Goal: Information Seeking & Learning: Learn about a topic

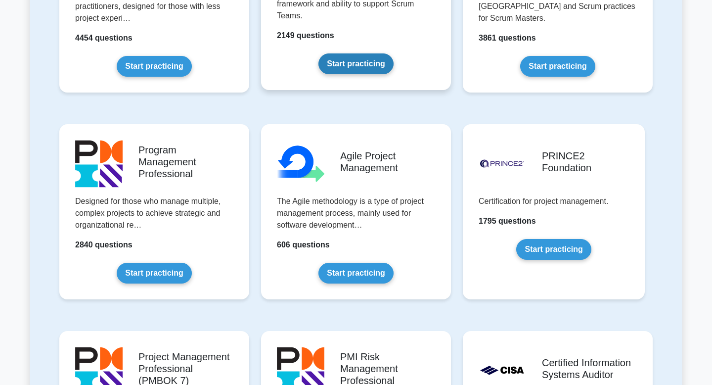
scroll to position [545, 0]
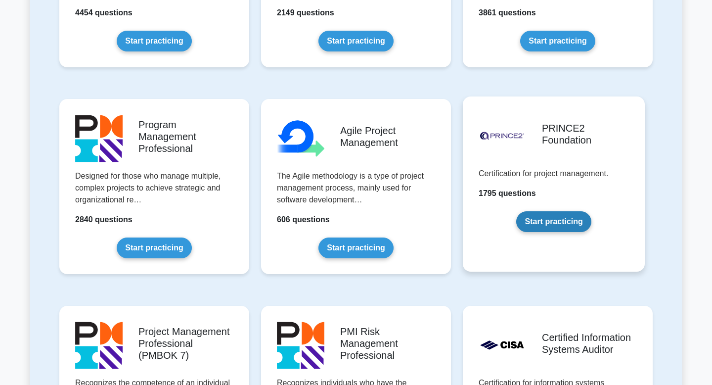
click at [560, 227] on link "Start practicing" at bounding box center [554, 221] width 75 height 21
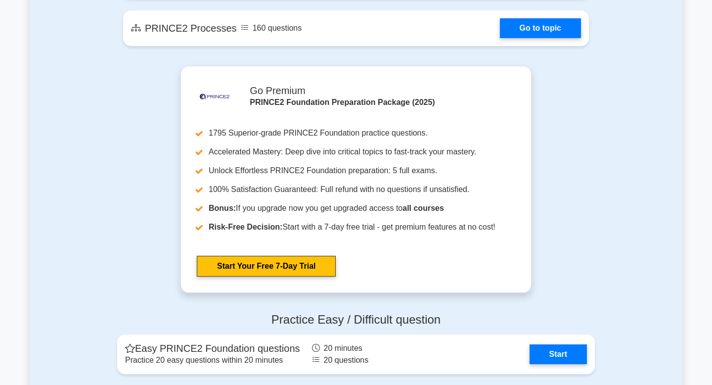
scroll to position [1021, 0]
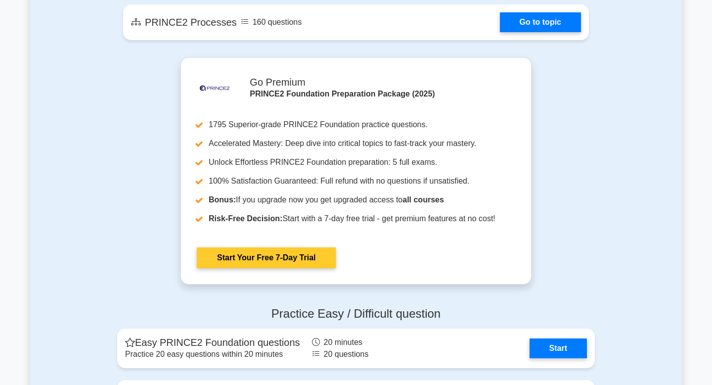
click at [293, 248] on link "Start Your Free 7-Day Trial" at bounding box center [266, 257] width 139 height 21
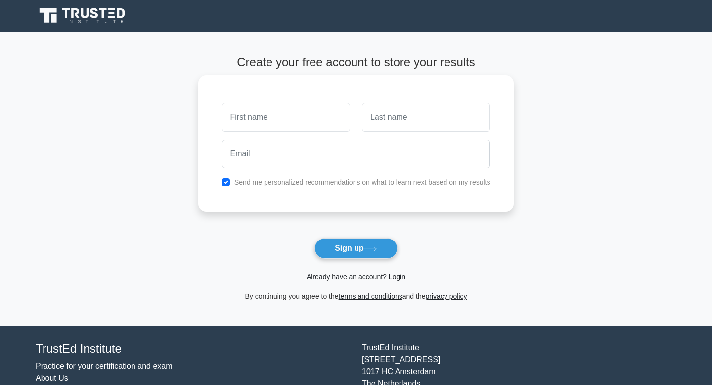
click at [281, 119] on input "text" at bounding box center [286, 117] width 128 height 29
type input "Naïla"
click at [399, 112] on input "text" at bounding box center [426, 117] width 128 height 29
type input "MEFTAH"
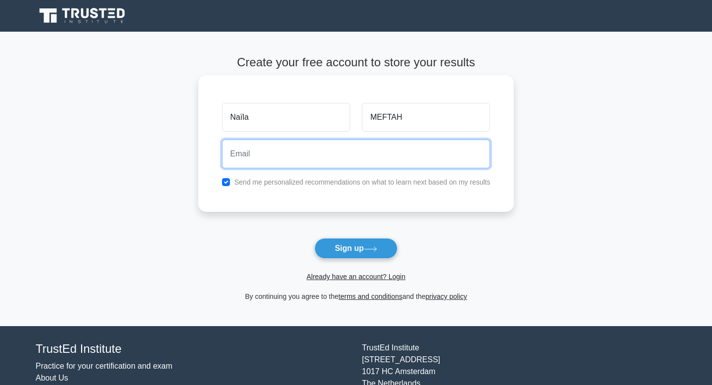
click at [375, 165] on input "email" at bounding box center [356, 154] width 269 height 29
type input "naila.mef@gmail.com"
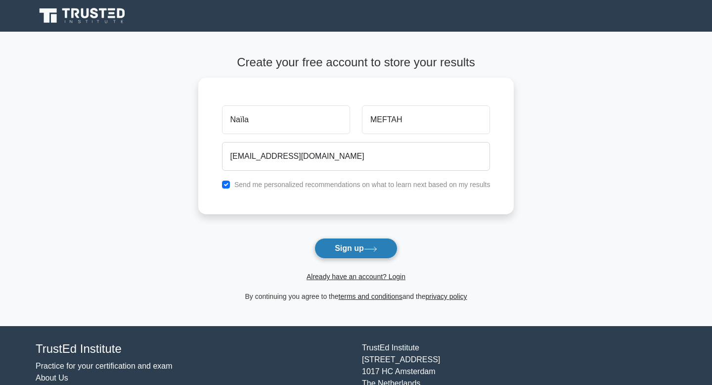
click at [346, 246] on button "Sign up" at bounding box center [356, 248] width 83 height 21
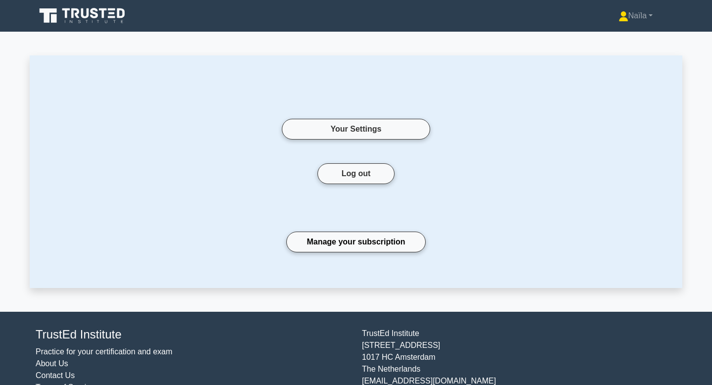
click at [97, 15] on icon at bounding box center [95, 13] width 8 height 10
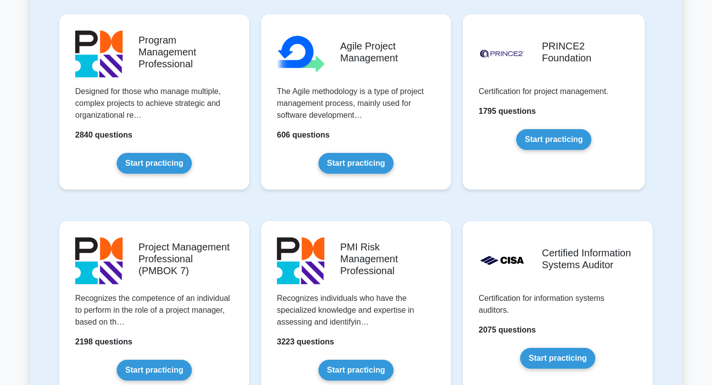
scroll to position [683, 0]
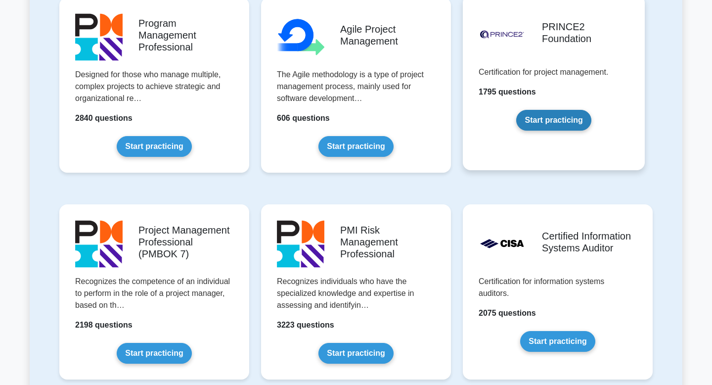
click at [548, 127] on link "Start practicing" at bounding box center [554, 120] width 75 height 21
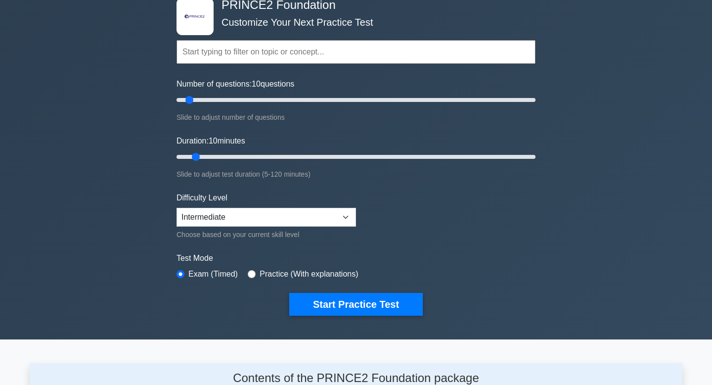
scroll to position [59, 0]
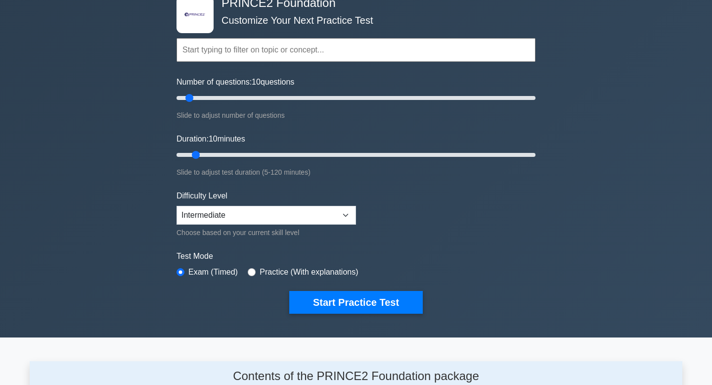
click at [266, 277] on label "Practice (With explanations)" at bounding box center [309, 272] width 98 height 12
click at [260, 270] on label "Practice (With explanations)" at bounding box center [309, 272] width 98 height 12
click at [251, 273] on input "radio" at bounding box center [252, 272] width 8 height 8
radio input "true"
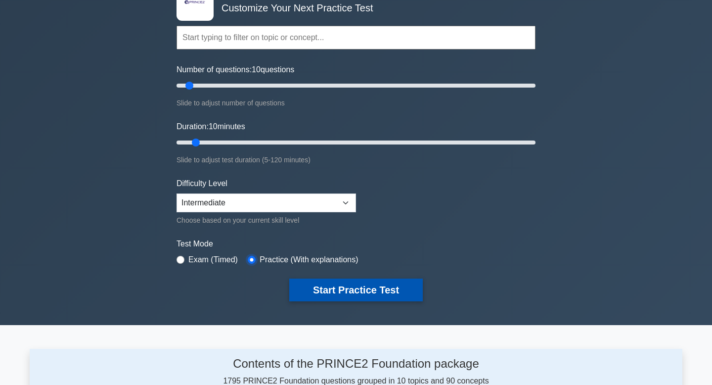
scroll to position [95, 0]
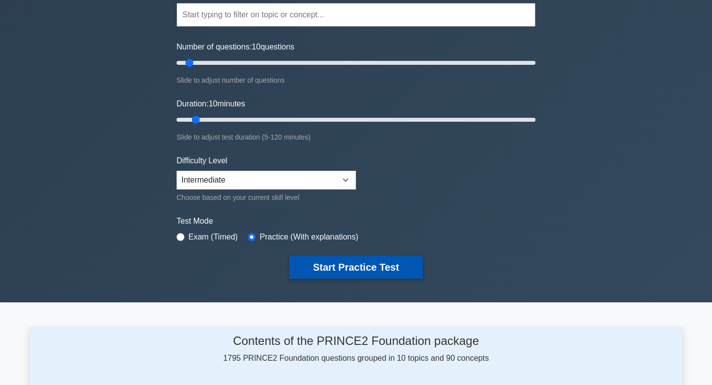
click at [380, 267] on button "Start Practice Test" at bounding box center [356, 267] width 134 height 23
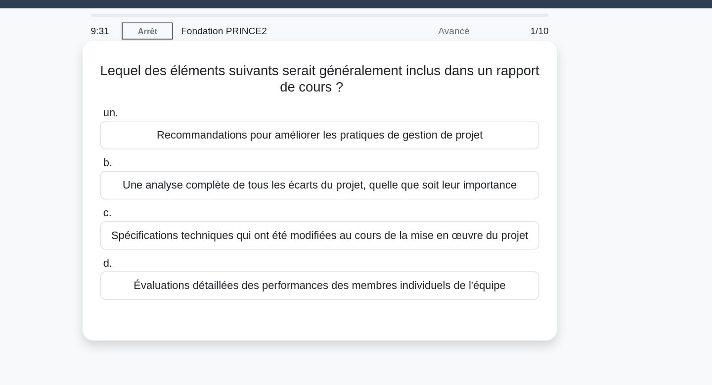
click at [405, 122] on font "Recommandations pour améliorer les pratiques de gestion de projet" at bounding box center [356, 124] width 238 height 8
click at [196, 111] on input "un. Recommandations pour améliorer les pratiques de gestion de projet" at bounding box center [196, 108] width 0 height 6
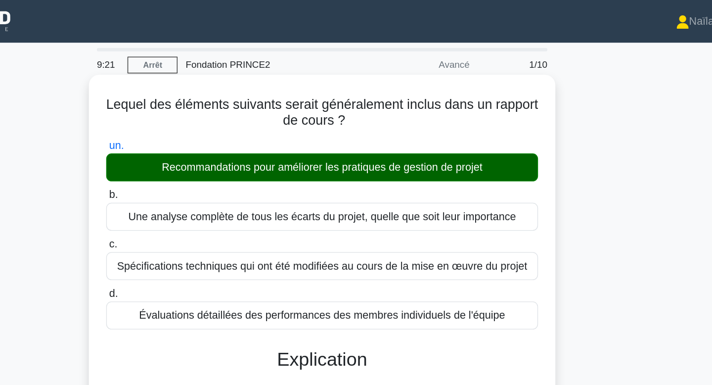
click at [196, 78] on h5 "Lequel des éléments suivants serait généralement inclus dans un rapport de cour…" at bounding box center [356, 83] width 323 height 25
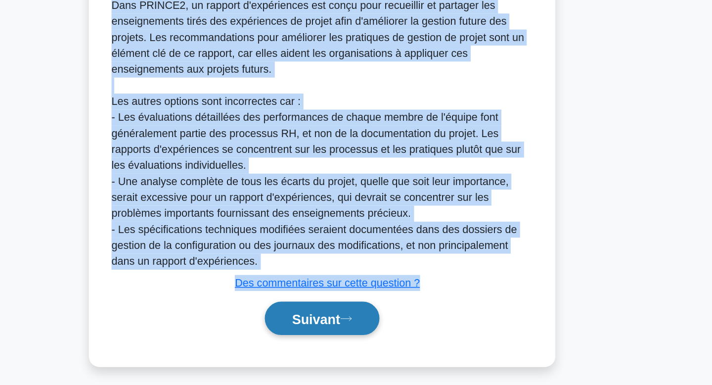
scroll to position [191, 0]
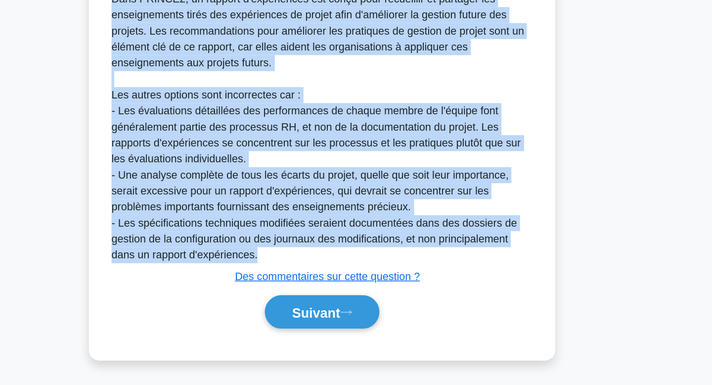
drag, startPoint x: 196, startPoint y: 78, endPoint x: 330, endPoint y: 288, distance: 249.3
click at [330, 288] on div "Lequel des éléments suivants serait généralement inclus dans un rapport de cour…" at bounding box center [356, 116] width 338 height 494
copy div "Lequel des éléments suivants serait généralement inclus dans un rapport de cour…"
click at [336, 165] on div "Dans PRINCE2, un rapport d'expériences est conçu pour recueillir et partager le…" at bounding box center [356, 194] width 313 height 202
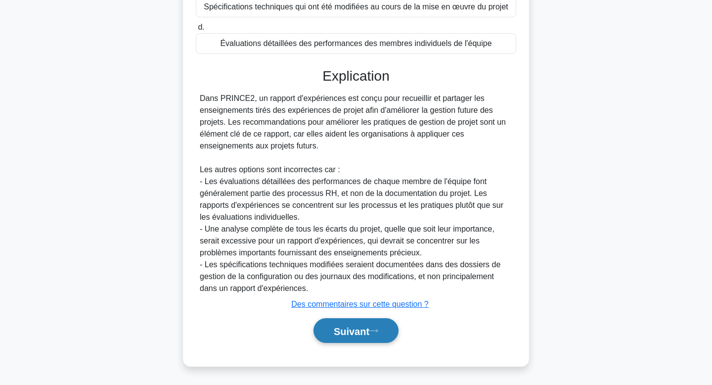
click at [367, 332] on font "Suivant" at bounding box center [352, 331] width 36 height 11
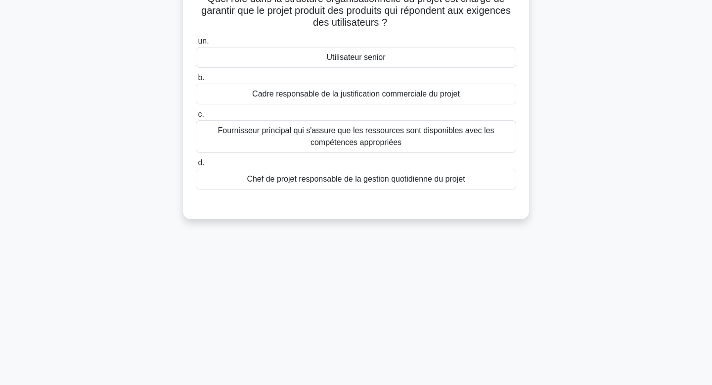
scroll to position [19, 0]
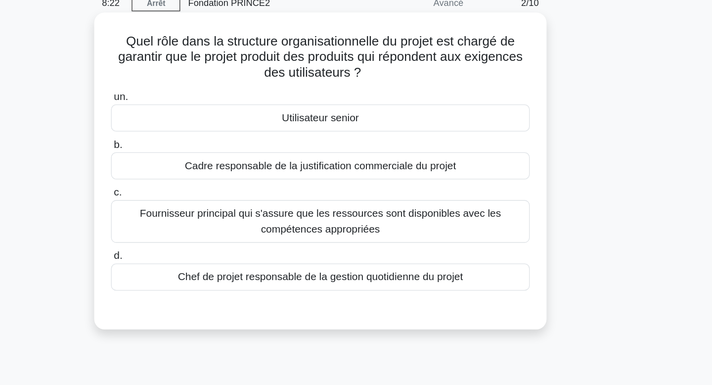
click at [383, 119] on font "Utilisateur senior" at bounding box center [356, 116] width 59 height 8
click at [196, 104] on input "un. Utilisateur senior" at bounding box center [196, 100] width 0 height 6
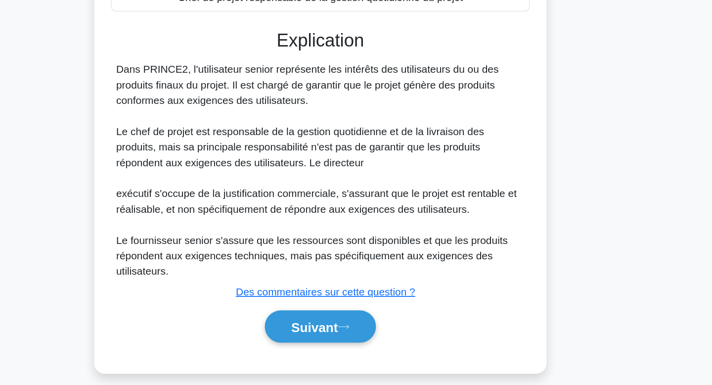
scroll to position [179, 0]
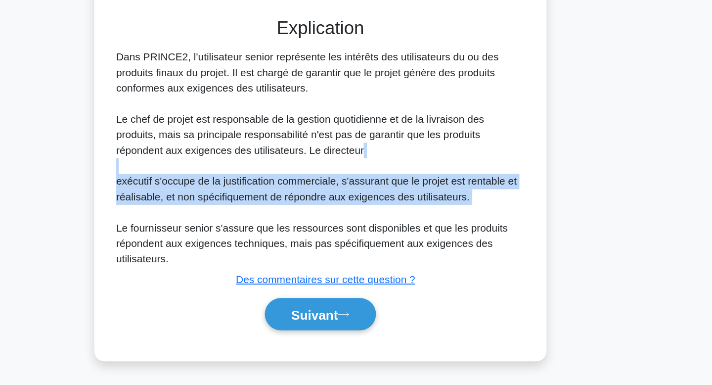
drag, startPoint x: 373, startPoint y: 211, endPoint x: 371, endPoint y: 247, distance: 36.2
click at [371, 247] on div "Dans PRINCE2, l'utilisateur senior représente les intérêts des utilisateurs du …" at bounding box center [356, 211] width 313 height 166
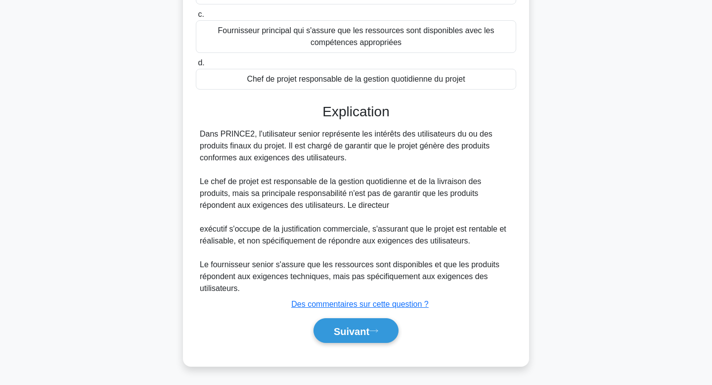
click at [712, 136] on html "Naïla Profil Paramètres Profil" at bounding box center [356, 103] width 712 height 564
click at [357, 334] on font "Suivant" at bounding box center [352, 331] width 36 height 11
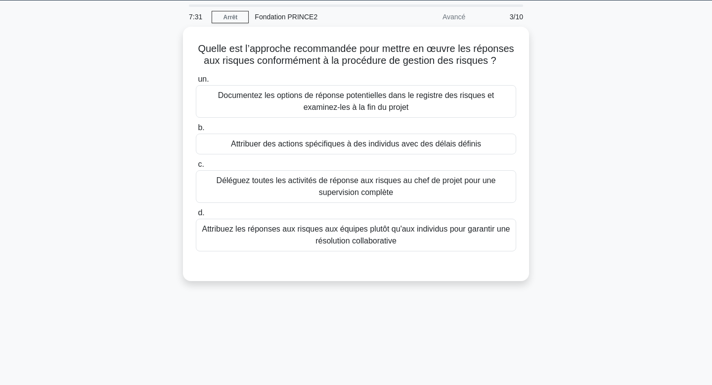
scroll to position [0, 0]
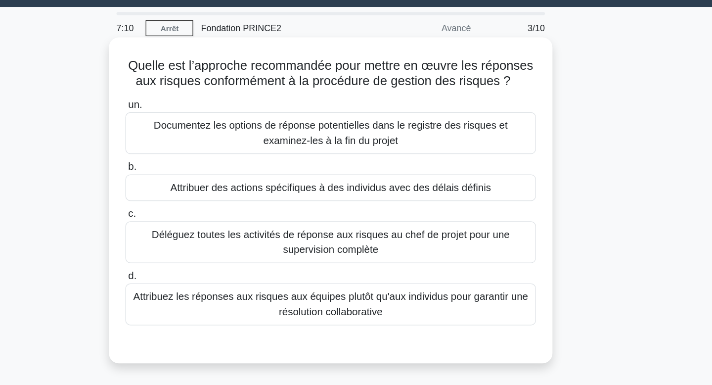
click at [396, 162] on label "b. Attribuer des actions spécifiques à des individus avec des délais définis" at bounding box center [356, 166] width 321 height 33
click at [196, 160] on input "b. Attribuer des actions spécifiques à des individus avec des délais définis" at bounding box center [196, 156] width 0 height 6
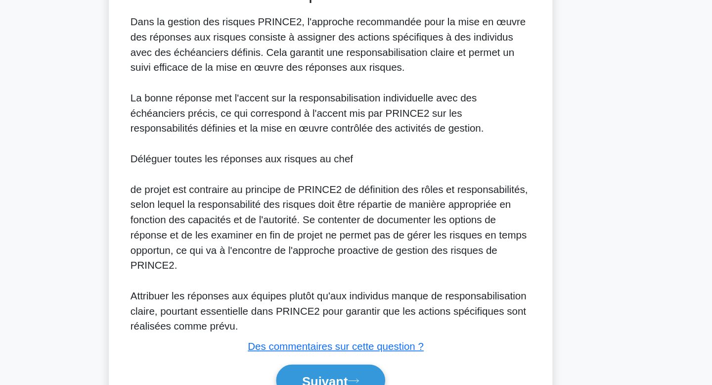
scroll to position [229, 0]
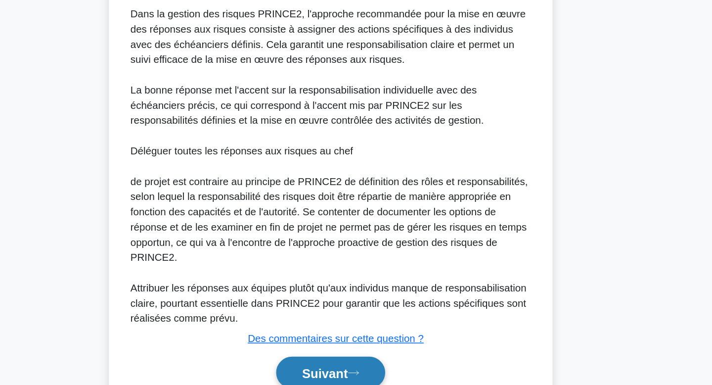
click at [365, 384] on button "Suivant" at bounding box center [356, 375] width 85 height 25
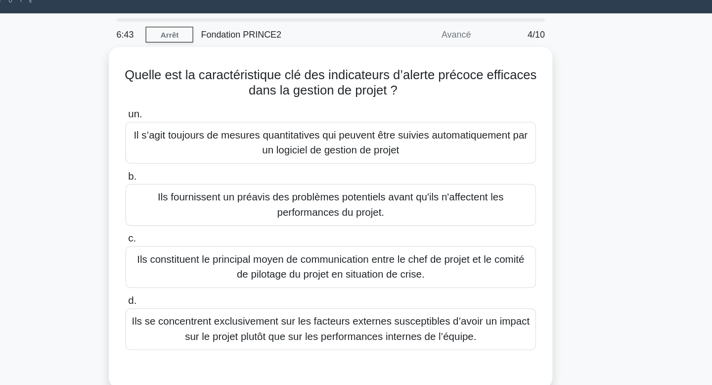
scroll to position [20, 0]
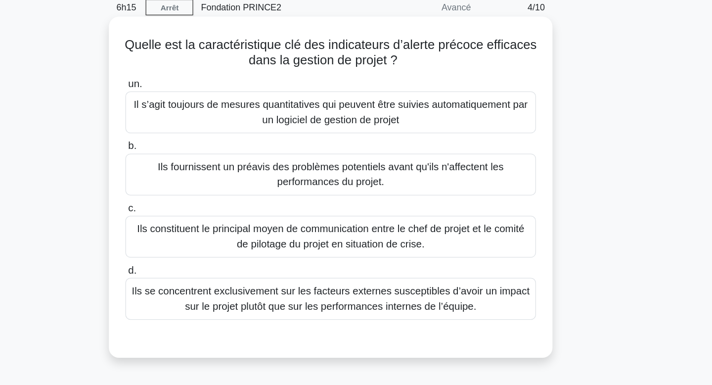
click at [404, 204] on font "Ils constituent le principal moyen de communication entre le chef de projet et …" at bounding box center [356, 207] width 302 height 20
click at [196, 189] on input "c. Ils constituent le principal moyen de communication entre le chef de projet …" at bounding box center [196, 185] width 0 height 6
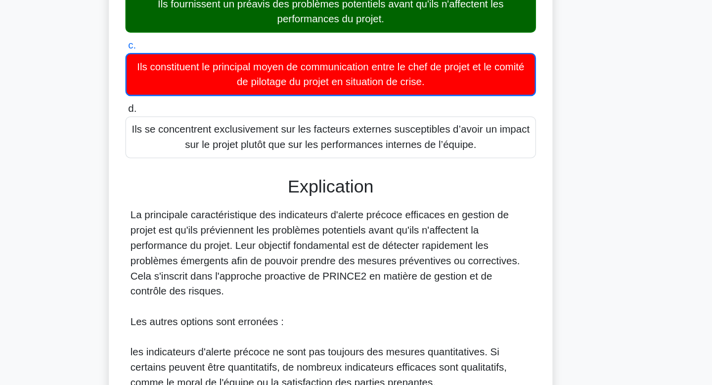
scroll to position [95, 0]
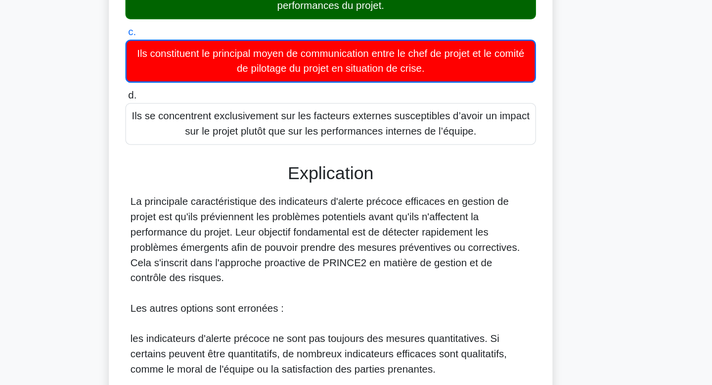
click at [349, 266] on font "La principale caractéristique des indicateurs d'alerte précoce efficaces en ges…" at bounding box center [352, 271] width 304 height 68
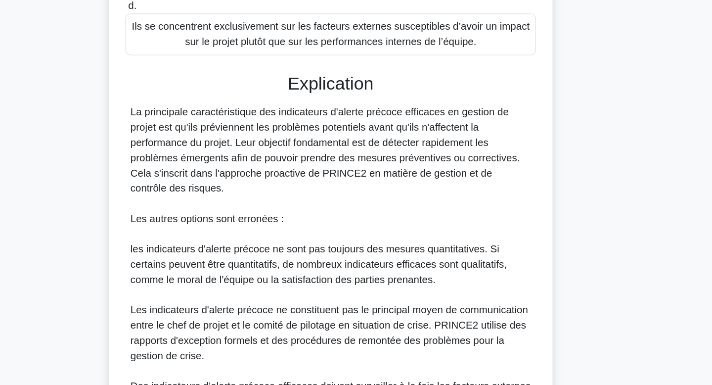
scroll to position [287, 0]
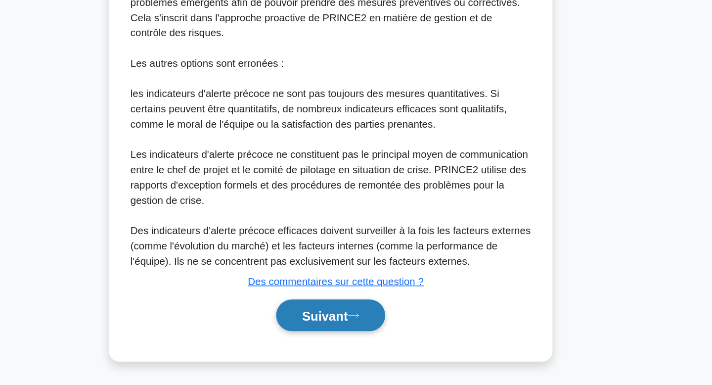
click at [360, 337] on button "Suivant" at bounding box center [356, 330] width 85 height 25
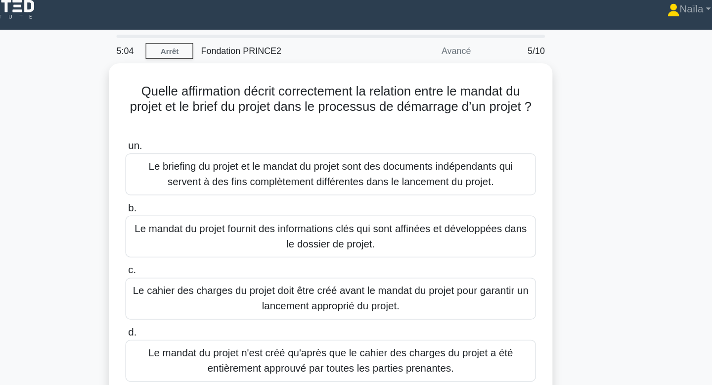
scroll to position [6, 0]
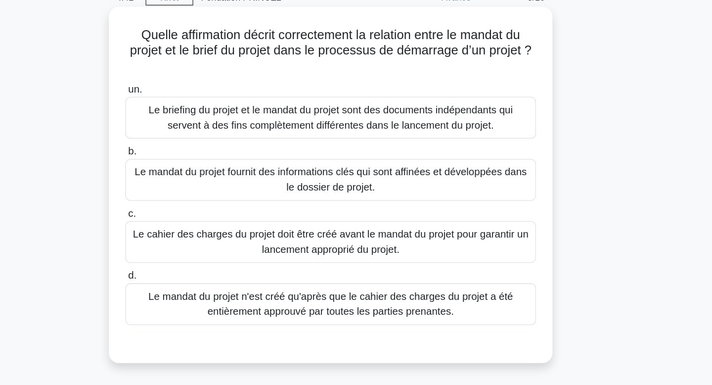
click at [391, 192] on font "Le mandat du projet fournit des informations clés qui sont affinées et développ…" at bounding box center [356, 185] width 312 height 24
click at [196, 166] on input "b. Le mandat du projet fournit des informations clés qui sont affinées et dével…" at bounding box center [196, 162] width 0 height 6
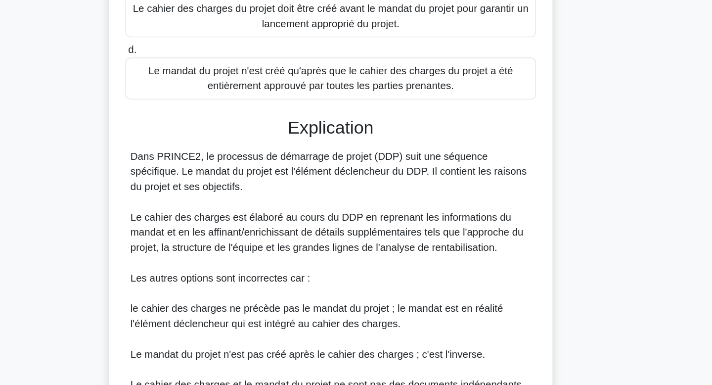
scroll to position [142, 0]
drag, startPoint x: 391, startPoint y: 192, endPoint x: 370, endPoint y: 229, distance: 42.2
click at [369, 229] on div "Dans PRINCE2, le processus de démarrage de projet (DDP) suit une séquence spéci…" at bounding box center [356, 307] width 313 height 214
click at [370, 229] on div "Dans PRINCE2, le processus de démarrage de projet (DDP) suit une séquence spéci…" at bounding box center [356, 307] width 313 height 214
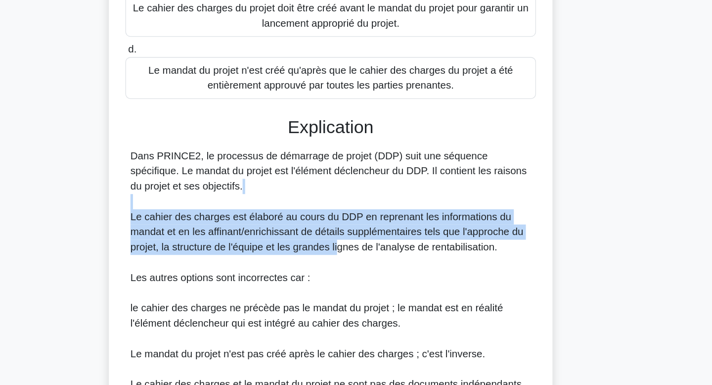
drag, startPoint x: 362, startPoint y: 239, endPoint x: 364, endPoint y: 275, distance: 36.2
click at [364, 277] on div "Dans PRINCE2, le processus de démarrage de projet (DDP) suit une séquence spéci…" at bounding box center [356, 307] width 313 height 214
click at [364, 275] on font "Le cahier des charges est élaboré au cours du DDP en reprenant les informations…" at bounding box center [353, 265] width 307 height 32
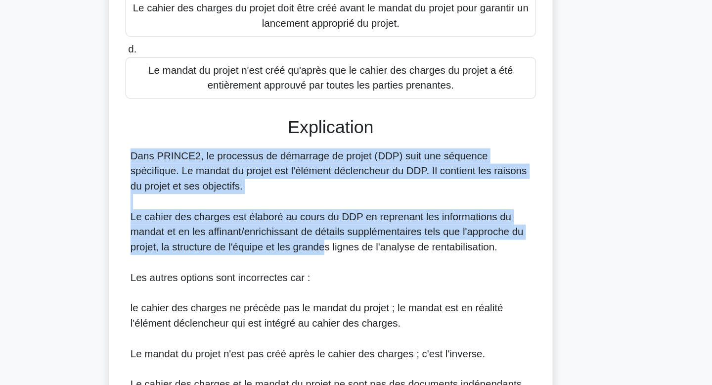
drag, startPoint x: 348, startPoint y: 233, endPoint x: 357, endPoint y: 282, distance: 49.3
click at [357, 284] on div "Dans PRINCE2, le processus de démarrage de projet (DDP) suit une séquence spéci…" at bounding box center [356, 307] width 313 height 214
click at [357, 282] on font "Le cahier des charges est élaboré au cours du DDP en reprenant les informations…" at bounding box center [353, 265] width 307 height 32
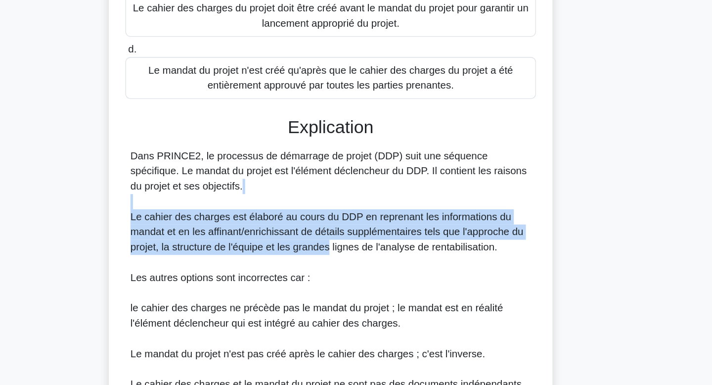
drag, startPoint x: 357, startPoint y: 282, endPoint x: 348, endPoint y: 246, distance: 36.2
click at [348, 246] on div "Dans PRINCE2, le processus de démarrage de projet (DDP) suit une séquence spéci…" at bounding box center [356, 307] width 313 height 214
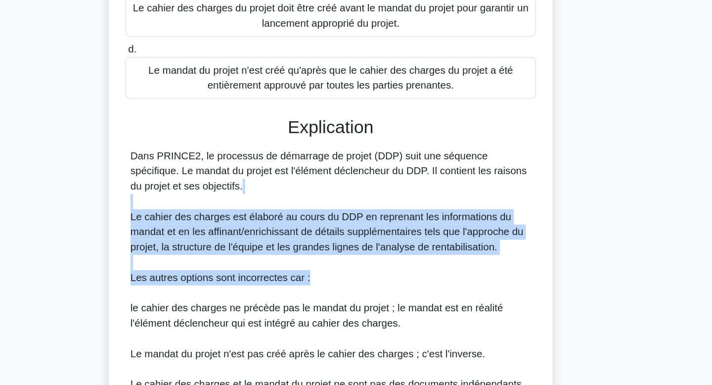
drag, startPoint x: 348, startPoint y: 246, endPoint x: 360, endPoint y: 300, distance: 55.1
click at [360, 301] on div "Dans PRINCE2, le processus de démarrage de projet (DDP) suit une séquence spéci…" at bounding box center [356, 307] width 313 height 214
click at [360, 298] on div "Dans PRINCE2, le processus de démarrage de projet (DDP) suit une séquence spéci…" at bounding box center [356, 307] width 313 height 214
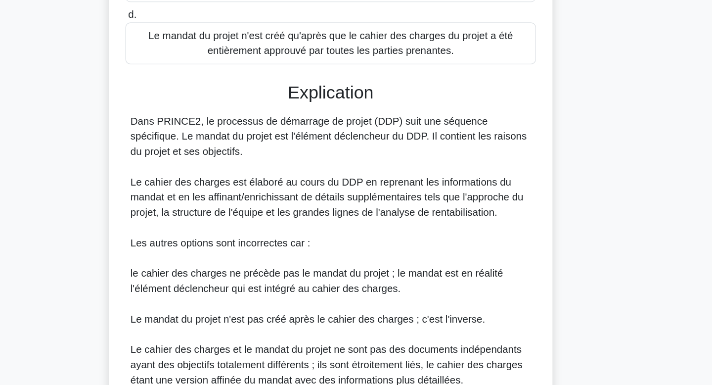
scroll to position [170, 0]
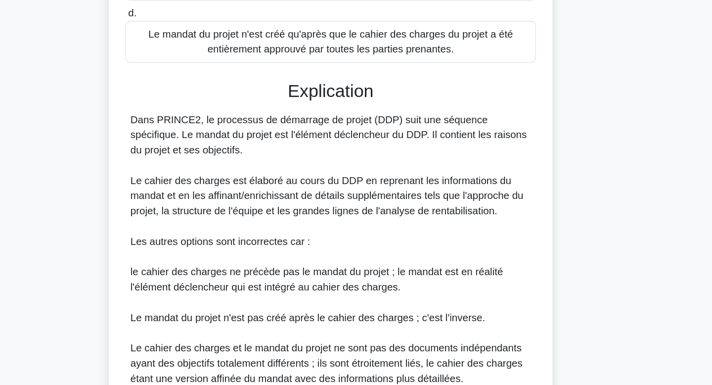
click at [360, 298] on font "le cahier des charges ne précède pas le mandat du projet ; le mandat est en réa…" at bounding box center [345, 302] width 291 height 20
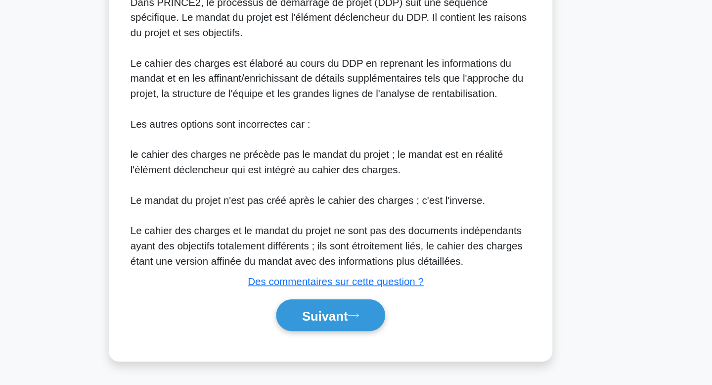
scroll to position [262, 0]
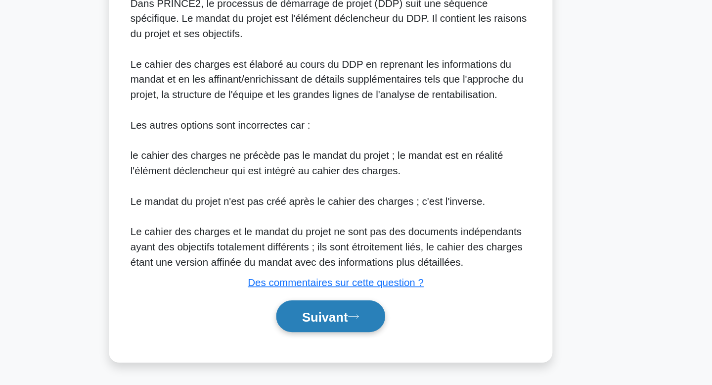
click at [357, 328] on font "Suivant" at bounding box center [352, 331] width 36 height 11
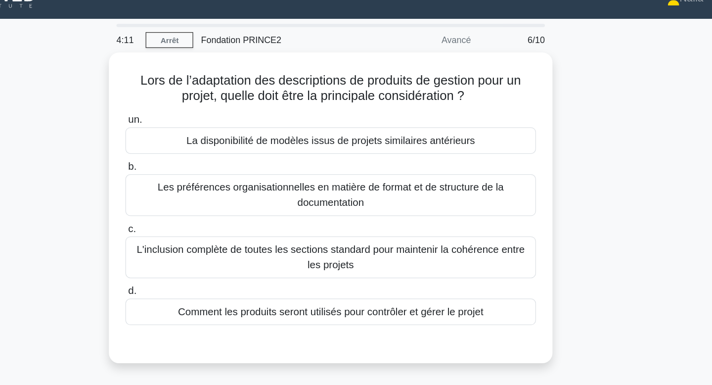
scroll to position [1, 0]
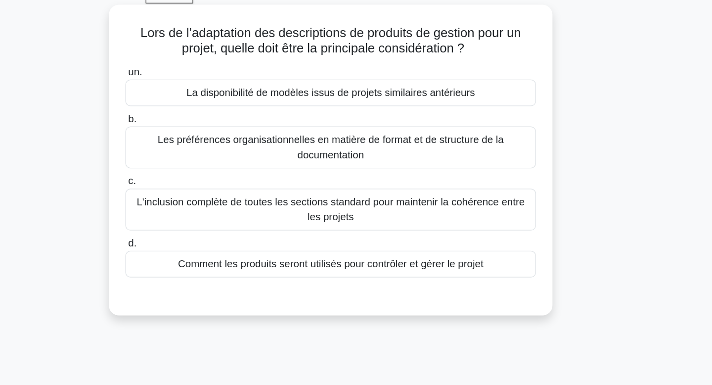
click at [330, 130] on div "La disponibilité de modèles issus de projets similaires antérieurs" at bounding box center [356, 122] width 321 height 21
click at [196, 110] on input "un. La disponibilité de modèles issus de projets similaires antérieurs" at bounding box center [196, 106] width 0 height 6
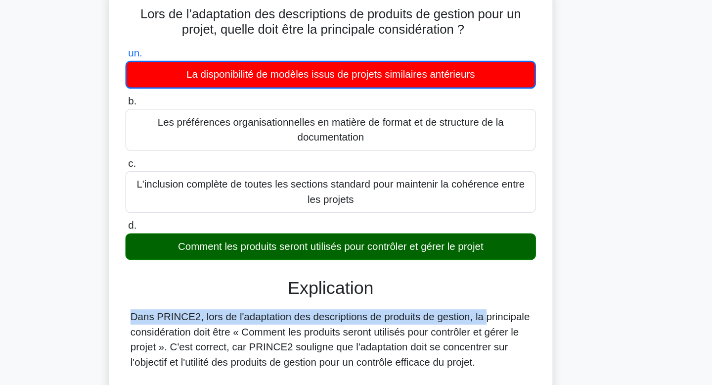
drag, startPoint x: 410, startPoint y: 285, endPoint x: 421, endPoint y: 313, distance: 30.2
click at [421, 313] on font "Dans PRINCE2, lors de l'adaptation des descriptions de produits de gestion, la …" at bounding box center [356, 330] width 312 height 44
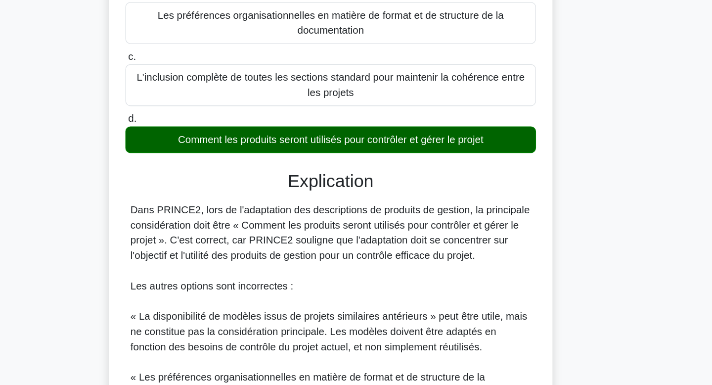
scroll to position [68, 0]
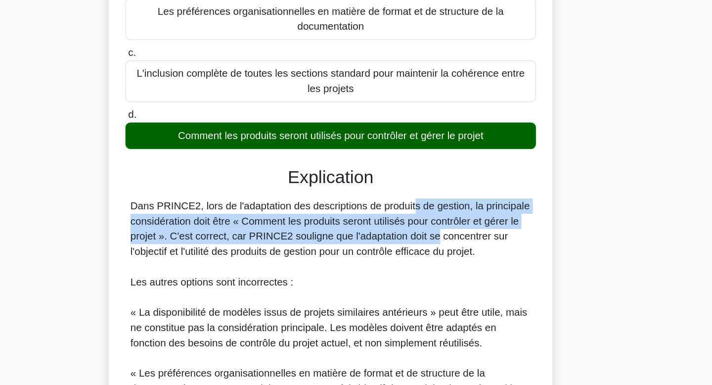
drag, startPoint x: 361, startPoint y: 245, endPoint x: 383, endPoint y: 271, distance: 34.0
click at [383, 270] on font "Dans PRINCE2, lors de l'adaptation des descriptions de produits de gestion, la …" at bounding box center [356, 263] width 312 height 44
click at [383, 271] on font "Dans PRINCE2, lors de l'adaptation des descriptions de produits de gestion, la …" at bounding box center [356, 263] width 312 height 44
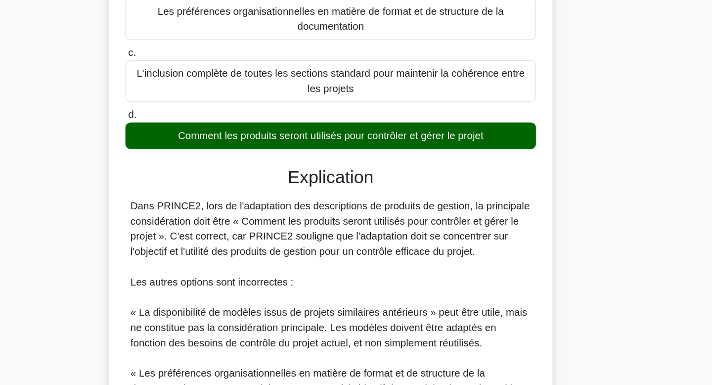
scroll to position [68, 0]
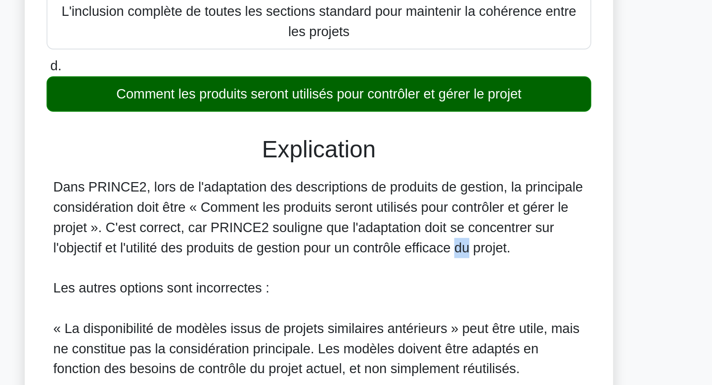
drag, startPoint x: 383, startPoint y: 270, endPoint x: 393, endPoint y: 282, distance: 15.1
click at [393, 282] on div "Dans PRINCE2, lors de l'adaptation des descriptions de produits de gestion, la …" at bounding box center [356, 358] width 313 height 237
click at [393, 282] on font "Dans PRINCE2, lors de l'adaptation des descriptions de produits de gestion, la …" at bounding box center [356, 263] width 312 height 44
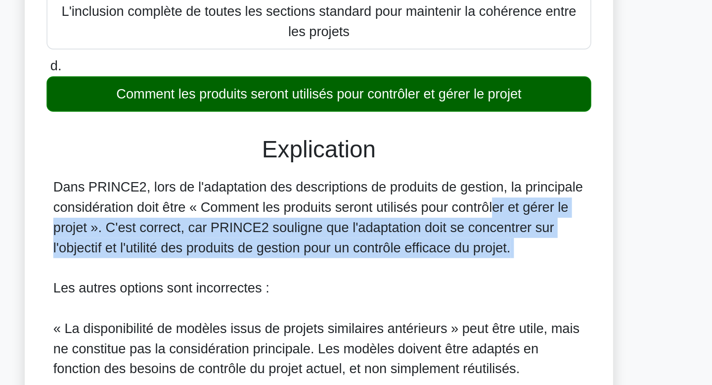
drag, startPoint x: 401, startPoint y: 263, endPoint x: 398, endPoint y: 288, distance: 25.5
click at [398, 288] on div "Dans PRINCE2, lors de l'adaptation des descriptions de produits de gestion, la …" at bounding box center [356, 358] width 313 height 237
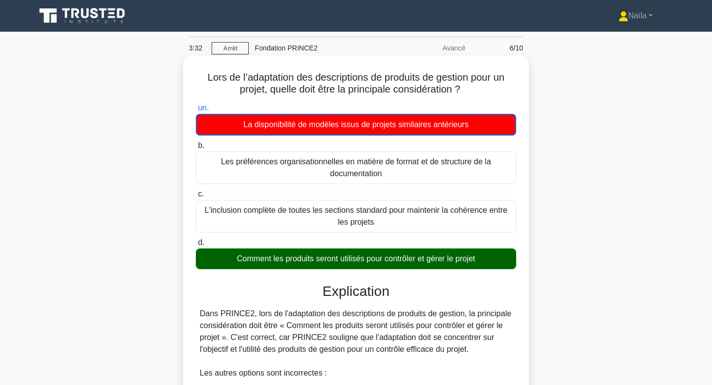
scroll to position [251, 0]
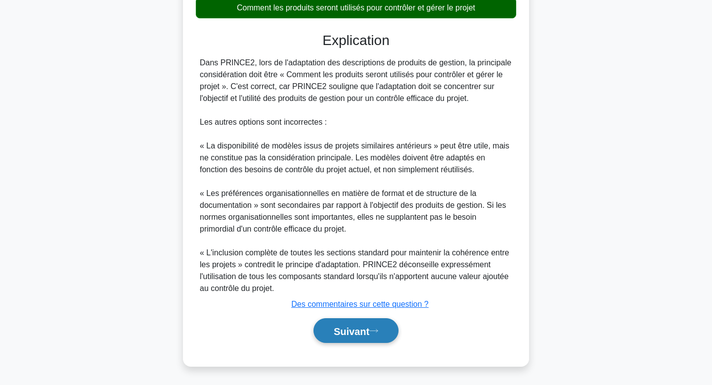
click at [362, 342] on button "Suivant" at bounding box center [356, 330] width 85 height 25
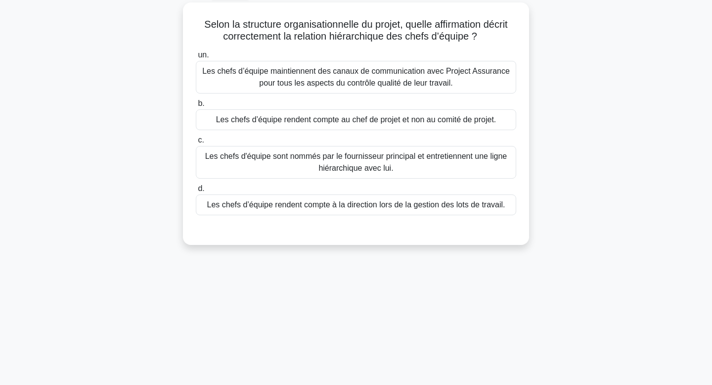
scroll to position [0, 0]
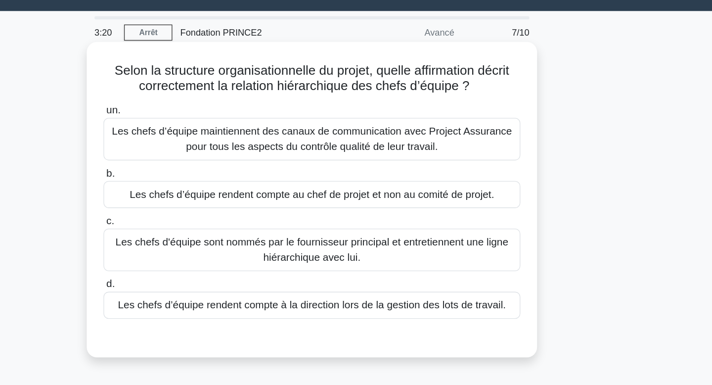
click at [502, 99] on div "Selon la structure organisationnelle du projet, quelle affirmation décrit corre…" at bounding box center [356, 176] width 338 height 235
click at [494, 174] on font "Les chefs d’équipe rendent compte au chef de projet et non au comité de projet." at bounding box center [356, 172] width 281 height 8
click at [196, 160] on input "b. Les chefs d’équipe rendent compte au chef de projet et non au comité de proj…" at bounding box center [196, 156] width 0 height 6
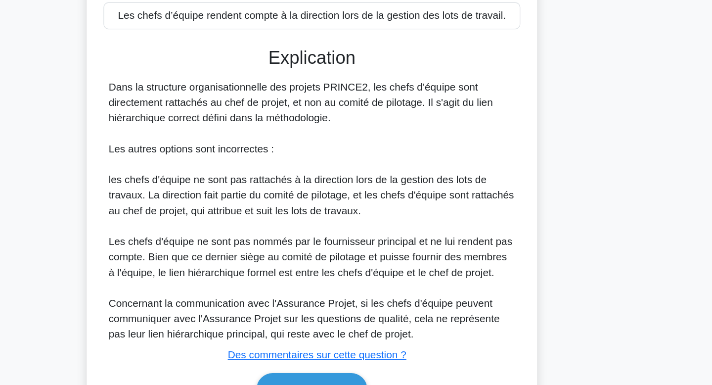
scroll to position [215, 0]
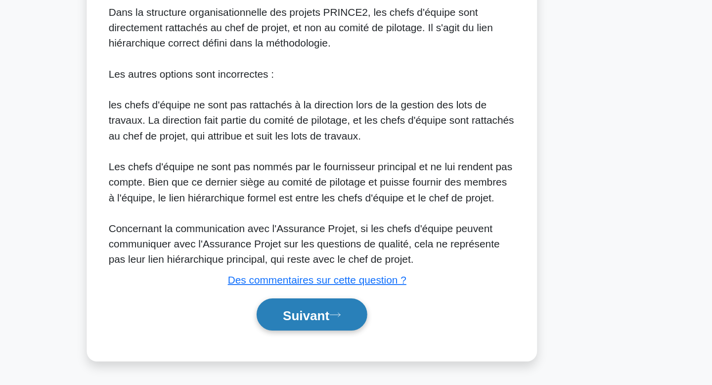
click at [384, 337] on button "Suivant" at bounding box center [356, 330] width 85 height 25
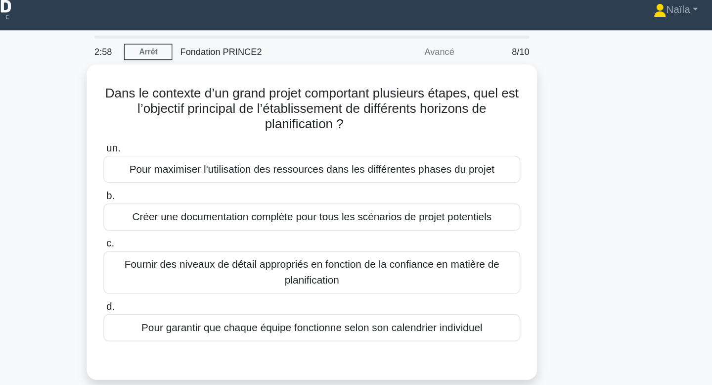
scroll to position [0, 0]
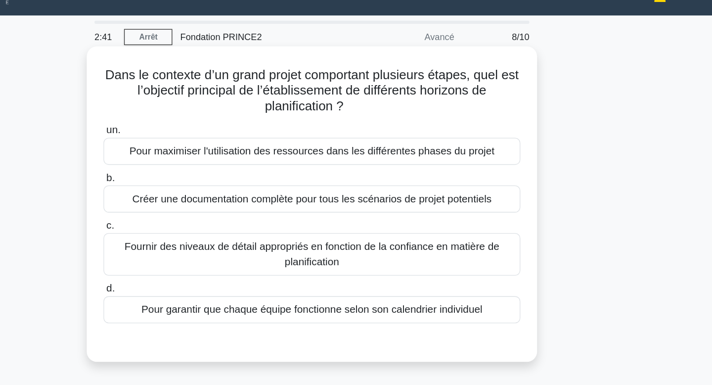
click at [394, 221] on font "Fournir des niveaux de détail appropriés en fonction de la confiance en matière…" at bounding box center [356, 215] width 312 height 24
click at [196, 196] on input "c. Fournir des niveaux de détail appropriés en fonction de la confiance en mati…" at bounding box center [196, 193] width 0 height 6
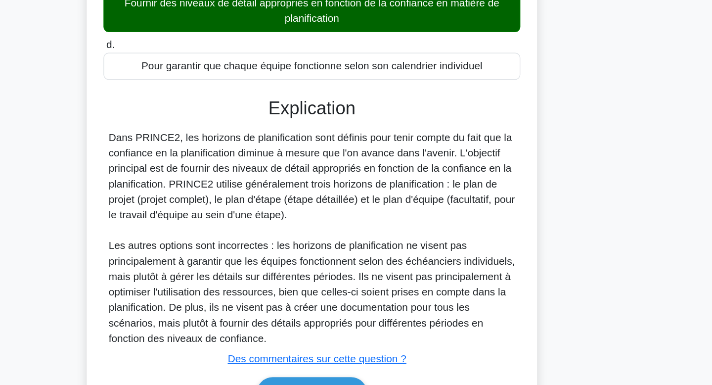
scroll to position [117, 0]
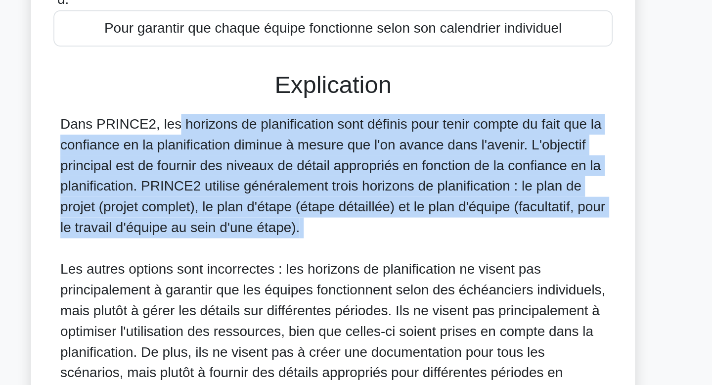
drag, startPoint x: 358, startPoint y: 263, endPoint x: 198, endPoint y: 190, distance: 175.8
click at [198, 190] on div "Dans PRINCE2, les horizons de planification sont définis pour tenir compte du f…" at bounding box center [356, 273] width 321 height 166
copy font "Dans PRINCE2, les horizons de planification sont définis pour tenir compte du f…"
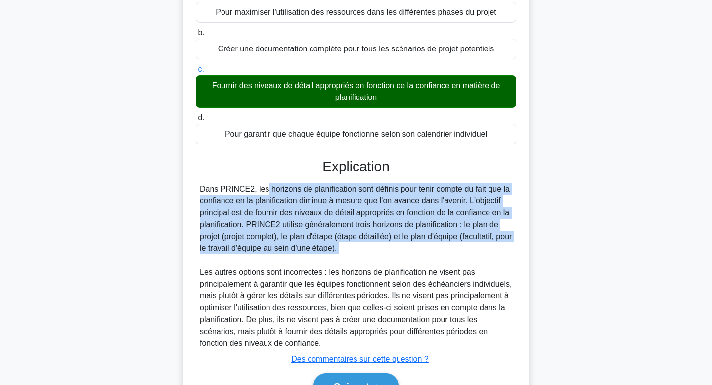
scroll to position [179, 0]
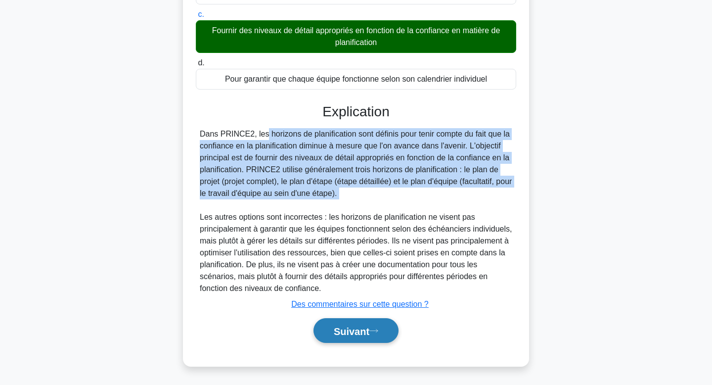
click at [370, 332] on font "Suivant" at bounding box center [352, 331] width 36 height 11
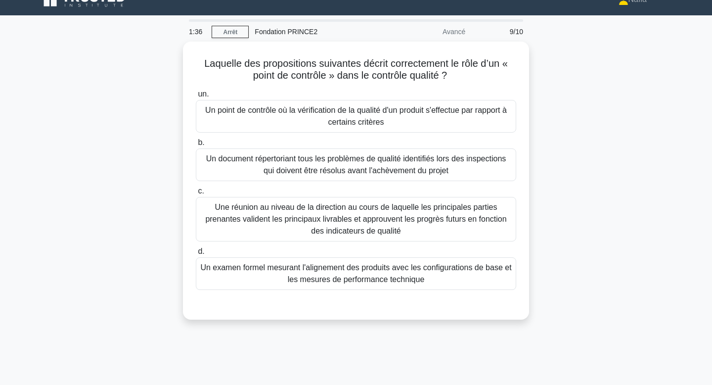
scroll to position [0, 0]
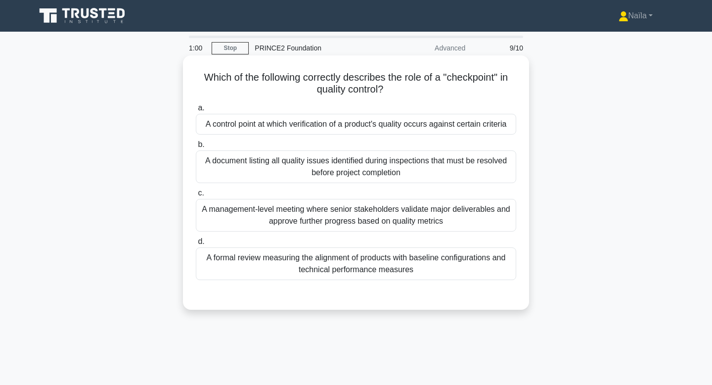
click at [424, 125] on div "A control point at which verification of a product's quality occurs against cer…" at bounding box center [356, 124] width 321 height 21
click at [196, 111] on input "a. A control point at which verification of a product's quality occurs against …" at bounding box center [196, 108] width 0 height 6
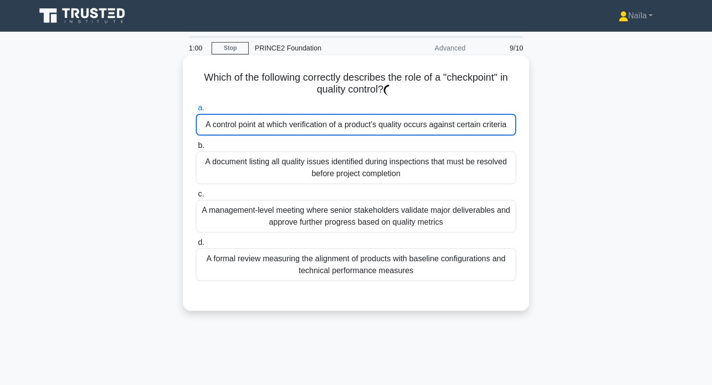
click at [424, 125] on div "A control point at which verification of a product's quality occurs against cer…" at bounding box center [356, 125] width 321 height 22
click at [196, 111] on input "a. A control point at which verification of a product's quality occurs against …" at bounding box center [196, 108] width 0 height 6
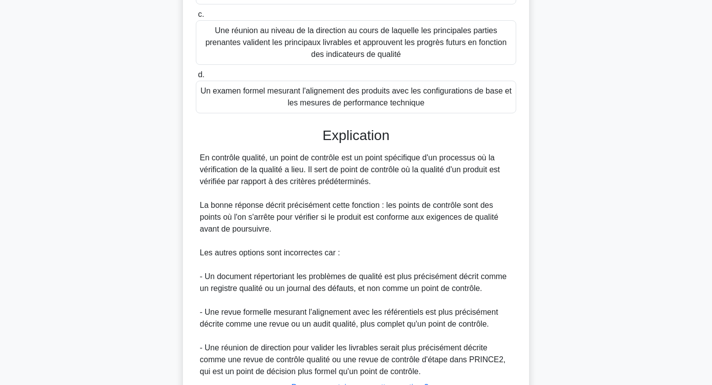
scroll to position [274, 0]
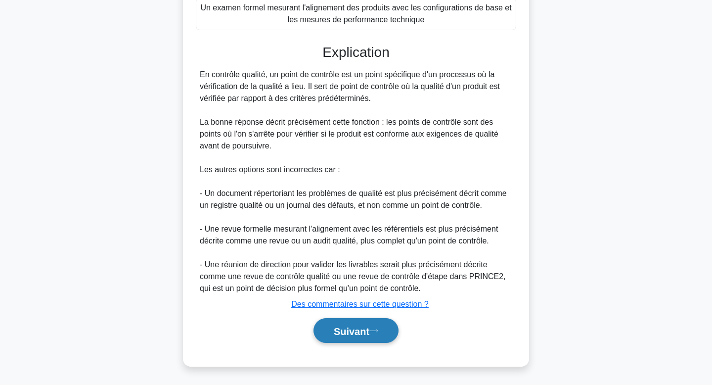
click at [352, 332] on font "Suivant" at bounding box center [352, 331] width 36 height 11
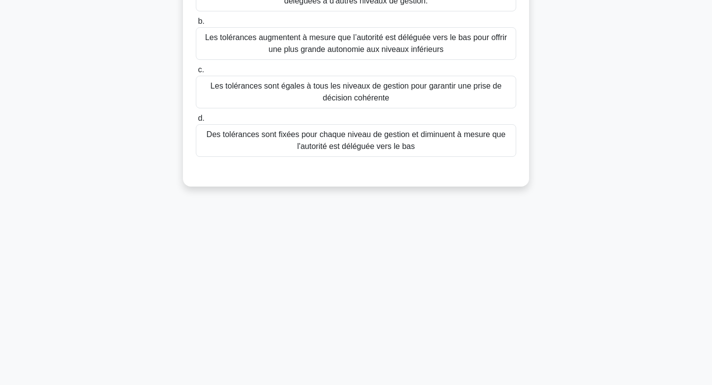
scroll to position [0, 0]
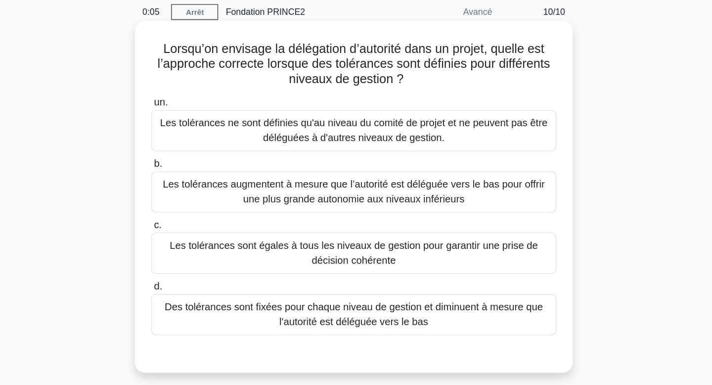
click at [447, 292] on font "Des tolérances sont fixées pour chaque niveau de gestion et diminuent à mesure …" at bounding box center [356, 288] width 312 height 24
click at [196, 269] on input "d. Des tolérances sont fixées pour chaque niveau de gestion et diminuent à mesu…" at bounding box center [196, 265] width 0 height 6
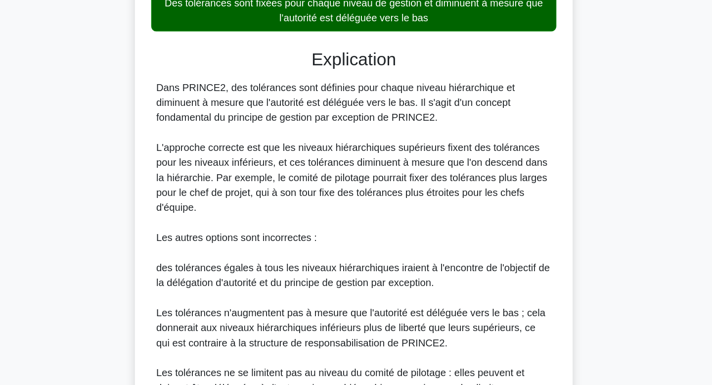
scroll to position [264, 0]
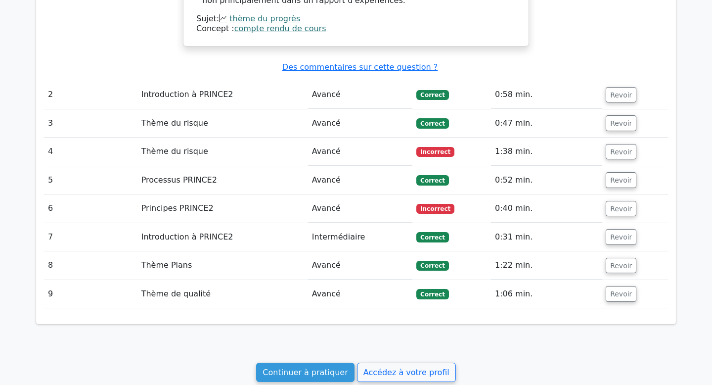
scroll to position [1024, 0]
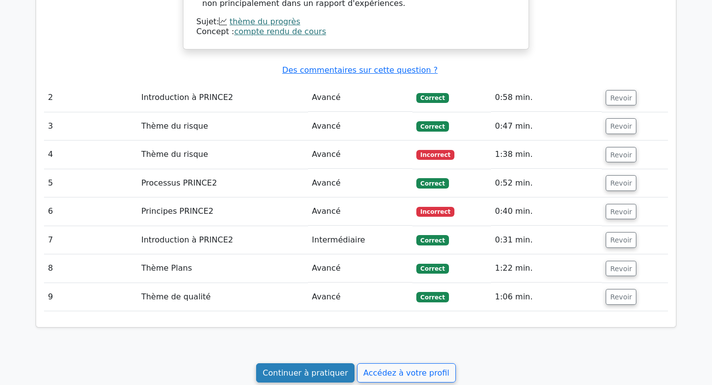
click at [298, 363] on link "Continuer à pratiquer" at bounding box center [305, 372] width 98 height 19
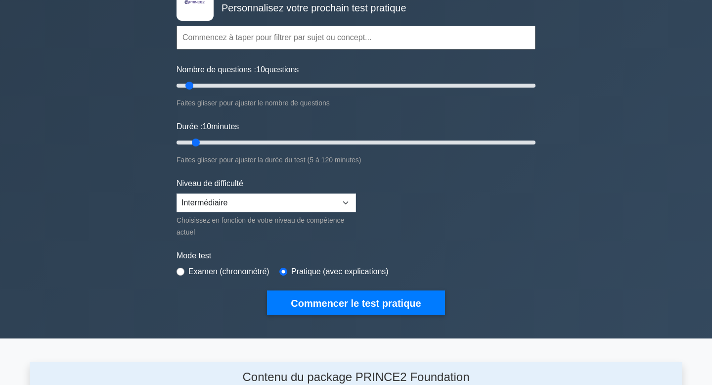
scroll to position [74, 0]
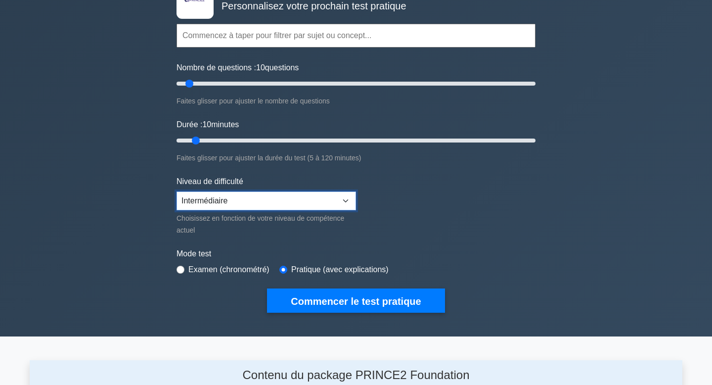
click at [283, 201] on select "Débutant Intermédiaire Expert" at bounding box center [267, 200] width 180 height 19
click at [177, 191] on select "Débutant Intermédiaire Expert" at bounding box center [267, 200] width 180 height 19
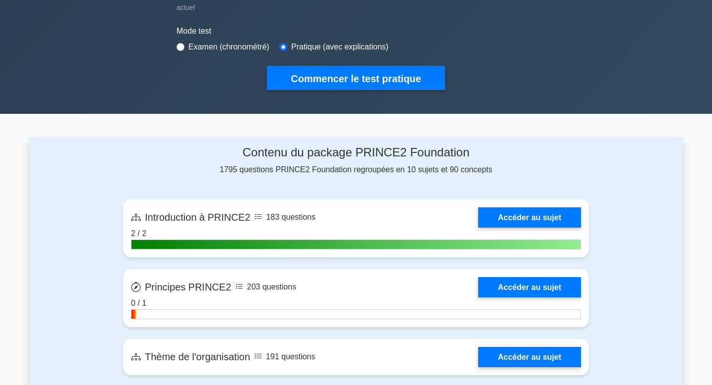
scroll to position [0, 0]
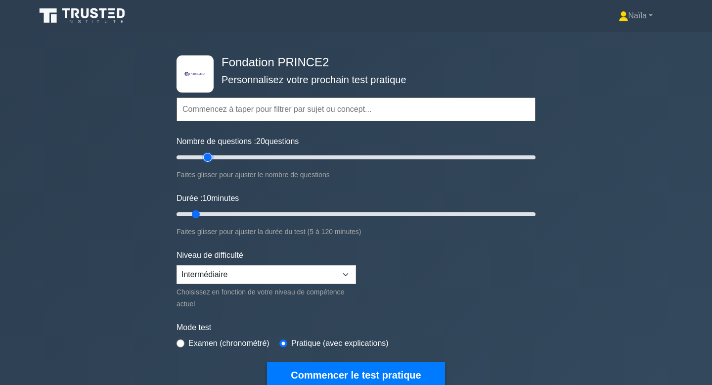
drag, startPoint x: 190, startPoint y: 157, endPoint x: 208, endPoint y: 156, distance: 17.3
type input "20"
click at [208, 156] on input "Nombre de questions : 20 questions" at bounding box center [356, 157] width 359 height 12
drag, startPoint x: 196, startPoint y: 216, endPoint x: 240, endPoint y: 213, distance: 43.7
click at [240, 213] on input "Durée : 25 minutes" at bounding box center [356, 214] width 359 height 12
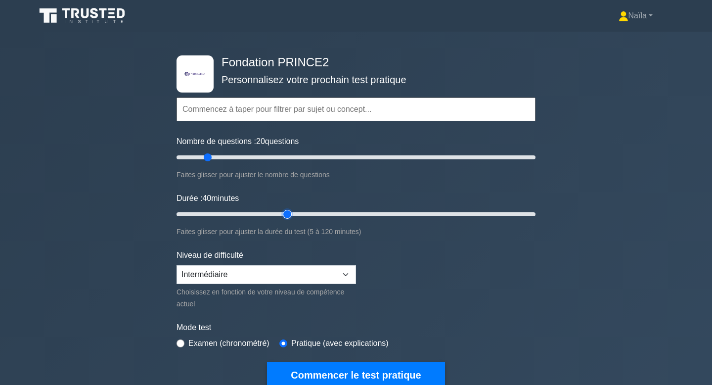
drag, startPoint x: 243, startPoint y: 215, endPoint x: 281, endPoint y: 216, distance: 37.6
type input "40"
click at [281, 216] on input "Durée : 40 minutes" at bounding box center [356, 214] width 359 height 12
click at [55, 190] on div ".st0{fill-rule:evenodd;clip-rule:evenodd;fill:#000041;} .st1{fill-rule:evenodd;…" at bounding box center [356, 221] width 712 height 378
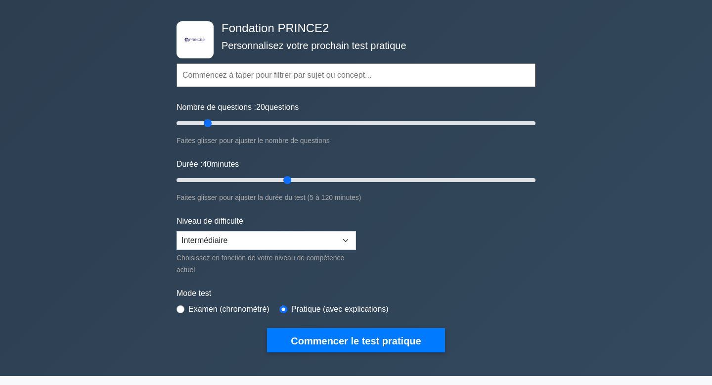
scroll to position [41, 0]
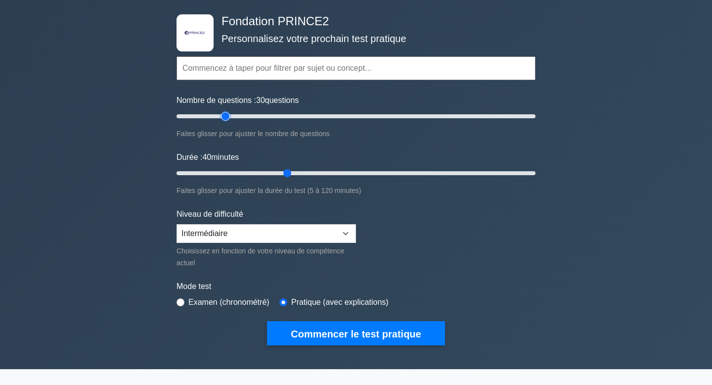
drag, startPoint x: 209, startPoint y: 115, endPoint x: 228, endPoint y: 116, distance: 18.3
type input "30"
click at [228, 116] on input "Nombre de questions : 30 questions" at bounding box center [356, 116] width 359 height 12
drag, startPoint x: 291, startPoint y: 173, endPoint x: 342, endPoint y: 170, distance: 51.6
type input "60"
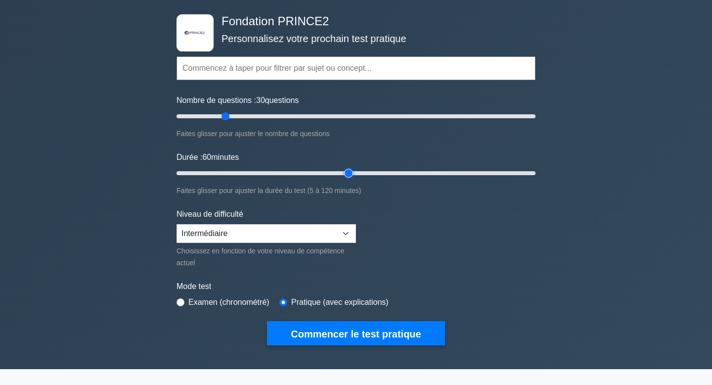
click at [342, 170] on input "Durée : 60 minutes" at bounding box center [356, 173] width 359 height 12
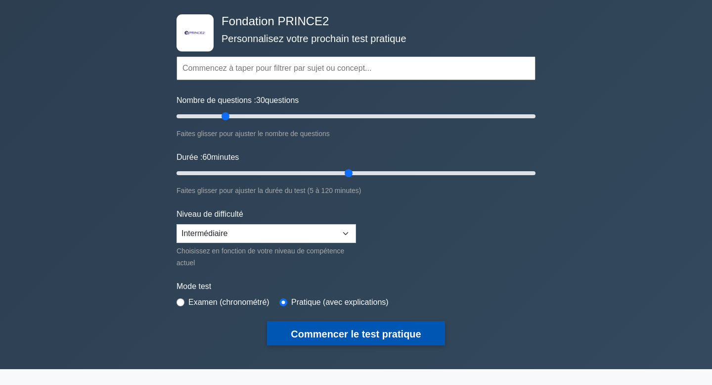
click at [329, 337] on font "Commencer le test pratique" at bounding box center [356, 334] width 130 height 11
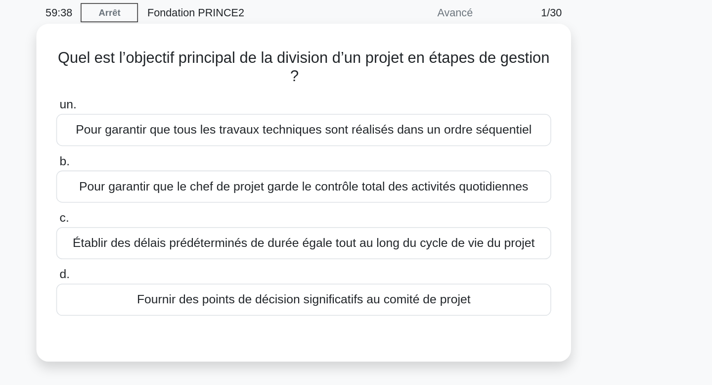
click at [463, 240] on font "Fournir des points de décision significatifs au comité de projet" at bounding box center [356, 234] width 216 height 12
click at [196, 221] on input "d. Fournir des points de décision significatifs au comité de projet" at bounding box center [196, 218] width 0 height 6
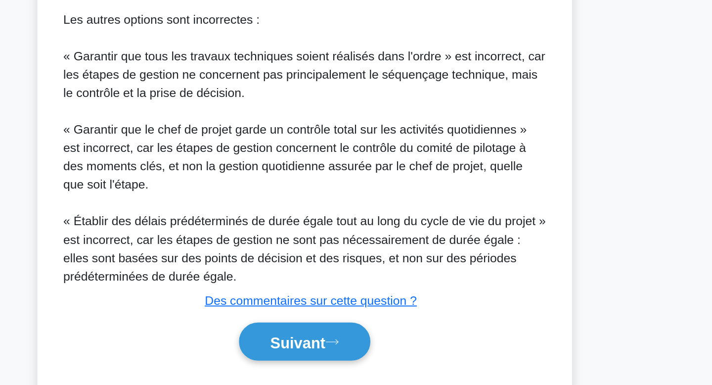
scroll to position [274, 0]
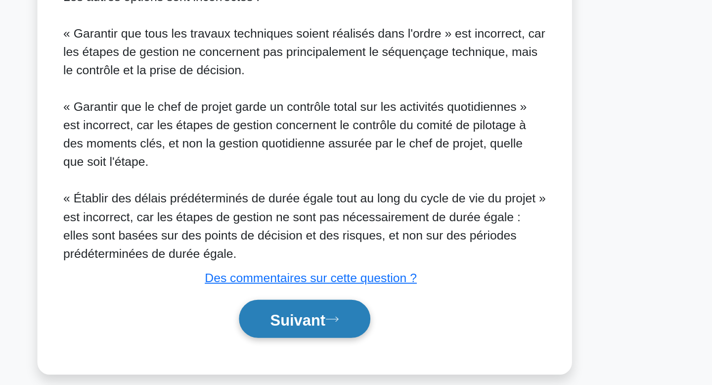
click at [352, 337] on font "Suivant" at bounding box center [352, 342] width 36 height 11
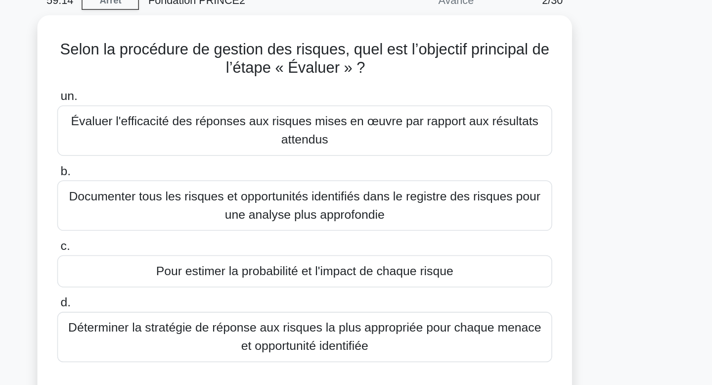
scroll to position [47, 0]
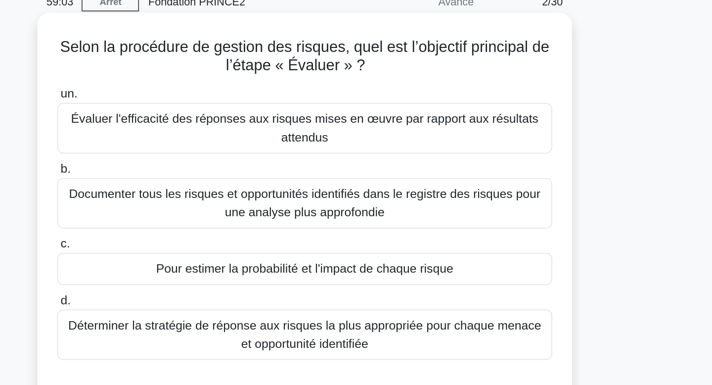
click at [415, 176] on font "Pour estimer la probabilité et l'impact de chaque risque" at bounding box center [356, 174] width 192 height 8
click at [196, 161] on input "c. Pour estimer la probabilité et l'impact de chaque risque" at bounding box center [196, 158] width 0 height 6
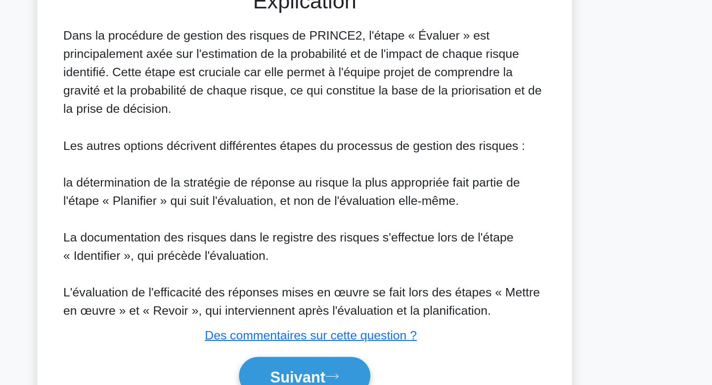
scroll to position [215, 0]
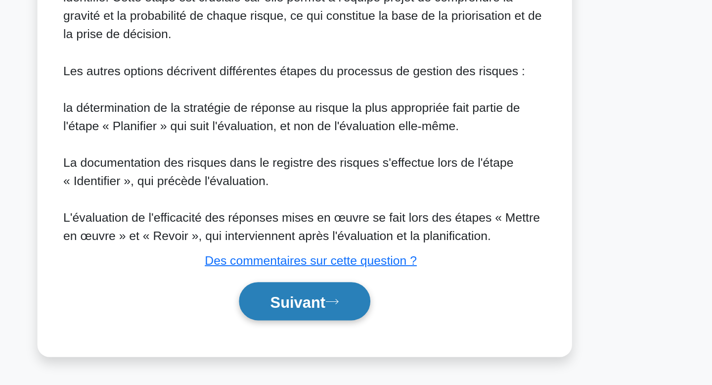
click at [350, 339] on button "Suivant" at bounding box center [356, 330] width 85 height 25
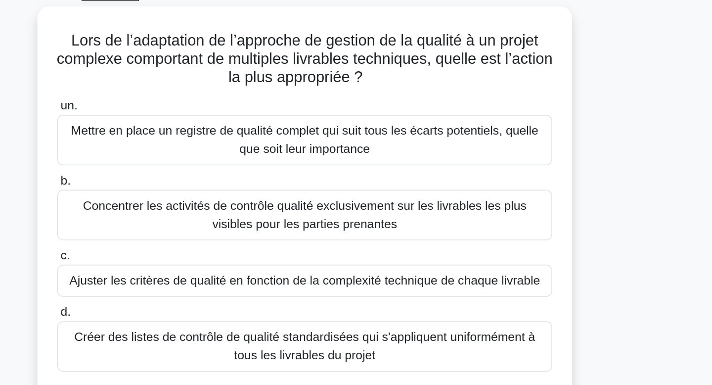
scroll to position [0, 0]
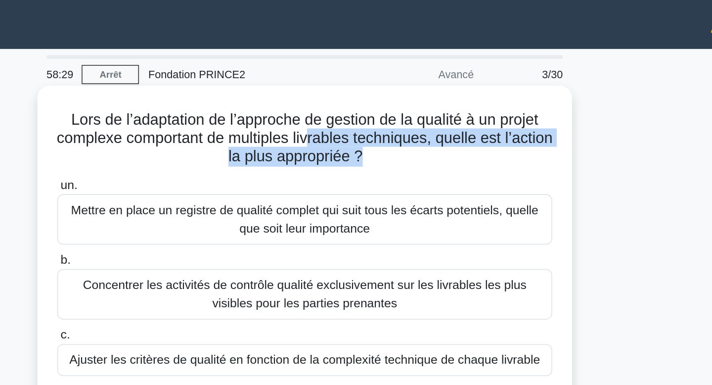
drag, startPoint x: 357, startPoint y: 88, endPoint x: 357, endPoint y: 112, distance: 24.7
click at [357, 112] on div "Lors de l’adaptation de l’approche de gestion de la qualité à un projet complex…" at bounding box center [356, 188] width 338 height 258
click at [357, 112] on div "un. Mettre en place un registre de qualité complet qui suit tous les écarts pot…" at bounding box center [356, 203] width 332 height 182
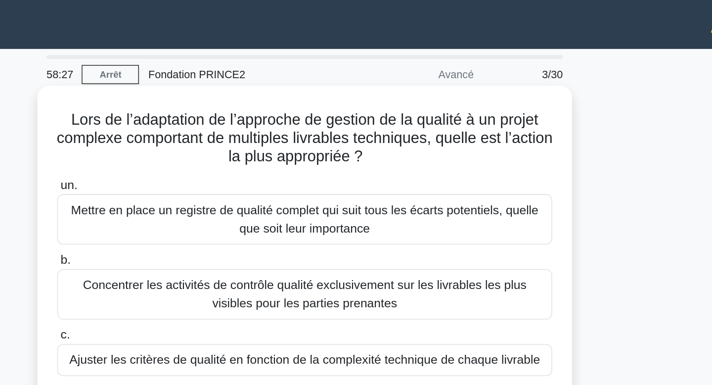
drag, startPoint x: 256, startPoint y: 83, endPoint x: 349, endPoint y: 108, distance: 95.9
click at [349, 108] on div "Lors de l’adaptation de l’approche de gestion de la qualité à un projet complex…" at bounding box center [356, 188] width 338 height 258
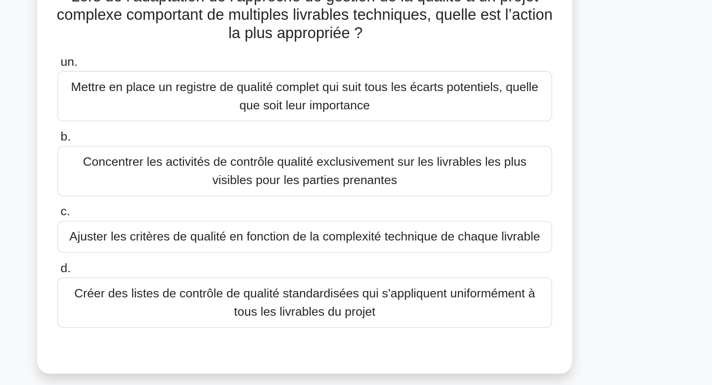
click at [414, 142] on font "Mettre en place un registre de qualité complet qui suit tous les écarts potenti…" at bounding box center [356, 142] width 312 height 24
click at [196, 123] on input "un. Mettre en place un registre de qualité complet qui suit tous les écarts pot…" at bounding box center [196, 120] width 0 height 6
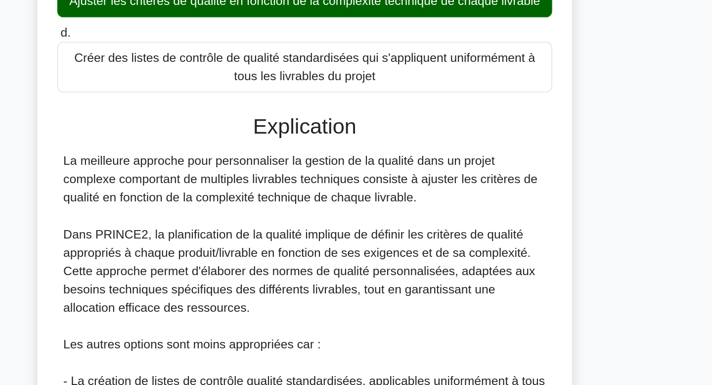
scroll to position [98, 0]
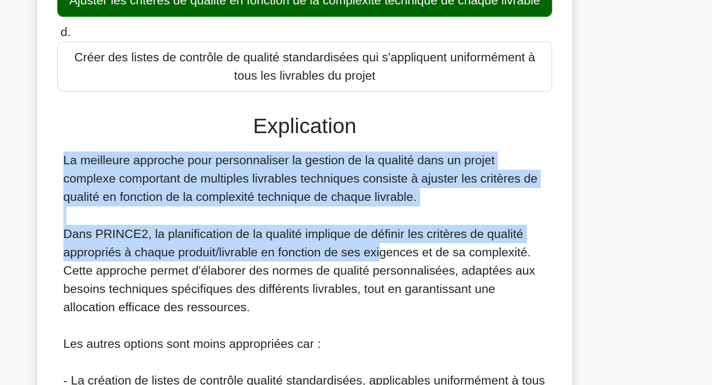
drag, startPoint x: 405, startPoint y: 238, endPoint x: 411, endPoint y: 222, distance: 17.4
click at [411, 222] on div "Explication La meilleure approche pour personnaliser la gestion de la qualité d…" at bounding box center [356, 390] width 321 height 362
click at [411, 222] on h3 "Explication" at bounding box center [356, 217] width 309 height 17
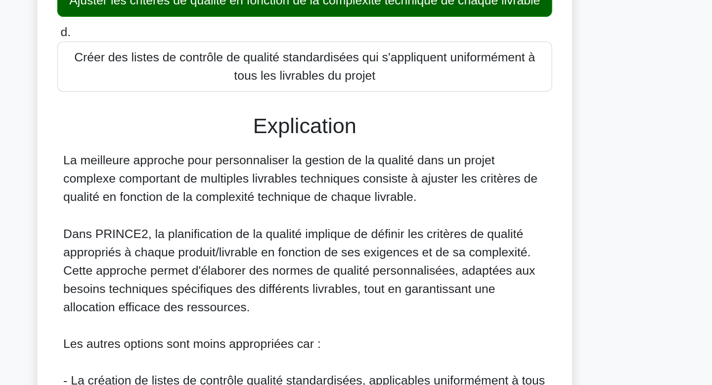
drag, startPoint x: 411, startPoint y: 222, endPoint x: 406, endPoint y: 266, distance: 44.3
click at [406, 266] on div "Explication La meilleure approche pour personnaliser la gestion de la qualité d…" at bounding box center [356, 390] width 321 height 362
click at [406, 266] on font "La meilleure approche pour personnaliser la gestion de la qualité dans un proje…" at bounding box center [353, 251] width 307 height 32
drag, startPoint x: 406, startPoint y: 266, endPoint x: 408, endPoint y: 230, distance: 35.7
click at [408, 230] on div "Explication La meilleure approche pour personnaliser la gestion de la qualité d…" at bounding box center [356, 390] width 321 height 362
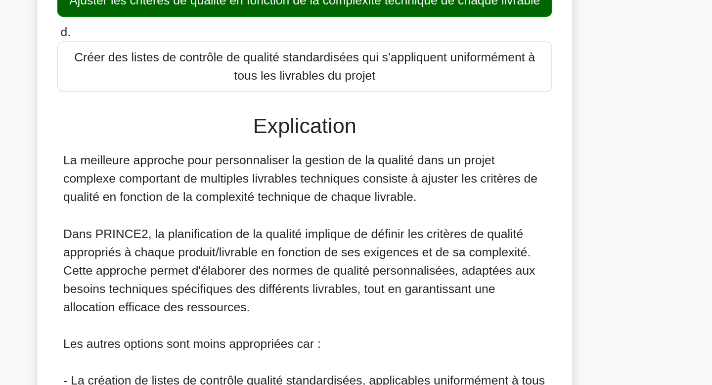
click at [408, 230] on div "Explication La meilleure approche pour personnaliser la gestion de la qualité d…" at bounding box center [356, 390] width 321 height 362
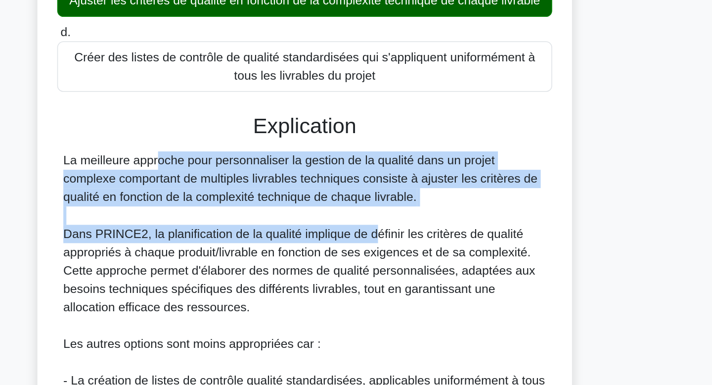
drag, startPoint x: 408, startPoint y: 230, endPoint x: 400, endPoint y: 290, distance: 60.5
click at [400, 290] on div "Explication La meilleure approche pour personnaliser la gestion de la qualité d…" at bounding box center [356, 390] width 321 height 362
click at [400, 290] on font "Dans PRINCE2, la planification de la qualité implique de définir les critères d…" at bounding box center [353, 311] width 306 height 56
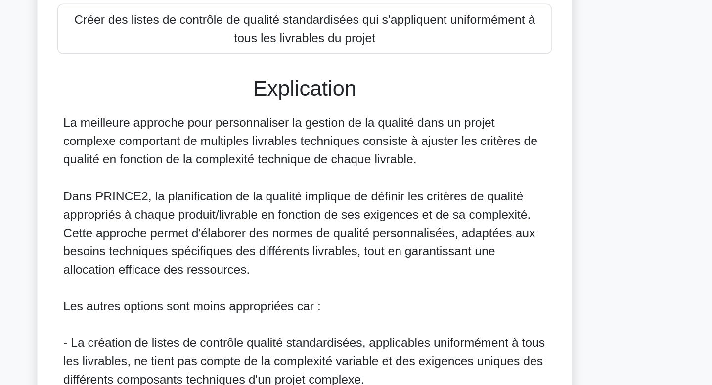
scroll to position [128, 0]
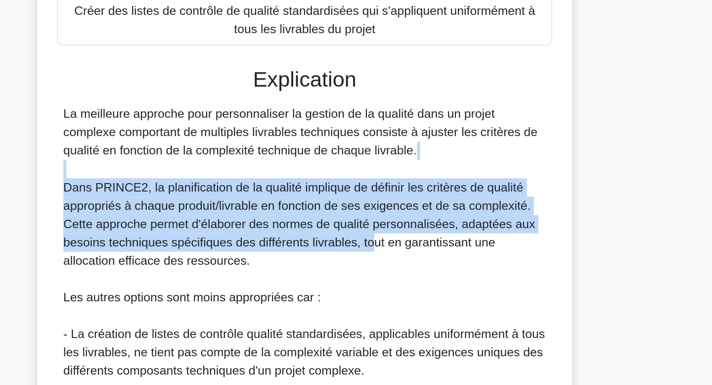
drag, startPoint x: 400, startPoint y: 290, endPoint x: 400, endPoint y: 248, distance: 41.6
click at [400, 248] on div "La meilleure approche pour personnaliser la gestion de la qualité dans un proje…" at bounding box center [356, 345] width 313 height 285
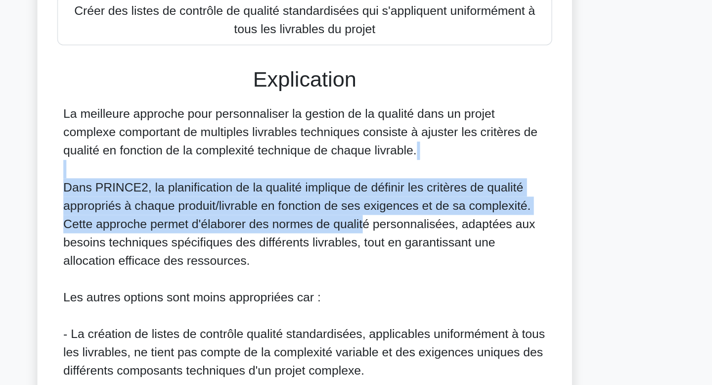
drag, startPoint x: 400, startPoint y: 248, endPoint x: 394, endPoint y: 285, distance: 37.7
click at [394, 285] on div "La meilleure approche pour personnaliser la gestion de la qualité dans un proje…" at bounding box center [356, 345] width 313 height 285
drag, startPoint x: 394, startPoint y: 285, endPoint x: 396, endPoint y: 243, distance: 42.6
click at [396, 243] on div "La meilleure approche pour personnaliser la gestion de la qualité dans un proje…" at bounding box center [356, 345] width 313 height 285
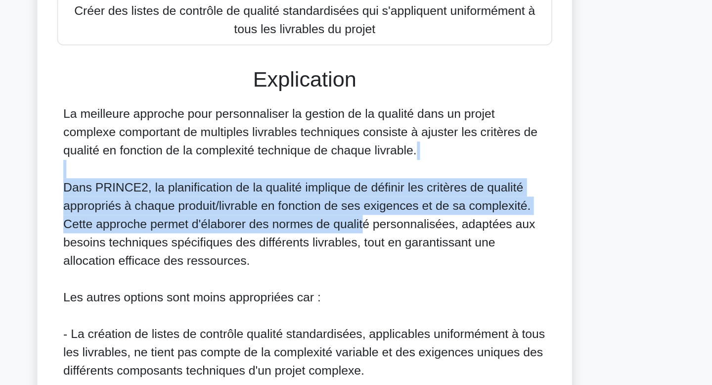
click at [396, 243] on div "La meilleure approche pour personnaliser la gestion de la qualité dans un proje…" at bounding box center [356, 345] width 313 height 285
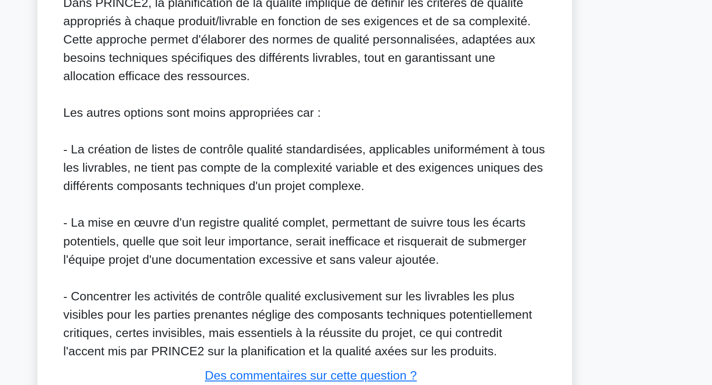
scroll to position [323, 0]
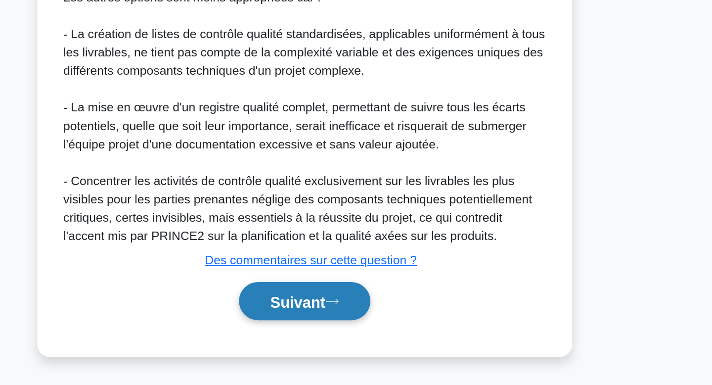
click at [353, 338] on button "Suivant" at bounding box center [356, 330] width 85 height 25
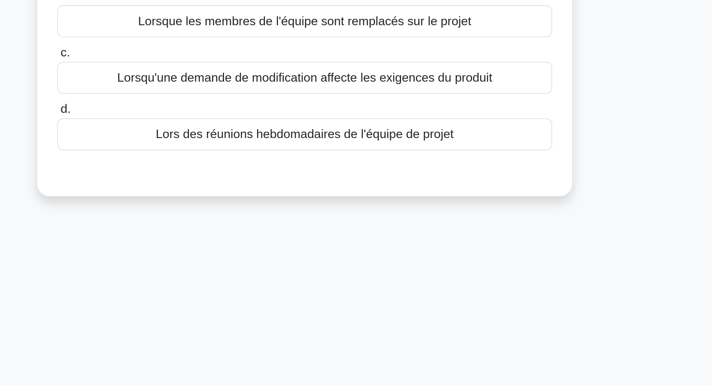
scroll to position [0, 0]
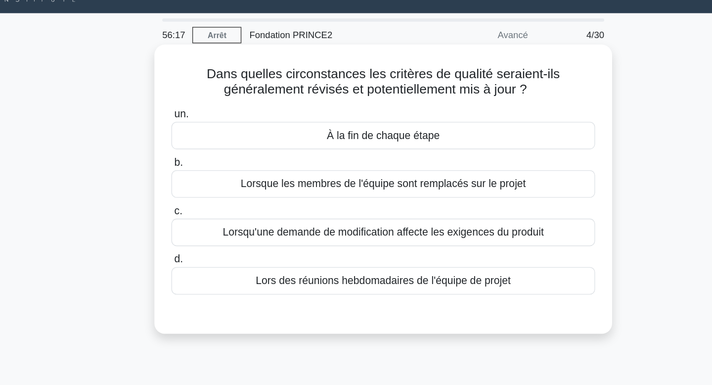
click at [394, 202] on font "Lorsqu'une demande de modification affecte les exigences du produit" at bounding box center [356, 197] width 243 height 12
click at [196, 185] on input "c. Lorsqu'une demande de modification affecte les exigences du produit" at bounding box center [196, 181] width 0 height 6
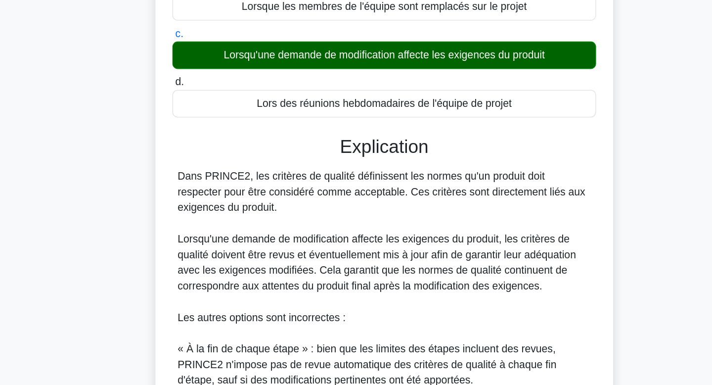
scroll to position [62, 0]
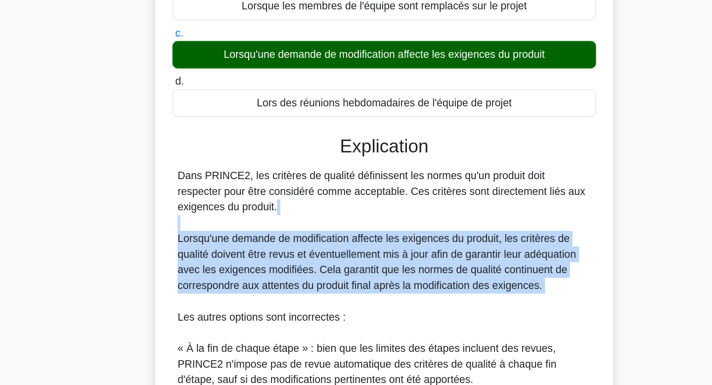
click at [362, 257] on div "Dans PRINCE2, les critères de qualité définissent les normes qu'un produit doit…" at bounding box center [356, 351] width 313 height 261
drag, startPoint x: 366, startPoint y: 313, endPoint x: 363, endPoint y: 267, distance: 46.6
click at [363, 267] on div "Dans PRINCE2, les critères de qualité définissent les normes qu'un produit doit…" at bounding box center [356, 351] width 313 height 261
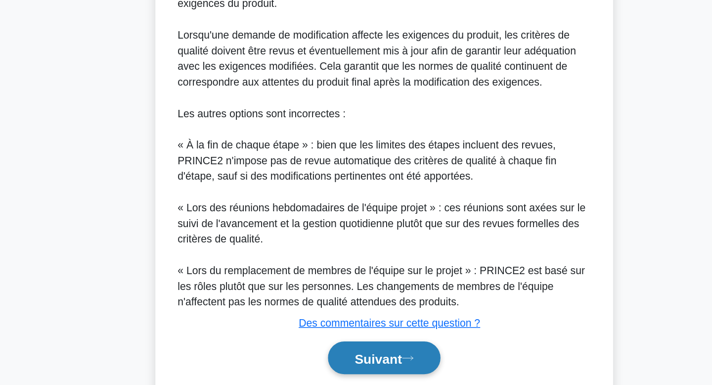
click at [360, 366] on font "Suivant" at bounding box center [352, 364] width 36 height 11
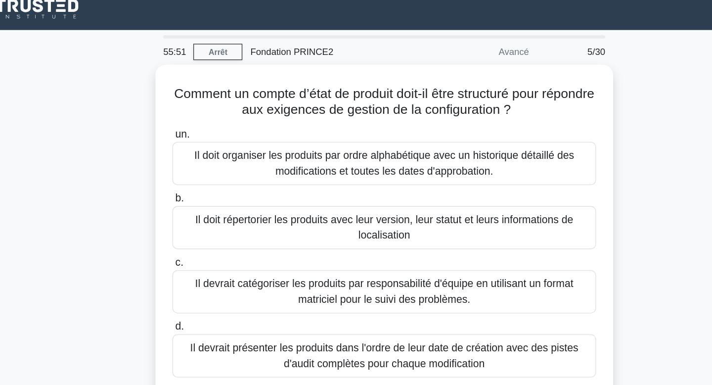
scroll to position [0, 0]
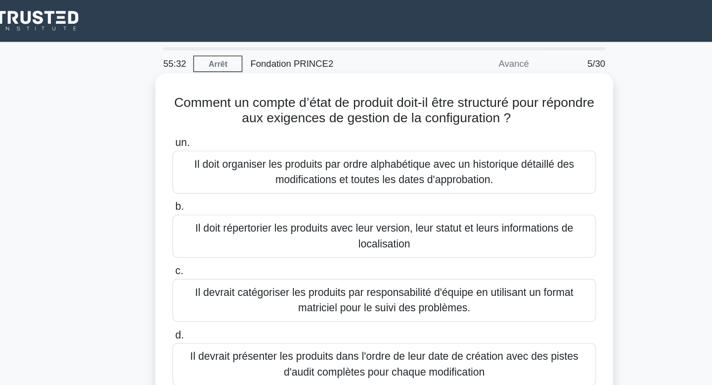
click at [442, 85] on font "Comment un compte d’état de produit doit-il être structuré pour répondre aux ex…" at bounding box center [356, 83] width 318 height 23
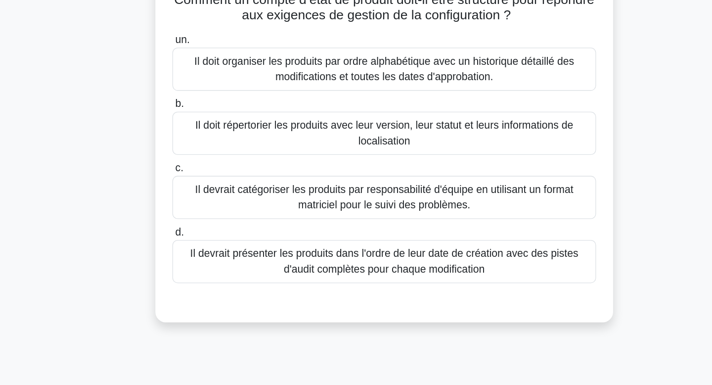
click at [382, 181] on font "Il doit répertorier les produits avec leur version, leur statut et leurs inform…" at bounding box center [356, 179] width 312 height 24
click at [196, 160] on input "b. Il doit répertorier les produits avec leur version, leur statut et leurs inf…" at bounding box center [196, 156] width 0 height 6
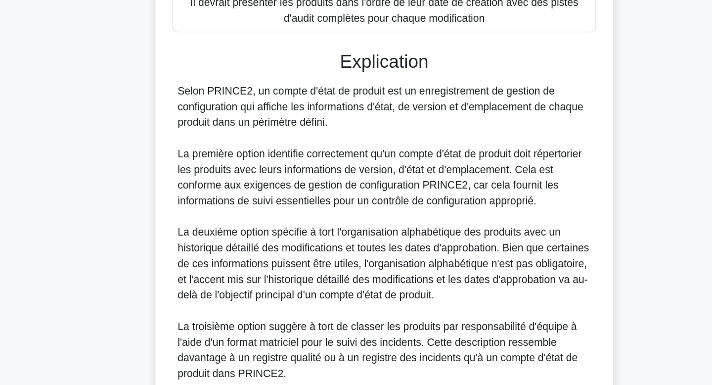
scroll to position [174, 0]
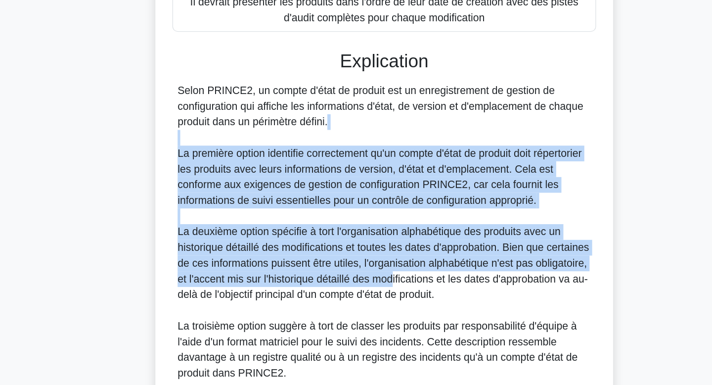
drag, startPoint x: 362, startPoint y: 300, endPoint x: 354, endPoint y: 194, distance: 105.7
click at [354, 194] on div "Selon PRINCE2, un compte d'état de produit est un enregistrement de gestion de …" at bounding box center [356, 304] width 313 height 297
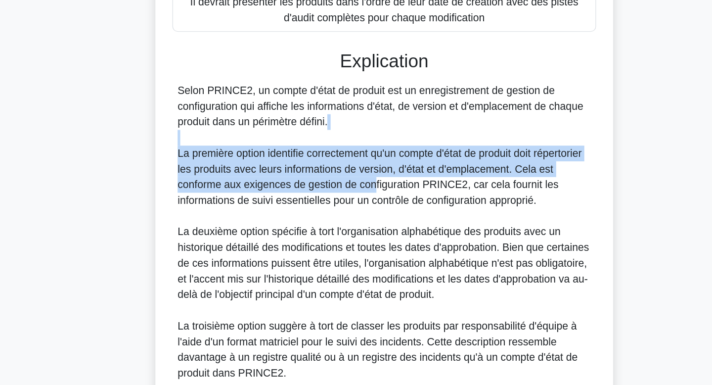
drag, startPoint x: 354, startPoint y: 194, endPoint x: 348, endPoint y: 237, distance: 43.5
click at [348, 237] on div "Selon PRINCE2, un compte d'état de produit est un enregistrement de gestion de …" at bounding box center [356, 304] width 313 height 297
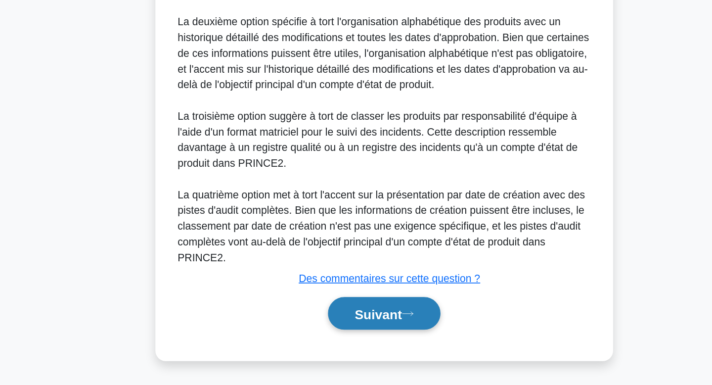
click at [350, 337] on button "Suivant" at bounding box center [356, 330] width 85 height 25
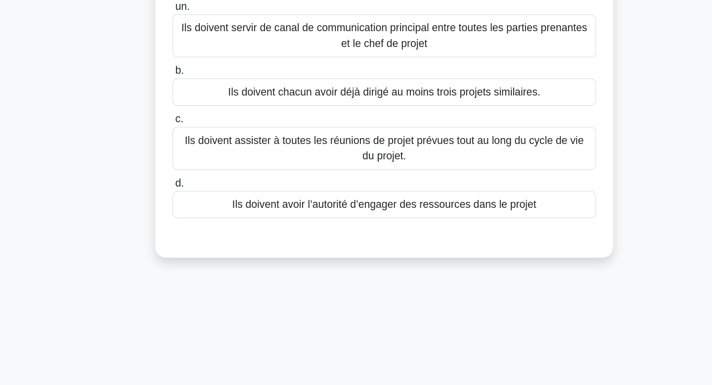
scroll to position [0, 0]
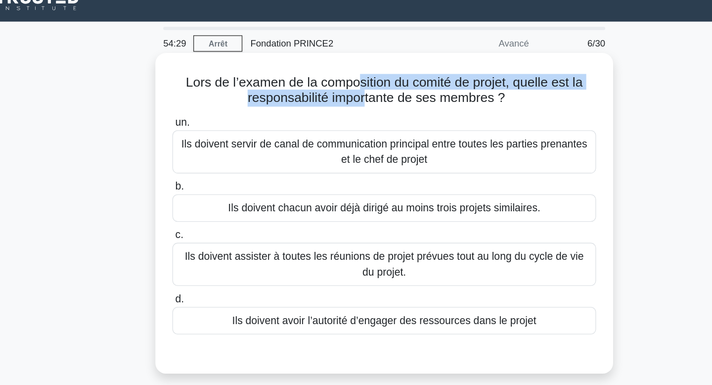
drag, startPoint x: 337, startPoint y: 77, endPoint x: 340, endPoint y: 93, distance: 16.7
click at [340, 93] on font "Lors de l’examen de la composition du comité de projet, quelle est la responsab…" at bounding box center [356, 83] width 300 height 23
click at [340, 94] on font "Lors de l’examen de la composition du comité de projet, quelle est la responsab…" at bounding box center [356, 83] width 300 height 23
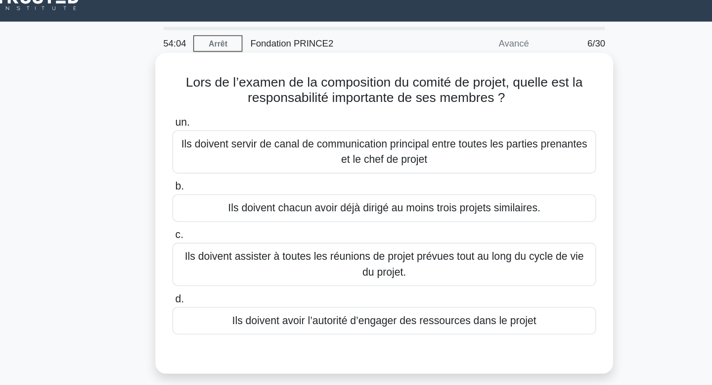
click at [389, 135] on font "Ils doivent servir de canal de communication principal entre toutes les parties…" at bounding box center [356, 130] width 307 height 20
click at [196, 111] on input "un. Ils doivent servir de canal de communication principal entre toutes les par…" at bounding box center [196, 108] width 0 height 6
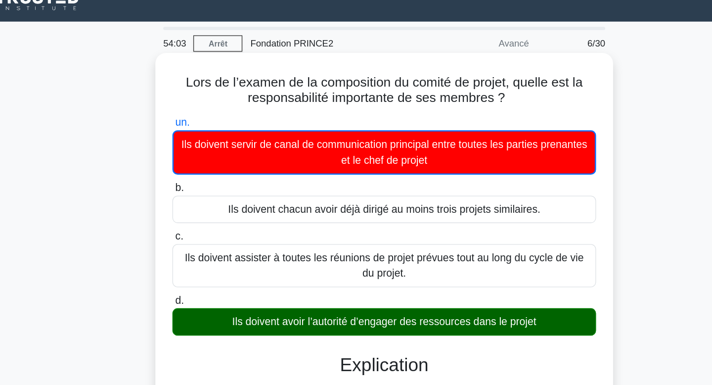
click at [394, 261] on font "Ils doivent avoir l’autorité d’engager des ressources dans le projet" at bounding box center [356, 258] width 230 height 8
click at [196, 246] on input "d. Ils doivent avoir l’autorité d’engager des ressources dans le projet" at bounding box center [196, 242] width 0 height 6
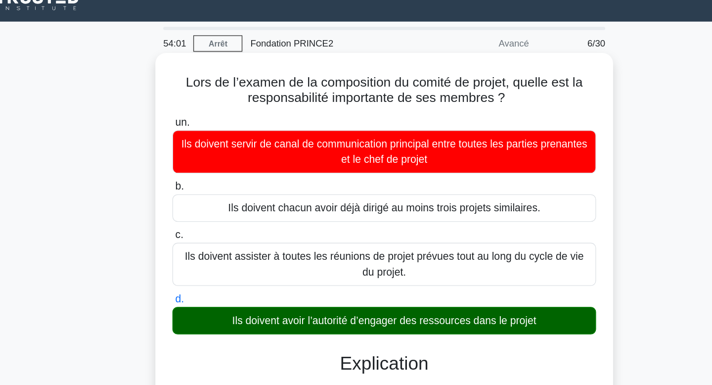
drag, startPoint x: 403, startPoint y: 105, endPoint x: 479, endPoint y: 145, distance: 86.1
click at [479, 145] on label "un. Ils doivent servir de canal de communication principal entre toutes les par…" at bounding box center [356, 124] width 321 height 45
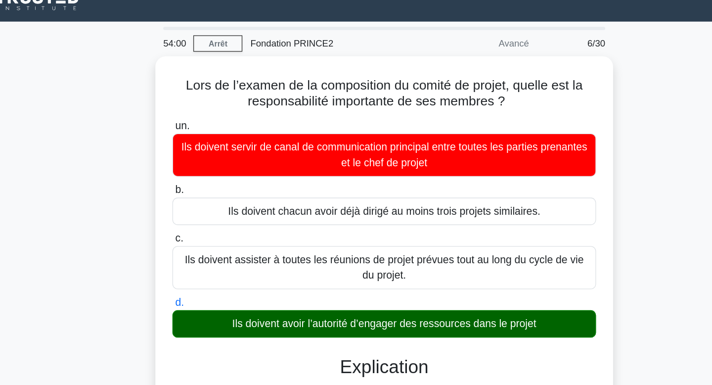
click at [542, 150] on div "Lors de l’examen de la composition du comité de projet, quelle est la responsab…" at bounding box center [356, 338] width 653 height 561
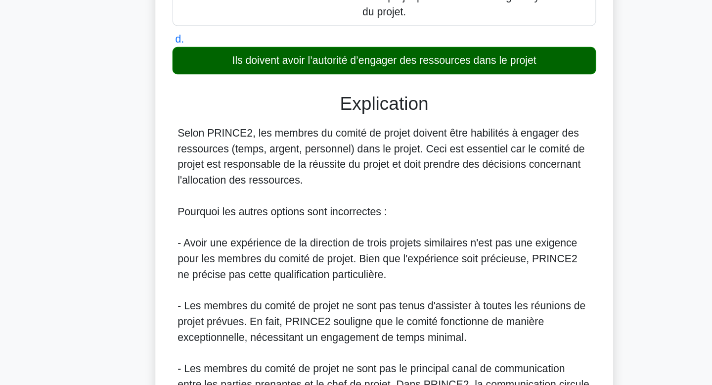
scroll to position [121, 0]
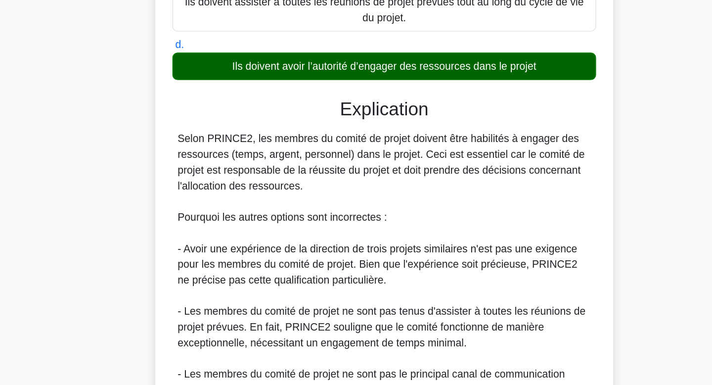
drag, startPoint x: 397, startPoint y: 226, endPoint x: 396, endPoint y: 196, distance: 30.2
click at [396, 196] on div "Selon PRINCE2, les membres du comité de projet doivent être habilités à engager…" at bounding box center [356, 299] width 313 height 226
click at [396, 196] on font "Selon PRINCE2, les membres du comité de projet doivent être habilités à engager…" at bounding box center [354, 210] width 308 height 44
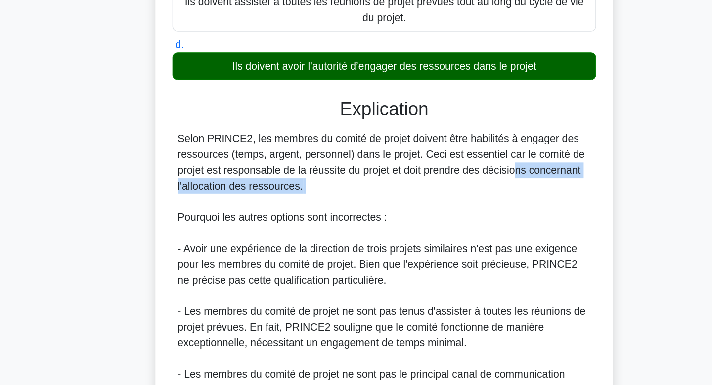
drag, startPoint x: 391, startPoint y: 240, endPoint x: 396, endPoint y: 218, distance: 22.3
click at [396, 218] on div "Selon PRINCE2, les membres du comité de projet doivent être habilités à engager…" at bounding box center [356, 299] width 313 height 226
click at [396, 218] on font "Selon PRINCE2, les membres du comité de projet doivent être habilités à engager…" at bounding box center [354, 210] width 308 height 44
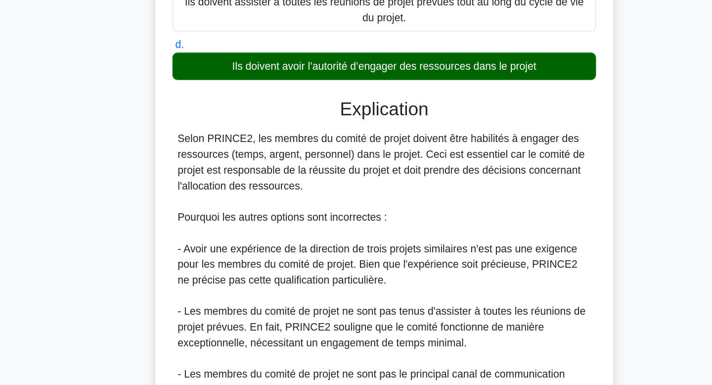
drag, startPoint x: 396, startPoint y: 218, endPoint x: 401, endPoint y: 229, distance: 11.7
click at [401, 229] on div "Selon PRINCE2, les membres du comité de projet doivent être habilités à engager…" at bounding box center [356, 299] width 313 height 226
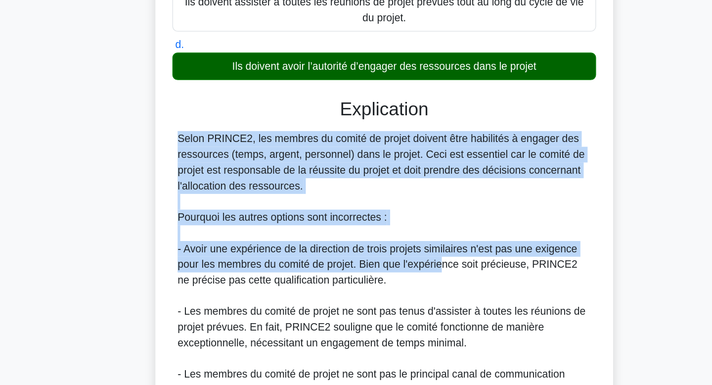
drag, startPoint x: 401, startPoint y: 229, endPoint x: 400, endPoint y: 285, distance: 56.4
click at [400, 285] on div "Selon PRINCE2, les membres du comité de projet doivent être habilités à engager…" at bounding box center [356, 299] width 313 height 226
click at [400, 285] on font "- Avoir une expérience de la direction de trois projets similaires n'est pas un…" at bounding box center [351, 287] width 302 height 32
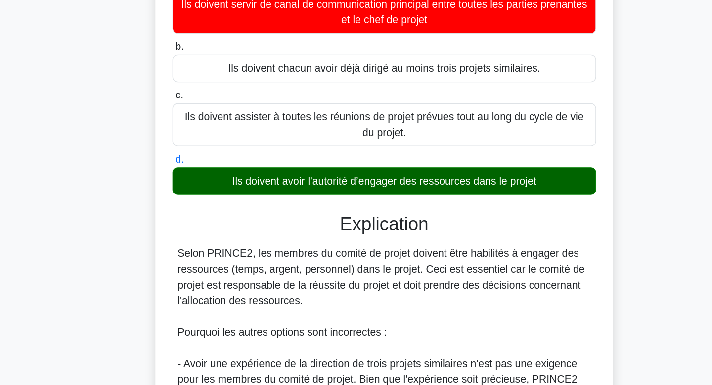
scroll to position [109, 0]
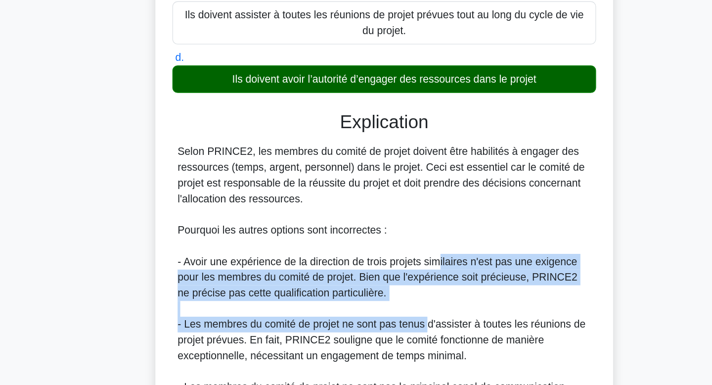
drag, startPoint x: 400, startPoint y: 285, endPoint x: 391, endPoint y: 336, distance: 51.7
click at [391, 336] on div "Selon PRINCE2, les membres du comité de projet doivent être habilités à engager…" at bounding box center [356, 310] width 313 height 226
click at [391, 336] on font "- Les membres du comité de projet ne sont pas tenus d'assister à toutes les réu…" at bounding box center [354, 346] width 309 height 32
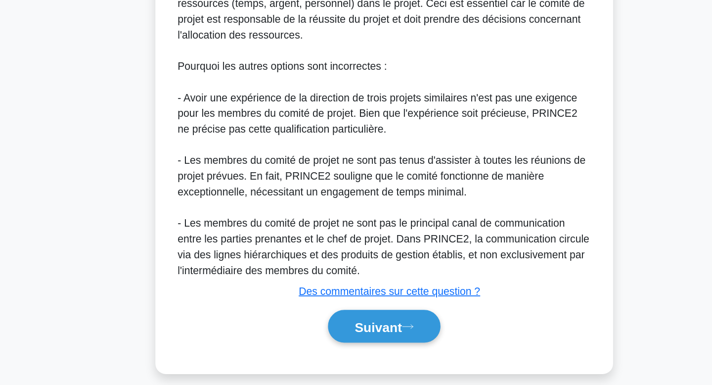
scroll to position [228, 0]
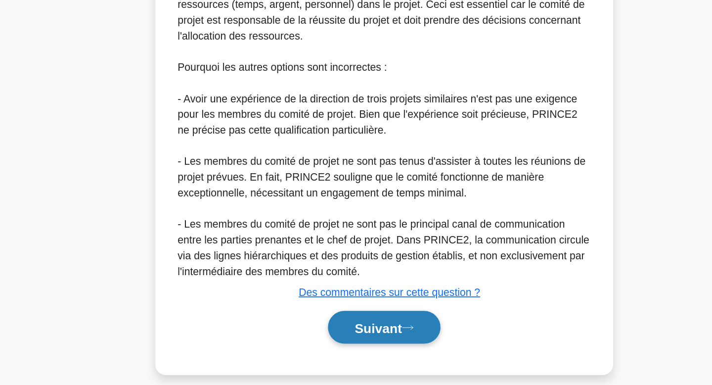
click at [385, 342] on button "Suivant" at bounding box center [356, 340] width 85 height 25
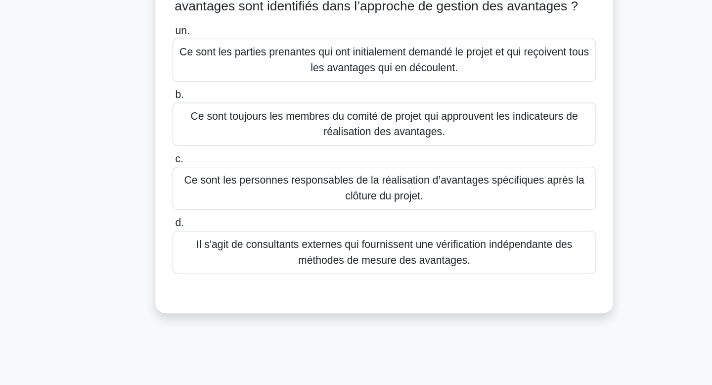
scroll to position [0, 0]
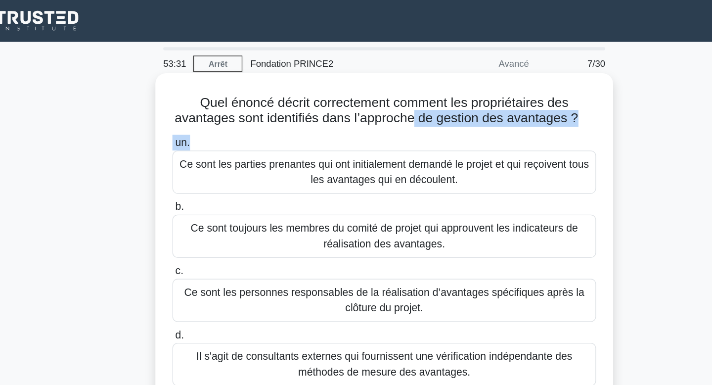
drag, startPoint x: 379, startPoint y: 86, endPoint x: 381, endPoint y: 102, distance: 17.0
click at [381, 102] on div "Quel énoncé décrit correctement comment les propriétaires des avantages sont id…" at bounding box center [356, 188] width 338 height 258
click at [381, 102] on label "un. Ce sont les parties prenantes qui ont initialement demandé le projet et qui…" at bounding box center [356, 124] width 321 height 45
click at [196, 105] on input "un. Ce sont les parties prenantes qui ont initialement demandé le projet et qui…" at bounding box center [196, 108] width 0 height 6
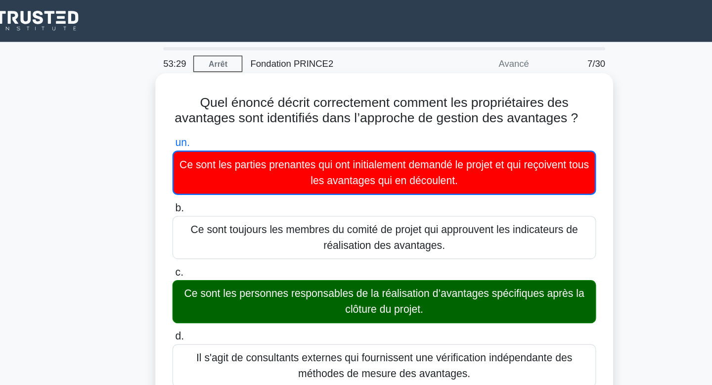
click at [412, 141] on font "Ce sont les parties prenantes qui ont initialement demandé le projet et qui reç…" at bounding box center [356, 130] width 310 height 20
click at [196, 111] on input "un. Ce sont les parties prenantes qui ont initialement demandé le projet et qui…" at bounding box center [196, 108] width 0 height 6
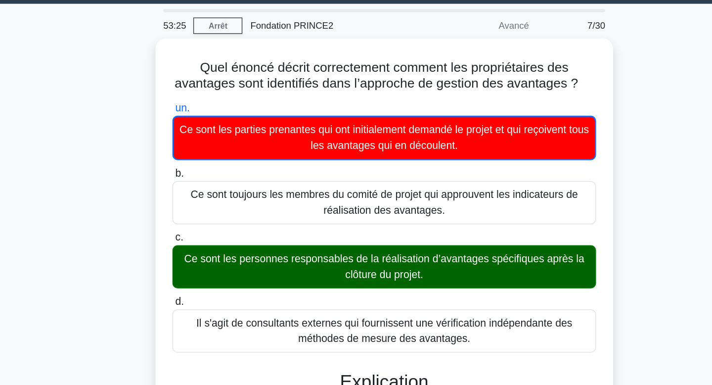
click at [576, 206] on div "Quel énoncé décrit correctement comment les propriétaires des avantages sont id…" at bounding box center [356, 368] width 653 height 621
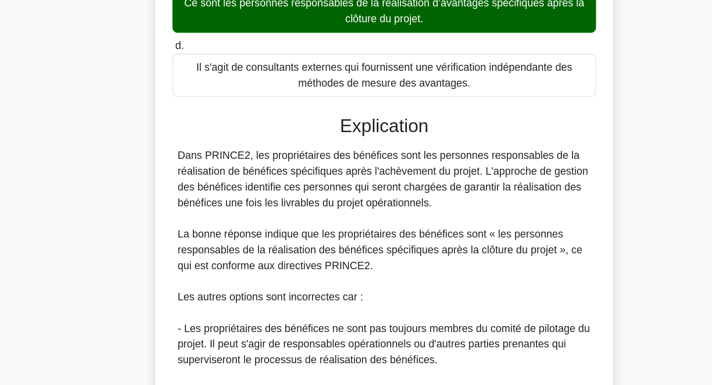
scroll to position [218, 0]
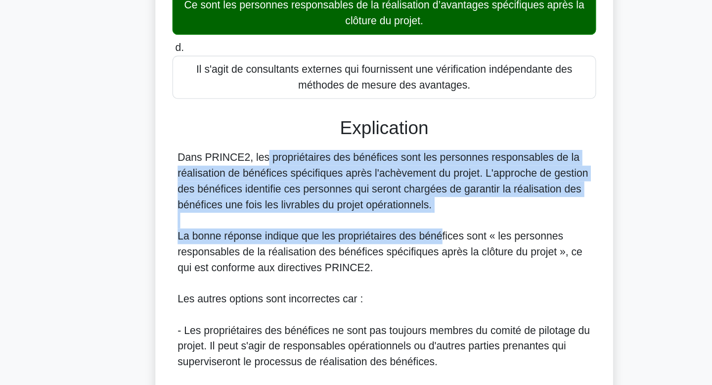
drag, startPoint x: 411, startPoint y: 112, endPoint x: 399, endPoint y: 177, distance: 65.4
click at [399, 177] on div "Explication Dans PRINCE2, les propriétaires des bénéfices sont les personnes re…" at bounding box center [356, 258] width 321 height 338
click at [399, 177] on font "La bonne réponse indique que les propriétaires des bénéfices sont « les personn…" at bounding box center [353, 190] width 306 height 32
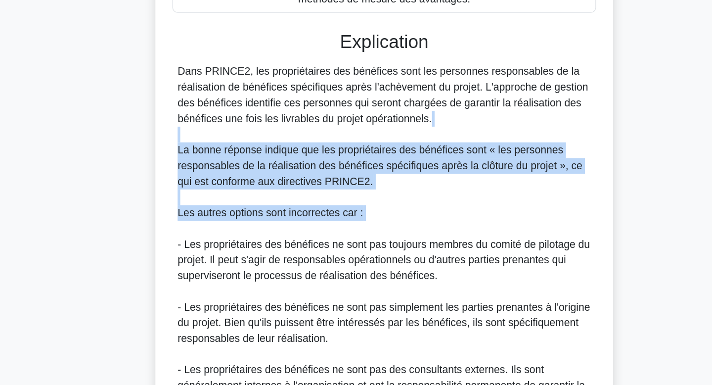
drag, startPoint x: 399, startPoint y: 177, endPoint x: 405, endPoint y: 164, distance: 14.4
click at [405, 164] on div "Dans PRINCE2, les propriétaires des bénéfices sont les personnes responsables d…" at bounding box center [356, 243] width 313 height 261
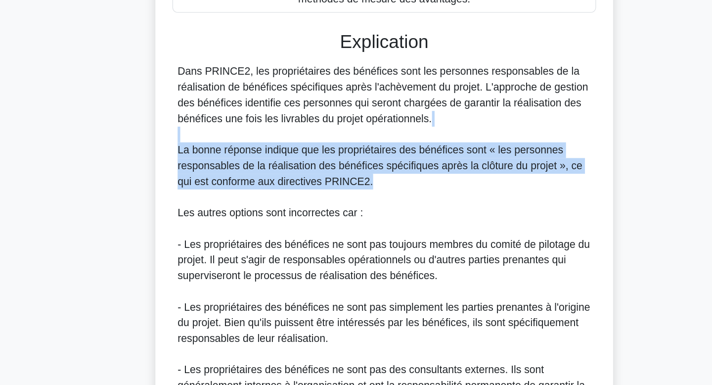
drag, startPoint x: 405, startPoint y: 164, endPoint x: 400, endPoint y: 202, distance: 39.0
click at [400, 202] on div "Dans PRINCE2, les propriétaires des bénéfices sont les personnes responsables d…" at bounding box center [356, 243] width 313 height 261
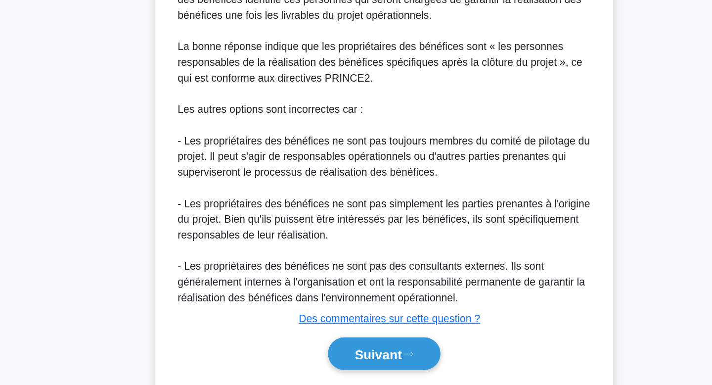
scroll to position [299, 0]
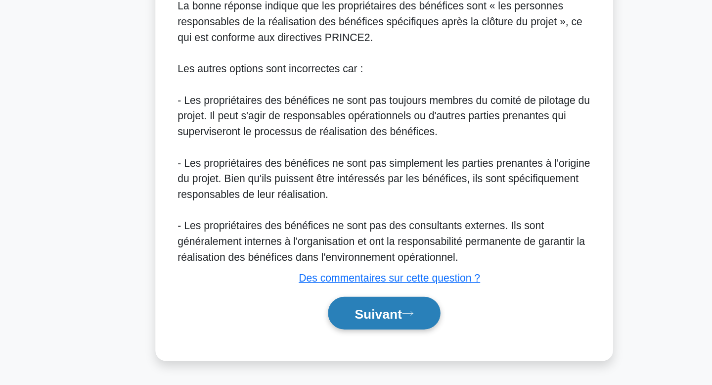
click at [356, 331] on font "Suivant" at bounding box center [352, 331] width 36 height 11
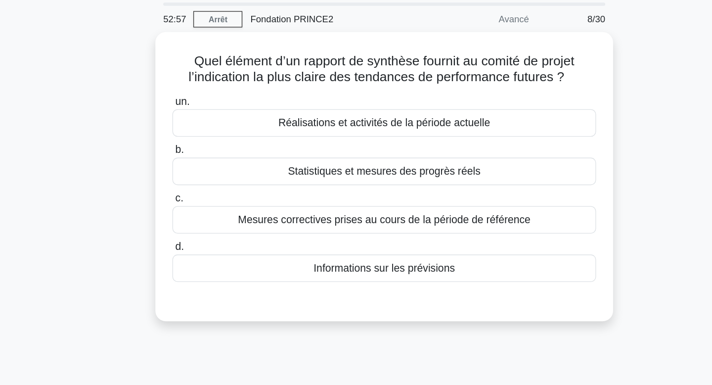
scroll to position [0, 0]
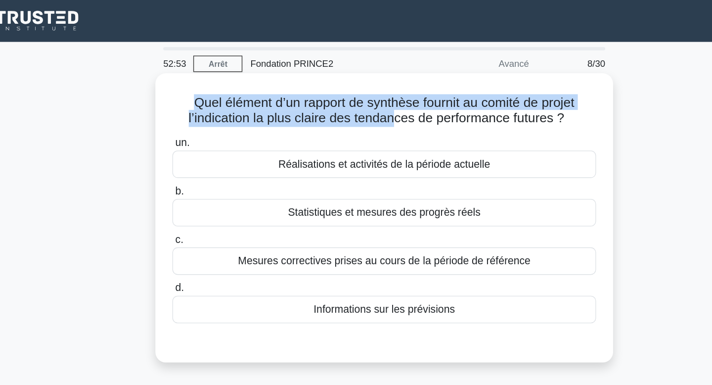
drag, startPoint x: 359, startPoint y: 64, endPoint x: 361, endPoint y: 91, distance: 26.3
click at [361, 91] on div "Quel élément d’un rapport de synthèse fournit au comité de projet l’indication …" at bounding box center [356, 164] width 338 height 211
click at [361, 91] on font "Quel élément d’un rapport de synthèse fournit au comité de projet l’indication …" at bounding box center [354, 83] width 292 height 23
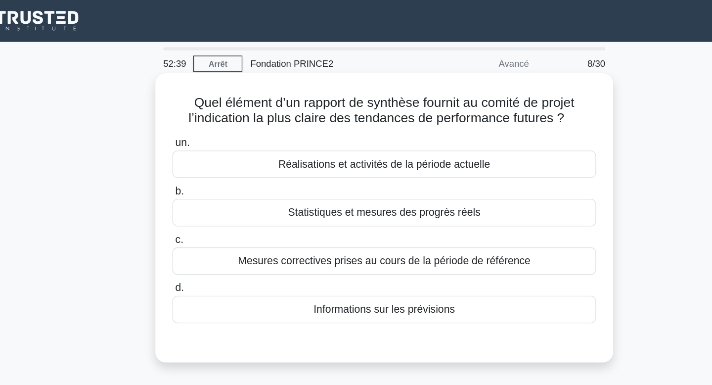
click at [351, 123] on font "Réalisations et activités de la période actuelle" at bounding box center [356, 124] width 160 height 8
click at [196, 111] on input "un. Réalisations et activités de la période actuelle" at bounding box center [196, 108] width 0 height 6
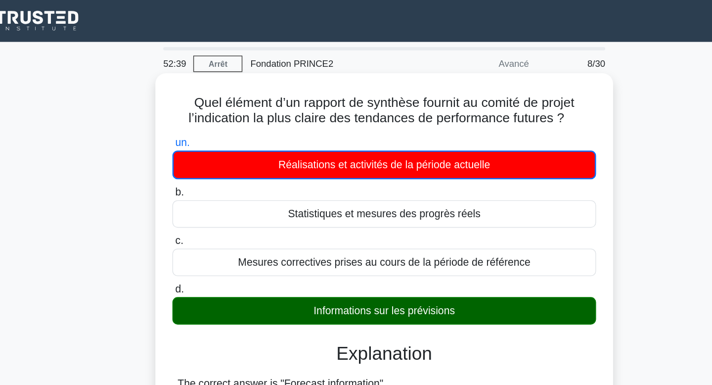
click at [351, 123] on font "Réalisations et activités de la période actuelle" at bounding box center [356, 124] width 160 height 8
click at [196, 111] on input "un. Réalisations et activités de la période actuelle" at bounding box center [196, 108] width 0 height 6
click at [352, 237] on font "Informations sur les prévisions" at bounding box center [356, 235] width 107 height 8
click at [196, 222] on input "d. Informations sur les prévisions" at bounding box center [196, 219] width 0 height 6
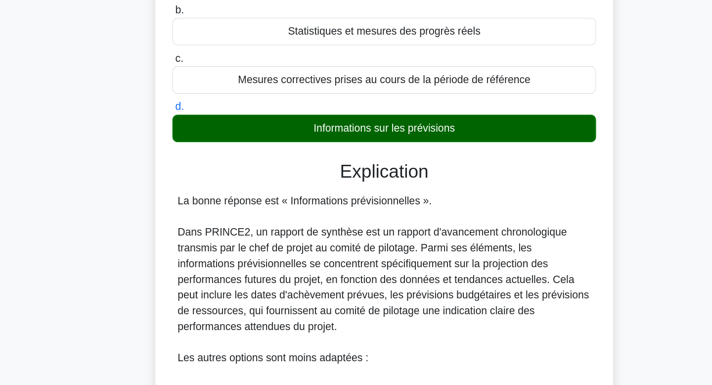
scroll to position [44, 0]
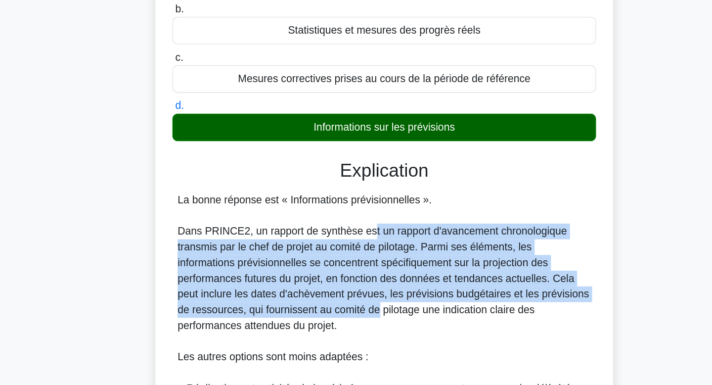
drag, startPoint x: 352, startPoint y: 237, endPoint x: 348, endPoint y: 264, distance: 28.0
click at [348, 264] on font "Dans PRINCE2, un rapport de synthèse est un rapport d'avancement chronologique …" at bounding box center [355, 304] width 311 height 80
click at [353, 290] on font "Dans PRINCE2, un rapport de synthèse est un rapport d'avancement chronologique …" at bounding box center [355, 304] width 311 height 80
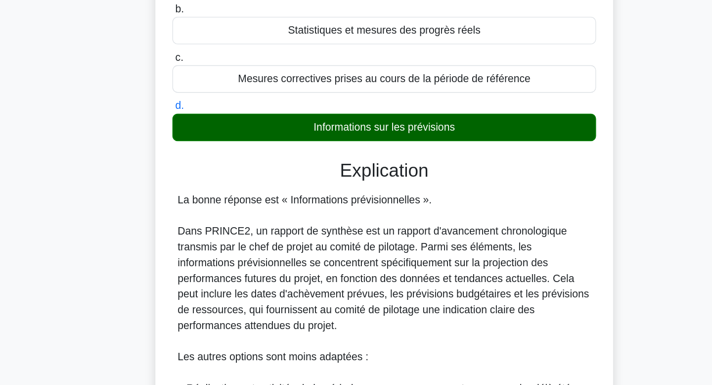
click at [353, 290] on font "Dans PRINCE2, un rapport de synthèse est un rapport d'avancement chronologique …" at bounding box center [355, 304] width 311 height 80
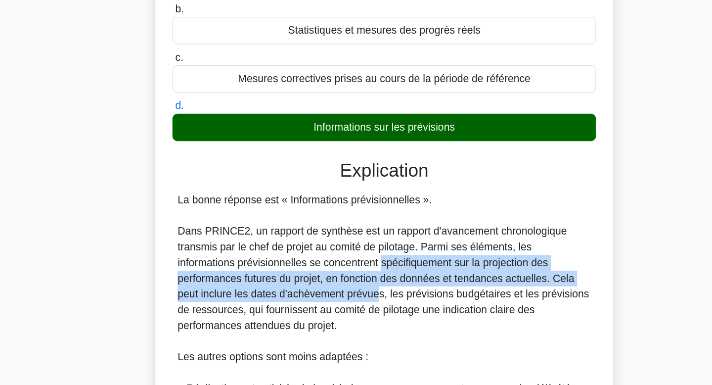
drag, startPoint x: 353, startPoint y: 290, endPoint x: 351, endPoint y: 320, distance: 30.2
click at [351, 320] on font "Dans PRINCE2, un rapport de synthèse est un rapport d'avancement chronologique …" at bounding box center [355, 304] width 311 height 80
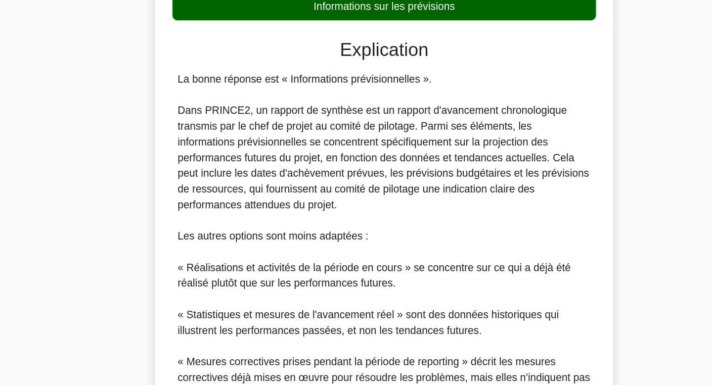
scroll to position [136, 0]
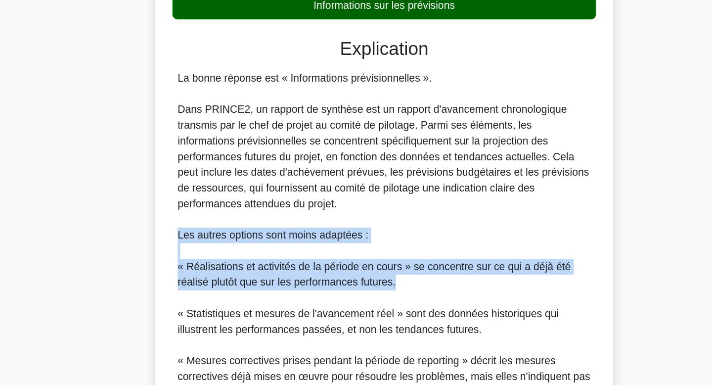
drag, startPoint x: 351, startPoint y: 271, endPoint x: 365, endPoint y: 308, distance: 39.6
click at [365, 308] on div "La bonne réponse est « Informations prévisionnelles ». Dans PRINCE2, un rapport…" at bounding box center [356, 271] width 313 height 249
click at [365, 308] on font "« Réalisations et activités de la période en cours » se concentre sur ce qui a …" at bounding box center [348, 301] width 297 height 20
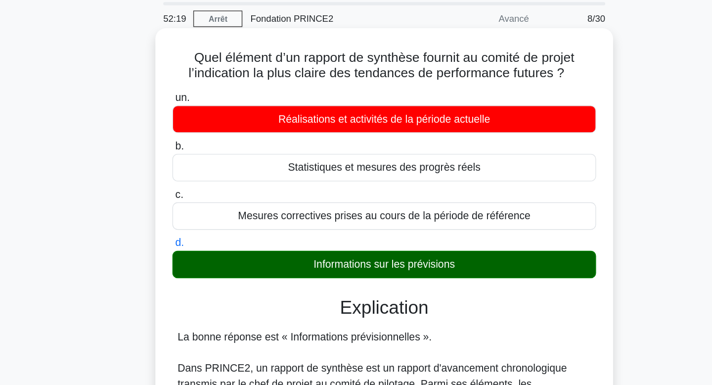
scroll to position [0, 0]
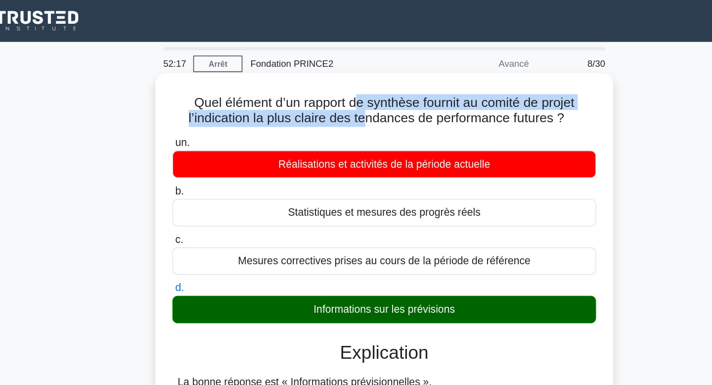
drag, startPoint x: 336, startPoint y: 73, endPoint x: 343, endPoint y: 95, distance: 22.7
click at [343, 95] on font "Quel élément d’un rapport de synthèse fournit au comité de projet l’indication …" at bounding box center [354, 83] width 292 height 23
drag, startPoint x: 343, startPoint y: 95, endPoint x: 347, endPoint y: 77, distance: 18.2
click at [347, 77] on font "Quel élément d’un rapport de synthèse fournit au comité de projet l’indication …" at bounding box center [354, 83] width 292 height 23
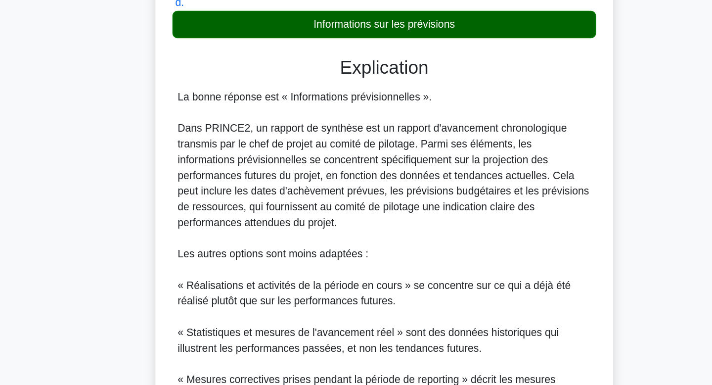
scroll to position [238, 0]
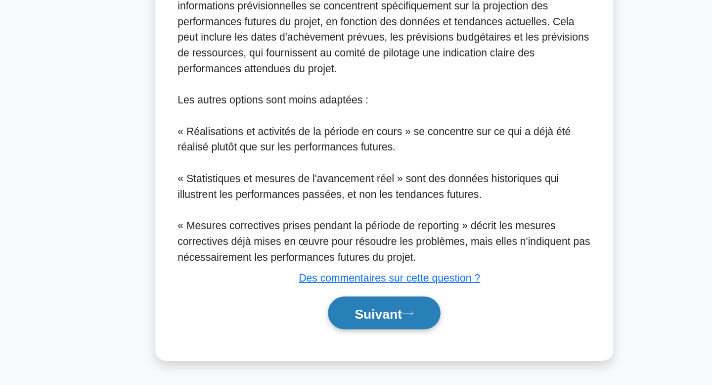
click at [360, 335] on font "Suivant" at bounding box center [352, 331] width 36 height 11
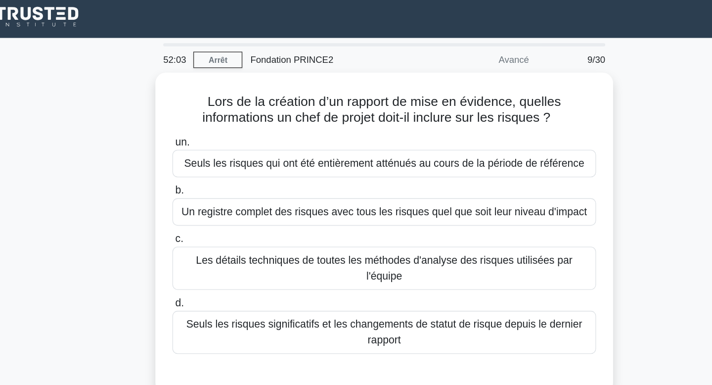
scroll to position [0, 0]
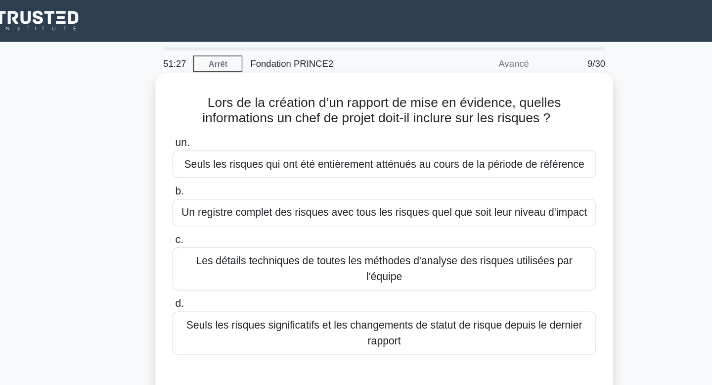
click at [382, 161] on font "Un registre complet des risques avec tous les risques quel que soit leur niveau…" at bounding box center [356, 160] width 307 height 8
click at [196, 148] on input "b. Un registre complet des risques avec tous les risques quel que soit leur niv…" at bounding box center [196, 145] width 0 height 6
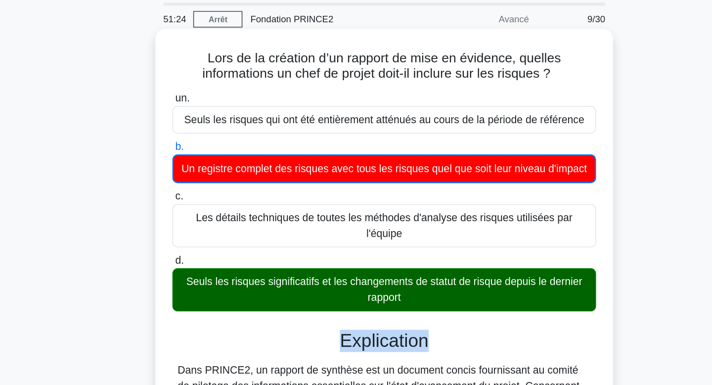
drag, startPoint x: 405, startPoint y: 270, endPoint x: 414, endPoint y: 281, distance: 14.1
click at [414, 281] on div "un. Seuls les risques qui ont été entièrement atténués au cours de la période d…" at bounding box center [356, 347] width 323 height 494
click at [414, 283] on h3 "Explication" at bounding box center [356, 291] width 309 height 17
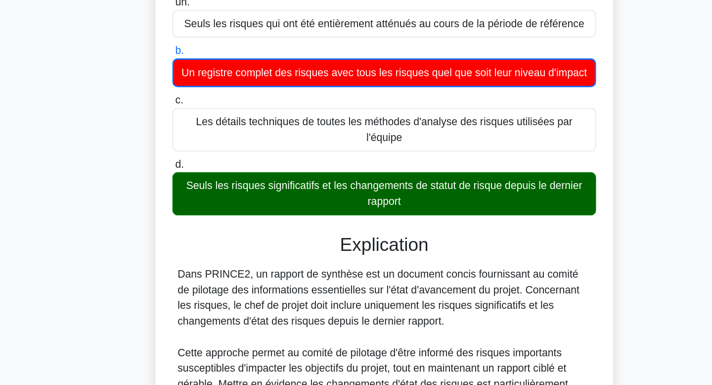
scroll to position [14, 0]
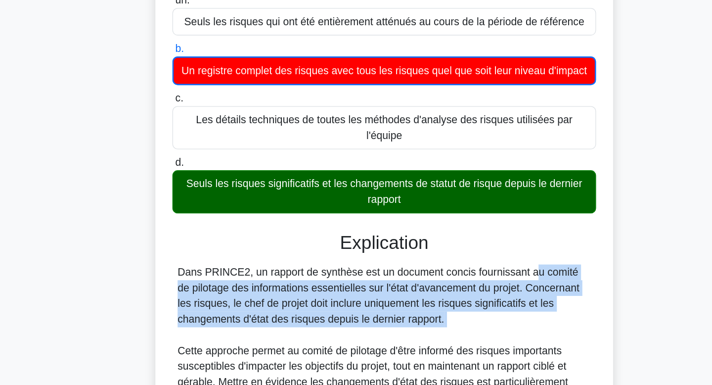
drag, startPoint x: 412, startPoint y: 337, endPoint x: 411, endPoint y: 284, distance: 53.9
click at [411, 295] on font "Dans PRINCE2, un rapport de synthèse est un document concis fournissant au comi…" at bounding box center [352, 317] width 304 height 44
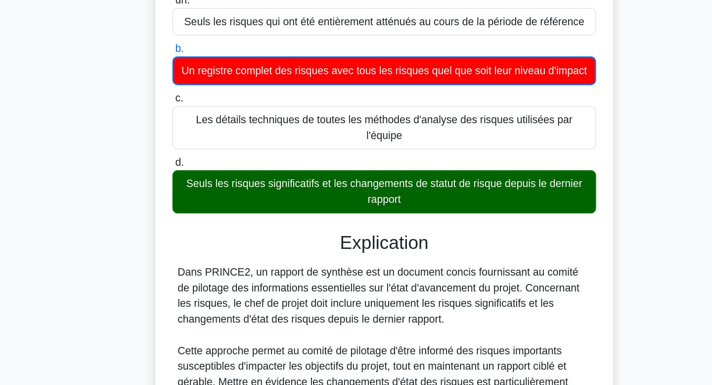
drag, startPoint x: 411, startPoint y: 284, endPoint x: 411, endPoint y: 331, distance: 47.0
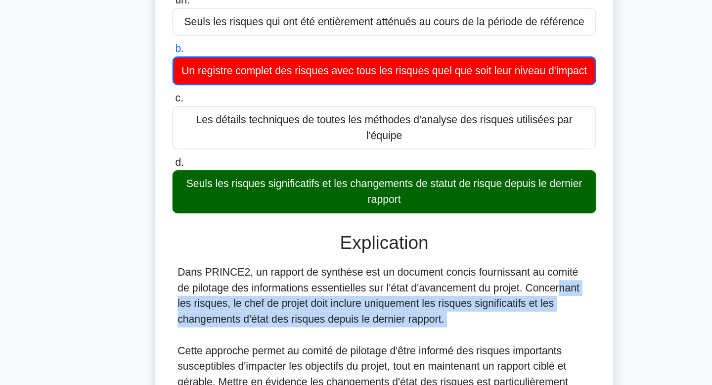
drag, startPoint x: 411, startPoint y: 331, endPoint x: 416, endPoint y: 300, distance: 30.7
click at [416, 300] on font "Dans PRINCE2, un rapport de synthèse est un document concis fournissant au comi…" at bounding box center [352, 317] width 304 height 44
drag, startPoint x: 416, startPoint y: 300, endPoint x: 420, endPoint y: 332, distance: 32.4
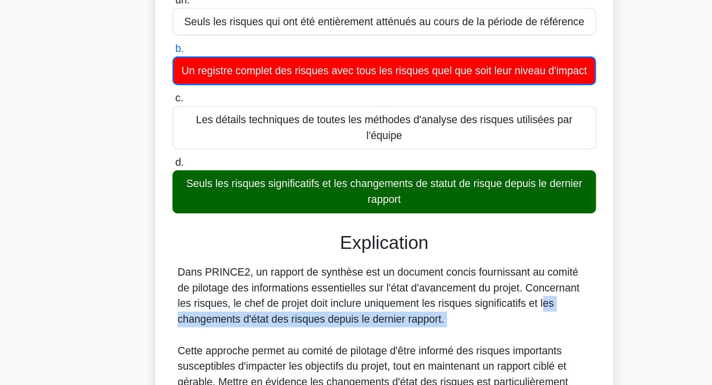
drag, startPoint x: 420, startPoint y: 332, endPoint x: 417, endPoint y: 310, distance: 22.5
click at [417, 310] on font "Dans PRINCE2, un rapport de synthèse est un document concis fournissant au comi…" at bounding box center [352, 317] width 304 height 44
drag, startPoint x: 417, startPoint y: 310, endPoint x: 413, endPoint y: 341, distance: 30.9
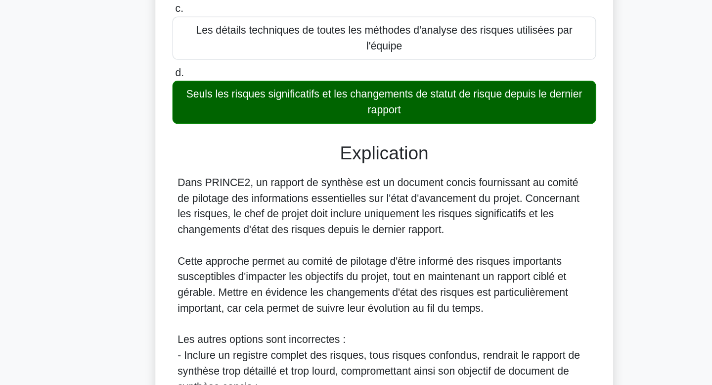
scroll to position [82, 0]
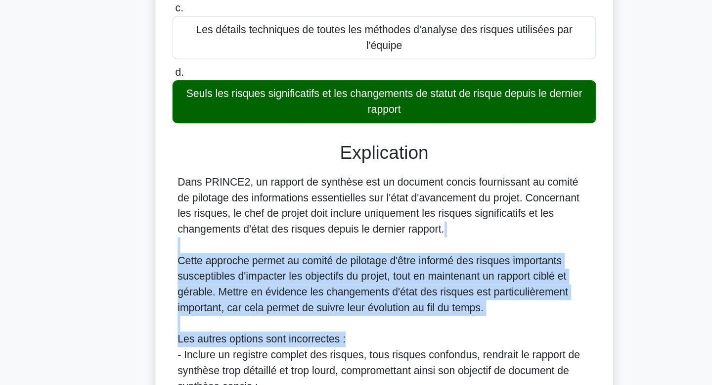
drag, startPoint x: 413, startPoint y: 341, endPoint x: 422, endPoint y: 262, distance: 79.7
click at [422, 262] on div "Dans PRINCE2, un rapport de synthèse est un document concis fournissant au comi…" at bounding box center [356, 339] width 313 height 226
drag, startPoint x: 422, startPoint y: 262, endPoint x: 408, endPoint y: 323, distance: 62.3
click at [408, 323] on div "Dans PRINCE2, un rapport de synthèse est un document concis fournissant au comi…" at bounding box center [356, 339] width 313 height 226
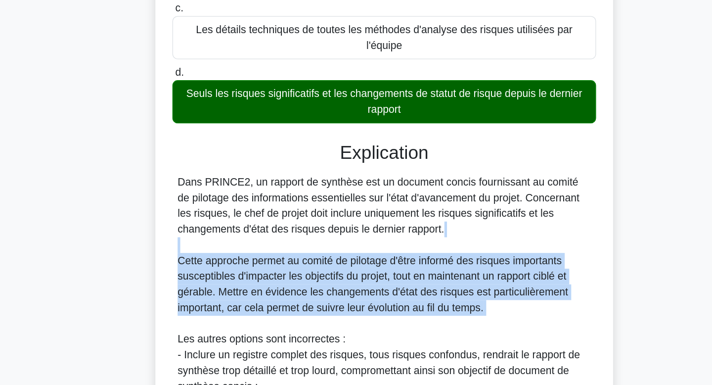
click at [408, 323] on div "Dans PRINCE2, un rapport de synthèse est un document concis fournissant au comi…" at bounding box center [356, 339] width 313 height 226
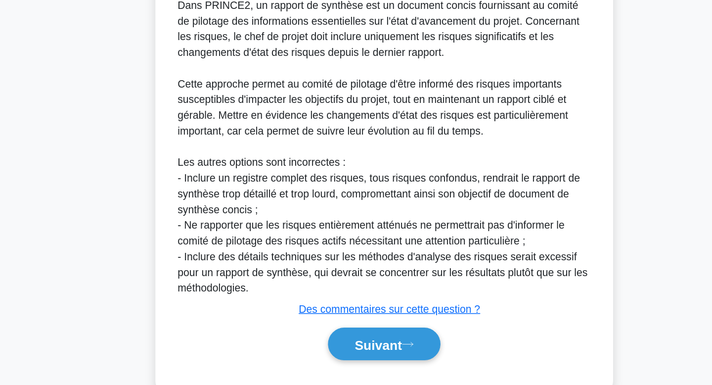
scroll to position [228, 0]
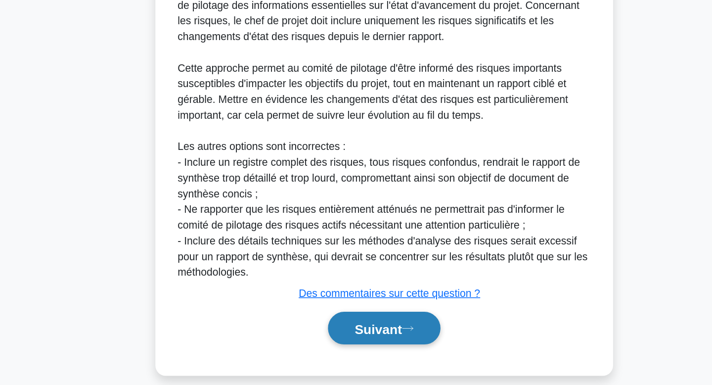
click at [346, 337] on font "Suivant" at bounding box center [352, 342] width 36 height 11
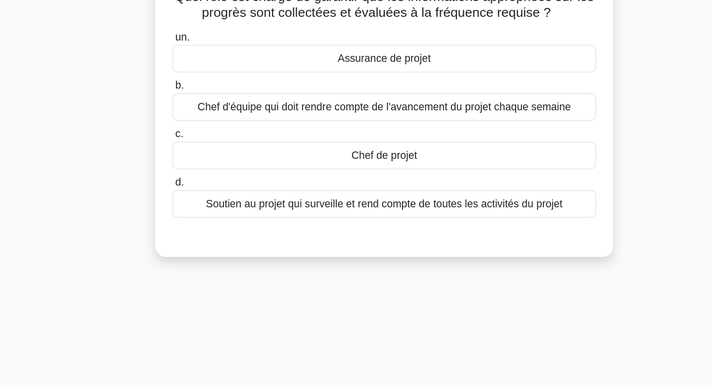
scroll to position [0, 0]
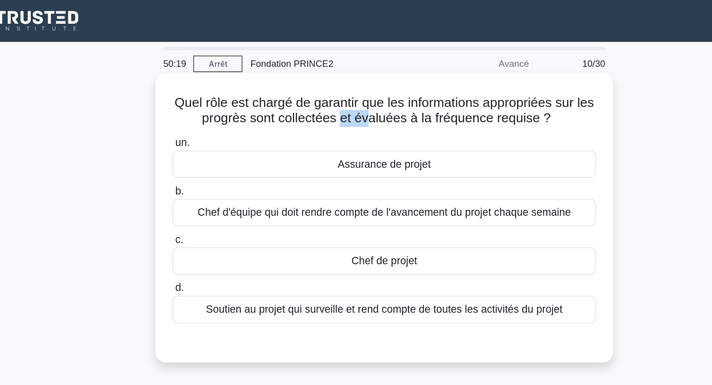
drag, startPoint x: 321, startPoint y: 90, endPoint x: 342, endPoint y: 95, distance: 21.8
click at [342, 95] on h5 "Quel rôle est chargé de garantir que les informations appropriées sur les progr…" at bounding box center [356, 83] width 323 height 25
click at [361, 162] on font "Chef d'équipe qui doit rendre compte de l'avancement du projet chaque semaine" at bounding box center [356, 160] width 283 height 8
click at [196, 148] on input "b. Chef d'équipe qui doit rendre compte de l'avancement du projet chaque semaine" at bounding box center [196, 145] width 0 height 6
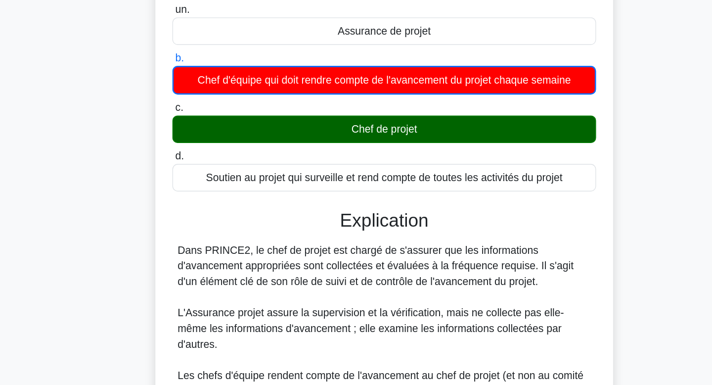
scroll to position [8, 0]
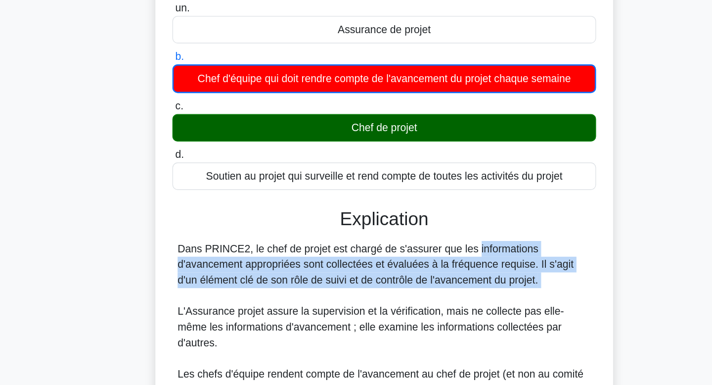
drag, startPoint x: 368, startPoint y: 222, endPoint x: 370, endPoint y: 284, distance: 61.9
click at [370, 284] on div "Dans PRINCE2, le chef de projet est chargé de s'assurer que les informations d'…" at bounding box center [356, 365] width 313 height 178
click at [370, 284] on font "Dans PRINCE2, le chef de projet est chargé de s'assurer que les informations d'…" at bounding box center [350, 294] width 300 height 32
drag, startPoint x: 370, startPoint y: 284, endPoint x: 366, endPoint y: 323, distance: 38.7
click at [366, 323] on div "Dans PRINCE2, le chef de projet est chargé de s'assurer que les informations d'…" at bounding box center [356, 365] width 313 height 178
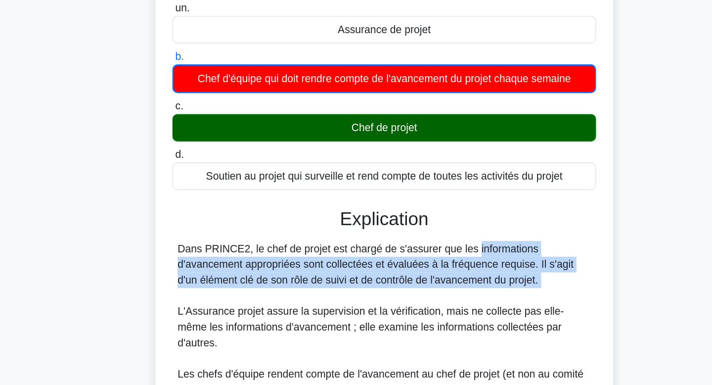
click at [366, 323] on div "Dans PRINCE2, le chef de projet est chargé de s'assurer que les informations d'…" at bounding box center [356, 365] width 313 height 178
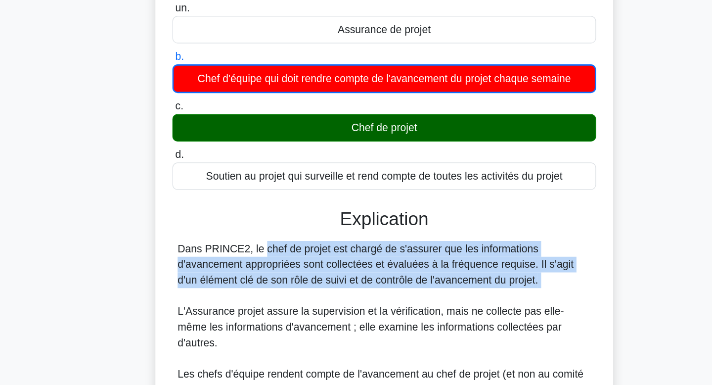
drag, startPoint x: 366, startPoint y: 323, endPoint x: 371, endPoint y: 273, distance: 49.7
click at [371, 273] on div "Explication Dans PRINCE2, le chef de projet est chargé de s'assurer que les inf…" at bounding box center [356, 378] width 321 height 255
drag, startPoint x: 371, startPoint y: 273, endPoint x: 367, endPoint y: 306, distance: 33.0
click at [367, 306] on div "Explication Dans PRINCE2, le chef de projet est chargé de s'assurer que les inf…" at bounding box center [356, 378] width 321 height 255
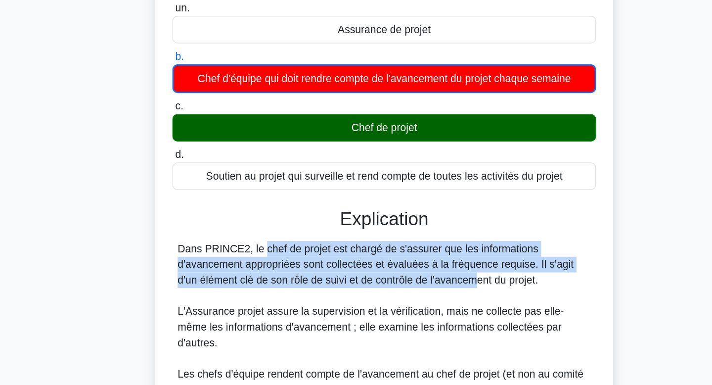
click at [367, 306] on font "Dans PRINCE2, le chef de projet est chargé de s'assurer que les informations d'…" at bounding box center [350, 294] width 300 height 32
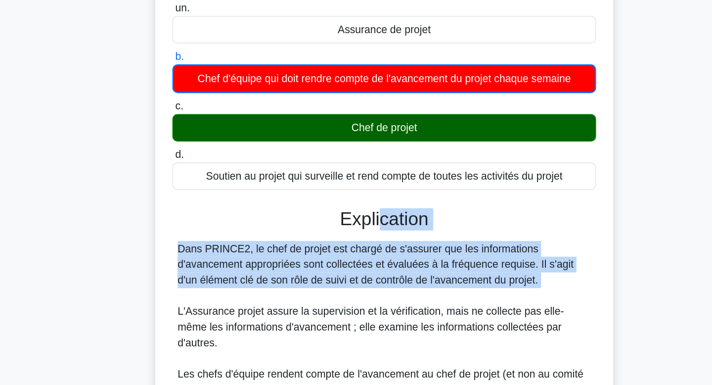
drag, startPoint x: 349, startPoint y: 312, endPoint x: 353, endPoint y: 268, distance: 44.7
click at [353, 268] on div "Explication Dans PRINCE2, le chef de projet est chargé de s'assurer que les inf…" at bounding box center [356, 378] width 321 height 255
click at [353, 267] on font "Explication" at bounding box center [356, 259] width 67 height 15
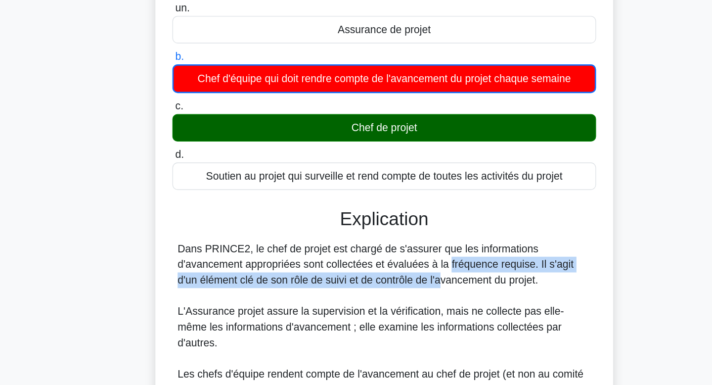
drag, startPoint x: 344, startPoint y: 311, endPoint x: 348, endPoint y: 290, distance: 21.1
click at [348, 290] on div "Dans PRINCE2, le chef de projet est chargé de s'assurer que les informations d'…" at bounding box center [356, 365] width 313 height 178
click at [348, 290] on font "Dans PRINCE2, le chef de projet est chargé de s'assurer que les informations d'…" at bounding box center [350, 294] width 300 height 32
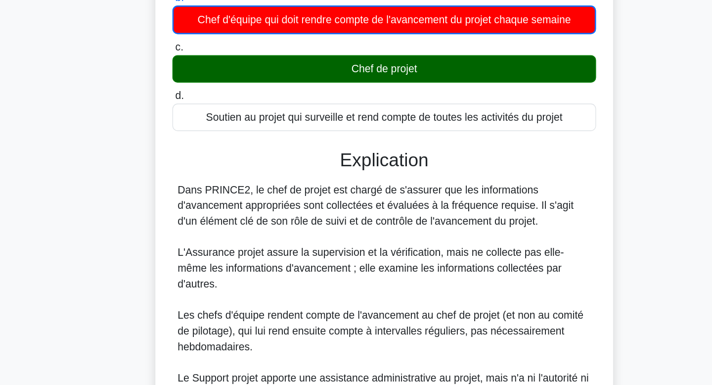
scroll to position [53, 0]
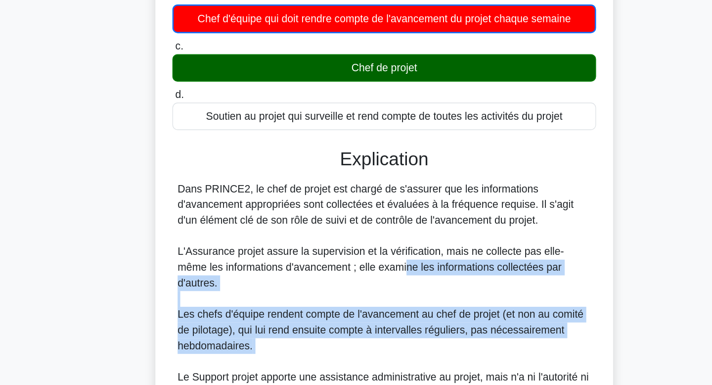
drag, startPoint x: 348, startPoint y: 290, endPoint x: 344, endPoint y: 354, distance: 64.0
click at [344, 354] on div "Dans PRINCE2, le chef de projet est chargé de s'assurer que les informations d'…" at bounding box center [356, 320] width 313 height 178
drag, startPoint x: 344, startPoint y: 353, endPoint x: 346, endPoint y: 291, distance: 61.4
click at [346, 291] on div "Dans PRINCE2, le chef de projet est chargé de s'assurer que les informations d'…" at bounding box center [356, 320] width 313 height 178
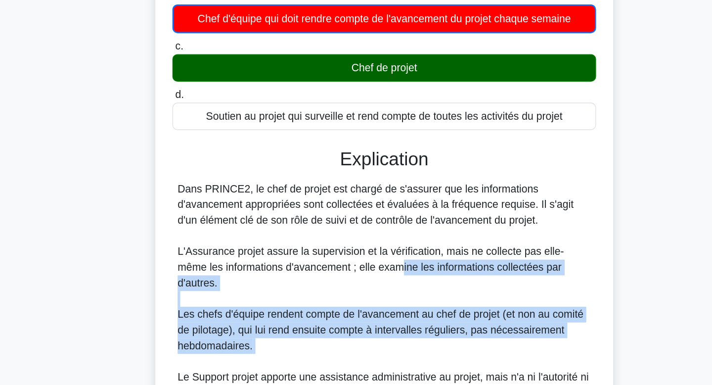
click at [346, 291] on font "L'Assurance projet assure la supervision et la vérification, mais ne collecte p…" at bounding box center [346, 296] width 292 height 32
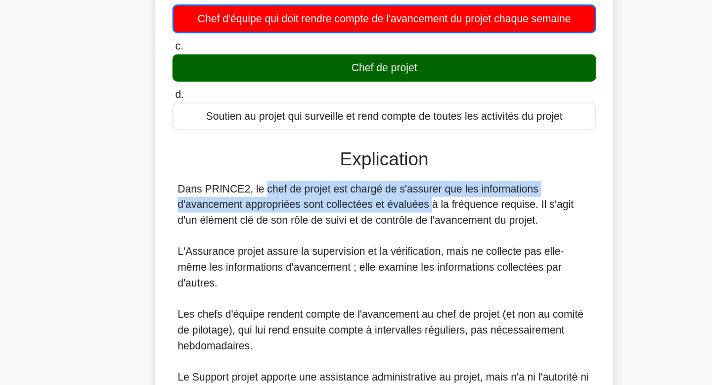
drag, startPoint x: 329, startPoint y: 249, endPoint x: 331, endPoint y: 229, distance: 19.8
click at [331, 229] on div "Explication Dans PRINCE2, le chef de projet est chargé de s'assurer que les inf…" at bounding box center [356, 333] width 321 height 255
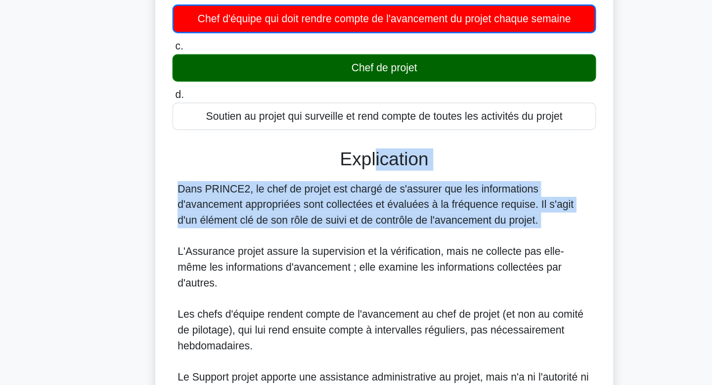
drag, startPoint x: 348, startPoint y: 213, endPoint x: 337, endPoint y: 273, distance: 61.3
click at [337, 273] on div "Explication Dans PRINCE2, le chef de projet est chargé de s'assurer que les inf…" at bounding box center [356, 333] width 321 height 255
click at [337, 273] on div "Dans PRINCE2, le chef de projet est chargé de s'assurer que les informations d'…" at bounding box center [356, 320] width 313 height 178
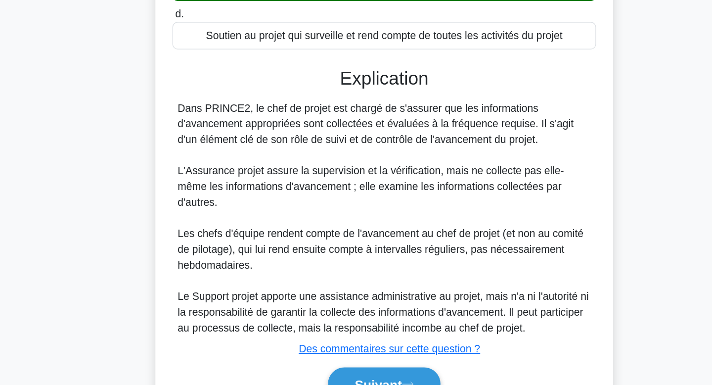
scroll to position [156, 0]
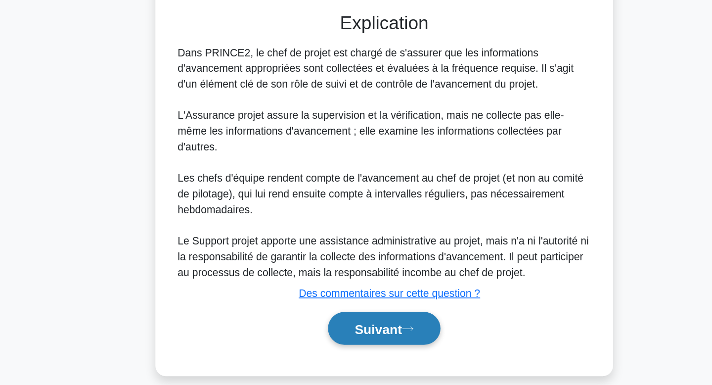
click at [344, 337] on font "Suivant" at bounding box center [352, 342] width 36 height 11
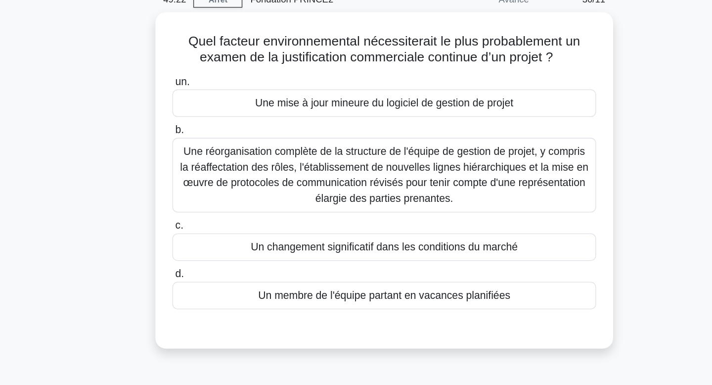
scroll to position [0, 0]
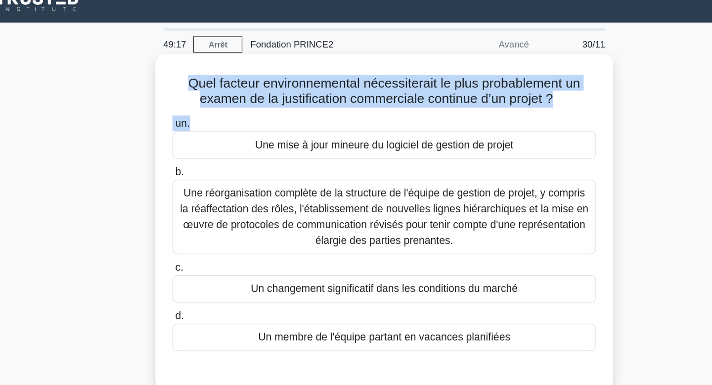
drag, startPoint x: 323, startPoint y: 67, endPoint x: 322, endPoint y: 103, distance: 36.2
click at [322, 103] on div "Quel facteur environnemental nécessiterait le plus probablement un examen de la…" at bounding box center [356, 182] width 338 height 246
click at [322, 103] on label "un. Une mise à jour mineure du logiciel de gestion de projet" at bounding box center [356, 118] width 321 height 33
click at [196, 105] on input "un. Une mise à jour mineure du logiciel de gestion de projet" at bounding box center [196, 108] width 0 height 6
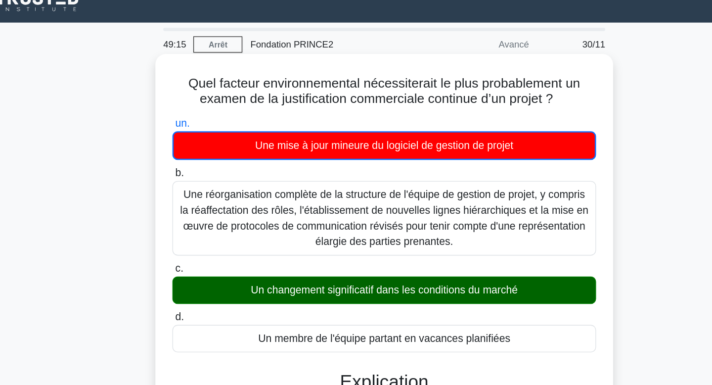
click at [311, 78] on font "Quel facteur environnemental nécessiterait le plus probablement un examen de la…" at bounding box center [356, 83] width 296 height 23
click at [308, 93] on font "Quel facteur environnemental nécessiterait le plus probablement un examen de la…" at bounding box center [356, 83] width 296 height 23
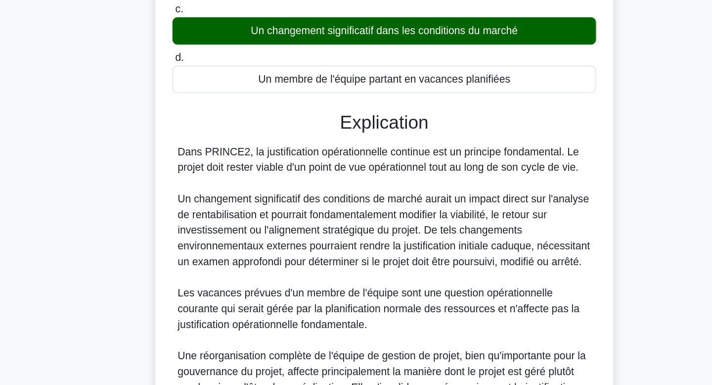
scroll to position [275, 0]
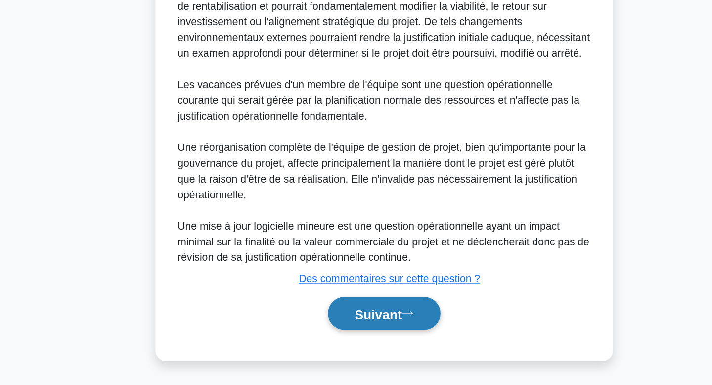
click at [361, 333] on font "Suivant" at bounding box center [352, 331] width 36 height 11
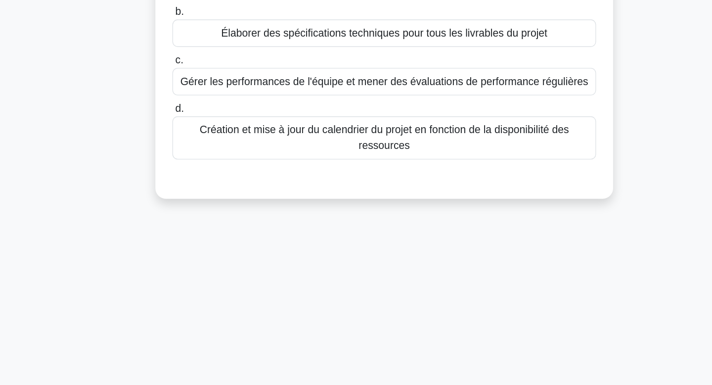
scroll to position [0, 0]
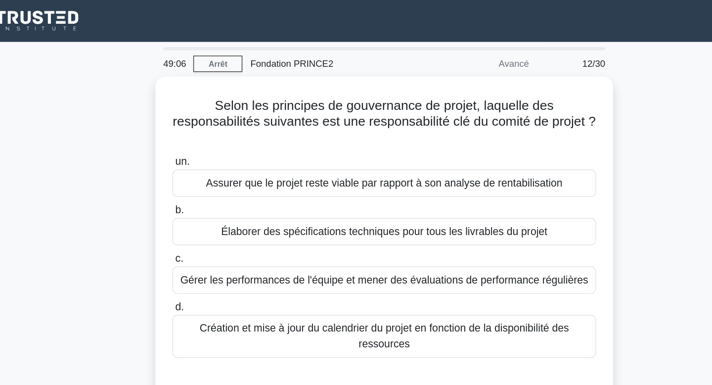
click at [573, 68] on div "Selon les principes de gouvernance de projet, laquelle des responsabilités suiv…" at bounding box center [356, 185] width 653 height 254
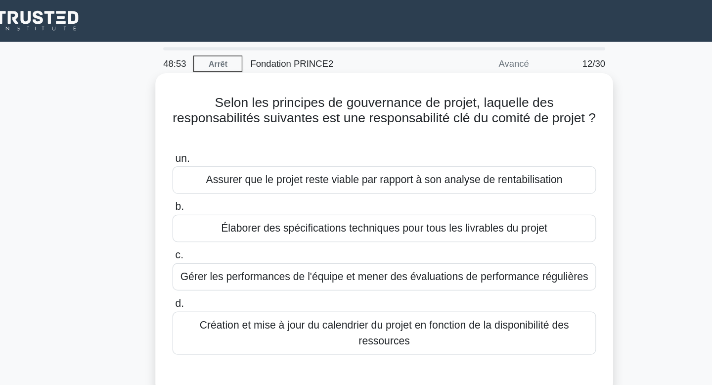
click at [490, 130] on font "Assurer que le projet reste viable par rapport à son analyse de rentabilisation" at bounding box center [356, 136] width 270 height 12
click at [196, 123] on input "un. Assurer que le projet reste viable par rapport à son analyse de rentabilisa…" at bounding box center [196, 120] width 0 height 6
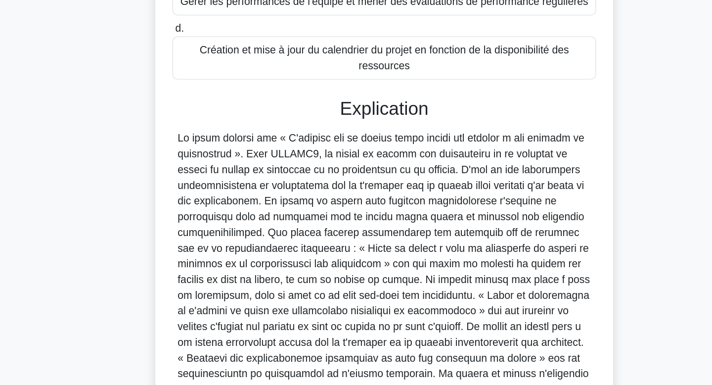
scroll to position [120, 0]
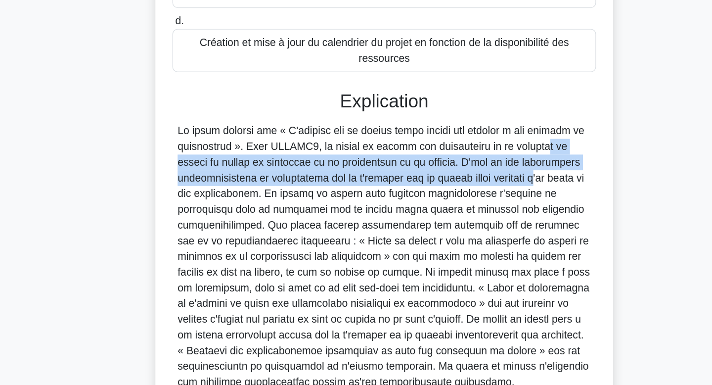
drag, startPoint x: 413, startPoint y: 193, endPoint x: 413, endPoint y: 221, distance: 28.2
click at [413, 221] on font at bounding box center [356, 288] width 312 height 198
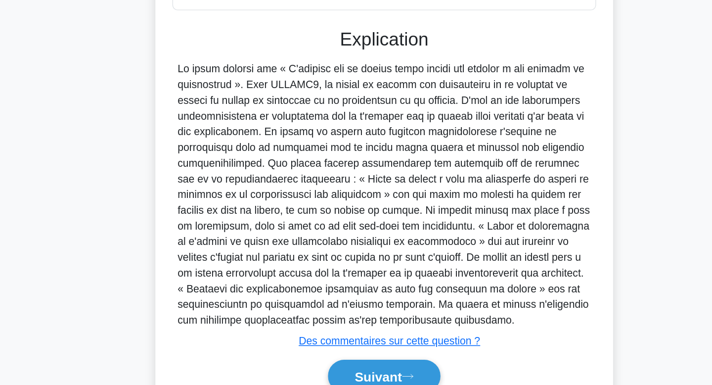
scroll to position [167, 0]
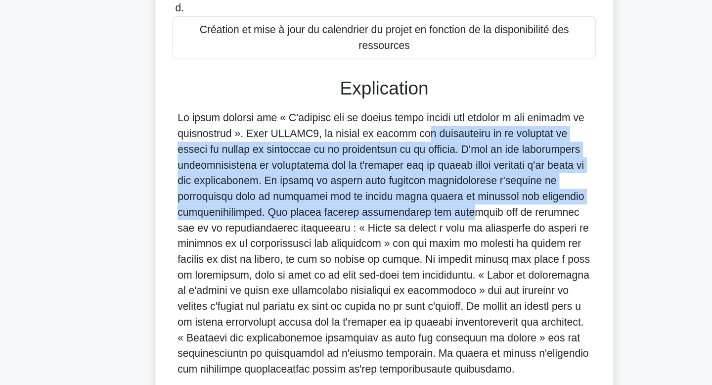
drag, startPoint x: 317, startPoint y: 146, endPoint x: 281, endPoint y: 207, distance: 70.3
click at [281, 207] on font at bounding box center [356, 241] width 312 height 198
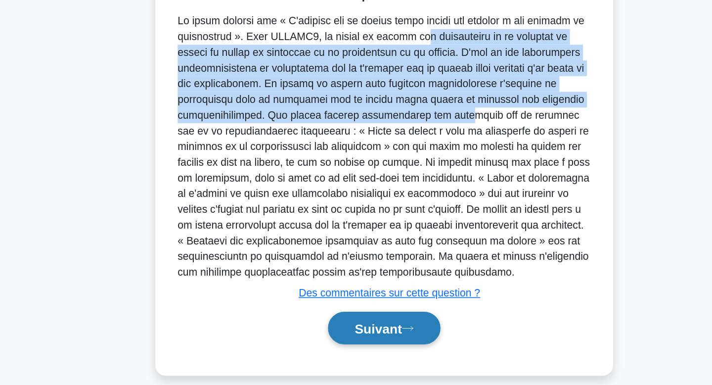
click at [342, 337] on font "Suivant" at bounding box center [352, 342] width 36 height 11
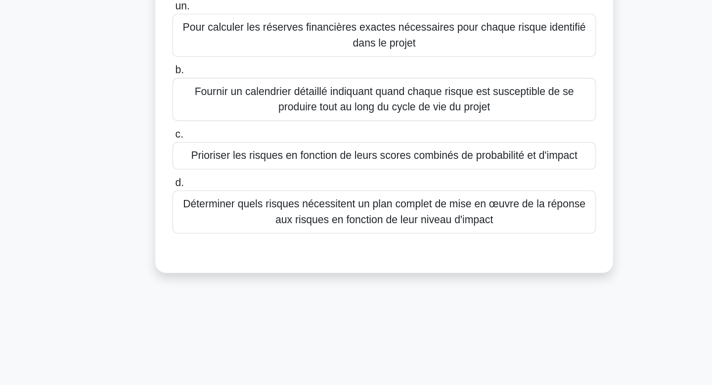
scroll to position [0, 0]
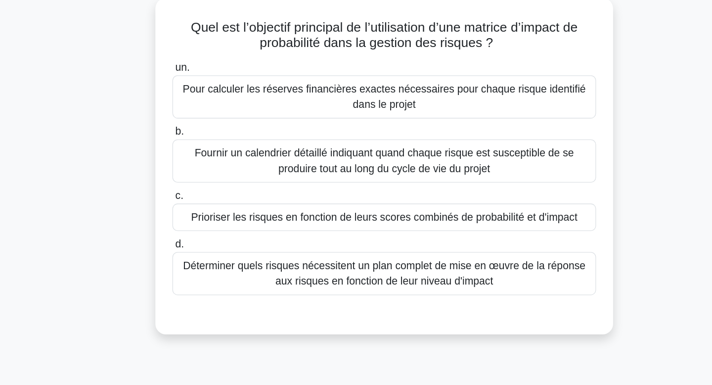
click at [500, 222] on font "Prioriser les risques en fonction de leurs scores combinés de probabilité et d'…" at bounding box center [356, 221] width 292 height 8
click at [196, 208] on input "c. Prioriser les risques en fonction de leurs scores combinés de probabilité et…" at bounding box center [196, 205] width 0 height 6
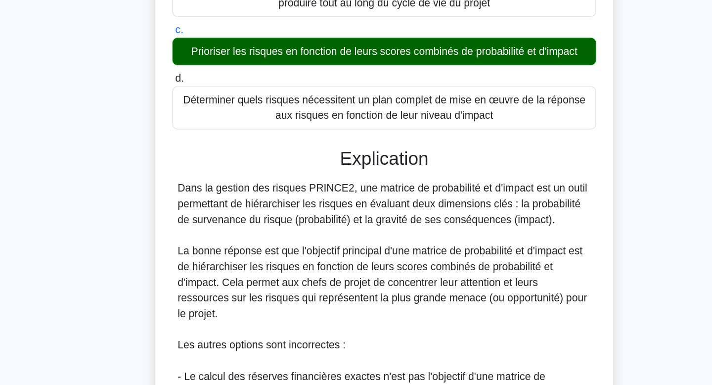
scroll to position [89, 0]
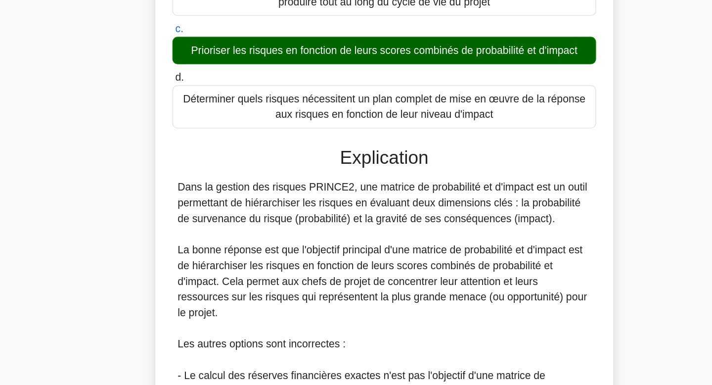
click at [500, 259] on div "Dans la gestion des risques PRINCE2, une matrice de probabilité et d'impact est…" at bounding box center [356, 366] width 313 height 273
drag, startPoint x: 500, startPoint y: 222, endPoint x: 497, endPoint y: 247, distance: 25.4
click at [497, 247] on div "Dans la gestion des risques PRINCE2, une matrice de probabilité et d'impact est…" at bounding box center [356, 366] width 313 height 273
click at [497, 247] on font "Dans la gestion des risques PRINCE2, une matrice de probabilité et d'impact est…" at bounding box center [355, 247] width 310 height 32
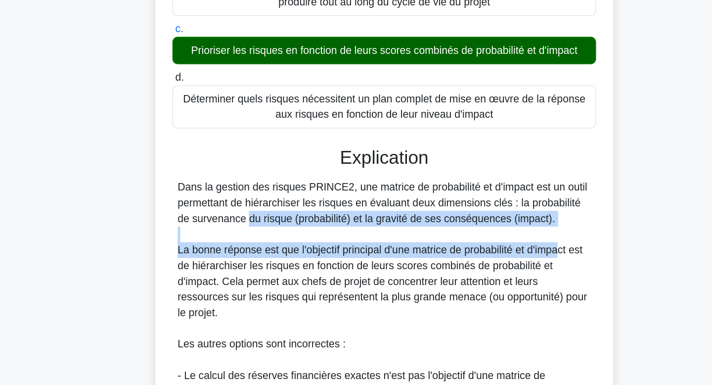
drag, startPoint x: 497, startPoint y: 247, endPoint x: 490, endPoint y: 283, distance: 36.2
click at [490, 283] on div "Dans la gestion des risques PRINCE2, une matrice de probabilité et d'impact est…" at bounding box center [356, 366] width 313 height 273
click at [490, 283] on font "La bonne réponse est que l'objectif principal d'une matrice de probabilité et d…" at bounding box center [355, 307] width 310 height 56
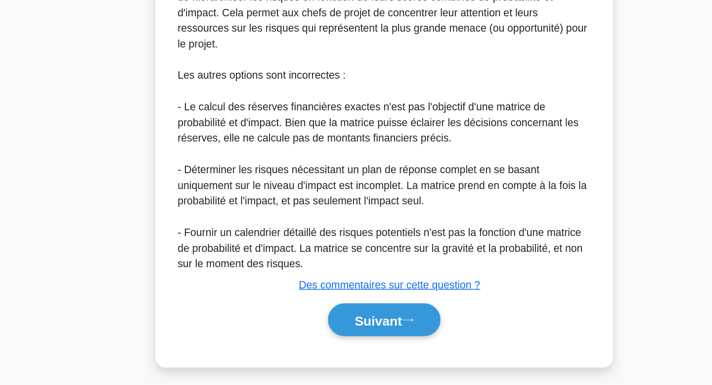
scroll to position [295, 0]
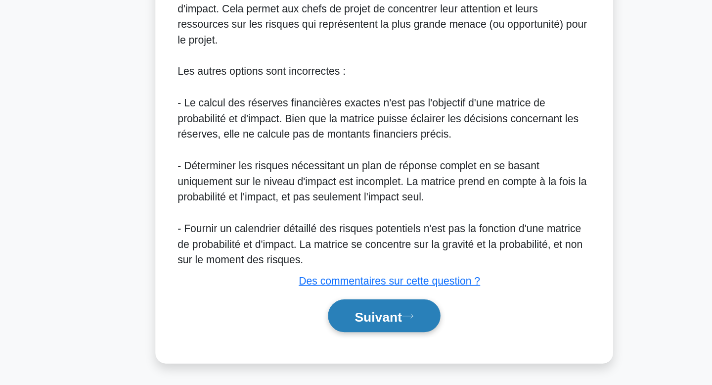
click at [355, 336] on font "Suivant" at bounding box center [352, 333] width 36 height 11
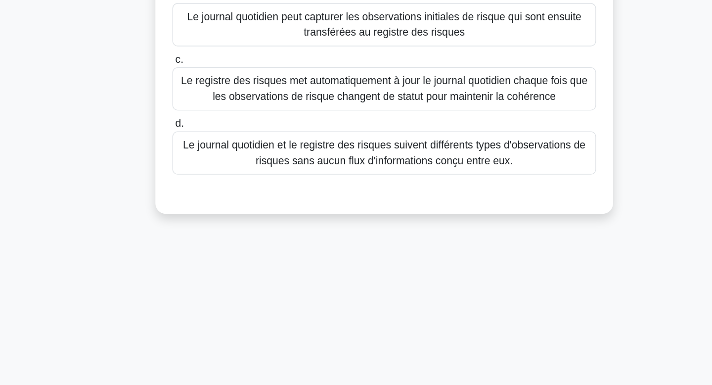
scroll to position [0, 0]
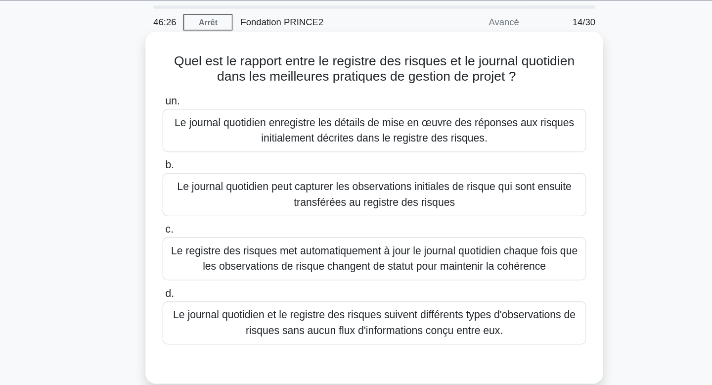
click at [488, 172] on font "Le journal quotidien peut capturer les observations initiales de risque qui son…" at bounding box center [356, 178] width 298 height 20
click at [196, 160] on input "b. Le journal quotidien peut capturer les observations initiales de risque qui …" at bounding box center [196, 156] width 0 height 6
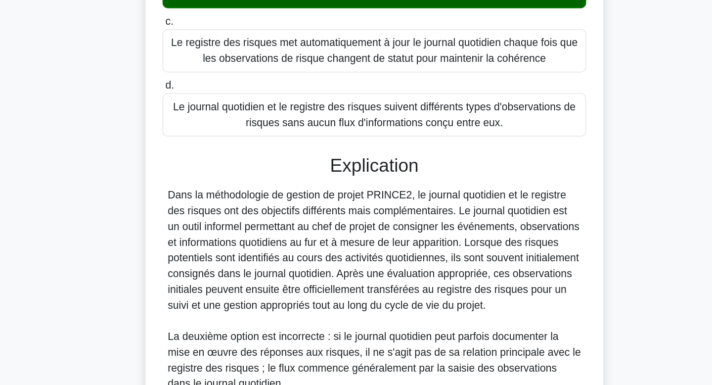
scroll to position [286, 0]
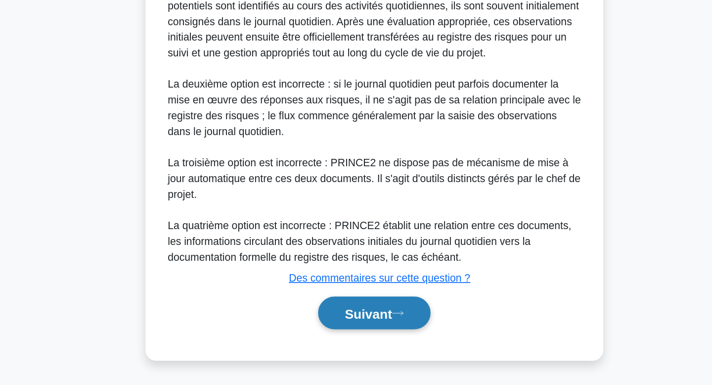
click at [386, 329] on button "Suivant" at bounding box center [356, 330] width 85 height 25
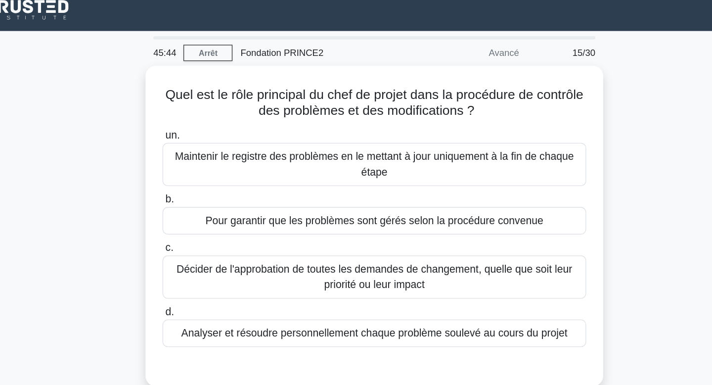
scroll to position [0, 0]
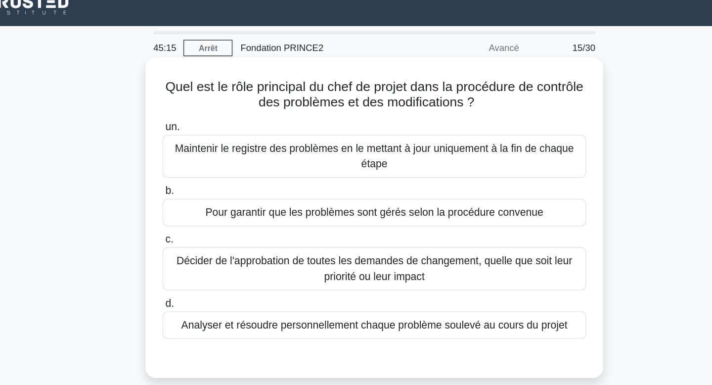
click at [447, 172] on font "Pour garantir que les problèmes sont gérés selon la procédure convenue" at bounding box center [357, 172] width 256 height 8
click at [196, 160] on input "b. Pour garantir que les problèmes sont gérés selon la procédure convenue" at bounding box center [196, 156] width 0 height 6
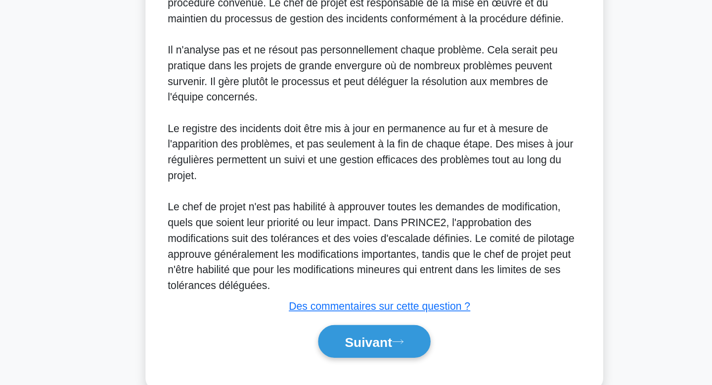
scroll to position [262, 0]
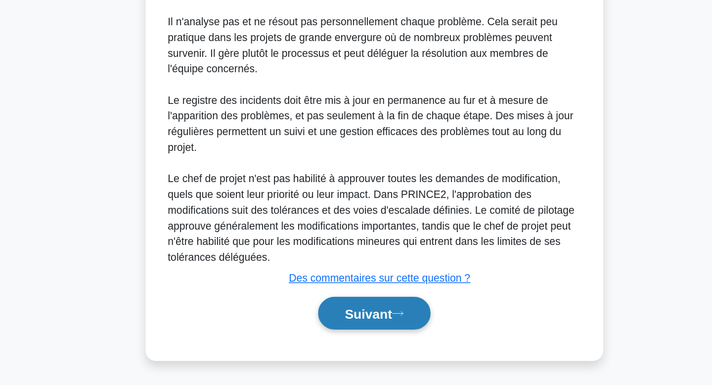
click at [368, 332] on font "Suivant" at bounding box center [352, 331] width 36 height 11
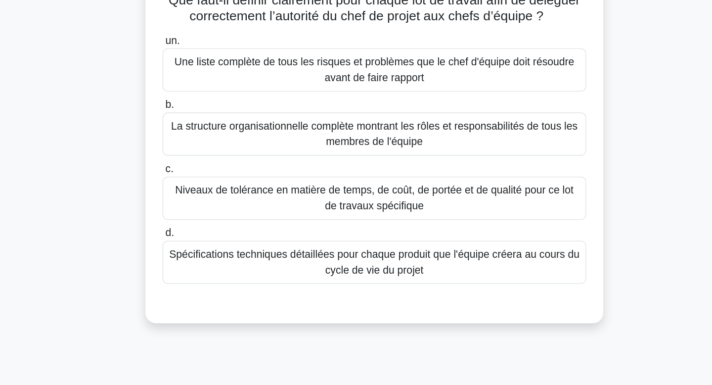
scroll to position [0, 0]
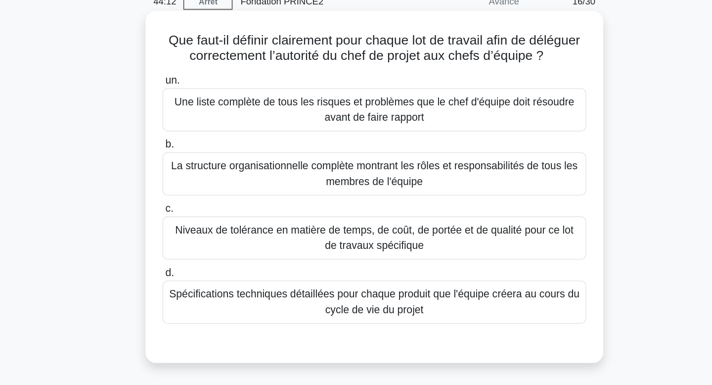
click at [507, 281] on font "Spécifications techniques détaillées pour chaque produit que l'équipe créera au…" at bounding box center [356, 276] width 312 height 24
click at [196, 257] on input "d. Spécifications techniques détaillées pour chaque produit que l'équipe créera…" at bounding box center [196, 253] width 0 height 6
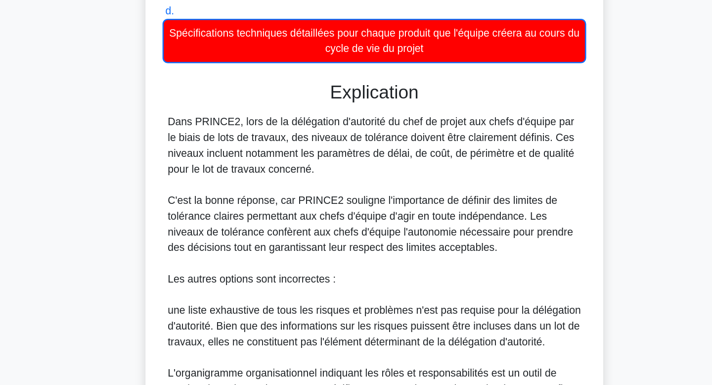
scroll to position [153, 0]
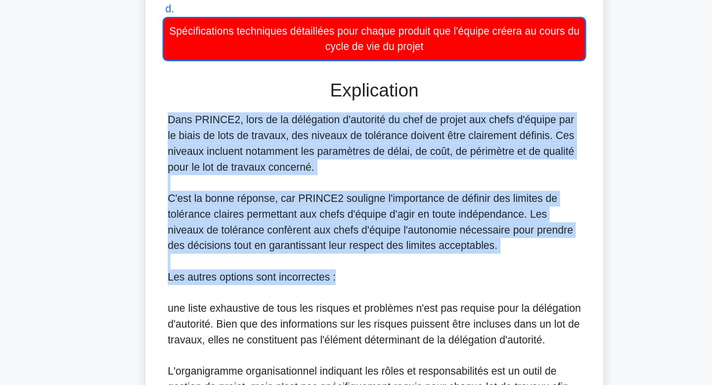
drag, startPoint x: 373, startPoint y: 216, endPoint x: 379, endPoint y: 299, distance: 83.4
click at [379, 299] on div "Dans PRINCE2, lors de la délégation d'autorité du chef de projet aux chefs d'éq…" at bounding box center [356, 321] width 313 height 285
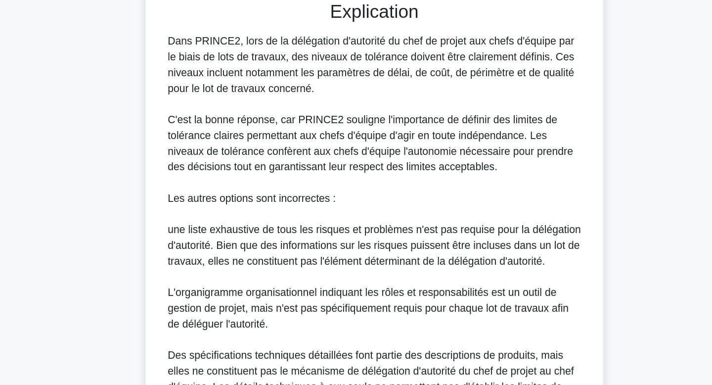
scroll to position [323, 0]
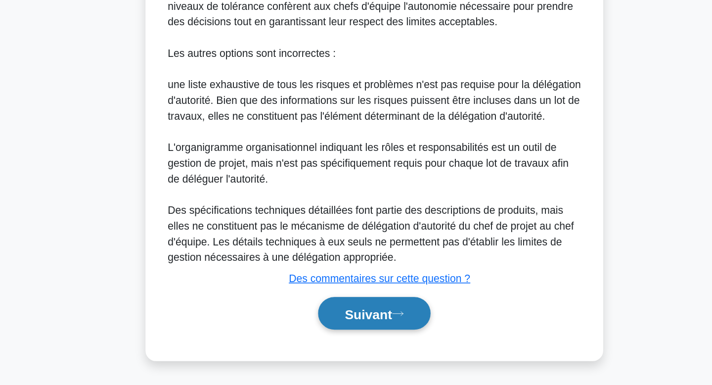
click at [344, 335] on font "Suivant" at bounding box center [352, 331] width 36 height 11
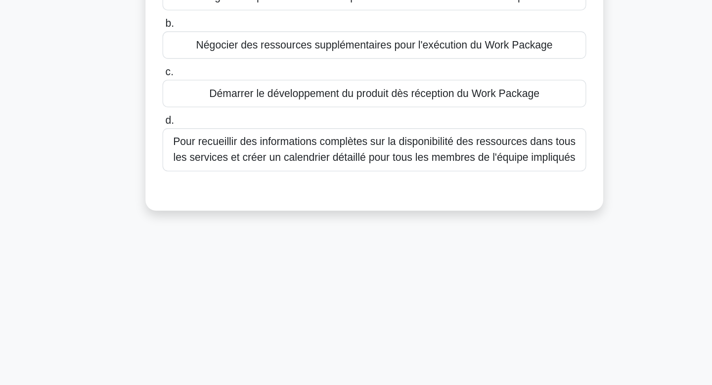
scroll to position [0, 0]
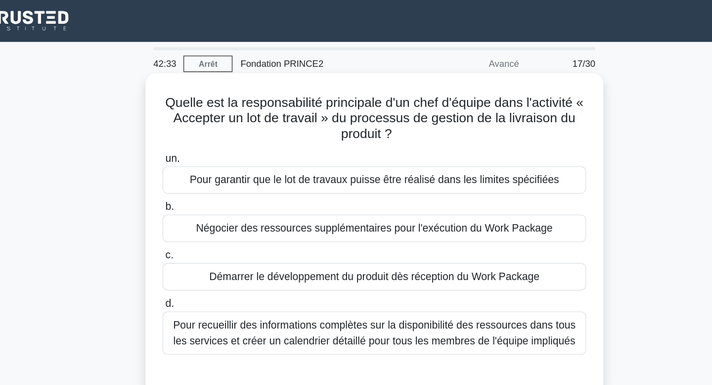
click at [492, 135] on font "Pour garantir que le lot de travaux puisse être réalisé dans les limites spécif…" at bounding box center [357, 136] width 280 height 8
click at [196, 123] on input "un. Pour garantir que le lot de travaux puisse être réalisé dans les limites sp…" at bounding box center [196, 120] width 0 height 6
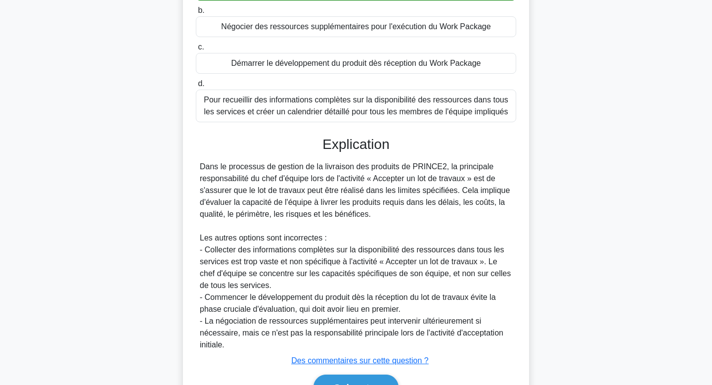
scroll to position [203, 0]
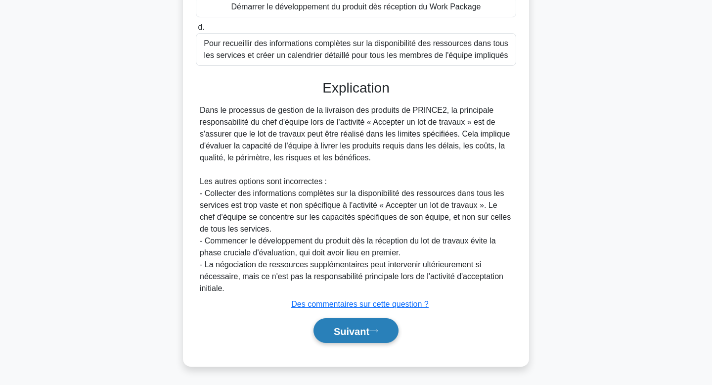
click at [348, 324] on button "Suivant" at bounding box center [356, 330] width 85 height 25
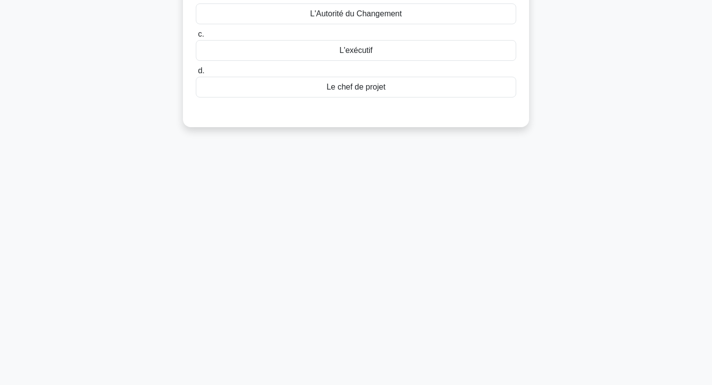
scroll to position [0, 0]
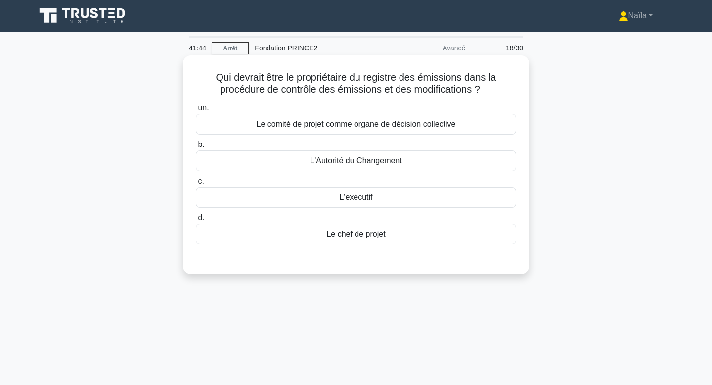
click at [347, 235] on font "Le chef de projet" at bounding box center [356, 234] width 59 height 8
click at [196, 221] on input "d. Le chef de projet" at bounding box center [196, 218] width 0 height 6
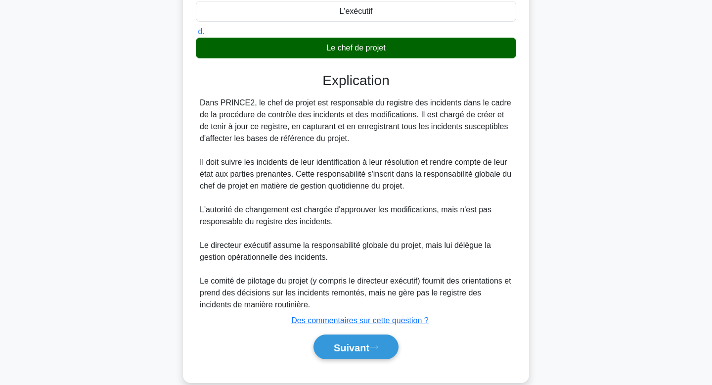
scroll to position [187, 0]
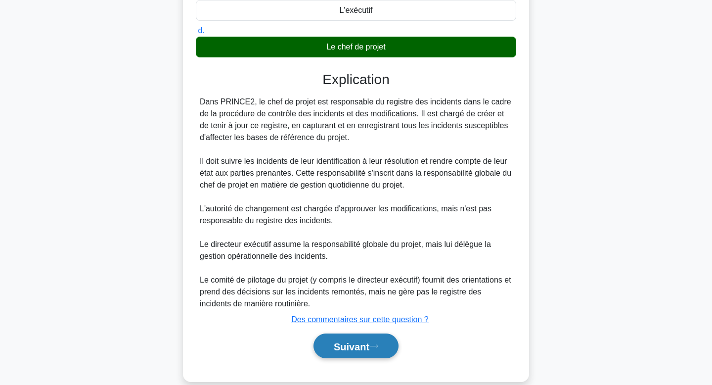
click at [381, 349] on button "Suivant" at bounding box center [356, 345] width 85 height 25
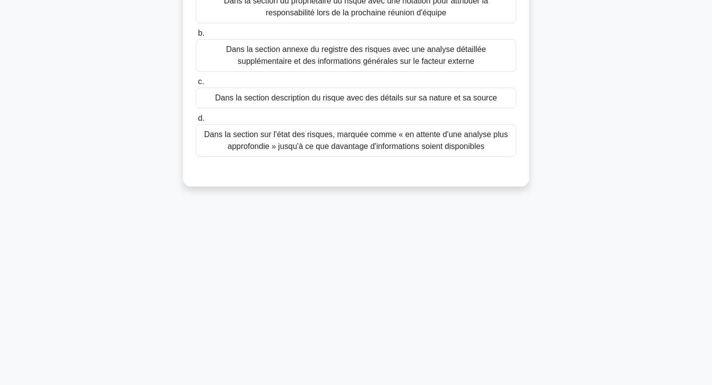
scroll to position [0, 0]
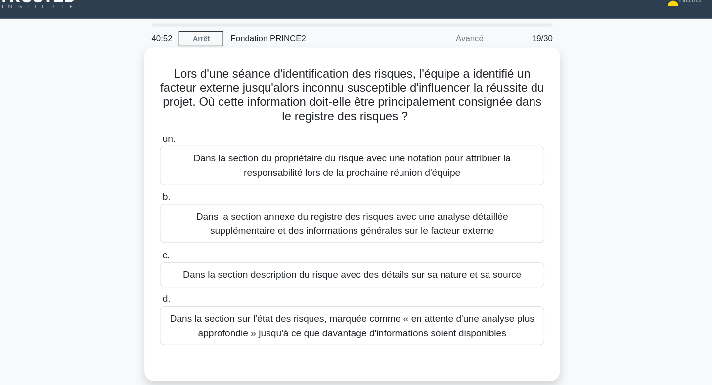
drag, startPoint x: 375, startPoint y: 96, endPoint x: 408, endPoint y: 122, distance: 42.0
click at [408, 122] on div "Lors d'une séance d'identification des risques, l'équipe a identifié un facteur…" at bounding box center [356, 194] width 338 height 270
click at [308, 249] on font "Dans la section description du risque avec des détails sur sa nature et sa sour…" at bounding box center [356, 244] width 282 height 8
click at [196, 232] on input "c. Dans la section description du risque avec des détails sur sa nature et sa s…" at bounding box center [196, 229] width 0 height 6
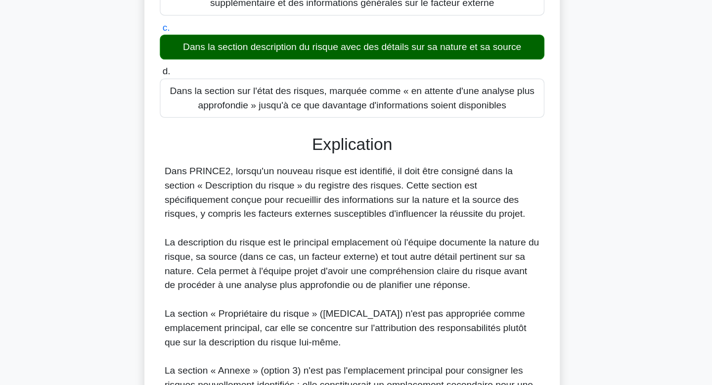
scroll to position [147, 0]
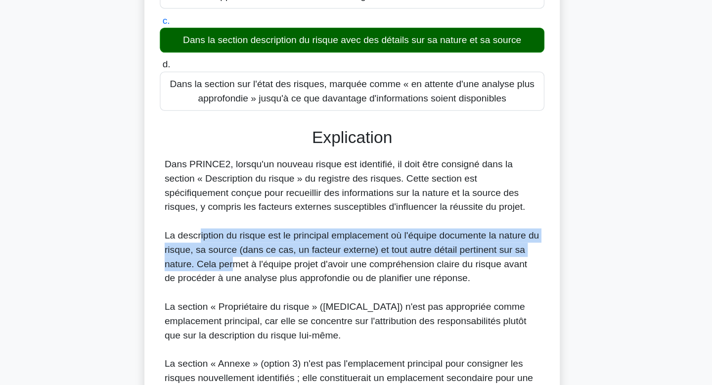
drag, startPoint x: 228, startPoint y: 264, endPoint x: 256, endPoint y: 286, distance: 36.6
click at [256, 286] on font "La description du risque est le principal emplacement où l'équipe documente la …" at bounding box center [356, 278] width 312 height 44
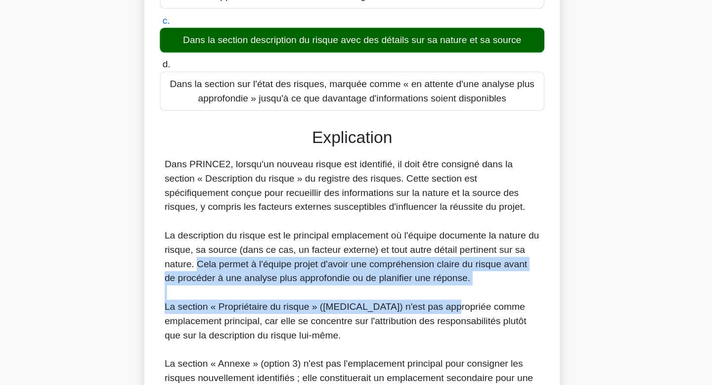
drag, startPoint x: 229, startPoint y: 285, endPoint x: 434, endPoint y: 319, distance: 208.2
click at [434, 319] on div "Dans PRINCE2, lorsqu'un nouveau risque est identifié, il doit être consigné dan…" at bounding box center [356, 319] width 313 height 249
click at [434, 319] on font "La section « Propriétaire du risque » (option 2) n'est pas appropriée comme emp…" at bounding box center [351, 331] width 302 height 32
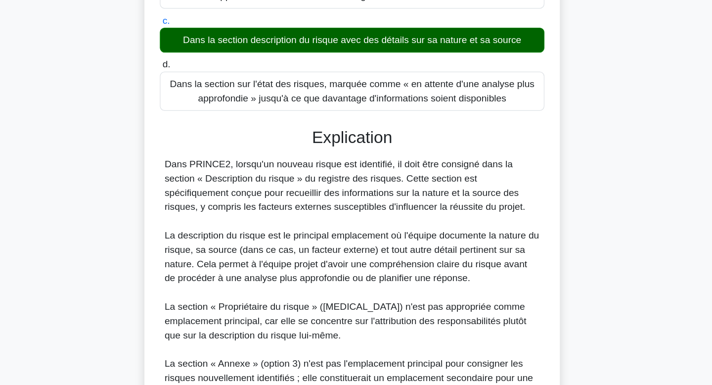
click at [258, 300] on div "Dans PRINCE2, lorsqu'un nouveau risque est identifié, il doit être consigné dan…" at bounding box center [356, 319] width 313 height 249
drag, startPoint x: 227, startPoint y: 283, endPoint x: 345, endPoint y: 280, distance: 118.3
click at [345, 280] on font "La description du risque est le principal emplacement où l'équipe documente la …" at bounding box center [356, 278] width 312 height 44
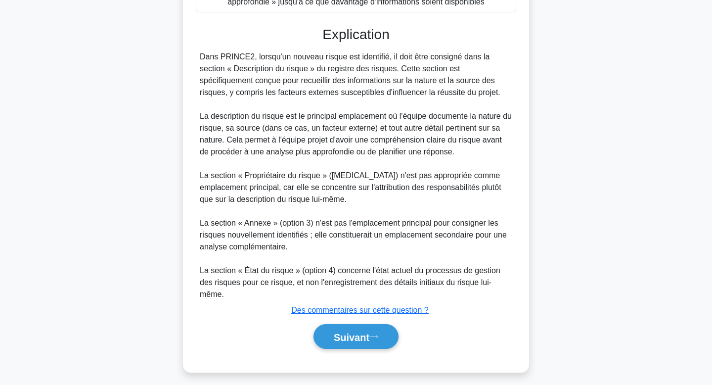
scroll to position [298, 0]
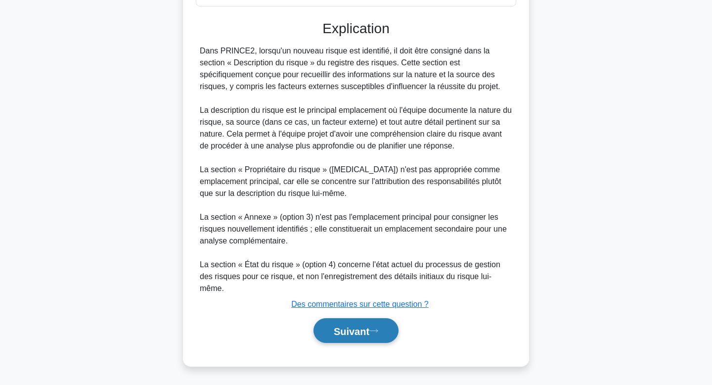
click at [338, 332] on font "Suivant" at bounding box center [352, 331] width 36 height 11
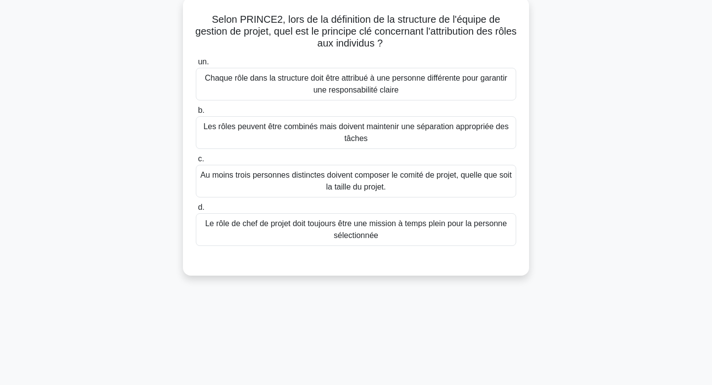
scroll to position [0, 0]
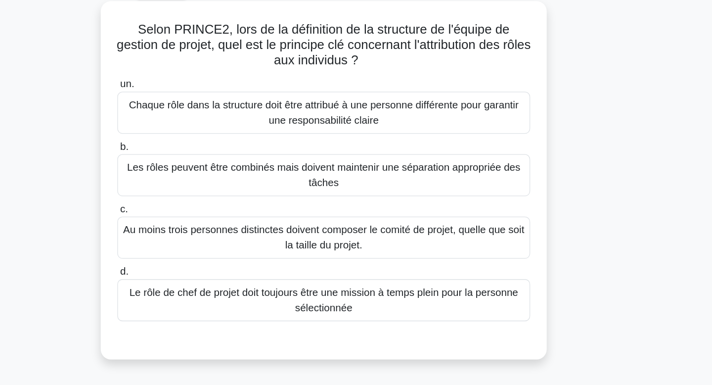
click at [484, 190] on font "Les rôles peuvent être combinés mais doivent maintenir une séparation approprié…" at bounding box center [356, 191] width 312 height 24
click at [196, 172] on input "b. Les rôles peuvent être combinés mais doivent maintenir une séparation approp…" at bounding box center [196, 168] width 0 height 6
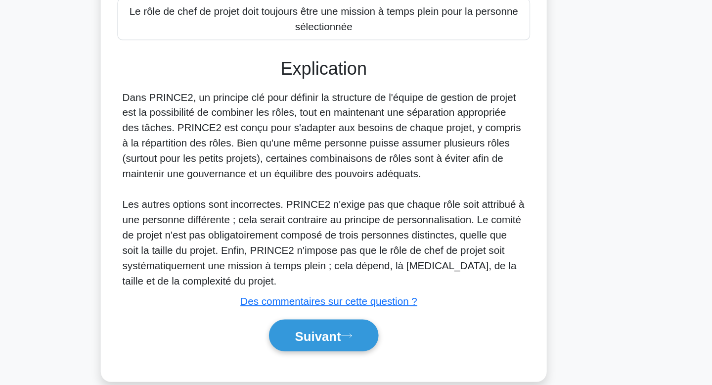
scroll to position [190, 0]
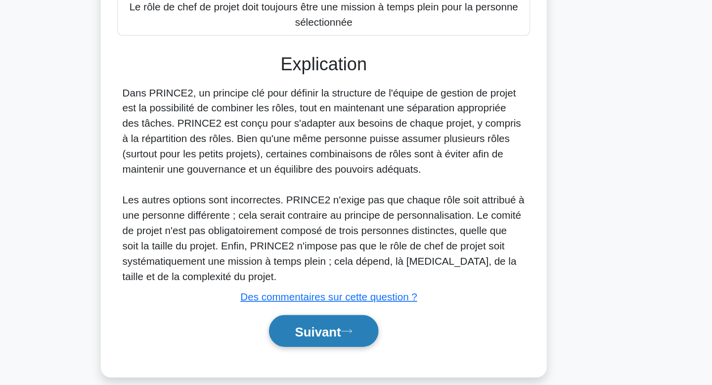
click at [383, 348] on button "Suivant" at bounding box center [356, 343] width 85 height 25
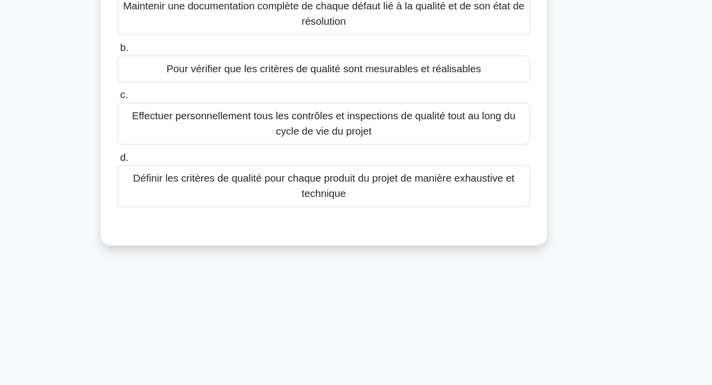
scroll to position [0, 0]
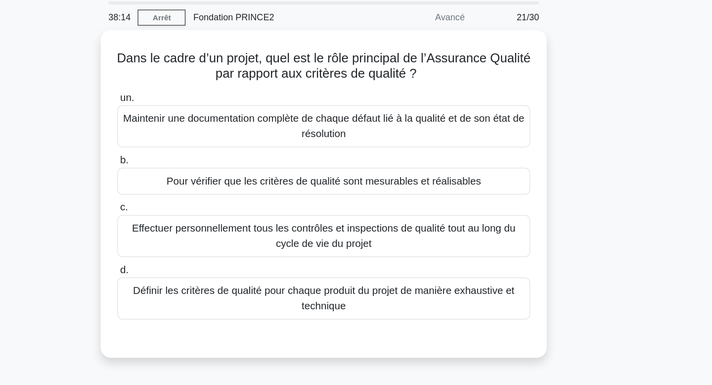
click at [608, 254] on div "Dans le cadre d’un projet, quel est le rôle principal de l’Assurance Qualité pa…" at bounding box center [356, 191] width 653 height 266
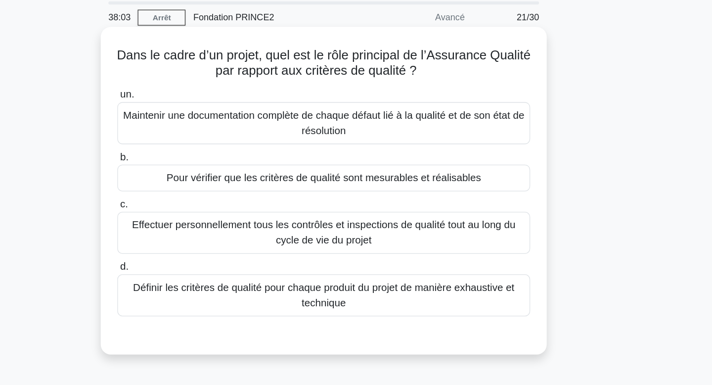
click at [462, 172] on font "Pour vérifier que les critères de qualité sont mesurables et réalisables" at bounding box center [356, 172] width 244 height 8
click at [196, 160] on input "b. Pour vérifier que les critères de qualité sont mesurables et réalisables" at bounding box center [196, 156] width 0 height 6
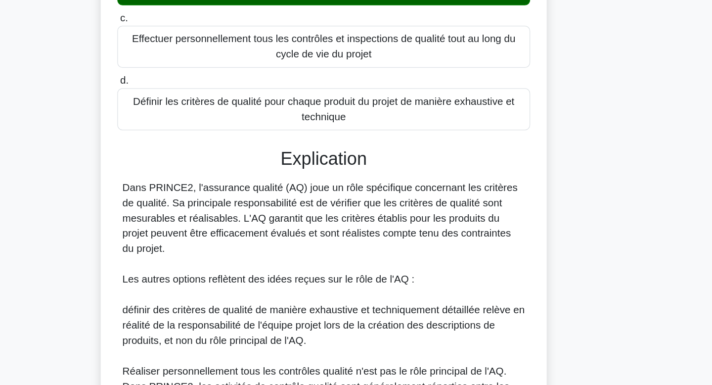
scroll to position [94, 0]
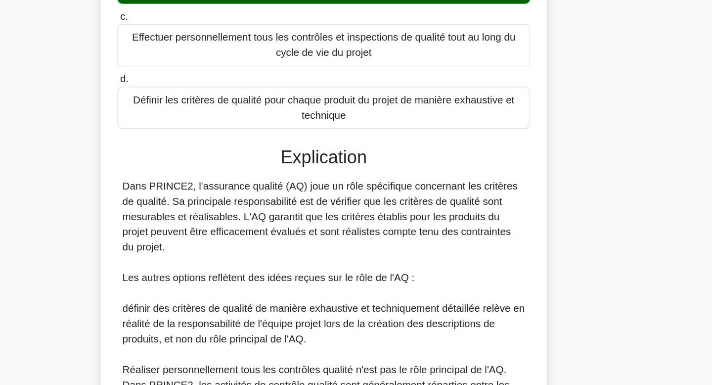
drag, startPoint x: 449, startPoint y: 236, endPoint x: 450, endPoint y: 277, distance: 41.1
click at [450, 277] on div "Dans PRINCE2, l'assurance qualité (AQ) joue un rôle spécifique concernant les c…" at bounding box center [356, 338] width 313 height 226
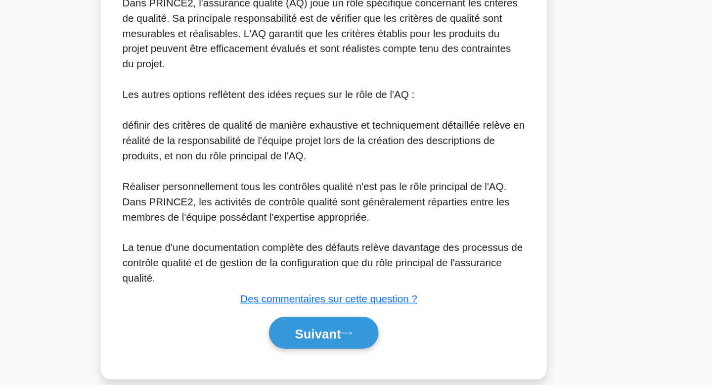
scroll to position [250, 0]
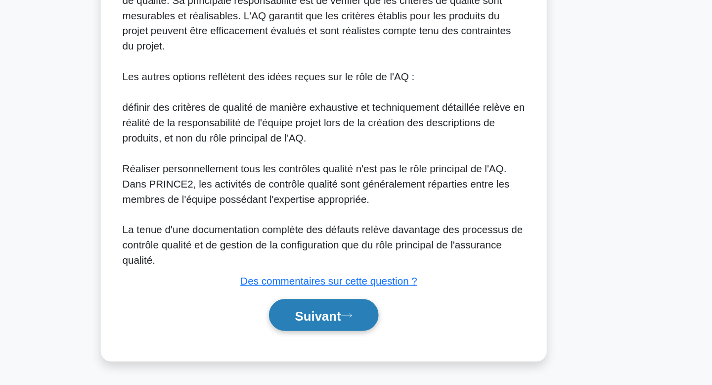
click at [348, 330] on font "Suivant" at bounding box center [352, 331] width 36 height 11
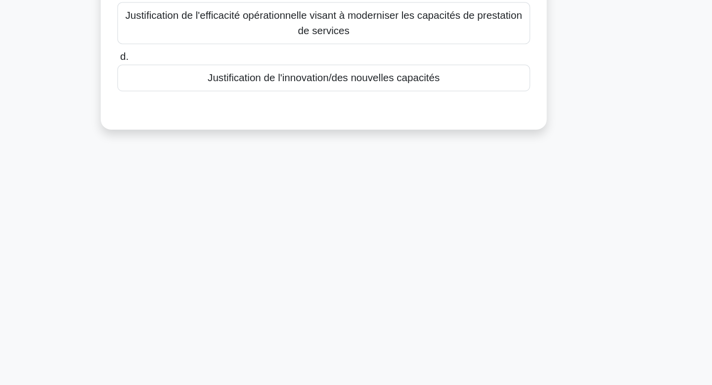
scroll to position [0, 0]
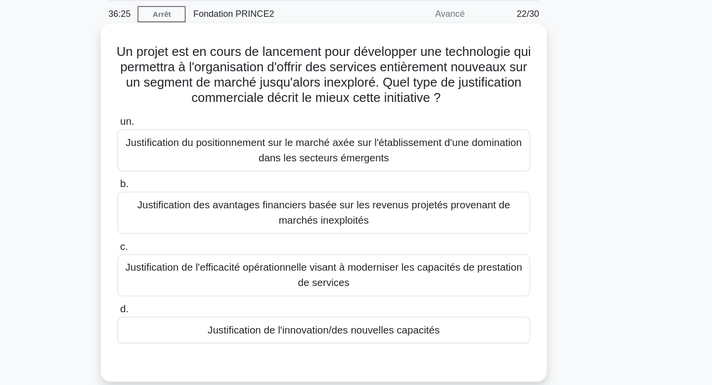
click at [433, 255] on font "Justification de l'efficacité opérationnelle visant à moderniser les capacités …" at bounding box center [356, 251] width 312 height 24
click at [196, 232] on input "c. Justification de l'efficacité opérationnelle visant à moderniser les capacit…" at bounding box center [196, 229] width 0 height 6
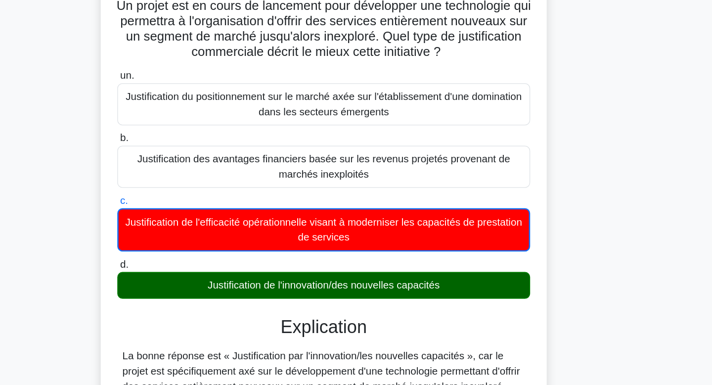
click at [413, 294] on font "Justification de l'innovation/des nouvelles capacités" at bounding box center [356, 294] width 180 height 8
click at [196, 282] on input "d. Justification de l'innovation/des nouvelles capacités" at bounding box center [196, 278] width 0 height 6
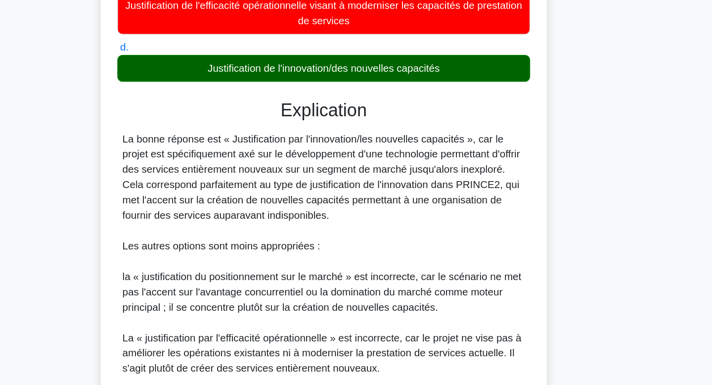
scroll to position [154, 0]
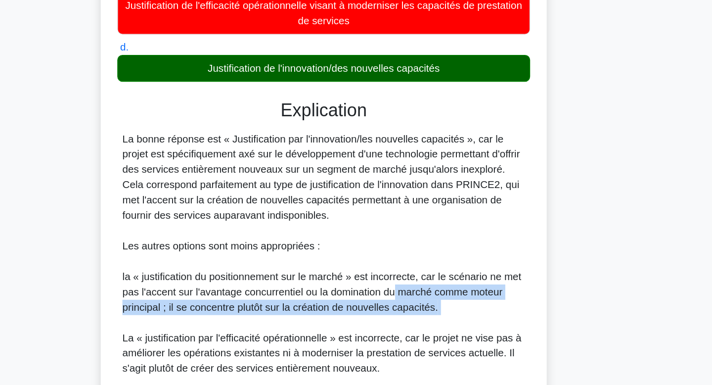
drag, startPoint x: 413, startPoint y: 294, endPoint x: 411, endPoint y: 339, distance: 45.1
click at [411, 339] on div "La bonne réponse est « Justification par l'innovation/les nouvelles capacités »…" at bounding box center [356, 312] width 313 height 249
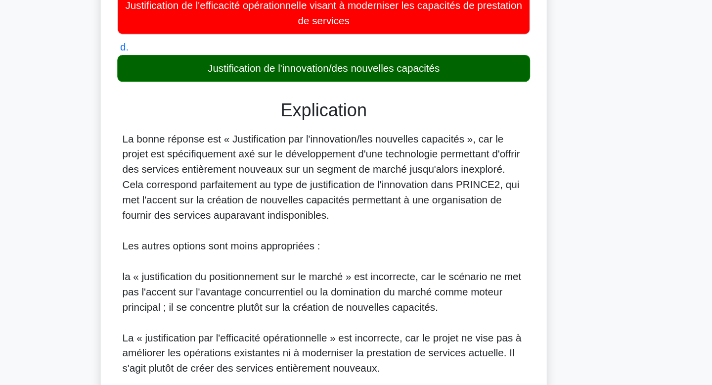
click at [411, 339] on div "La bonne réponse est « Justification par l'innovation/les nouvelles capacités »…" at bounding box center [356, 312] width 313 height 249
click at [411, 271] on div "La bonne réponse est « Justification par l'innovation/les nouvelles capacités »…" at bounding box center [356, 312] width 313 height 249
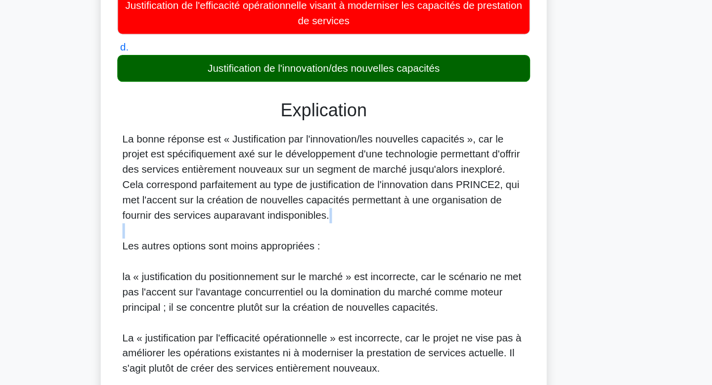
click at [411, 271] on div "La bonne réponse est « Justification par l'innovation/les nouvelles capacités »…" at bounding box center [356, 312] width 313 height 249
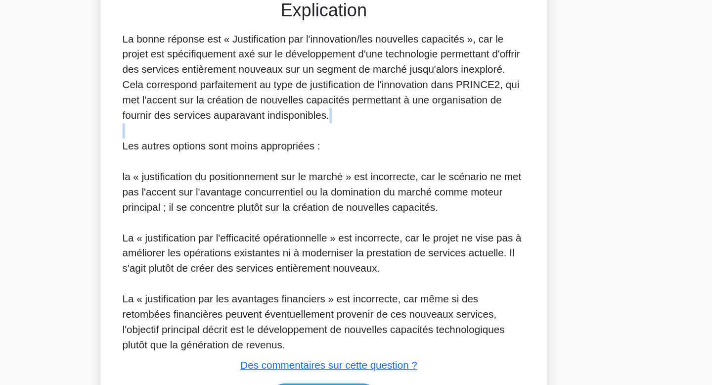
scroll to position [234, 0]
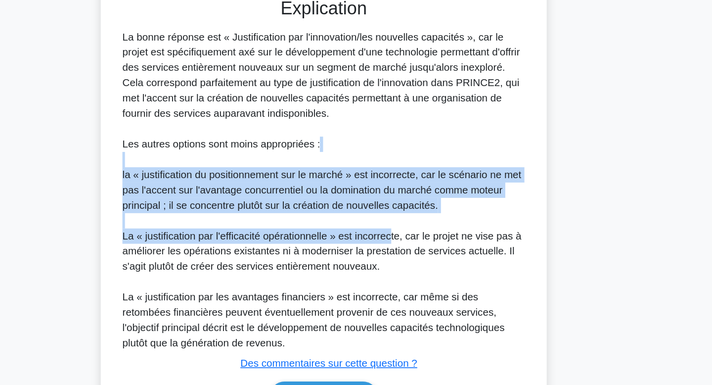
drag, startPoint x: 411, startPoint y: 271, endPoint x: 413, endPoint y: 205, distance: 65.9
click at [413, 205] on div "La bonne réponse est « Justification par l'innovation/les nouvelles capacités »…" at bounding box center [356, 233] width 313 height 249
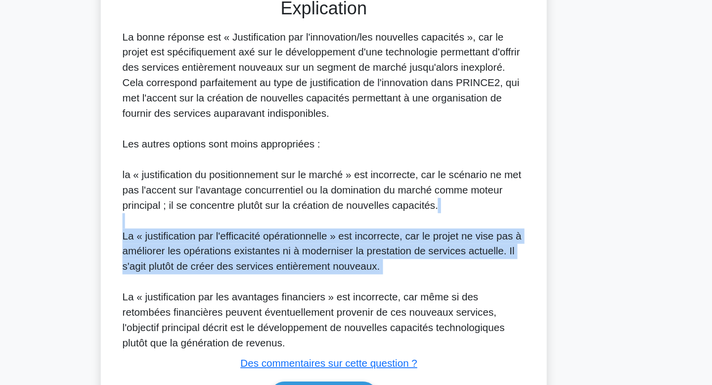
drag, startPoint x: 414, startPoint y: 255, endPoint x: 424, endPoint y: 300, distance: 46.0
click at [424, 300] on div "La bonne réponse est « Justification par l'innovation/les nouvelles capacités »…" at bounding box center [356, 233] width 313 height 249
drag, startPoint x: 424, startPoint y: 300, endPoint x: 421, endPoint y: 254, distance: 45.6
click at [421, 254] on div "La bonne réponse est « Justification par l'innovation/les nouvelles capacités »…" at bounding box center [356, 233] width 313 height 249
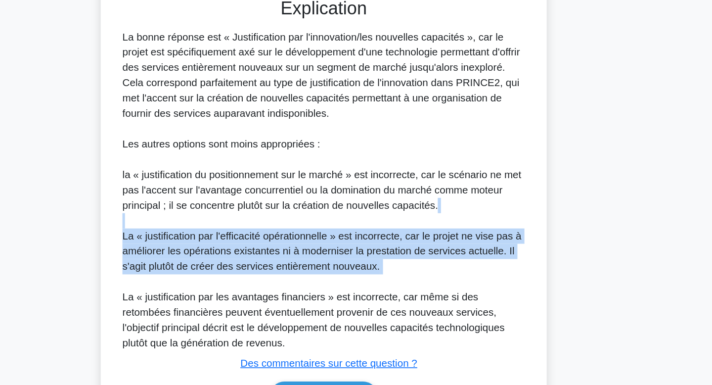
click at [421, 254] on div "La bonne réponse est « Justification par l'innovation/les nouvelles capacités »…" at bounding box center [356, 233] width 313 height 249
drag, startPoint x: 421, startPoint y: 254, endPoint x: 437, endPoint y: 307, distance: 55.4
click at [437, 307] on div "La bonne réponse est « Justification par l'innovation/les nouvelles capacités »…" at bounding box center [356, 233] width 313 height 249
drag, startPoint x: 437, startPoint y: 307, endPoint x: 429, endPoint y: 245, distance: 62.8
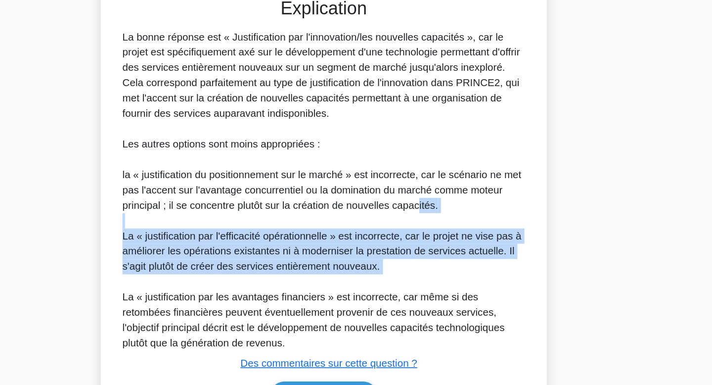
click at [429, 245] on div "La bonne réponse est « Justification par l'innovation/les nouvelles capacités »…" at bounding box center [356, 233] width 313 height 249
click at [429, 245] on font "la « justification du positionnement sur le marché » est incorrecte, car le scé…" at bounding box center [355, 233] width 310 height 32
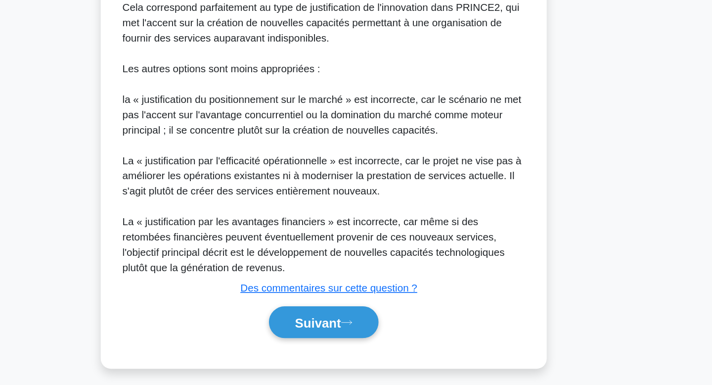
scroll to position [295, 0]
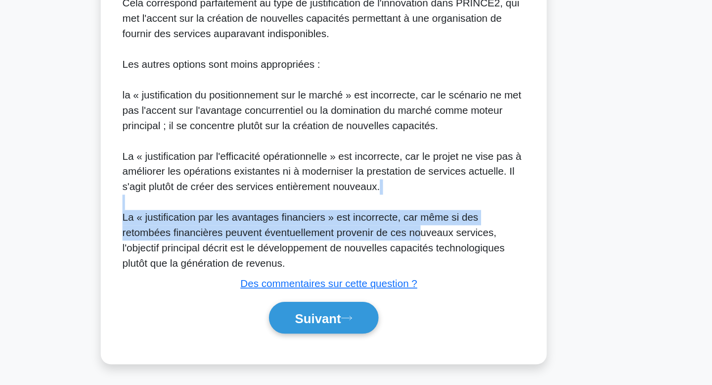
drag, startPoint x: 429, startPoint y: 245, endPoint x: 429, endPoint y: 270, distance: 25.2
click at [429, 270] on div "La bonne réponse est « Justification par l'innovation/les nouvelles capacités »…" at bounding box center [356, 171] width 313 height 249
click at [429, 270] on font "La « justification par les avantages financiers » est incorrecte, car même si d…" at bounding box center [348, 272] width 297 height 44
drag, startPoint x: 429, startPoint y: 270, endPoint x: 430, endPoint y: 245, distance: 25.3
click at [430, 245] on div "La bonne réponse est « Justification par l'innovation/les nouvelles capacités »…" at bounding box center [356, 171] width 313 height 249
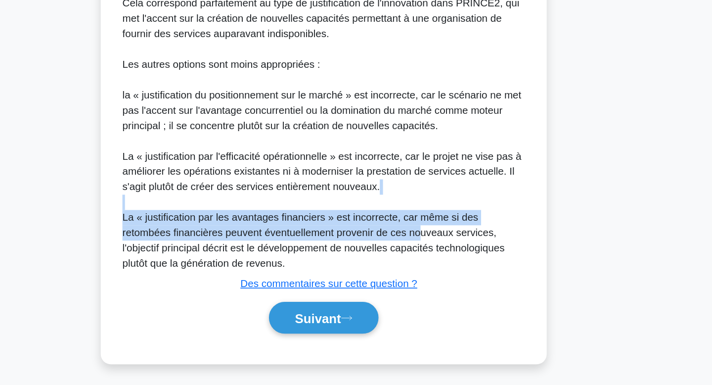
click at [430, 245] on div "La bonne réponse est « Justification par l'innovation/les nouvelles capacités »…" at bounding box center [356, 171] width 313 height 249
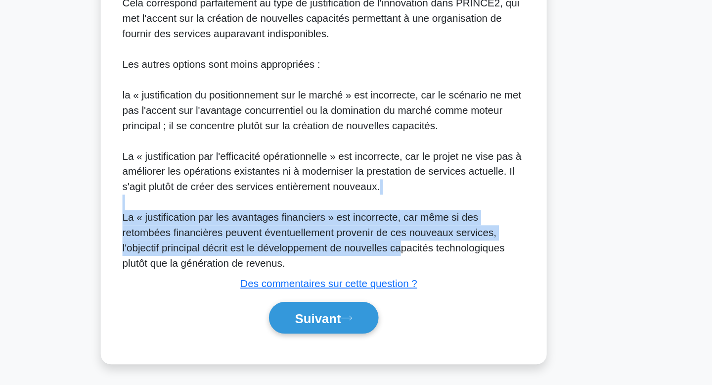
drag, startPoint x: 416, startPoint y: 248, endPoint x: 415, endPoint y: 284, distance: 36.1
click at [415, 284] on div "La bonne réponse est « Justification par l'innovation/les nouvelles capacités »…" at bounding box center [356, 171] width 313 height 249
click at [390, 272] on div "La bonne réponse est « Justification par l'innovation/les nouvelles capacités »…" at bounding box center [356, 171] width 313 height 249
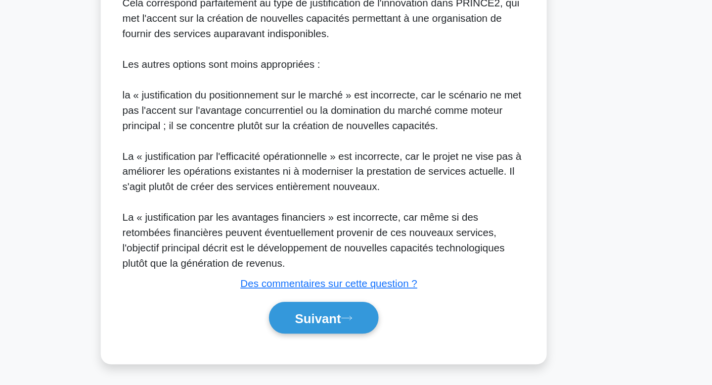
click at [366, 345] on div "Suivant" at bounding box center [356, 332] width 321 height 33
click at [367, 332] on font "Suivant" at bounding box center [352, 333] width 36 height 11
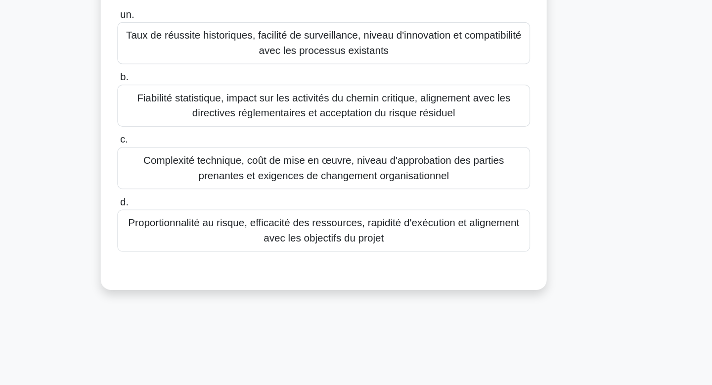
scroll to position [0, 0]
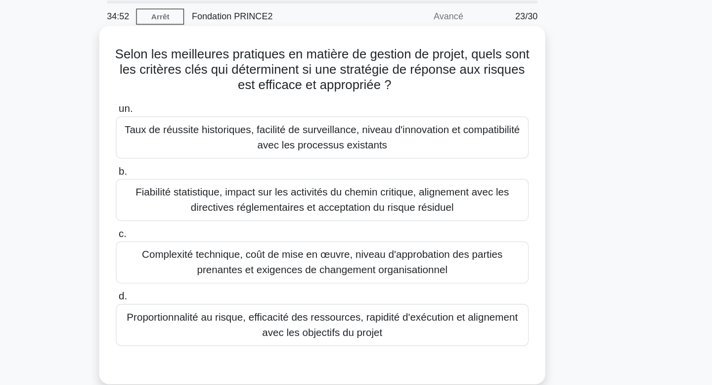
click at [447, 284] on font "Proportionnalité au risque, efficacité des ressources, rapidité d'exécution et …" at bounding box center [356, 287] width 304 height 20
click at [196, 269] on input "d. Proportionnalité au risque, efficacité des ressources, rapidité d'exécution …" at bounding box center [196, 265] width 0 height 6
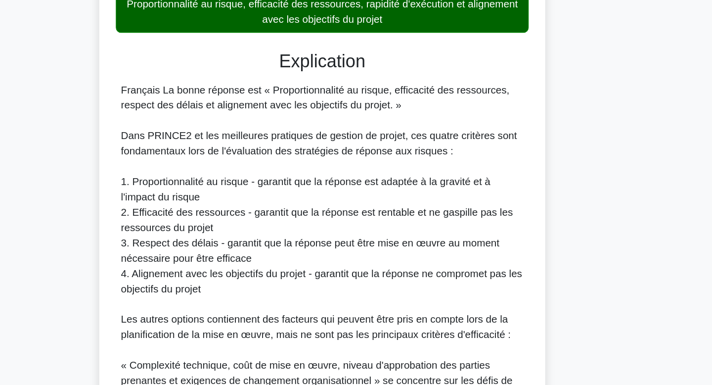
scroll to position [194, 0]
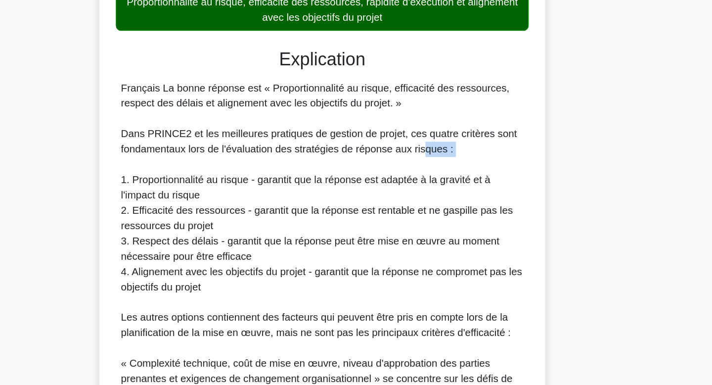
drag, startPoint x: 437, startPoint y: 210, endPoint x: 437, endPoint y: 204, distance: 5.5
click at [437, 204] on div "Français La bonne réponse est « Proportionnalité au risque, efficacité des ress…" at bounding box center [356, 320] width 313 height 344
click at [437, 204] on font "Dans PRINCE2 et les meilleures pratiques de gestion de projet, ces quatre critè…" at bounding box center [354, 196] width 308 height 20
click at [402, 281] on div "Français La bonne réponse est « Proportionnalité au risque, efficacité des ress…" at bounding box center [356, 320] width 313 height 344
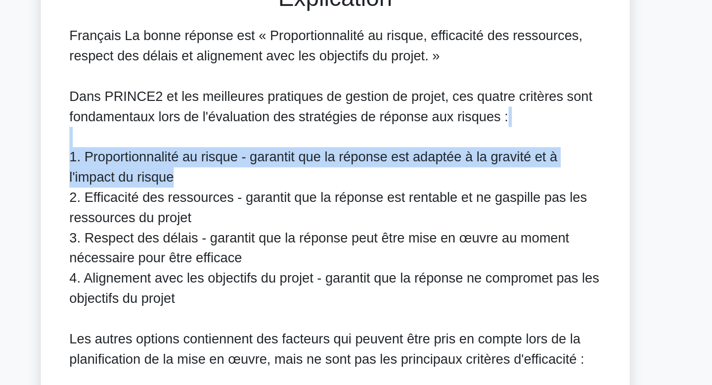
drag, startPoint x: 378, startPoint y: 238, endPoint x: 382, endPoint y: 216, distance: 23.3
click at [382, 216] on div "Français La bonne réponse est « Proportionnalité au risque, efficacité des ress…" at bounding box center [356, 321] width 313 height 344
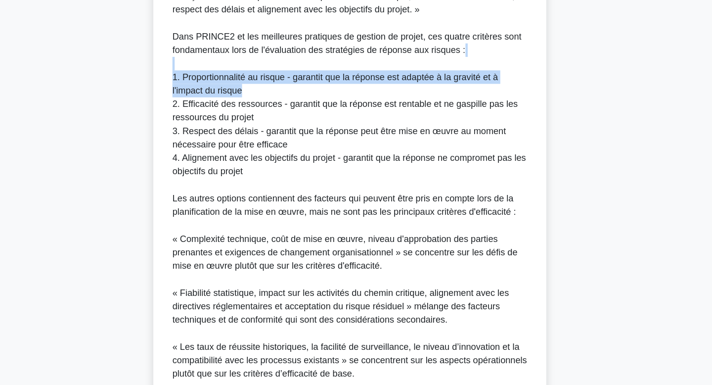
scroll to position [393, 0]
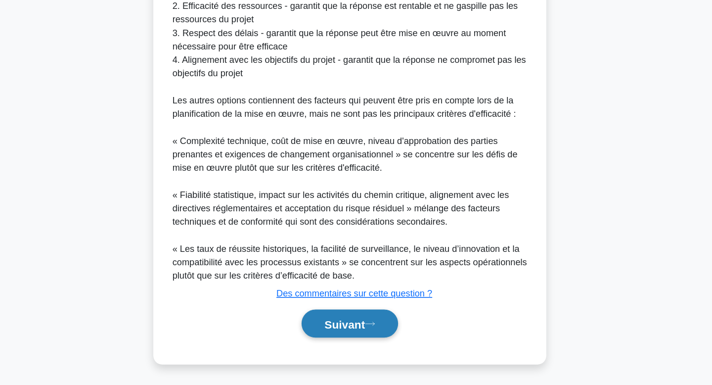
click at [344, 330] on font "Suivant" at bounding box center [352, 331] width 36 height 11
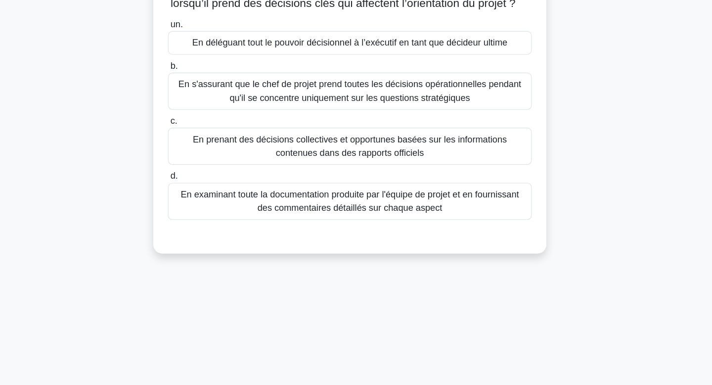
scroll to position [0, 0]
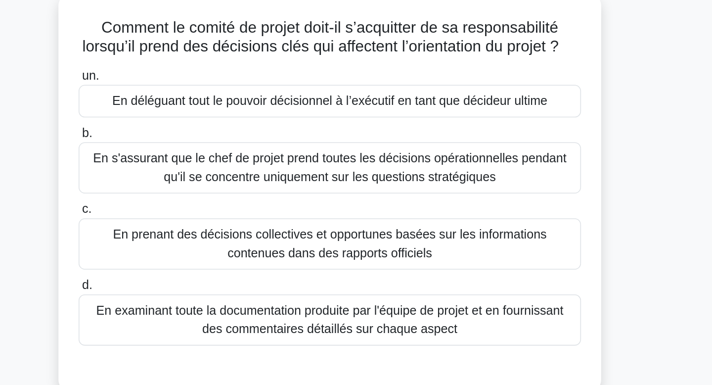
click at [578, 182] on div "Comment le comité de projet doit-il s’acquitter de sa responsabilité lorsqu’il …" at bounding box center [356, 191] width 653 height 266
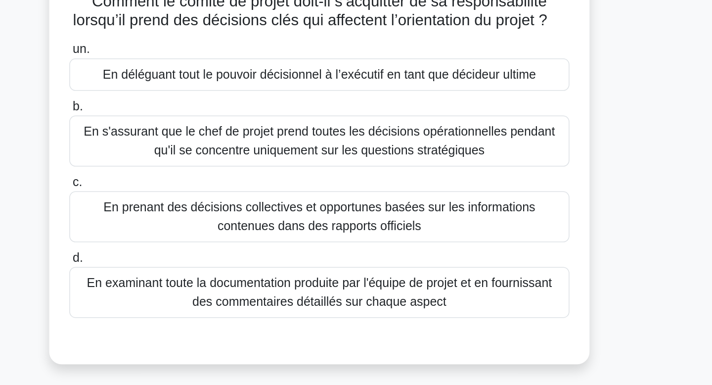
click at [476, 170] on font "En s'assurant que le chef de projet prend toutes les décisions opérationnelles …" at bounding box center [356, 167] width 312 height 24
click at [196, 148] on input "b. En s'assurant que le chef de projet prend toutes les décisions opérationnell…" at bounding box center [196, 145] width 0 height 6
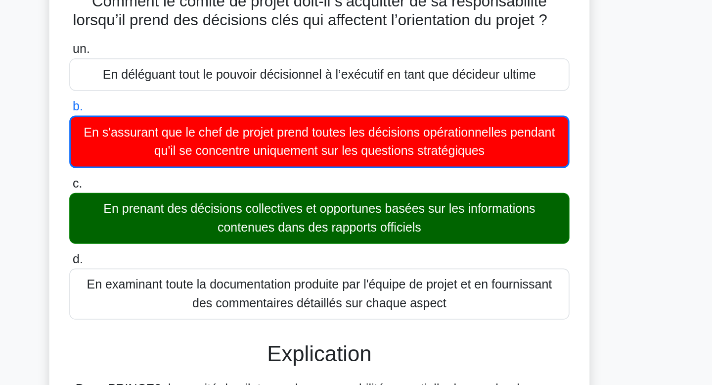
click at [429, 219] on font "En prenant des décisions collectives et opportunes basées sur les informations …" at bounding box center [356, 216] width 312 height 24
click at [196, 197] on input "c. En prenant des décisions collectives et opportunes basées sur les informatio…" at bounding box center [196, 194] width 0 height 6
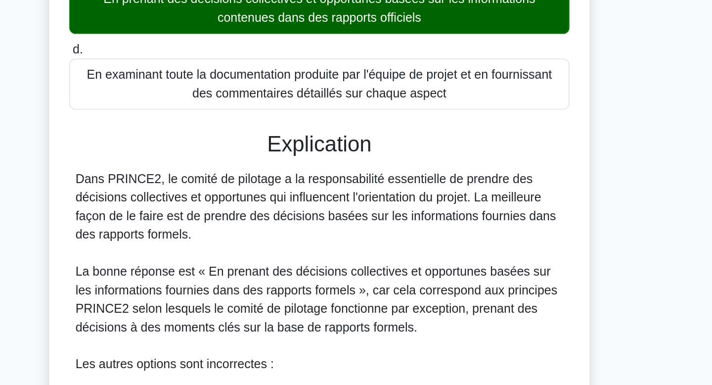
scroll to position [73, 0]
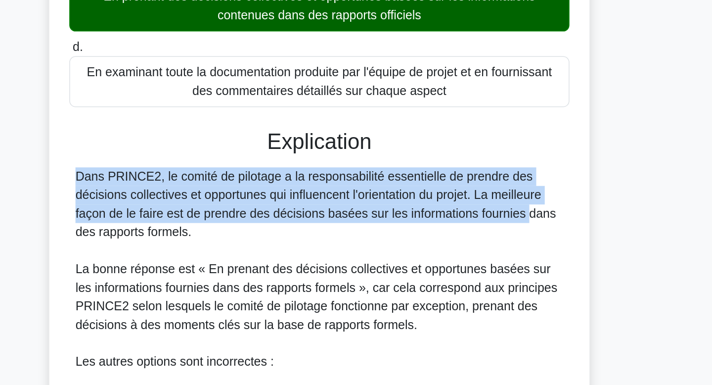
drag, startPoint x: 429, startPoint y: 219, endPoint x: 429, endPoint y: 230, distance: 11.4
click at [429, 230] on h3 "Explication" at bounding box center [356, 229] width 309 height 17
drag, startPoint x: 429, startPoint y: 230, endPoint x: 435, endPoint y: 279, distance: 49.3
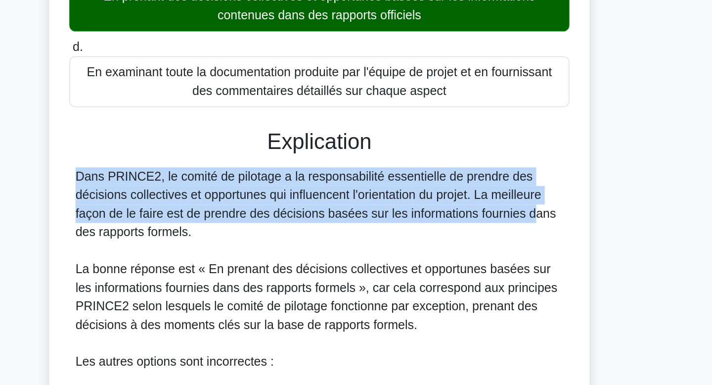
click at [435, 279] on font "Dans PRINCE2, le comité de pilotage a la responsabilité essentielle de prendre …" at bounding box center [354, 269] width 308 height 44
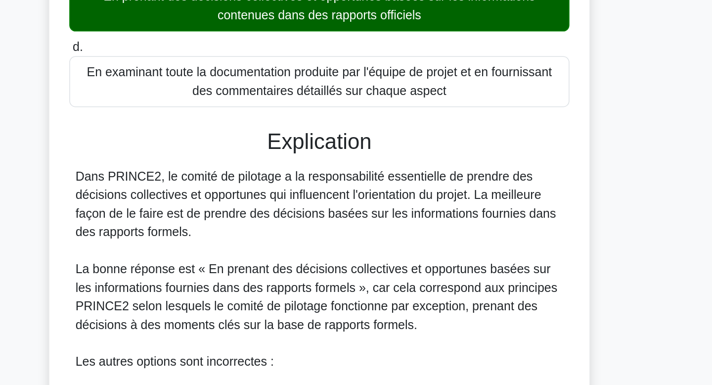
click at [435, 279] on font "Dans PRINCE2, le comité de pilotage a la responsabilité essentielle de prendre …" at bounding box center [354, 269] width 308 height 44
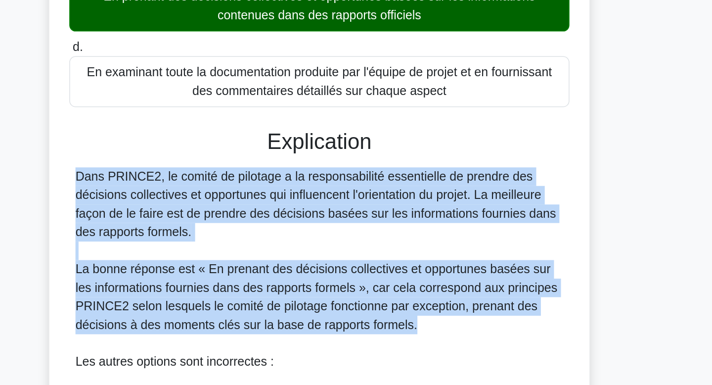
drag, startPoint x: 445, startPoint y: 341, endPoint x: 434, endPoint y: 287, distance: 54.9
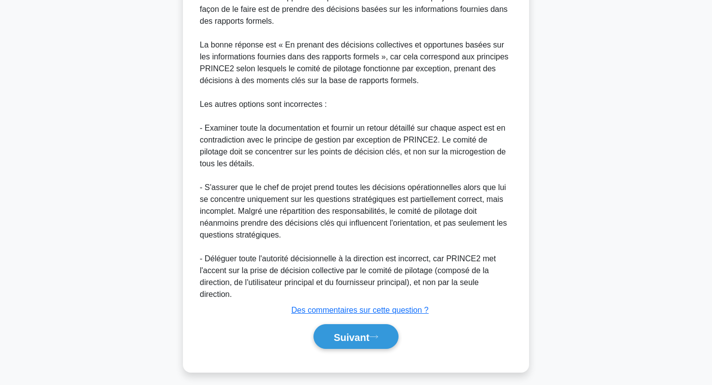
scroll to position [345, 0]
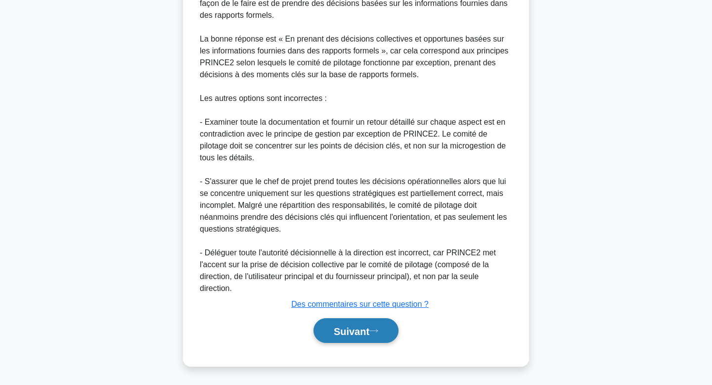
click at [349, 336] on font "Suivant" at bounding box center [352, 331] width 36 height 11
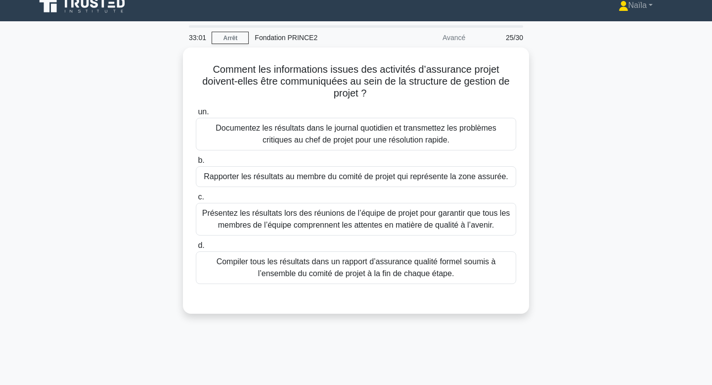
scroll to position [0, 0]
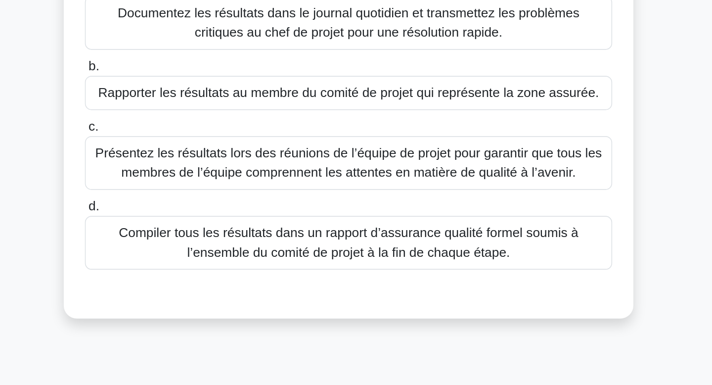
click at [356, 274] on font "Compiler tous les résultats dans un rapport d’assurance qualité formel soumis à…" at bounding box center [357, 275] width 280 height 20
click at [196, 257] on input "d. Compiler tous les résultats dans un rapport d’assurance qualité formel soumi…" at bounding box center [196, 253] width 0 height 6
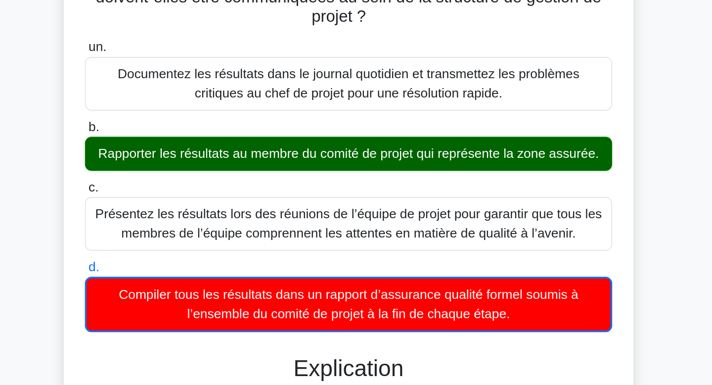
click at [362, 190] on font "Rapporter les résultats au membre du comité de projet qui représente la zone as…" at bounding box center [356, 185] width 304 height 12
click at [196, 172] on input "b. Rapporter les résultats au membre du comité de projet qui représente la zone…" at bounding box center [196, 168] width 0 height 6
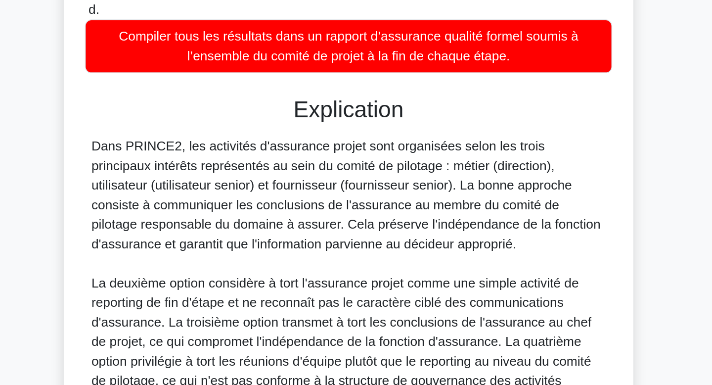
scroll to position [99, 0]
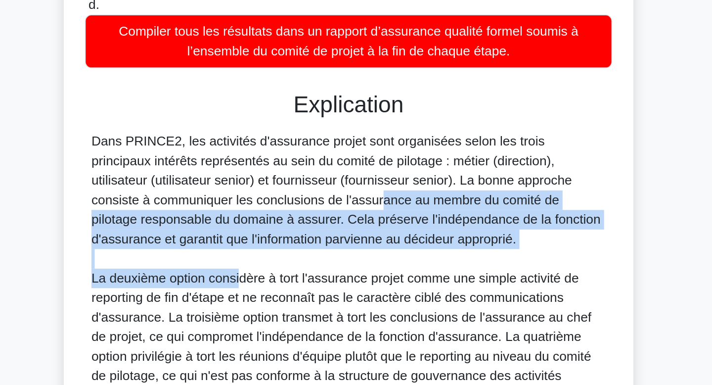
drag, startPoint x: 281, startPoint y: 271, endPoint x: 288, endPoint y: 318, distance: 47.0
click at [288, 318] on div "Dans PRINCE2, les activités d'assurance projet sont organisées selon les trois …" at bounding box center [356, 314] width 313 height 166
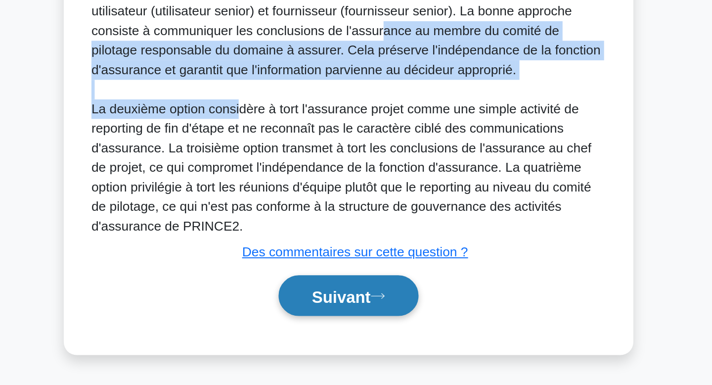
click at [334, 335] on font "Suivant" at bounding box center [352, 331] width 36 height 11
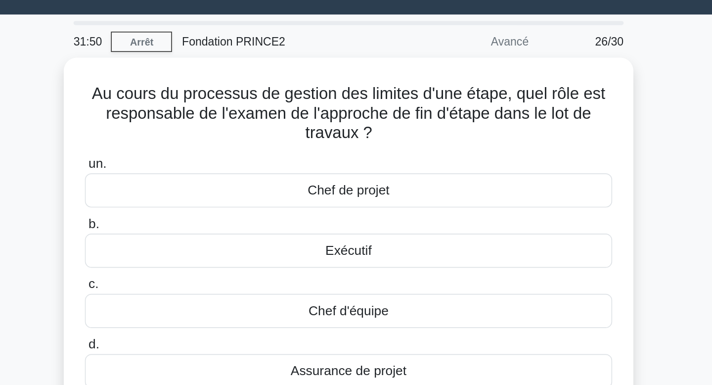
scroll to position [18, 0]
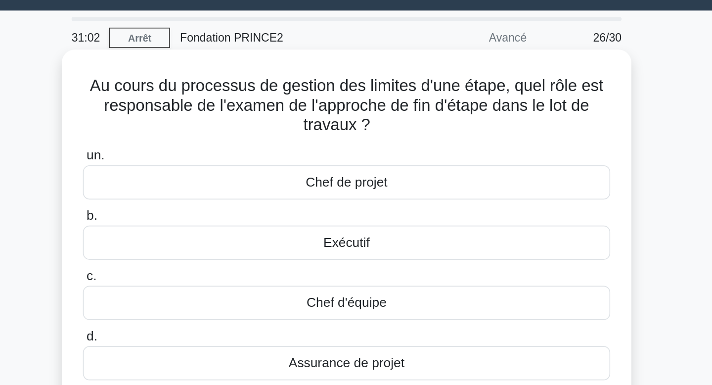
click at [377, 119] on font "Chef de projet" at bounding box center [357, 117] width 50 height 8
click at [196, 105] on input "un. Chef de projet" at bounding box center [196, 101] width 0 height 6
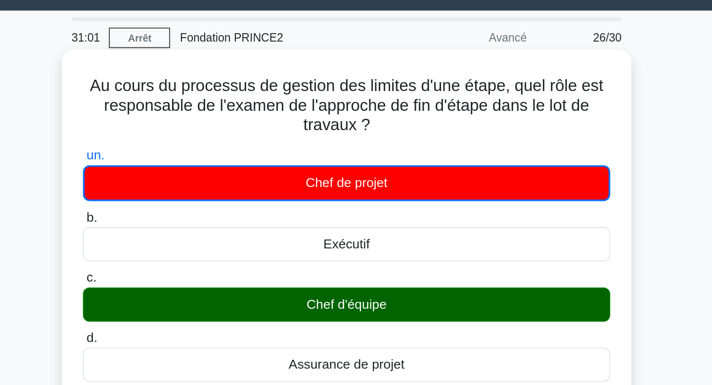
click at [354, 204] on div "un. Chef de projet b. Exécutif c. d." at bounding box center [356, 167] width 332 height 147
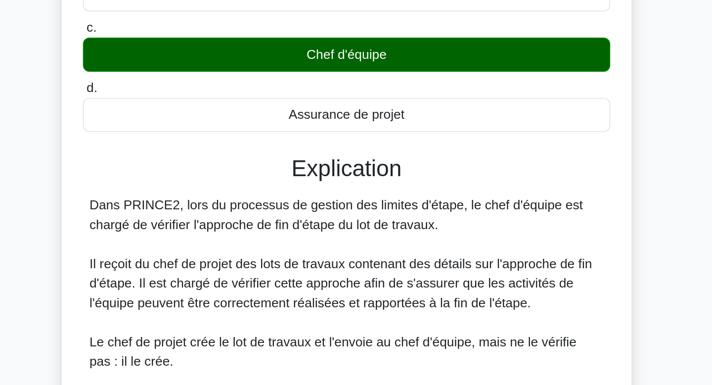
scroll to position [28, 0]
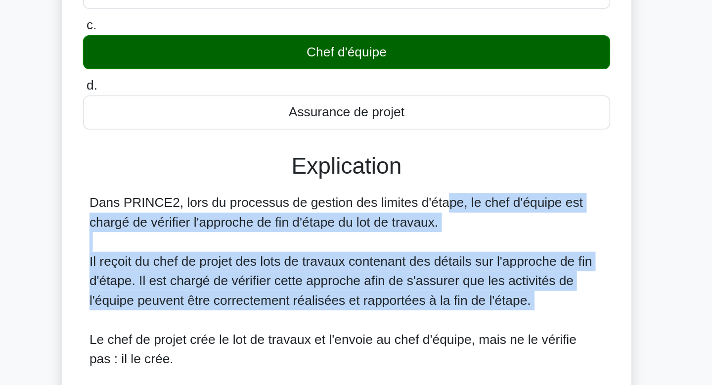
drag, startPoint x: 354, startPoint y: 204, endPoint x: 358, endPoint y: 270, distance: 65.9
click at [358, 270] on div "Dans PRINCE2, lors du processus de gestion des limites d'étape, le chef d'équip…" at bounding box center [356, 369] width 313 height 202
click at [358, 270] on font "Dans PRINCE2, lors du processus de gestion des limites d'étape, le chef d'équip…" at bounding box center [350, 280] width 300 height 20
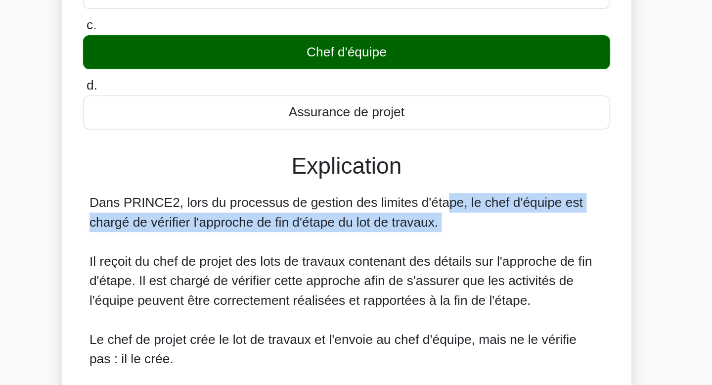
drag, startPoint x: 358, startPoint y: 270, endPoint x: 360, endPoint y: 301, distance: 31.3
click at [360, 301] on div "Dans PRINCE2, lors du processus de gestion des limites d'étape, le chef d'équip…" at bounding box center [356, 369] width 313 height 202
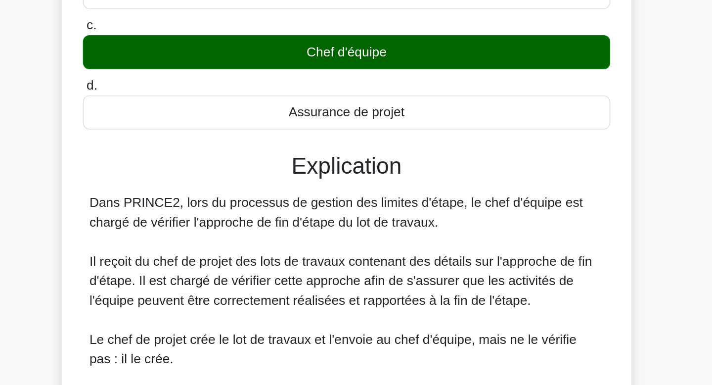
click at [360, 301] on div "Dans PRINCE2, lors du processus de gestion des limites d'étape, le chef d'équip…" at bounding box center [356, 369] width 313 height 202
drag, startPoint x: 360, startPoint y: 301, endPoint x: 354, endPoint y: 290, distance: 12.2
click at [354, 290] on div "Dans PRINCE2, lors du processus de gestion des limites d'étape, le chef d'équip…" at bounding box center [356, 369] width 313 height 202
click at [354, 290] on font "Dans PRINCE2, lors du processus de gestion des limites d'étape, le chef d'équip…" at bounding box center [350, 280] width 300 height 20
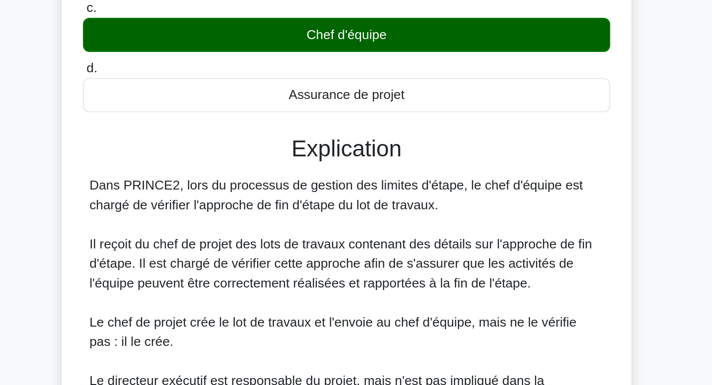
scroll to position [44, 0]
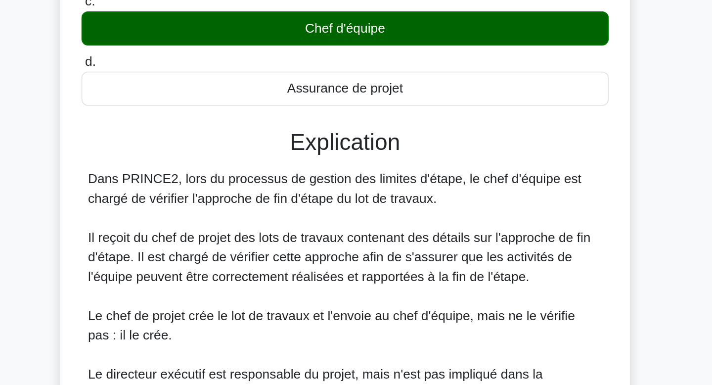
click at [369, 335] on div "Dans PRINCE2, lors du processus de gestion des limites d'étape, le chef d'équip…" at bounding box center [356, 353] width 313 height 202
drag, startPoint x: 369, startPoint y: 335, endPoint x: 365, endPoint y: 271, distance: 64.4
click at [365, 271] on div "Dans PRINCE2, lors du processus de gestion des limites d'étape, le chef d'équip…" at bounding box center [356, 353] width 313 height 202
click at [365, 271] on font "Dans PRINCE2, lors du processus de gestion des limites d'étape, le chef d'équip…" at bounding box center [350, 264] width 300 height 20
drag, startPoint x: 365, startPoint y: 271, endPoint x: 352, endPoint y: 334, distance: 64.6
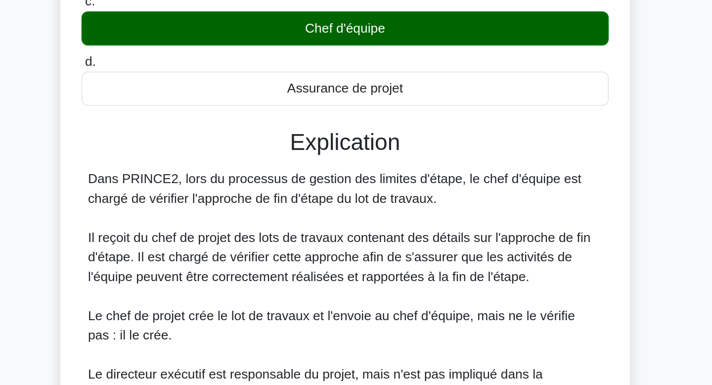
click at [352, 334] on div "Dans PRINCE2, lors du processus de gestion des limites d'étape, le chef d'équip…" at bounding box center [356, 353] width 313 height 202
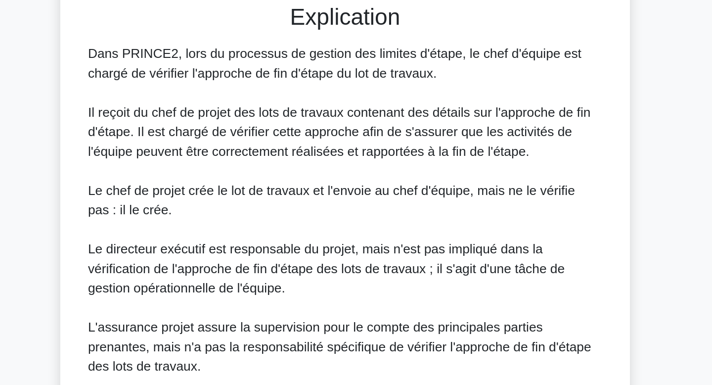
scroll to position [204, 0]
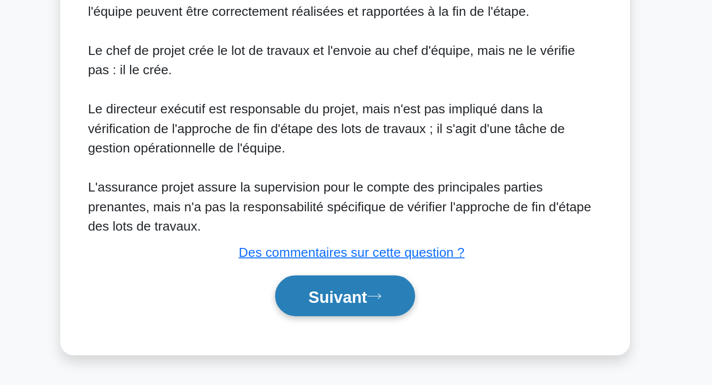
click at [341, 327] on font "Suivant" at bounding box center [352, 331] width 36 height 11
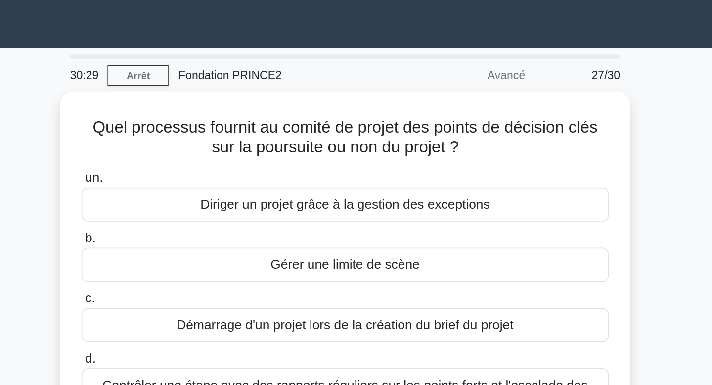
scroll to position [0, 0]
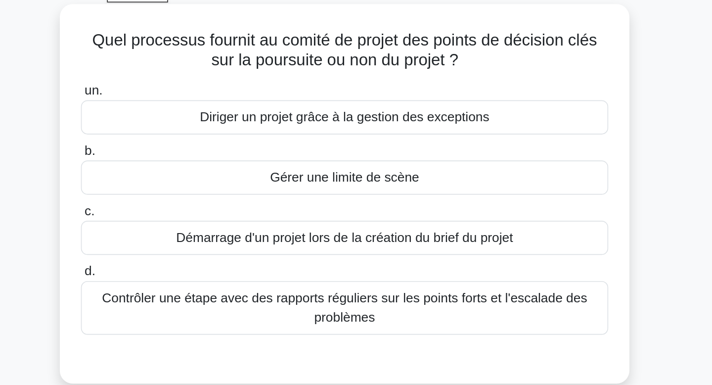
click at [386, 165] on font "Gérer une limite de scène" at bounding box center [356, 160] width 91 height 8
click at [196, 148] on input "b. Gérer une limite de scène" at bounding box center [196, 145] width 0 height 6
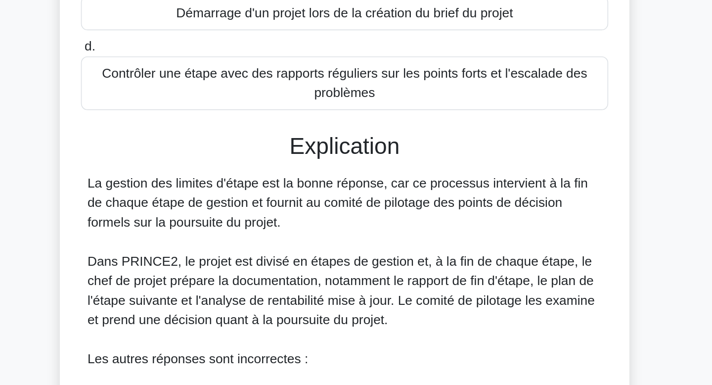
scroll to position [52, 0]
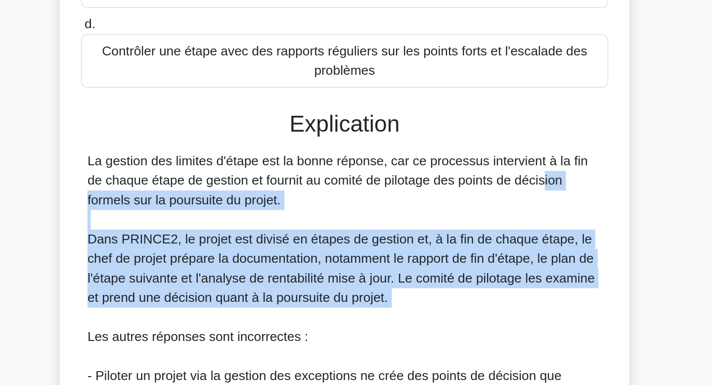
drag, startPoint x: 419, startPoint y: 259, endPoint x: 392, endPoint y: 346, distance: 91.2
click at [392, 346] on div "La gestion des limites d'étape est la bonne réponse, car ce processus intervien…" at bounding box center [356, 367] width 313 height 249
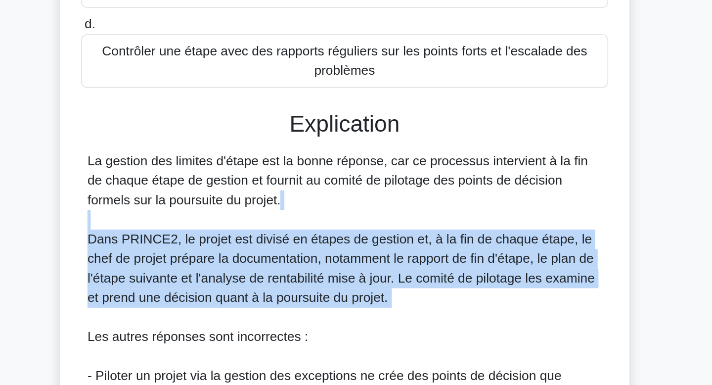
drag, startPoint x: 392, startPoint y: 346, endPoint x: 408, endPoint y: 287, distance: 61.0
click at [408, 287] on div "La gestion des limites d'étape est la bonne réponse, car ce processus intervien…" at bounding box center [356, 367] width 313 height 249
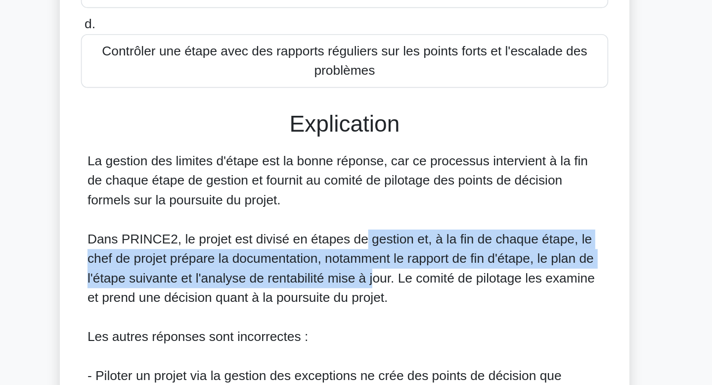
drag, startPoint x: 368, startPoint y: 299, endPoint x: 374, endPoint y: 326, distance: 27.5
click at [374, 326] on div "La gestion des limites d'étape est la bonne réponse, car ce processus intervien…" at bounding box center [356, 367] width 313 height 249
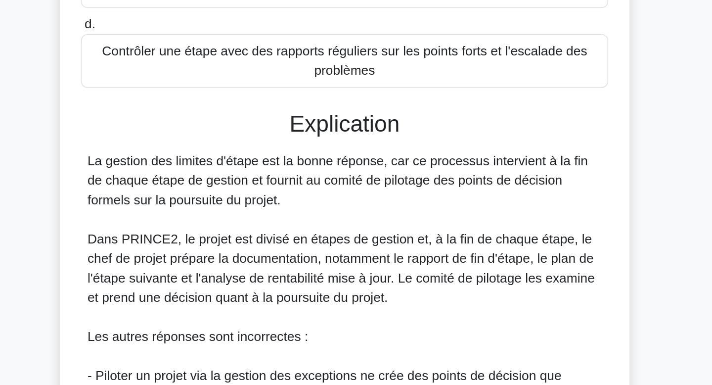
click at [380, 336] on font "Dans PRINCE2, le projet est divisé en étapes de gestion et, à la fin de chaque …" at bounding box center [354, 314] width 308 height 44
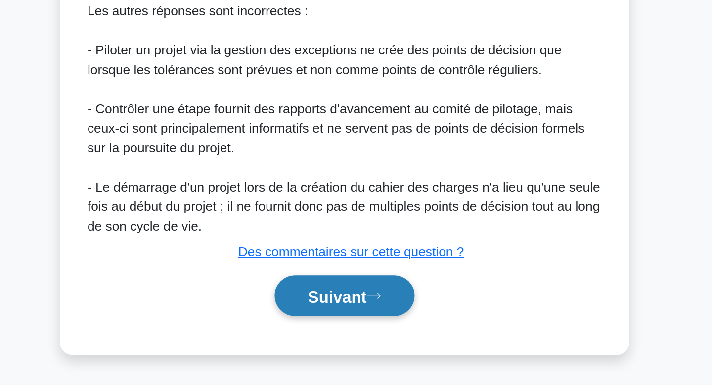
click at [364, 338] on button "Suivant" at bounding box center [356, 330] width 85 height 25
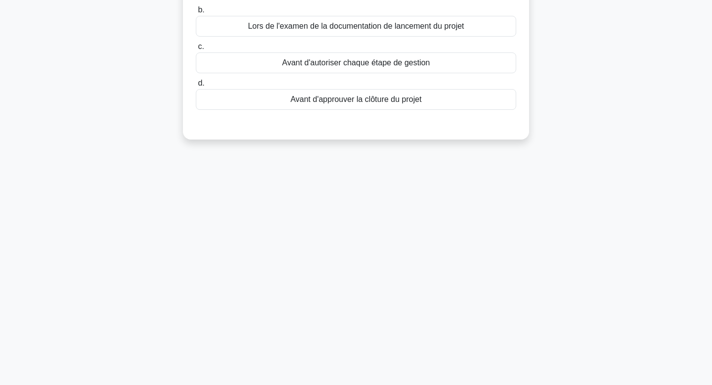
scroll to position [0, 0]
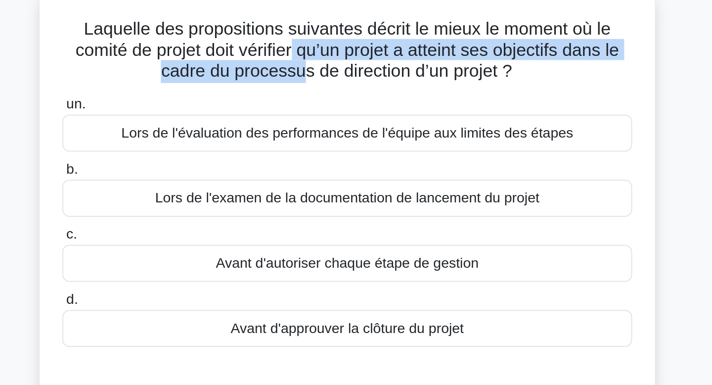
drag, startPoint x: 326, startPoint y: 88, endPoint x: 331, endPoint y: 107, distance: 20.0
click at [331, 107] on h5 "Laquelle des propositions suivantes décrit le mieux le moment où le comité de p…" at bounding box center [356, 89] width 323 height 37
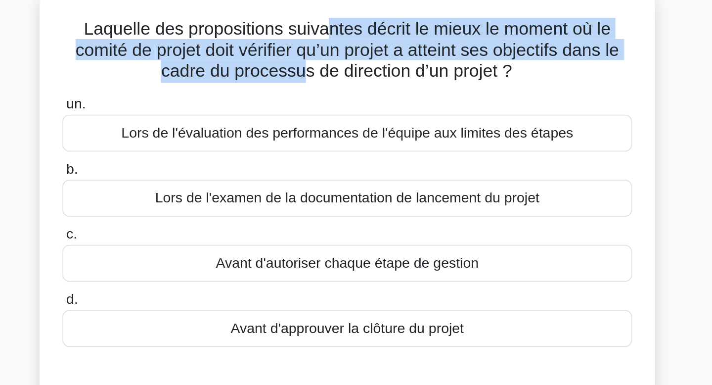
drag, startPoint x: 331, startPoint y: 107, endPoint x: 342, endPoint y: 81, distance: 29.0
click at [342, 81] on h5 "Laquelle des propositions suivantes décrit le mieux le moment où le comité de p…" at bounding box center [356, 89] width 323 height 37
click at [342, 81] on font "Laquelle des propositions suivantes décrit le mieux le moment où le comité de p…" at bounding box center [356, 89] width 306 height 35
drag, startPoint x: 342, startPoint y: 81, endPoint x: 339, endPoint y: 102, distance: 21.5
click at [339, 102] on font "Laquelle des propositions suivantes décrit le mieux le moment où le comité de p…" at bounding box center [356, 89] width 306 height 35
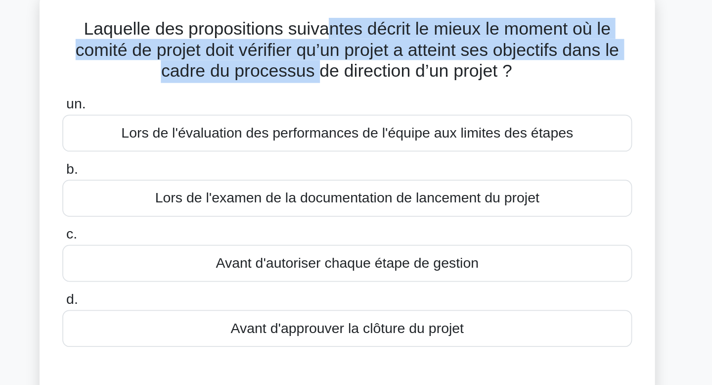
click at [339, 102] on font "Laquelle des propositions suivantes décrit le mieux le moment où le comité de p…" at bounding box center [356, 89] width 306 height 35
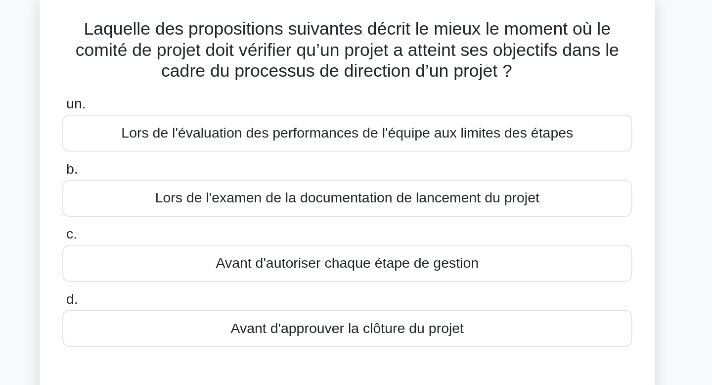
click at [362, 249] on font "Avant d'approuver la clôture du projet" at bounding box center [355, 245] width 131 height 8
click at [196, 233] on input "d. Avant d'approuver la clôture du projet" at bounding box center [196, 230] width 0 height 6
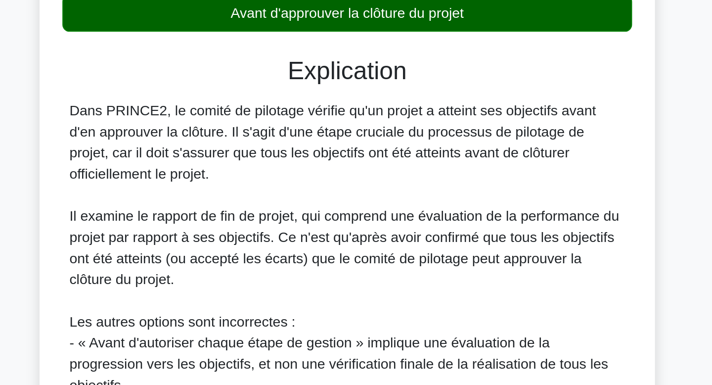
scroll to position [71, 0]
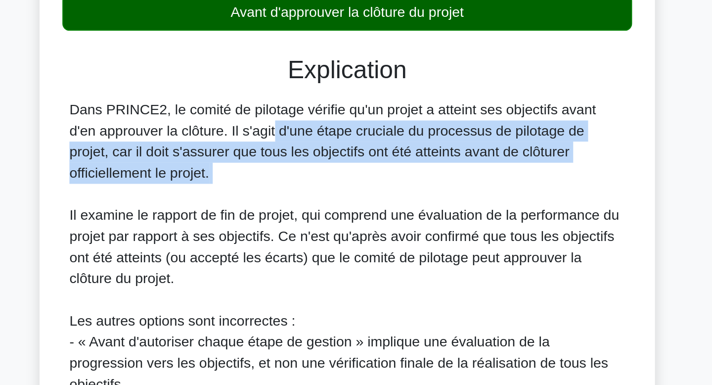
drag, startPoint x: 307, startPoint y: 279, endPoint x: 266, endPoint y: 247, distance: 51.5
click at [266, 247] on div "Dans PRINCE2, le comité de pilotage vérifie qu'un projet a atteint ses objectif…" at bounding box center [356, 337] width 313 height 226
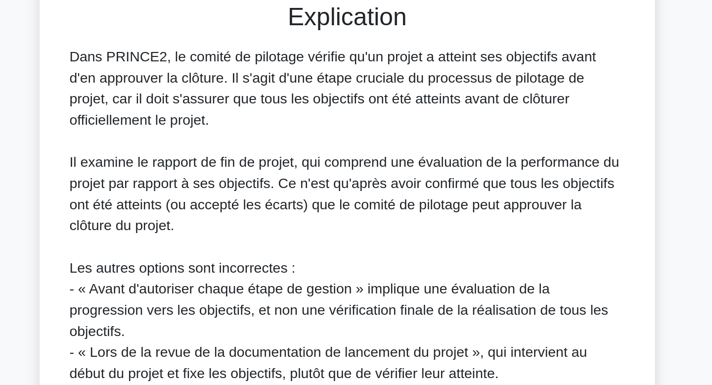
scroll to position [102, 0]
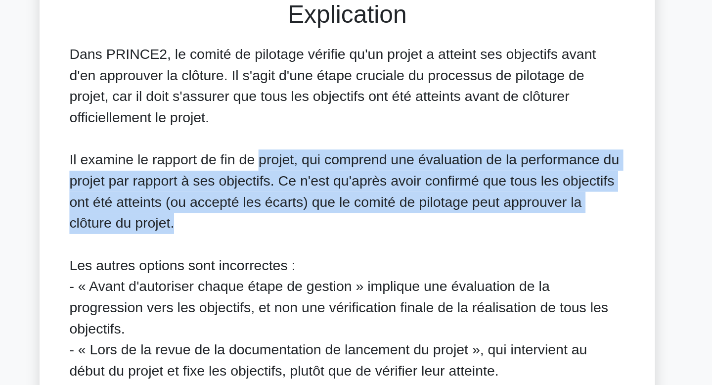
drag, startPoint x: 308, startPoint y: 257, endPoint x: 317, endPoint y: 292, distance: 35.6
click at [316, 291] on div "Dans PRINCE2, le comité de pilotage vérifie qu'un projet a atteint ses objectif…" at bounding box center [356, 306] width 313 height 226
click at [317, 292] on div "Dans PRINCE2, le comité de pilotage vérifie qu'un projet a atteint ses objectif…" at bounding box center [356, 306] width 313 height 226
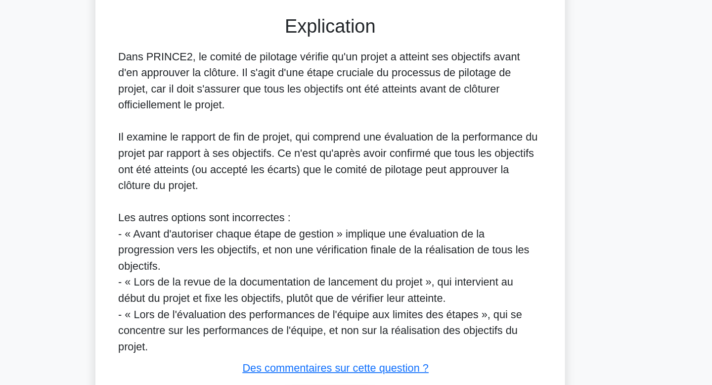
scroll to position [227, 0]
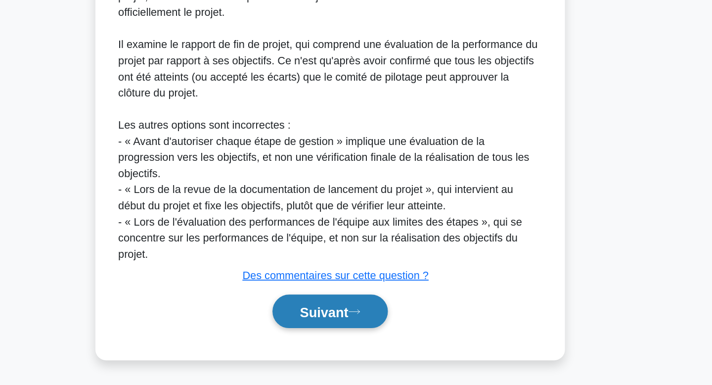
click at [345, 335] on font "Suivant" at bounding box center [352, 331] width 36 height 11
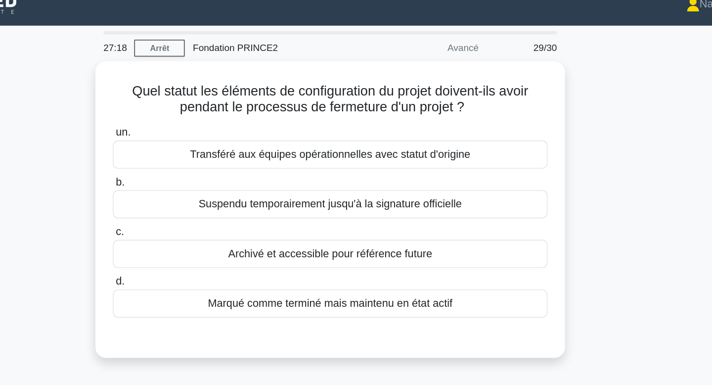
scroll to position [0, 0]
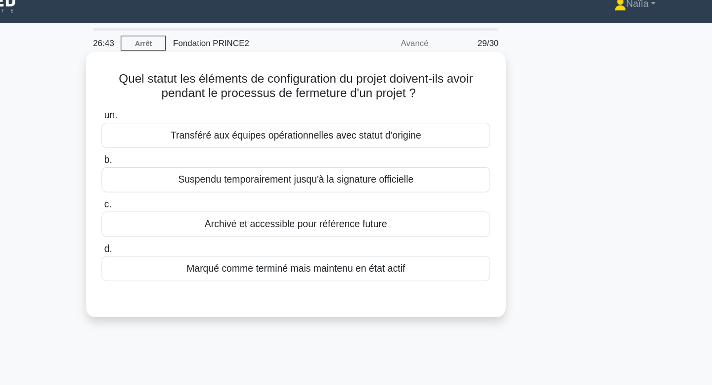
click at [419, 200] on font "Archivé et accessible pour référence future" at bounding box center [356, 197] width 150 height 8
click at [196, 185] on input "c. Archivé et accessible pour référence future" at bounding box center [196, 181] width 0 height 6
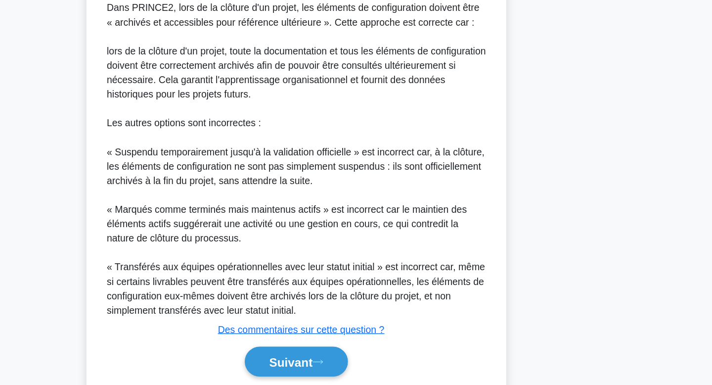
scroll to position [250, 0]
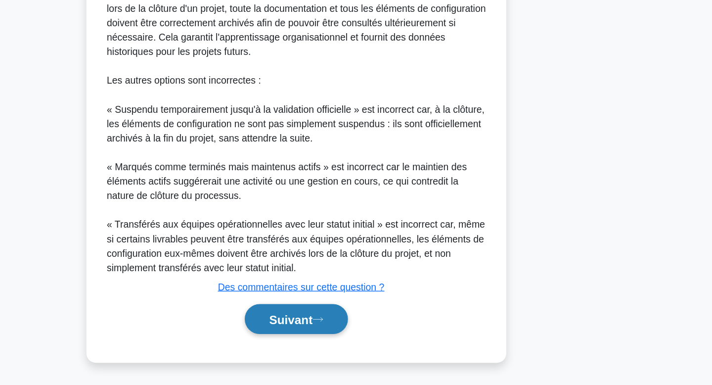
click at [357, 330] on font "Suivant" at bounding box center [352, 331] width 36 height 11
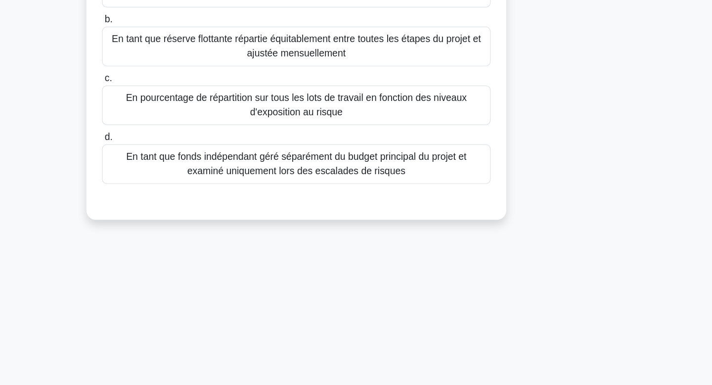
scroll to position [0, 0]
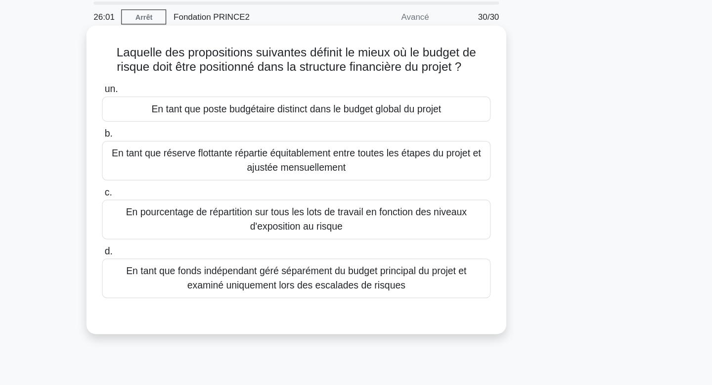
click at [473, 256] on font "En tant que fonds indépendant géré séparément du budget principal du projet et …" at bounding box center [356, 263] width 281 height 20
click at [196, 245] on input "d. En tant que fonds indépendant géré séparément du budget principal du projet …" at bounding box center [196, 241] width 0 height 6
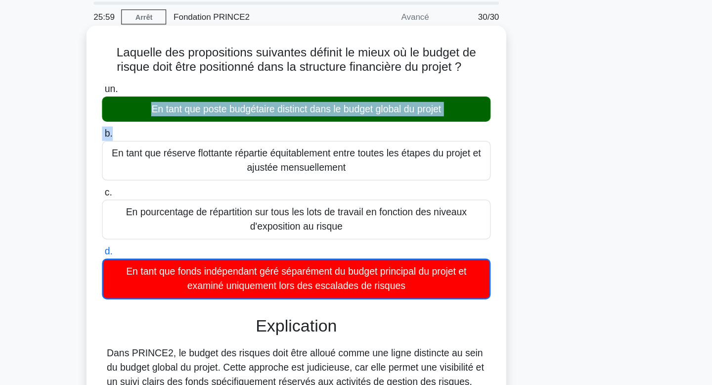
drag, startPoint x: 412, startPoint y: 113, endPoint x: 427, endPoint y: 149, distance: 38.9
click at [427, 149] on div "un. En tant que poste budgétaire distinct dans le budget global du projet b. c.…" at bounding box center [356, 191] width 332 height 183
click at [427, 148] on label "b. En tant que réserve flottante répartie équitablement entre toutes les étapes…" at bounding box center [356, 161] width 321 height 45
click at [196, 148] on input "b. En tant que réserve flottante répartie équitablement entre toutes les étapes…" at bounding box center [196, 145] width 0 height 6
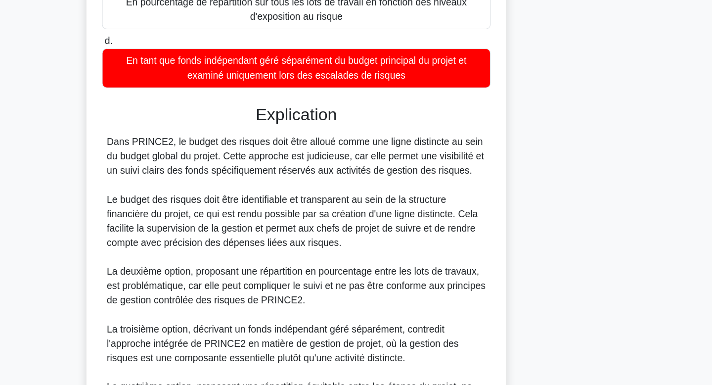
scroll to position [142, 0]
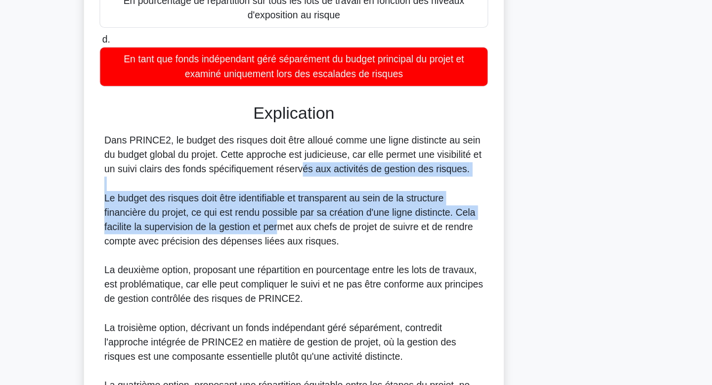
drag, startPoint x: 311, startPoint y: 211, endPoint x: 342, endPoint y: 260, distance: 58.5
click at [342, 260] on div "Dans PRINCE2, le budget des risques doit être alloué comme une ligne distincte …" at bounding box center [356, 302] width 313 height 249
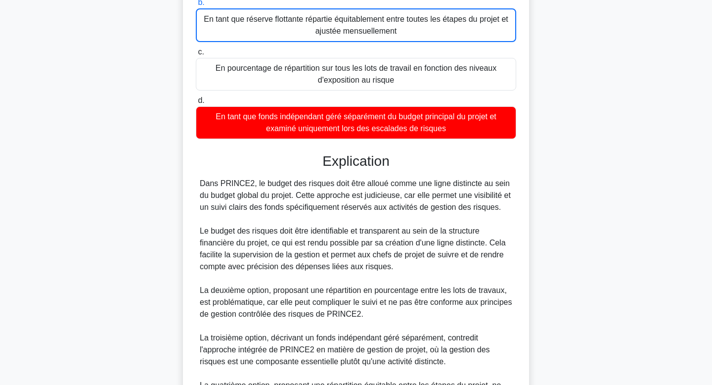
scroll to position [275, 0]
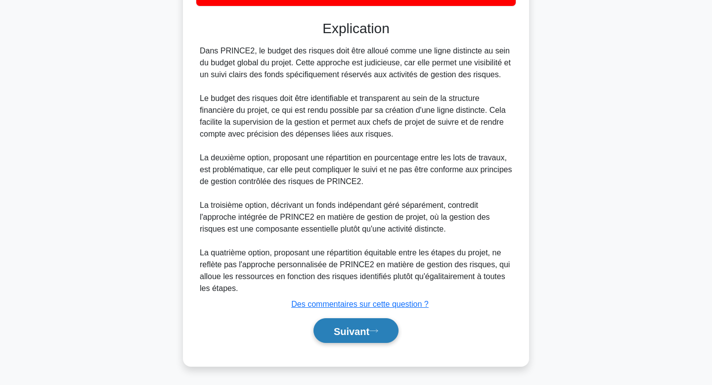
click at [348, 329] on font "Suivant" at bounding box center [352, 331] width 36 height 11
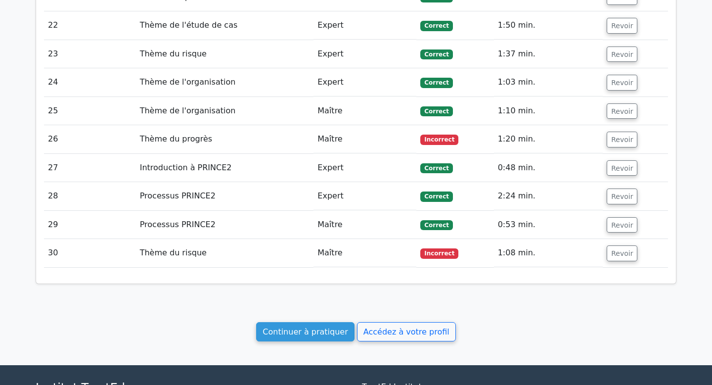
scroll to position [1866, 0]
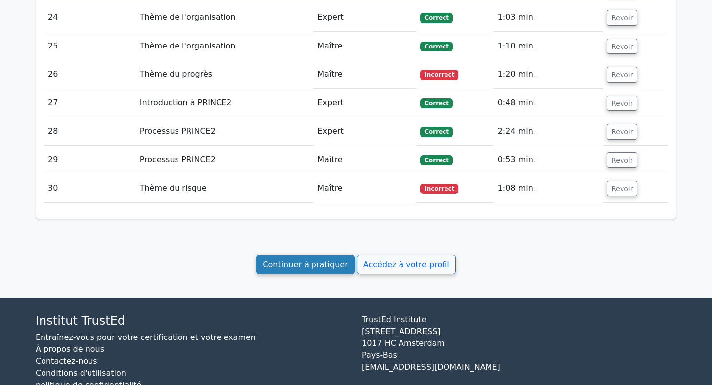
click at [314, 260] on font "Continuer à pratiquer" at bounding box center [305, 264] width 85 height 9
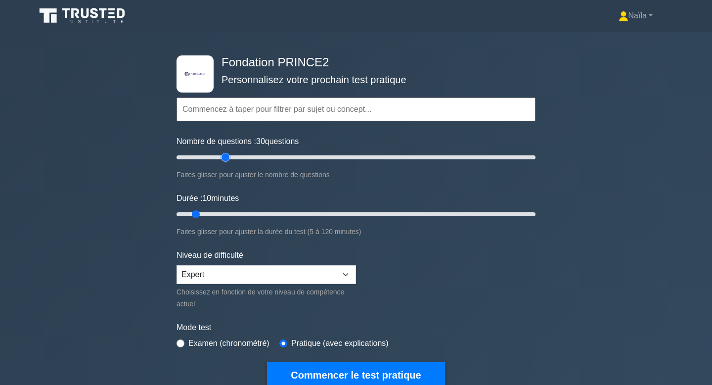
drag, startPoint x: 191, startPoint y: 160, endPoint x: 230, endPoint y: 170, distance: 39.4
type input "30"
click at [230, 163] on input "Nombre de questions : 30 questions" at bounding box center [356, 157] width 359 height 12
drag, startPoint x: 196, startPoint y: 209, endPoint x: 315, endPoint y: 212, distance: 118.8
type input "50"
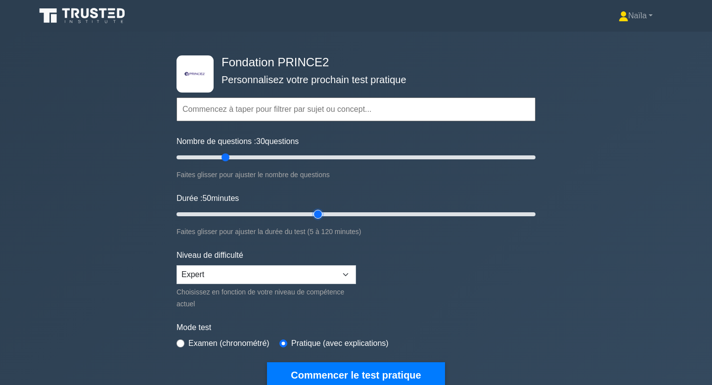
click at [315, 212] on input "Durée : 50 minutes" at bounding box center [356, 214] width 359 height 12
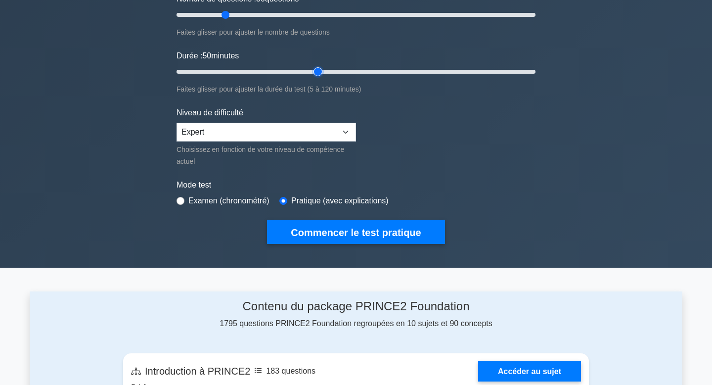
scroll to position [137, 0]
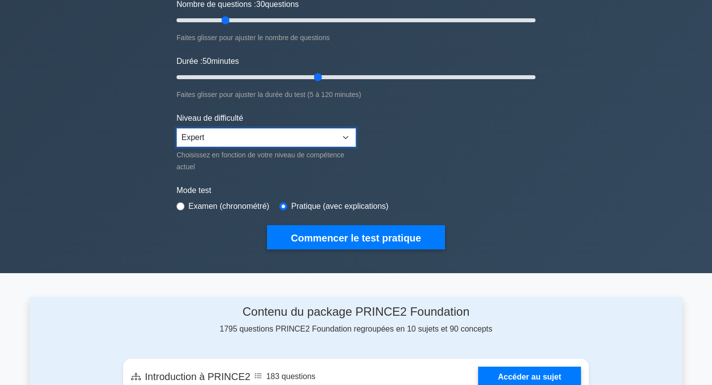
click at [318, 142] on select "Débutant Intermédiaire Expert" at bounding box center [267, 137] width 180 height 19
click at [177, 128] on select "Débutant Intermédiaire Expert" at bounding box center [267, 137] width 180 height 19
click at [309, 143] on select "Débutant Intermédiaire Expert" at bounding box center [267, 137] width 180 height 19
click at [177, 128] on select "Débutant Intermédiaire Expert" at bounding box center [267, 137] width 180 height 19
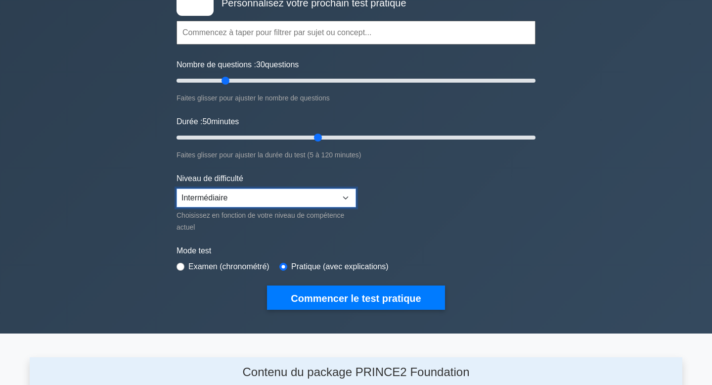
scroll to position [66, 0]
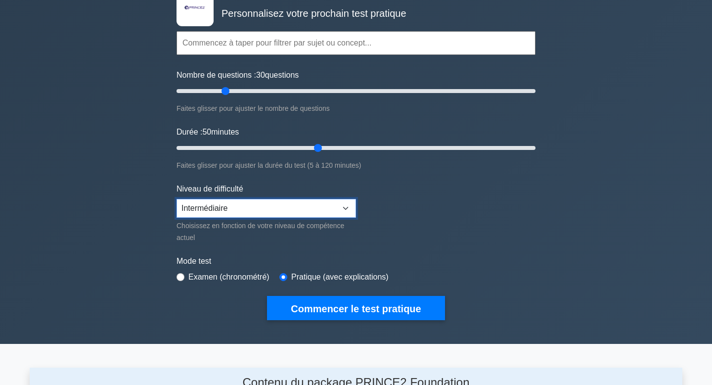
click at [327, 216] on select "Débutant Intermédiaire Expert" at bounding box center [267, 208] width 180 height 19
select select "expert"
click at [177, 199] on select "Débutant Intermédiaire Expert" at bounding box center [267, 208] width 180 height 19
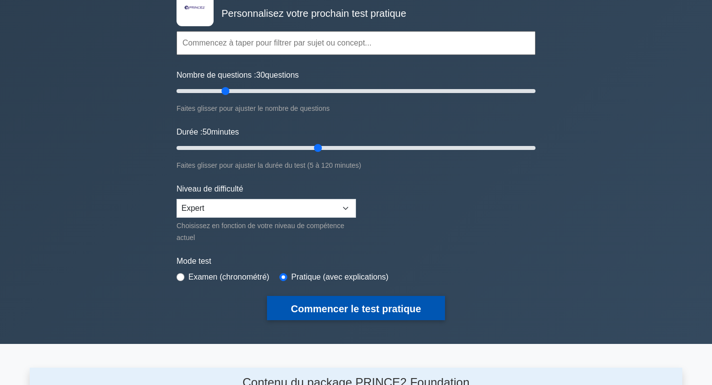
click at [332, 311] on font "Commencer le test pratique" at bounding box center [356, 308] width 130 height 11
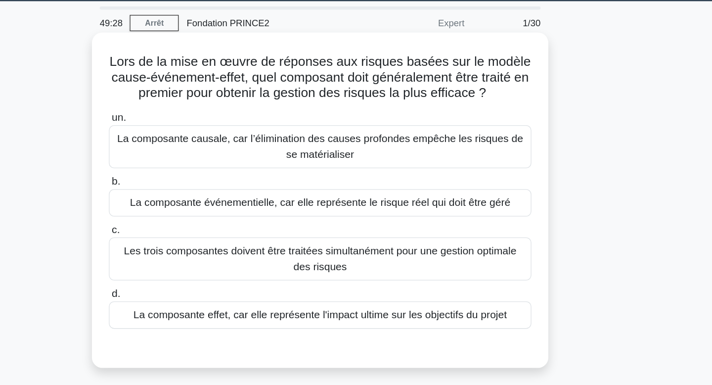
click at [417, 138] on font "La composante causale, car l’élimination des causes profondes empêche les risqu…" at bounding box center [356, 142] width 308 height 20
click at [196, 123] on input "un. La composante causale, car l’élimination des causes profondes empêche les r…" at bounding box center [196, 120] width 0 height 6
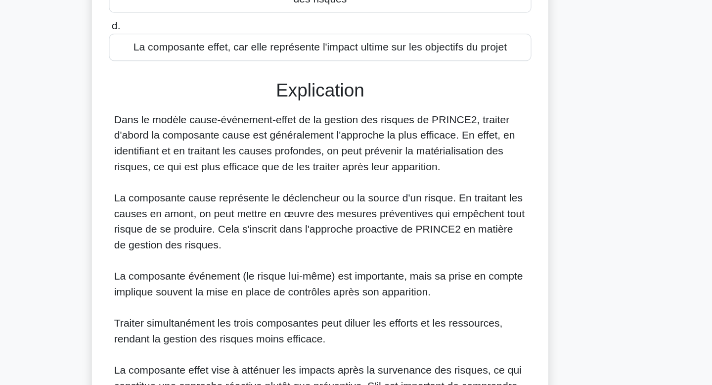
scroll to position [151, 0]
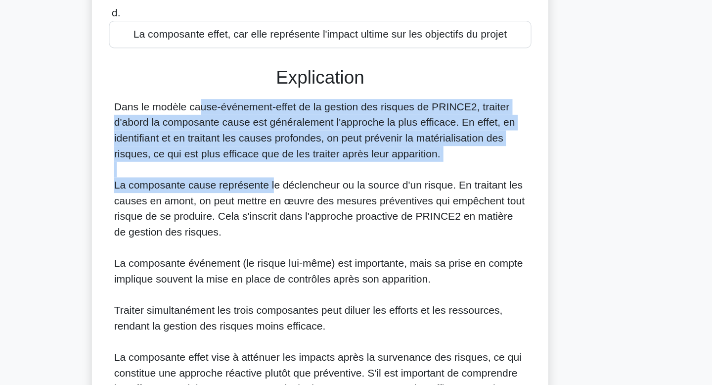
drag, startPoint x: 321, startPoint y: 177, endPoint x: 321, endPoint y: 230, distance: 52.9
click at [321, 230] on div "Explication Dans le modèle cause-événement-effet de la gestion des risques de P…" at bounding box center [356, 300] width 321 height 315
click at [321, 230] on font "La composante cause représente le déclencheur ou la source d'un risque. En trai…" at bounding box center [356, 251] width 312 height 44
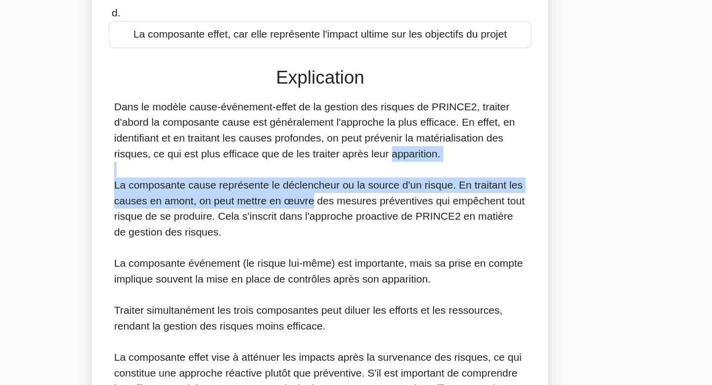
drag, startPoint x: 356, startPoint y: 214, endPoint x: 352, endPoint y: 245, distance: 30.9
click at [352, 245] on div "Dans le modèle cause-événement-effet de la gestion des risques de PRINCE2, trai…" at bounding box center [356, 286] width 313 height 237
click at [352, 245] on font "La composante cause représente le déclencheur ou la source d'un risque. En trai…" at bounding box center [356, 251] width 312 height 44
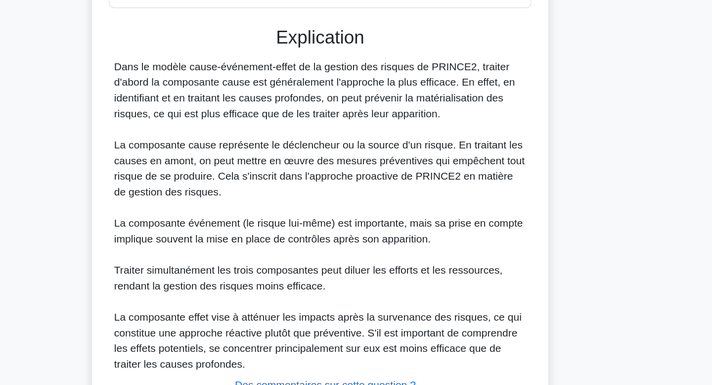
scroll to position [182, 0]
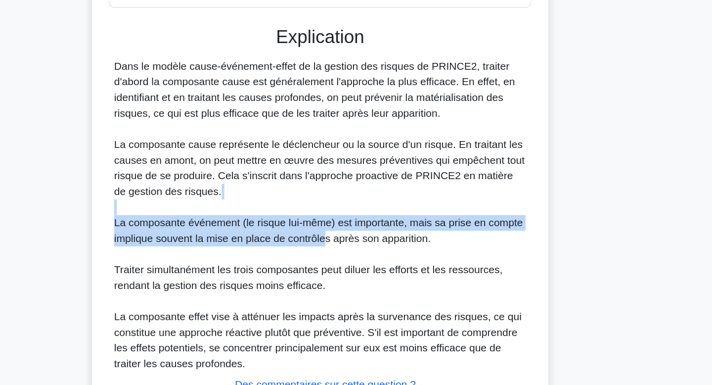
drag, startPoint x: 359, startPoint y: 279, endPoint x: 369, endPoint y: 249, distance: 31.8
click at [369, 249] on div "Dans le modèle cause-événement-effet de la gestion des risques de PRINCE2, trai…" at bounding box center [356, 255] width 313 height 237
drag, startPoint x: 369, startPoint y: 249, endPoint x: 368, endPoint y: 279, distance: 30.2
click at [368, 279] on div "Dans le modèle cause-événement-effet de la gestion des risques de PRINCE2, trai…" at bounding box center [356, 255] width 313 height 237
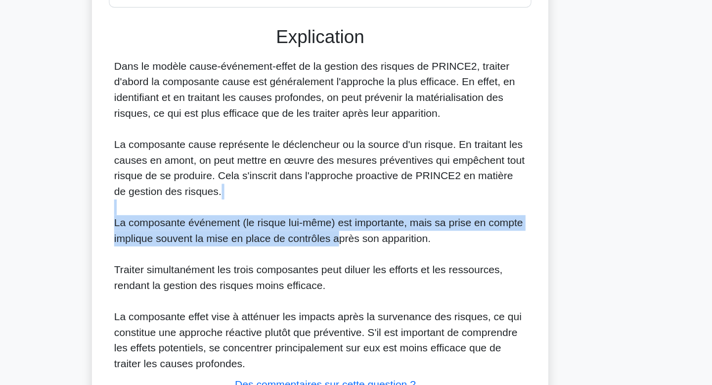
click at [368, 279] on div "Dans le modèle cause-événement-effet de la gestion des risques de PRINCE2, trai…" at bounding box center [356, 255] width 313 height 237
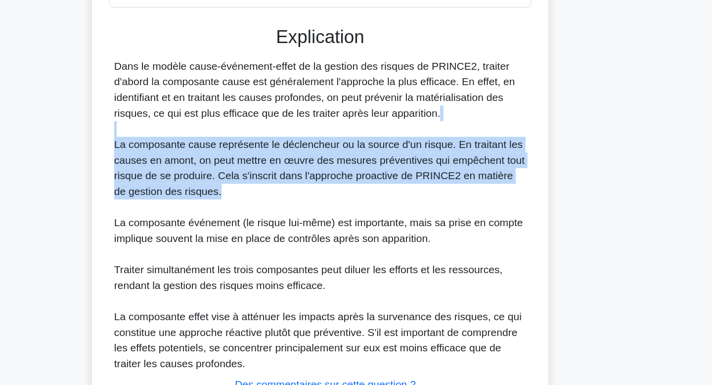
drag, startPoint x: 328, startPoint y: 242, endPoint x: 315, endPoint y: 194, distance: 50.3
click at [315, 194] on div "Dans le modèle cause-événement-effet de la gestion des risques de PRINCE2, trai…" at bounding box center [356, 255] width 313 height 237
drag, startPoint x: 315, startPoint y: 194, endPoint x: 316, endPoint y: 238, distance: 44.6
click at [316, 238] on div "Dans le modèle cause-événement-effet de la gestion des risques de PRINCE2, trai…" at bounding box center [356, 255] width 313 height 237
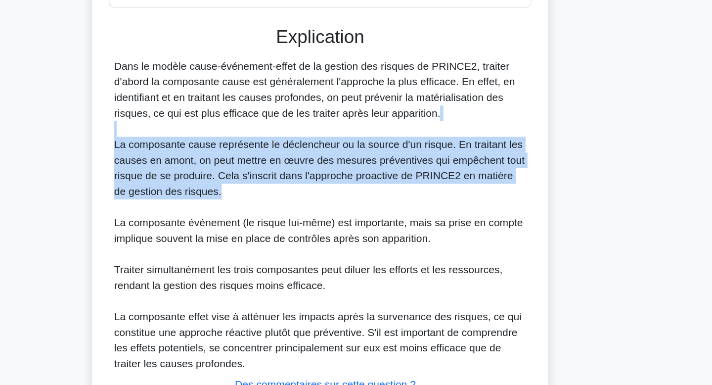
click at [316, 238] on div "Dans le modèle cause-événement-effet de la gestion des risques de PRINCE2, trai…" at bounding box center [356, 255] width 313 height 237
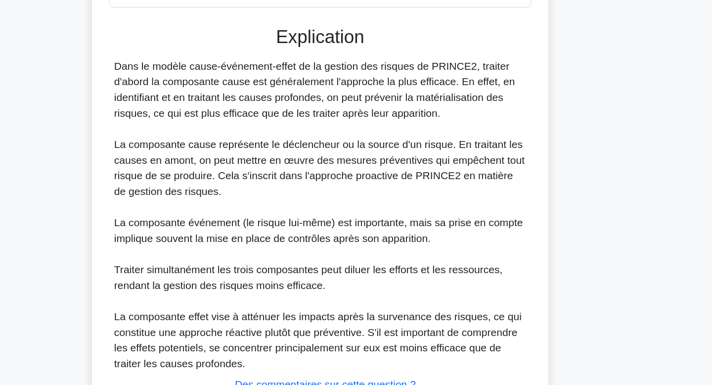
click at [316, 238] on div "Dans le modèle cause-événement-effet de la gestion des risques de PRINCE2, trai…" at bounding box center [356, 255] width 313 height 237
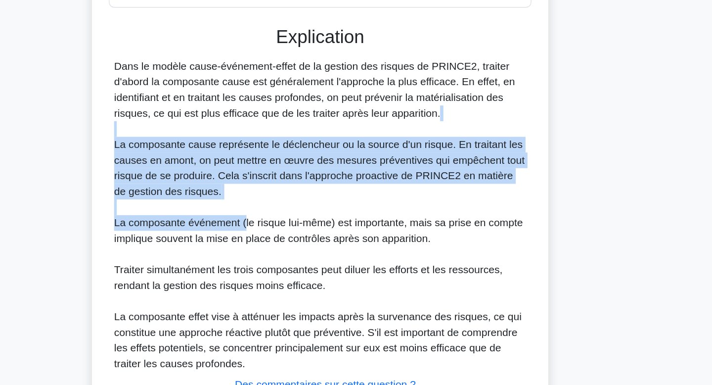
drag, startPoint x: 299, startPoint y: 261, endPoint x: 310, endPoint y: 192, distance: 69.1
click at [310, 192] on div "Dans le modèle cause-événement-effet de la gestion des risques de PRINCE2, trai…" at bounding box center [356, 255] width 313 height 237
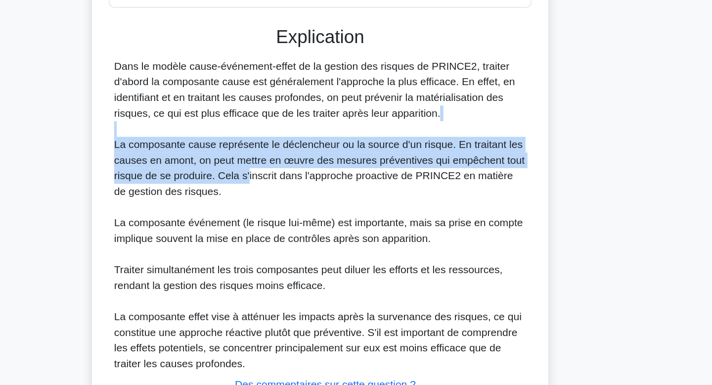
drag, startPoint x: 309, startPoint y: 194, endPoint x: 301, endPoint y: 226, distance: 32.6
click at [301, 226] on div "Dans le modèle cause-événement-effet de la gestion des risques de PRINCE2, trai…" at bounding box center [356, 255] width 313 height 237
click at [301, 226] on font "La composante cause représente le déclencheur ou la source d'un risque. En trai…" at bounding box center [356, 220] width 312 height 44
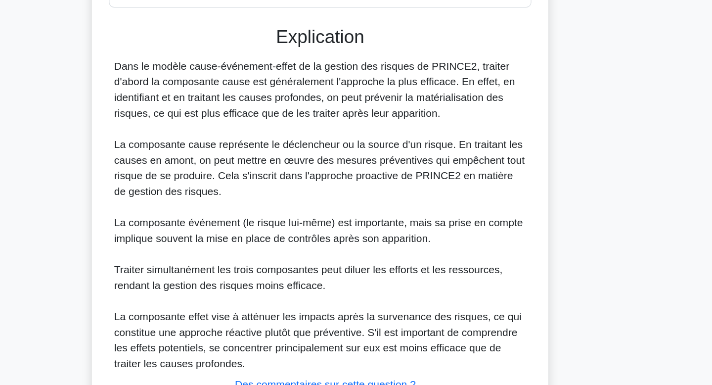
click at [301, 226] on font "La composante cause représente le déclencheur ou la source d'un risque. En trai…" at bounding box center [356, 220] width 312 height 44
click at [298, 245] on div "Dans le modèle cause-événement-effet de la gestion des risques de PRINCE2, trai…" at bounding box center [356, 255] width 313 height 237
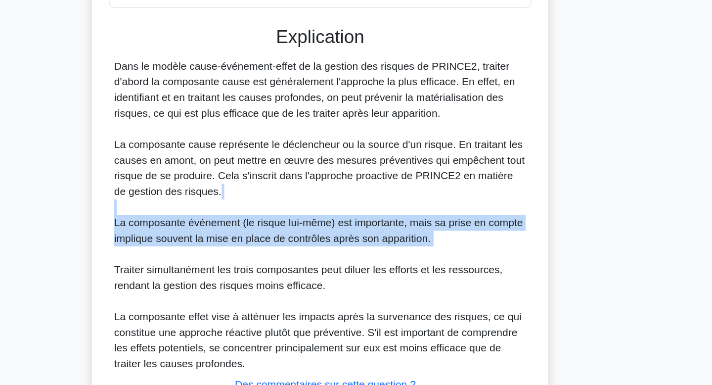
drag, startPoint x: 298, startPoint y: 245, endPoint x: 310, endPoint y: 288, distance: 45.0
click at [310, 288] on div "Dans le modèle cause-événement-effet de la gestion des risques de PRINCE2, trai…" at bounding box center [356, 255] width 313 height 237
drag, startPoint x: 310, startPoint y: 288, endPoint x: 310, endPoint y: 249, distance: 39.1
click at [310, 249] on div "Dans le modèle cause-événement-effet de la gestion des risques de PRINCE2, trai…" at bounding box center [356, 255] width 313 height 237
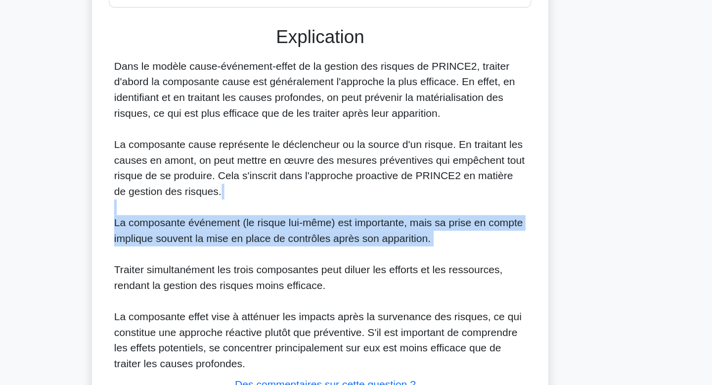
click at [310, 249] on div "Dans le modèle cause-événement-effet de la gestion des risques de PRINCE2, trai…" at bounding box center [356, 255] width 313 height 237
drag, startPoint x: 310, startPoint y: 249, endPoint x: 313, endPoint y: 280, distance: 30.3
click at [313, 280] on div "Dans le modèle cause-événement-effet de la gestion des risques de PRINCE2, trai…" at bounding box center [356, 255] width 313 height 237
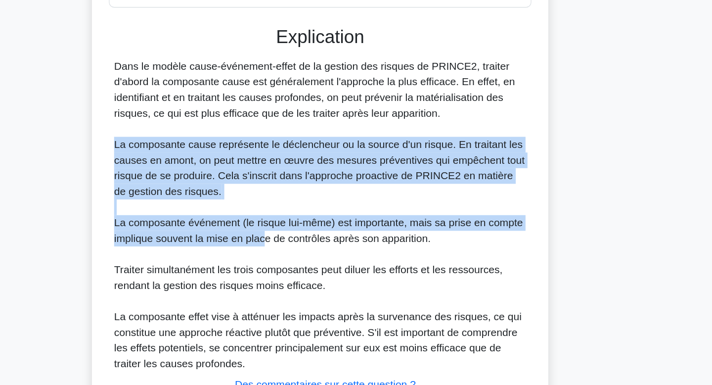
drag, startPoint x: 313, startPoint y: 280, endPoint x: 309, endPoint y: 240, distance: 39.8
click at [309, 240] on div "Dans le modèle cause-événement-effet de la gestion des risques de PRINCE2, trai…" at bounding box center [356, 255] width 313 height 237
drag, startPoint x: 309, startPoint y: 240, endPoint x: 312, endPoint y: 284, distance: 43.6
click at [312, 284] on div "Dans le modèle cause-événement-effet de la gestion des risques de PRINCE2, trai…" at bounding box center [356, 255] width 313 height 237
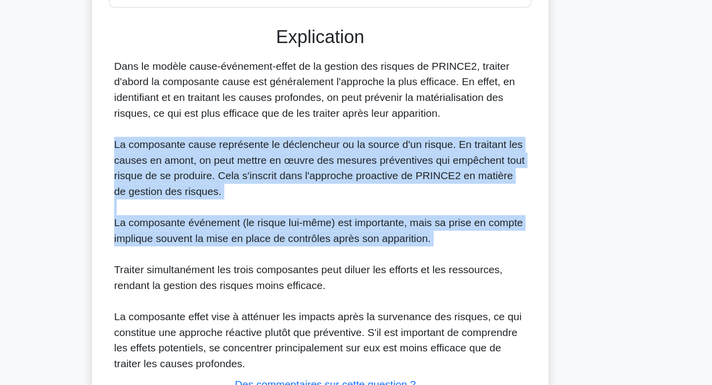
click at [312, 284] on div "Dans le modèle cause-événement-effet de la gestion des risques de PRINCE2, trai…" at bounding box center [356, 255] width 313 height 237
drag, startPoint x: 312, startPoint y: 284, endPoint x: 319, endPoint y: 238, distance: 45.6
click at [319, 238] on div "Dans le modèle cause-événement-effet de la gestion des risques de PRINCE2, trai…" at bounding box center [356, 255] width 313 height 237
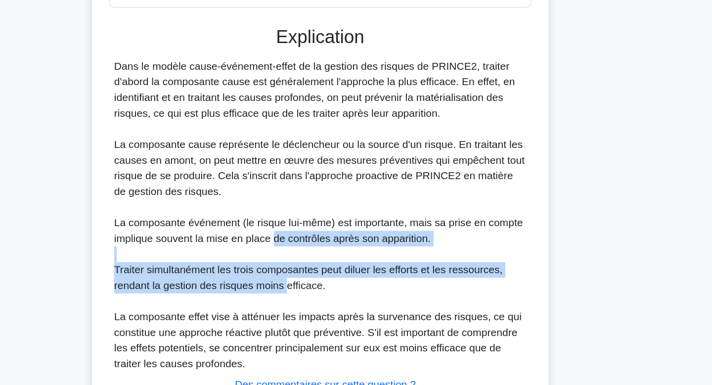
drag, startPoint x: 320, startPoint y: 272, endPoint x: 330, endPoint y: 315, distance: 43.6
click at [330, 315] on div "Dans le modèle cause-événement-effet de la gestion des risques de PRINCE2, trai…" at bounding box center [356, 255] width 313 height 237
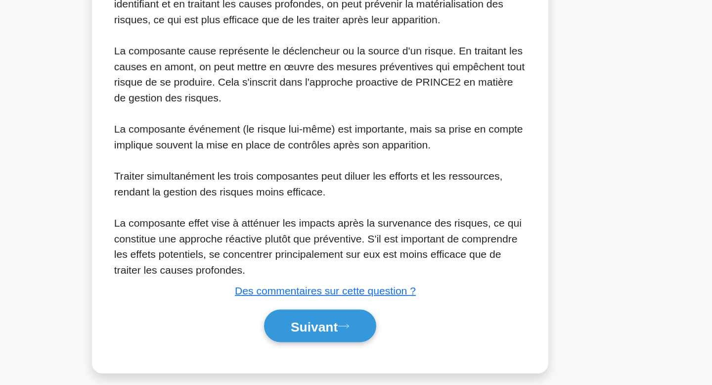
scroll to position [254, 0]
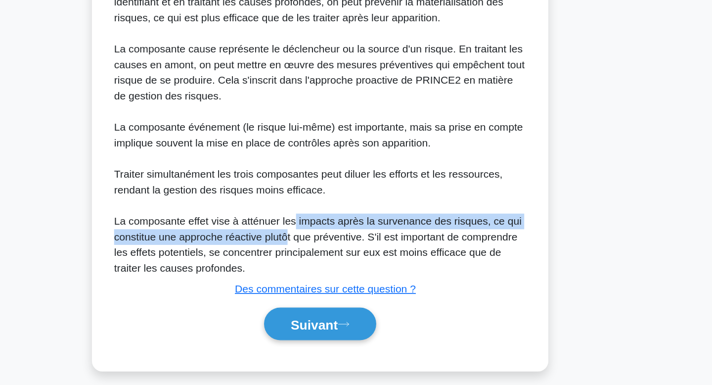
drag, startPoint x: 335, startPoint y: 257, endPoint x: 332, endPoint y: 276, distance: 19.5
click at [332, 276] on font "La composante effet vise à atténuer les impacts après la survenance des risques…" at bounding box center [354, 278] width 309 height 44
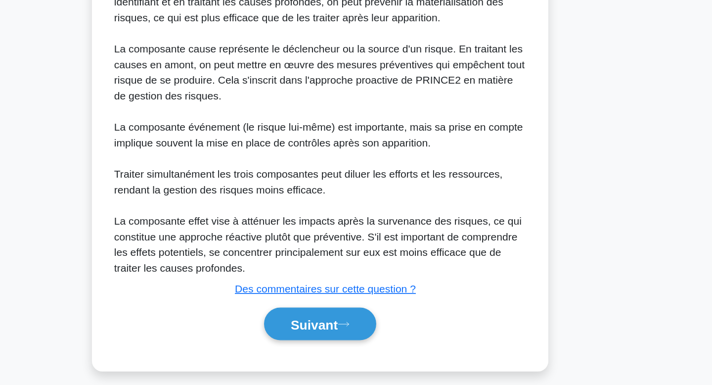
drag, startPoint x: 332, startPoint y: 276, endPoint x: 332, endPoint y: 288, distance: 12.4
click at [332, 288] on font "La composante effet vise à atténuer les impacts après la survenance des risques…" at bounding box center [354, 278] width 309 height 44
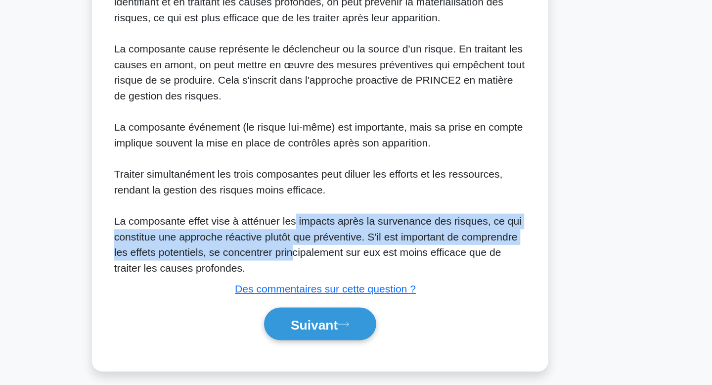
drag, startPoint x: 338, startPoint y: 258, endPoint x: 335, endPoint y: 287, distance: 28.9
click at [335, 287] on font "La composante effet vise à atténuer les impacts après la survenance des risques…" at bounding box center [354, 278] width 309 height 44
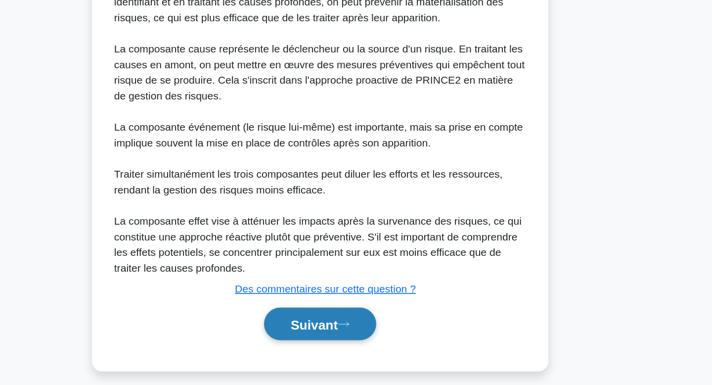
click at [332, 345] on button "Suivant" at bounding box center [356, 338] width 85 height 25
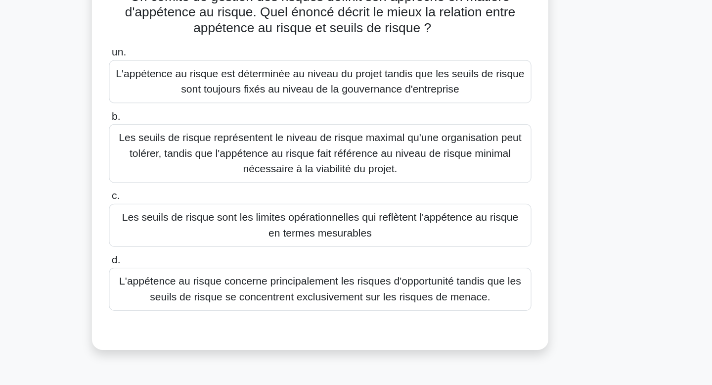
scroll to position [0, 0]
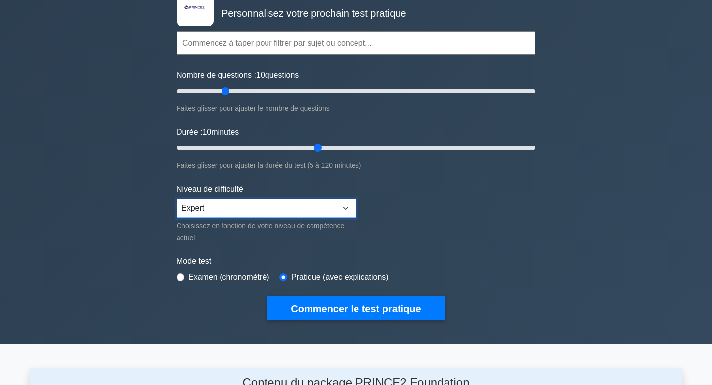
click at [274, 209] on select "Débutant Intermédiaire Expert" at bounding box center [267, 208] width 180 height 19
select select "intermediate"
click at [177, 199] on select "Débutant Intermédiaire Expert" at bounding box center [267, 208] width 180 height 19
drag, startPoint x: 224, startPoint y: 92, endPoint x: 239, endPoint y: 91, distance: 15.8
type input "40"
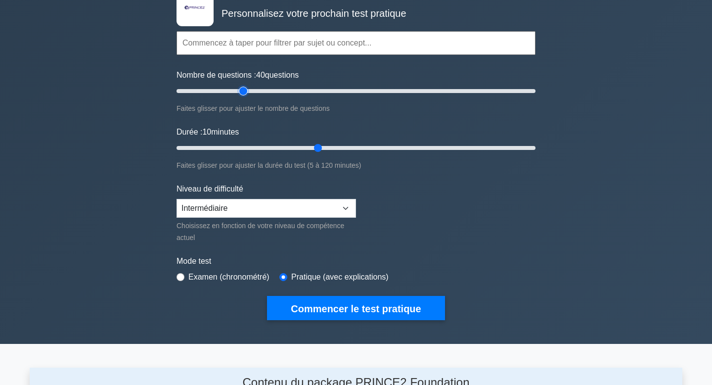
click at [239, 91] on input "Nombre de questions : 40 questions" at bounding box center [356, 91] width 359 height 12
drag, startPoint x: 320, startPoint y: 148, endPoint x: 342, endPoint y: 144, distance: 22.6
type input "60"
click at [342, 144] on input "Durée : 60 minutes" at bounding box center [356, 148] width 359 height 12
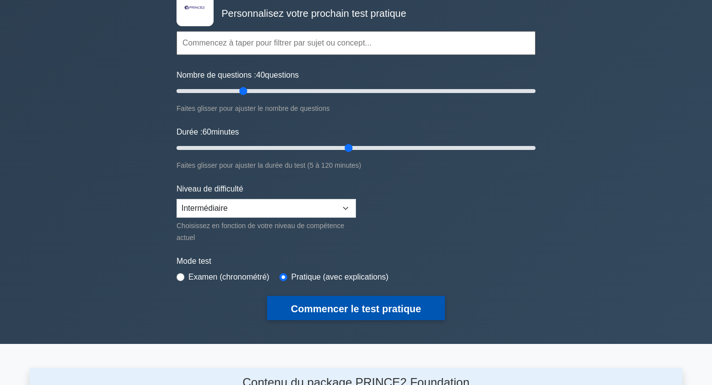
click at [359, 313] on font "Commencer le test pratique" at bounding box center [356, 308] width 130 height 11
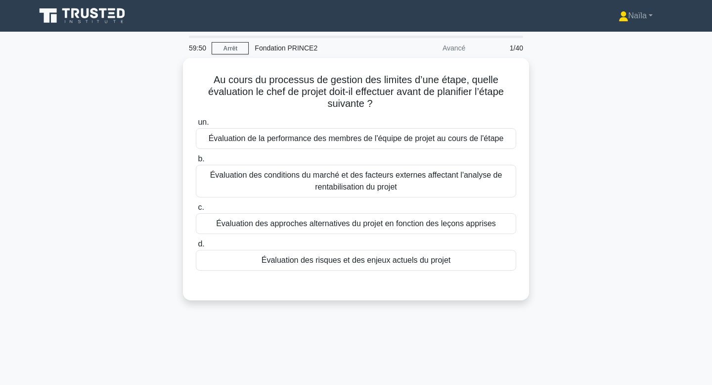
click at [639, 145] on div "Au cours du processus de gestion des limites d’une étape, quelle évaluation le …" at bounding box center [356, 185] width 653 height 254
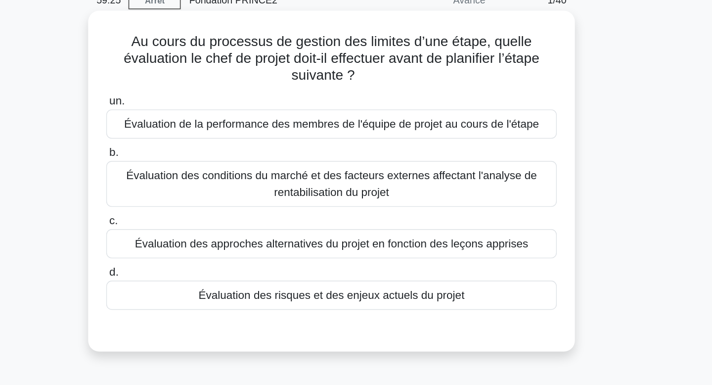
click at [364, 263] on font "Évaluation des risques et des enjeux actuels du projet" at bounding box center [356, 258] width 189 height 12
click at [196, 245] on input "d. Évaluation des risques et des enjeux actuels du projet" at bounding box center [196, 241] width 0 height 6
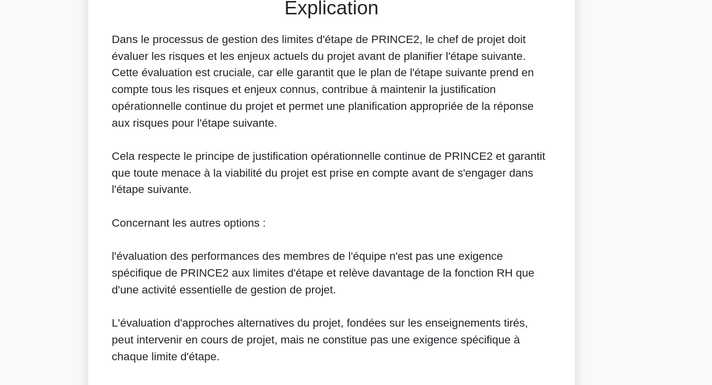
scroll to position [298, 0]
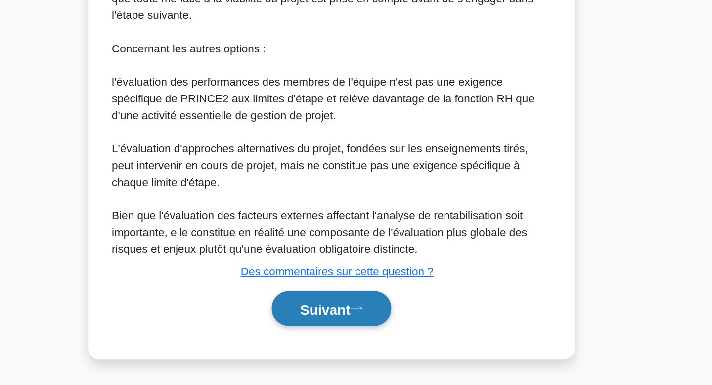
click at [335, 331] on font "Suivant" at bounding box center [352, 331] width 36 height 11
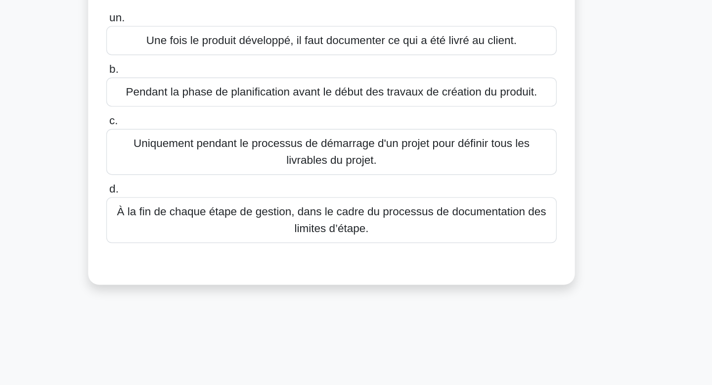
scroll to position [0, 0]
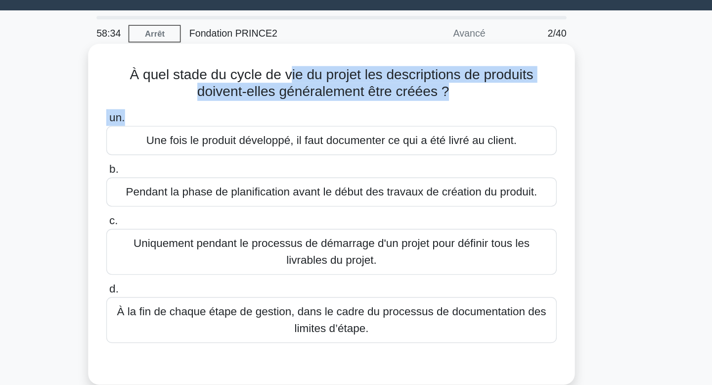
drag, startPoint x: 327, startPoint y: 79, endPoint x: 320, endPoint y: 105, distance: 27.3
click at [320, 105] on div "À quel stade du cycle de vie du projet les descriptions de produits doivent-ell…" at bounding box center [356, 176] width 338 height 235
click at [320, 105] on label "un. Une fois le produit développé, il faut documenter ce qui a été livré au cli…" at bounding box center [356, 118] width 321 height 33
click at [196, 105] on input "un. Une fois le produit développé, il faut documenter ce qui a été livré au cli…" at bounding box center [196, 108] width 0 height 6
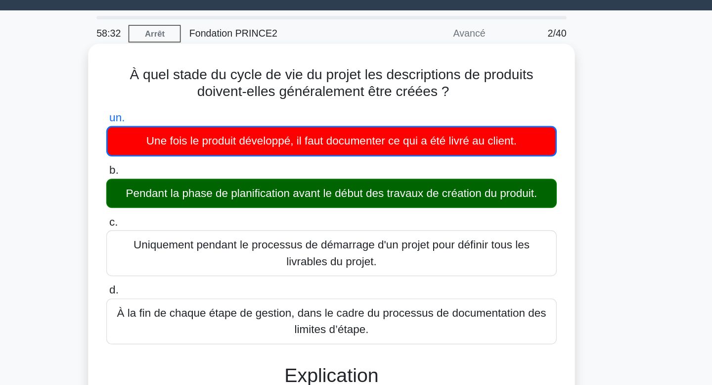
click at [298, 168] on div "Pendant la phase de planification avant le début des travaux de création du pro…" at bounding box center [356, 161] width 321 height 21
click at [196, 149] on input "b. Pendant la phase de planification avant le début des travaux de création du …" at bounding box center [196, 145] width 0 height 6
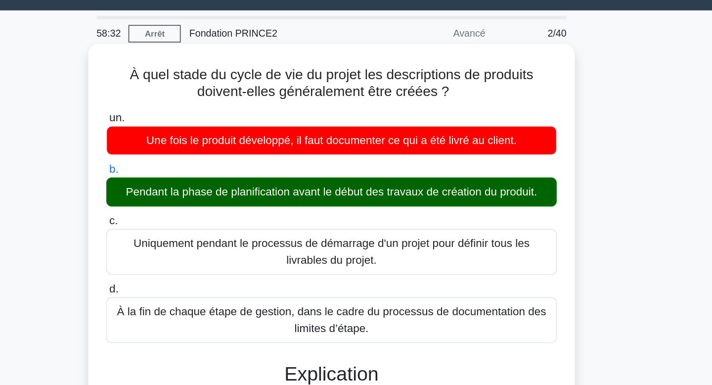
click at [298, 168] on div "Pendant la phase de planification avant le début des travaux de création du pro…" at bounding box center [356, 160] width 321 height 21
click at [196, 148] on input "b. Pendant la phase de planification avant le début des travaux de création du …" at bounding box center [196, 145] width 0 height 6
click at [298, 168] on div "Pendant la phase de planification avant le début des travaux de création du pro…" at bounding box center [356, 160] width 321 height 21
click at [196, 148] on input "b. Pendant la phase de planification avant le début des travaux de création du …" at bounding box center [196, 145] width 0 height 6
click at [298, 168] on div "Pendant la phase de planification avant le début des travaux de création du pro…" at bounding box center [356, 160] width 321 height 21
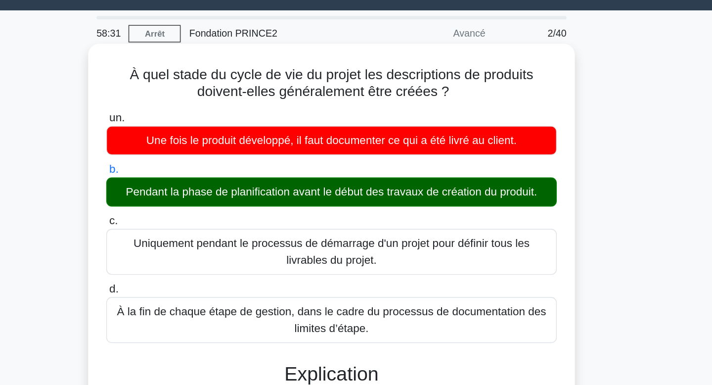
click at [196, 148] on input "b. Pendant la phase de planification avant le début des travaux de création du …" at bounding box center [196, 145] width 0 height 6
click at [298, 168] on div "Pendant la phase de planification avant le début des travaux de création du pro…" at bounding box center [356, 160] width 321 height 21
click at [196, 148] on input "b. Pendant la phase de planification avant le début des travaux de création du …" at bounding box center [196, 145] width 0 height 6
click at [298, 168] on div "Pendant la phase de planification avant le début des travaux de création du pro…" at bounding box center [356, 160] width 321 height 21
click at [196, 148] on input "b. Pendant la phase de planification avant le début des travaux de création du …" at bounding box center [196, 145] width 0 height 6
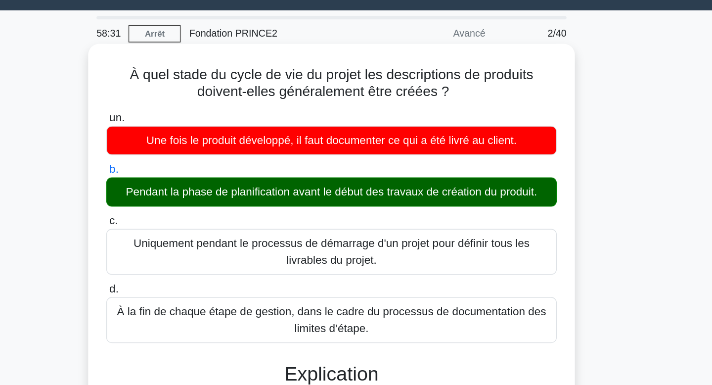
click at [298, 168] on div "Pendant la phase de planification avant le début des travaux de création du pro…" at bounding box center [356, 160] width 321 height 21
click at [196, 148] on input "b. Pendant la phase de planification avant le début des travaux de création du …" at bounding box center [196, 145] width 0 height 6
click at [298, 168] on div "Pendant la phase de planification avant le début des travaux de création du pro…" at bounding box center [356, 160] width 321 height 21
click at [196, 148] on input "b. Pendant la phase de planification avant le début des travaux de création du …" at bounding box center [196, 145] width 0 height 6
click at [298, 168] on div "Pendant la phase de planification avant le début des travaux de création du pro…" at bounding box center [356, 160] width 321 height 21
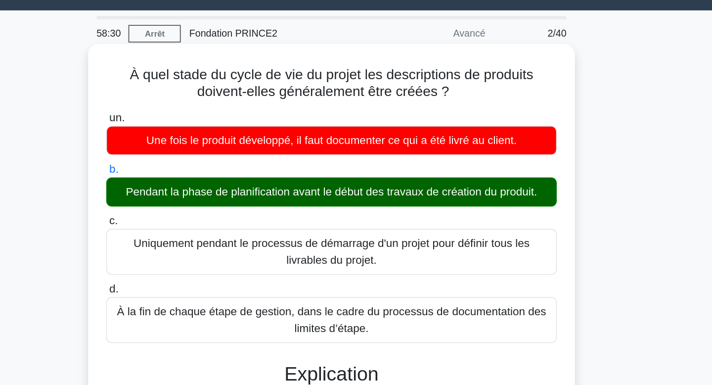
click at [196, 148] on input "b. Pendant la phase de planification avant le début des travaux de création du …" at bounding box center [196, 145] width 0 height 6
click at [298, 168] on div "Pendant la phase de planification avant le début des travaux de création du pro…" at bounding box center [356, 160] width 321 height 21
click at [196, 148] on input "b. Pendant la phase de planification avant le début des travaux de création du …" at bounding box center [196, 145] width 0 height 6
click at [298, 168] on div "Pendant la phase de planification avant le début des travaux de création du pro…" at bounding box center [356, 160] width 321 height 21
click at [196, 148] on input "b. Pendant la phase de planification avant le début des travaux de création du …" at bounding box center [196, 145] width 0 height 6
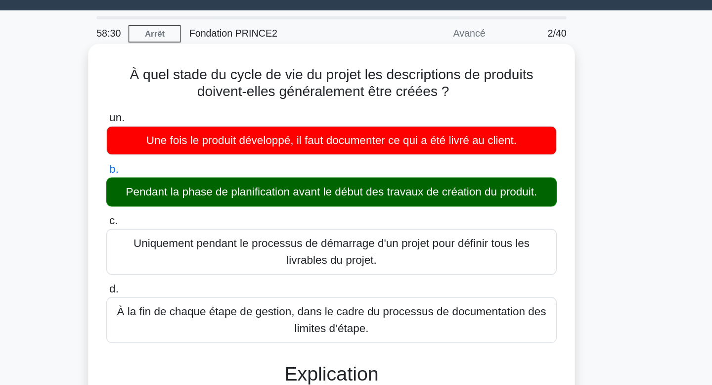
click at [298, 168] on div "Pendant la phase de planification avant le début des travaux de création du pro…" at bounding box center [356, 160] width 321 height 21
click at [196, 148] on input "b. Pendant la phase de planification avant le début des travaux de création du …" at bounding box center [196, 145] width 0 height 6
click at [298, 168] on div "Pendant la phase de planification avant le début des travaux de création du pro…" at bounding box center [356, 160] width 321 height 21
click at [196, 148] on input "b. Pendant la phase de planification avant le début des travaux de création du …" at bounding box center [196, 145] width 0 height 6
click at [298, 168] on div "Pendant la phase de planification avant le début des travaux de création du pro…" at bounding box center [356, 160] width 321 height 21
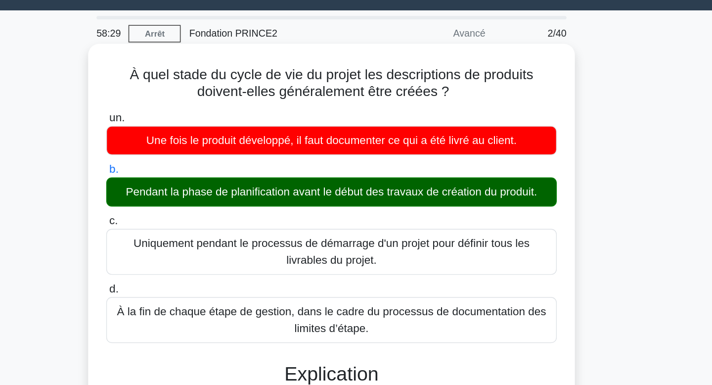
click at [196, 148] on input "b. Pendant la phase de planification avant le début des travaux de création du …" at bounding box center [196, 145] width 0 height 6
click at [298, 168] on div "Pendant la phase de planification avant le début des travaux de création du pro…" at bounding box center [356, 160] width 321 height 21
click at [196, 148] on input "b. Pendant la phase de planification avant le début des travaux de création du …" at bounding box center [196, 145] width 0 height 6
click at [298, 168] on div "Pendant la phase de planification avant le début des travaux de création du pro…" at bounding box center [356, 160] width 321 height 21
click at [196, 148] on input "b. Pendant la phase de planification avant le début des travaux de création du …" at bounding box center [196, 145] width 0 height 6
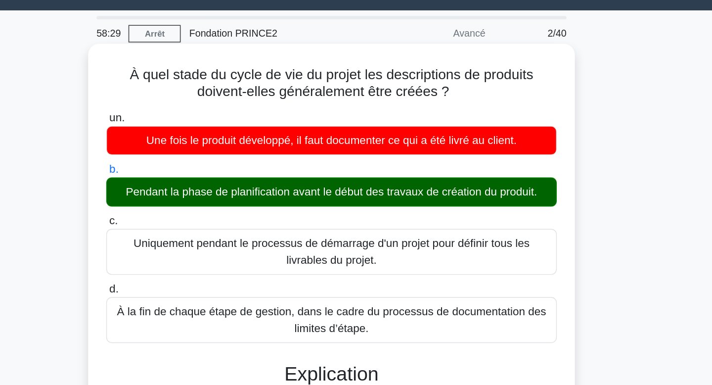
click at [298, 168] on div "Pendant la phase de planification avant le début des travaux de création du pro…" at bounding box center [356, 160] width 321 height 21
click at [196, 148] on input "b. Pendant la phase de planification avant le début des travaux de création du …" at bounding box center [196, 145] width 0 height 6
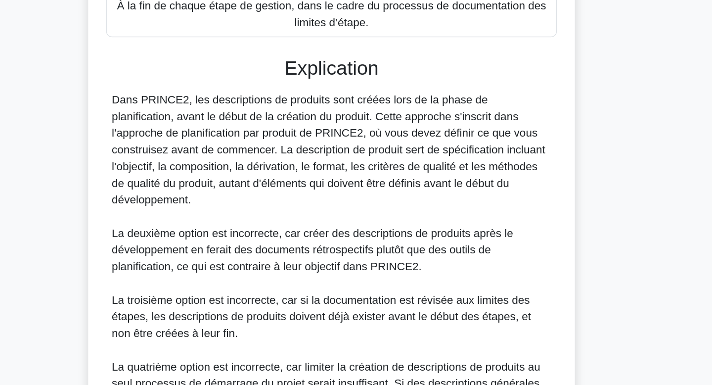
scroll to position [131, 0]
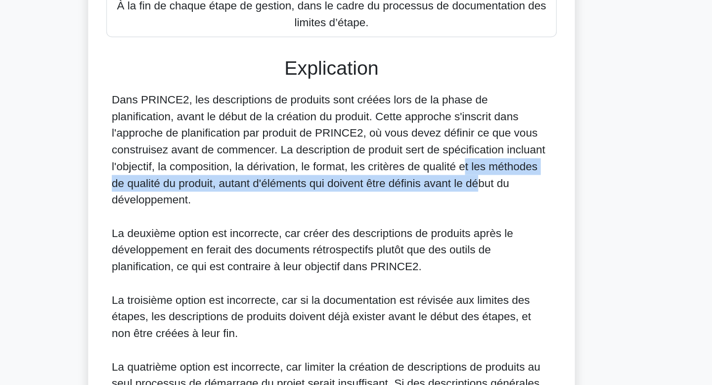
drag, startPoint x: 353, startPoint y: 226, endPoint x: 359, endPoint y: 245, distance: 20.2
click at [359, 245] on font "Dans PRINCE2, les descriptions de produits sont créées lors de la phase de plan…" at bounding box center [354, 218] width 308 height 80
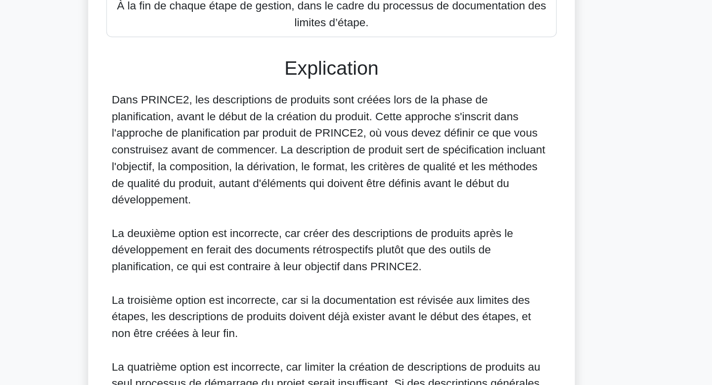
drag, startPoint x: 329, startPoint y: 210, endPoint x: 332, endPoint y: 226, distance: 16.8
click at [332, 226] on font "Dans PRINCE2, les descriptions de produits sont créées lors de la phase de plan…" at bounding box center [354, 218] width 308 height 80
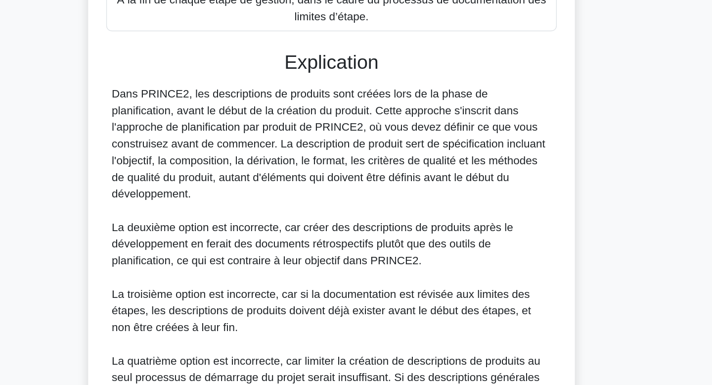
scroll to position [238, 0]
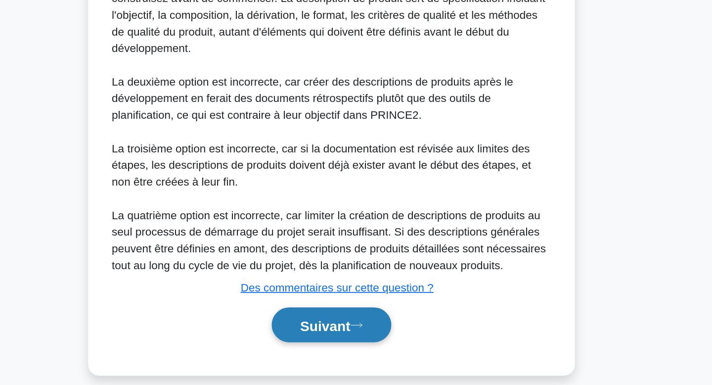
click at [347, 337] on font "Suivant" at bounding box center [352, 342] width 36 height 11
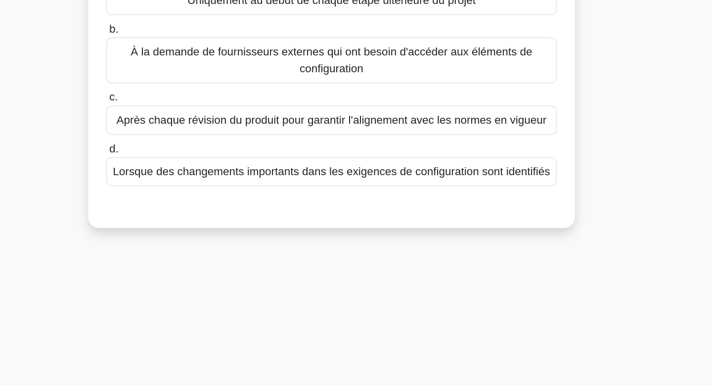
scroll to position [0, 0]
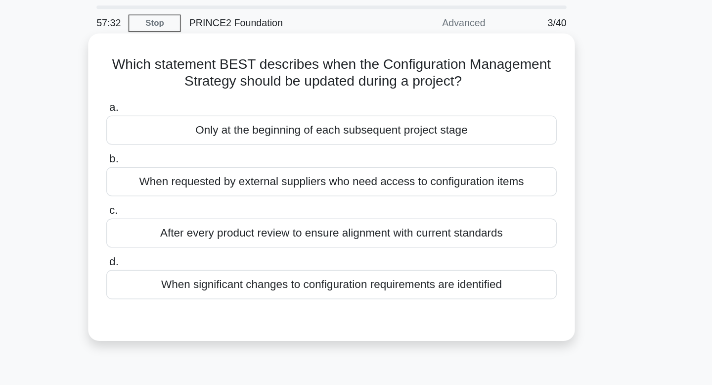
click at [303, 87] on h5 "Which statement BEST describes when the Configuration Management Strategy shoul…" at bounding box center [356, 83] width 323 height 25
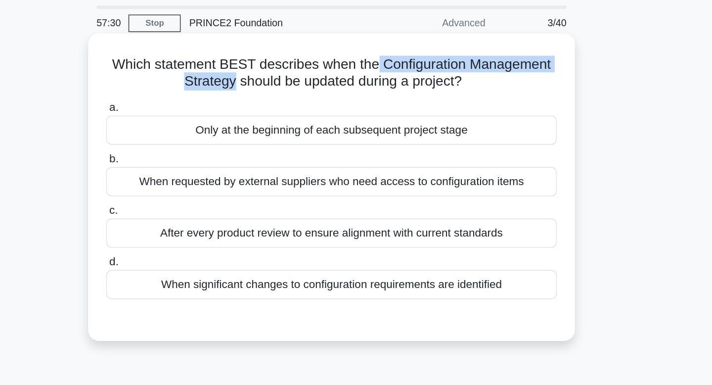
drag, startPoint x: 394, startPoint y: 81, endPoint x: 287, endPoint y: 87, distance: 107.1
click at [287, 87] on h5 "Which statement BEST describes when the Configuration Management Strategy shoul…" at bounding box center [356, 83] width 323 height 25
copy h5 "Configuration Management Strategy"
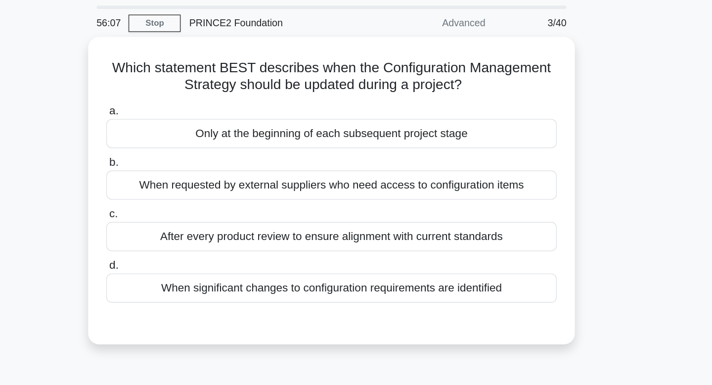
click at [617, 166] on div "Which statement BEST describes when the Configuration Management Strategy shoul…" at bounding box center [356, 173] width 653 height 231
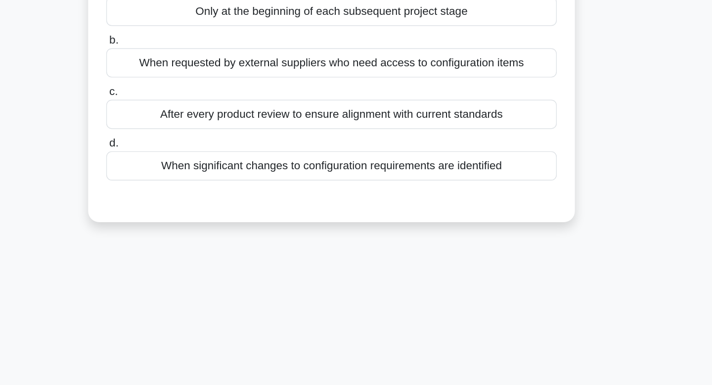
scroll to position [9, 0]
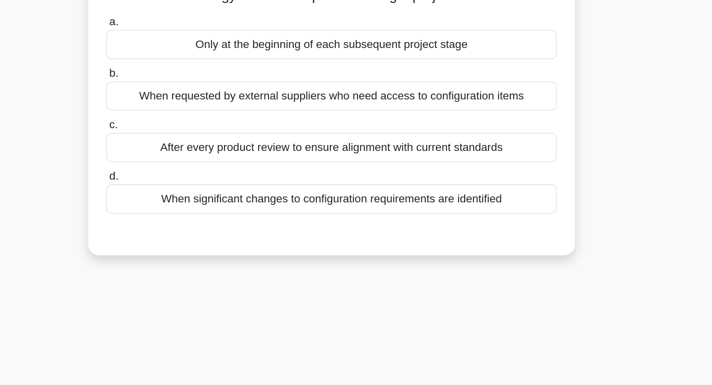
click at [476, 196] on div "After every product review to ensure alignment with current standards" at bounding box center [356, 188] width 321 height 21
click at [196, 175] on input "c. After every product review to ensure alignment with current standards" at bounding box center [196, 172] width 0 height 6
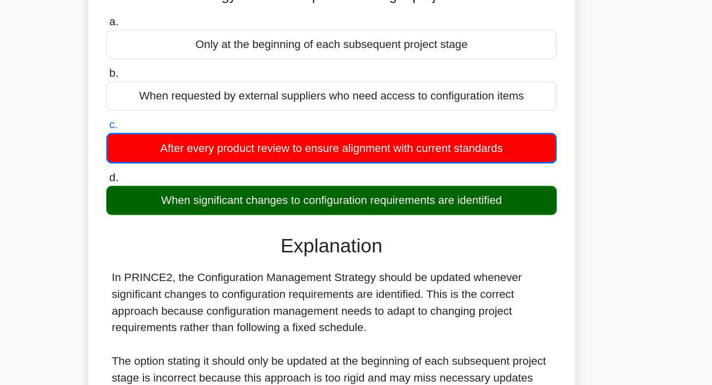
click at [470, 221] on div "When significant changes to configuration requirements are identified" at bounding box center [356, 225] width 321 height 21
click at [196, 213] on input "d. When significant changes to configuration requirements are identified" at bounding box center [196, 209] width 0 height 6
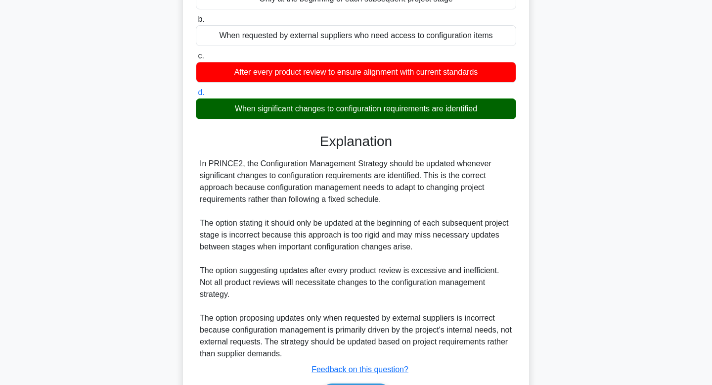
scroll to position [190, 0]
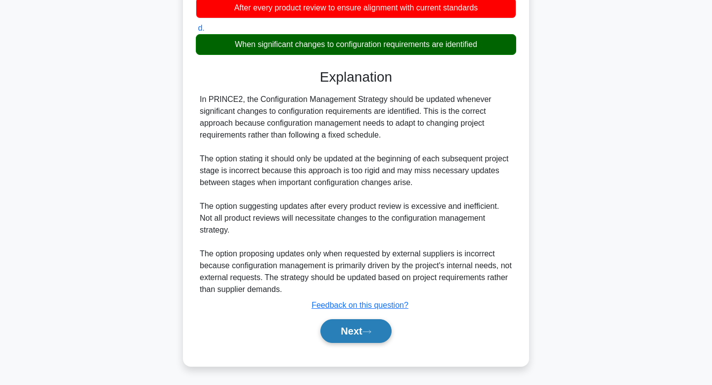
click at [344, 337] on button "Next" at bounding box center [356, 331] width 71 height 24
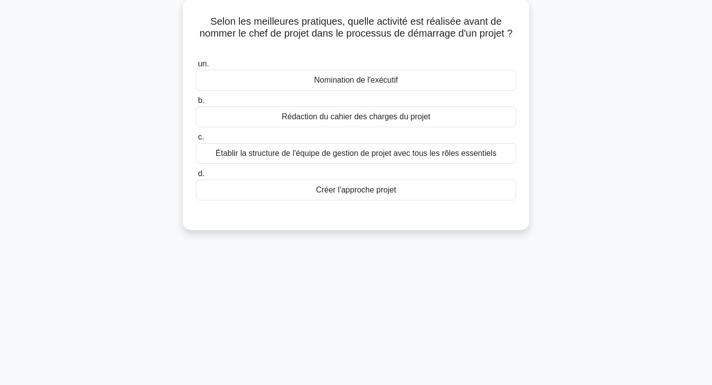
scroll to position [0, 0]
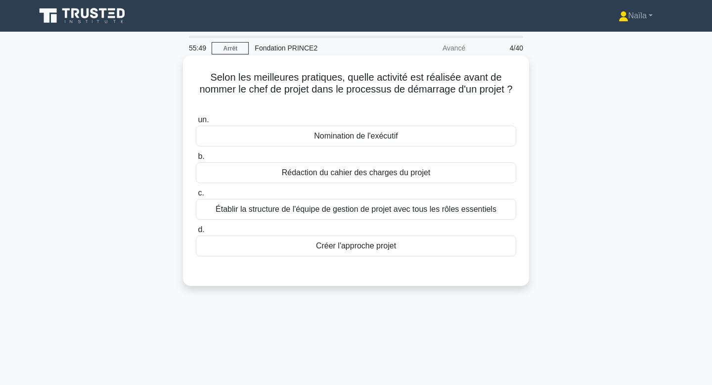
click at [522, 136] on div "un. Nomination de l'exécutif" at bounding box center [356, 130] width 332 height 33
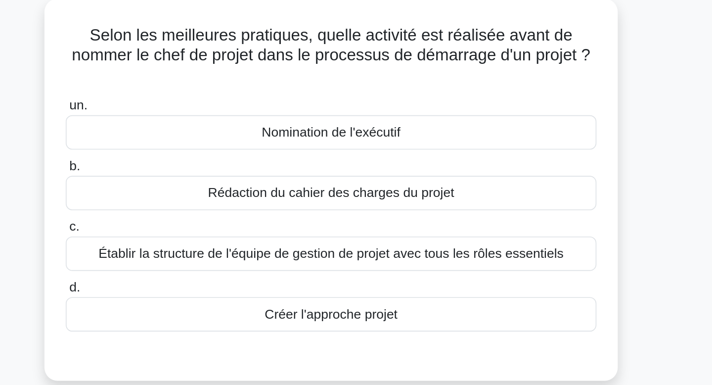
click at [446, 139] on div "Nomination de l'exécutif" at bounding box center [356, 136] width 321 height 21
click at [196, 123] on input "un. Nomination de l'exécutif" at bounding box center [196, 120] width 0 height 6
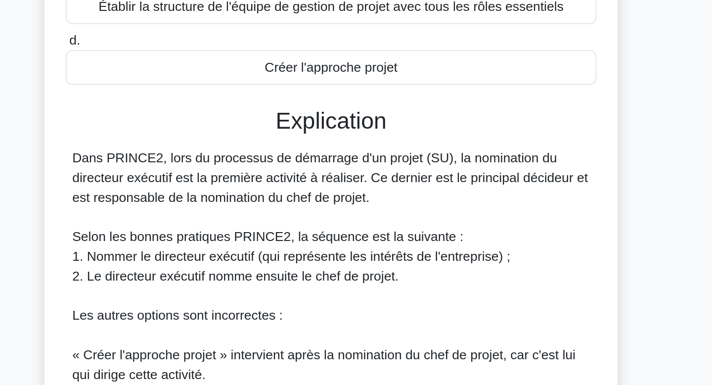
scroll to position [53, 0]
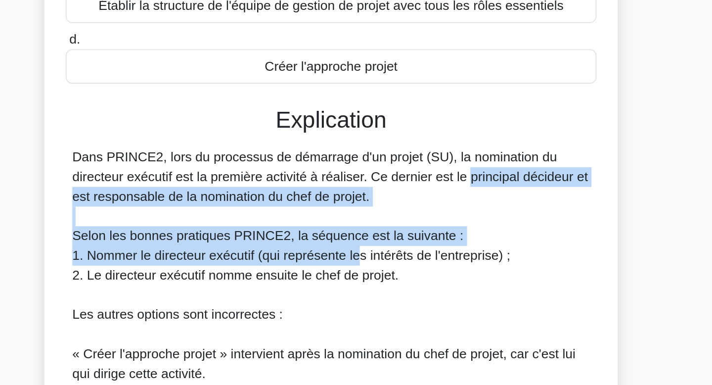
drag, startPoint x: 387, startPoint y: 253, endPoint x: 375, endPoint y: 310, distance: 58.2
click at [375, 310] on div "Dans PRINCE2, lors du processus de démarrage d'un projet (SU), la nomination du…" at bounding box center [356, 359] width 313 height 237
click at [375, 310] on font "1. Nommer le directeur exécutif (qui représente les intérêts de l'entreprise) ;" at bounding box center [332, 306] width 265 height 8
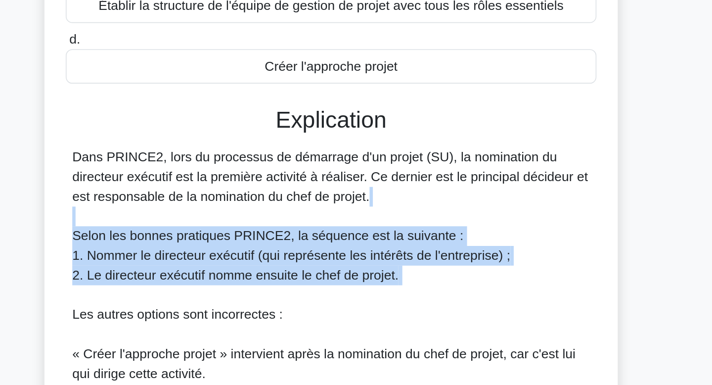
drag, startPoint x: 351, startPoint y: 279, endPoint x: 351, endPoint y: 335, distance: 56.4
click at [351, 335] on div "Dans PRINCE2, lors du processus de démarrage d'un projet (SU), la nomination du…" at bounding box center [356, 359] width 313 height 237
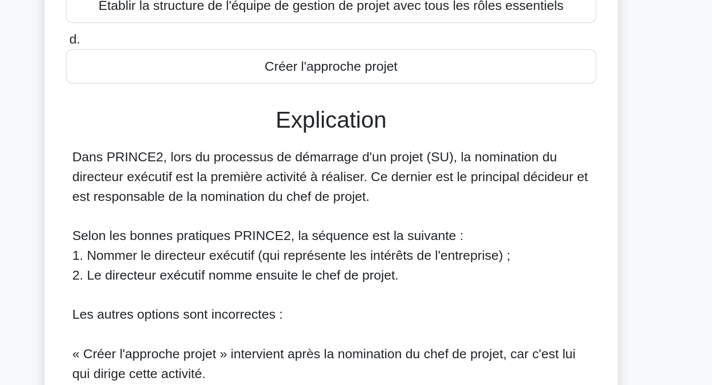
drag, startPoint x: 351, startPoint y: 335, endPoint x: 354, endPoint y: 274, distance: 61.9
click at [354, 274] on div "Dans PRINCE2, lors du processus de démarrage d'un projet (SU), la nomination du…" at bounding box center [356, 359] width 313 height 237
click at [354, 274] on font "Dans PRINCE2, lors du processus de démarrage d'un projet (SU), la nomination du…" at bounding box center [356, 259] width 312 height 32
drag, startPoint x: 354, startPoint y: 274, endPoint x: 355, endPoint y: 338, distance: 64.8
click at [355, 338] on div "Dans PRINCE2, lors du processus de démarrage d'un projet (SU), la nomination du…" at bounding box center [356, 359] width 313 height 237
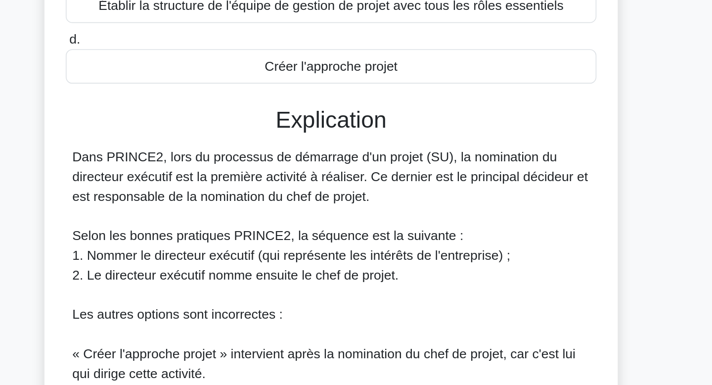
click at [355, 338] on div "Dans PRINCE2, lors du processus de démarrage d'un projet (SU), la nomination du…" at bounding box center [356, 359] width 313 height 237
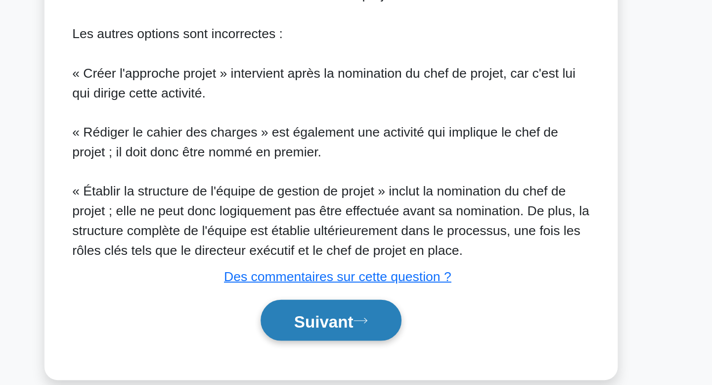
click at [349, 346] on font "Suivant" at bounding box center [352, 346] width 36 height 11
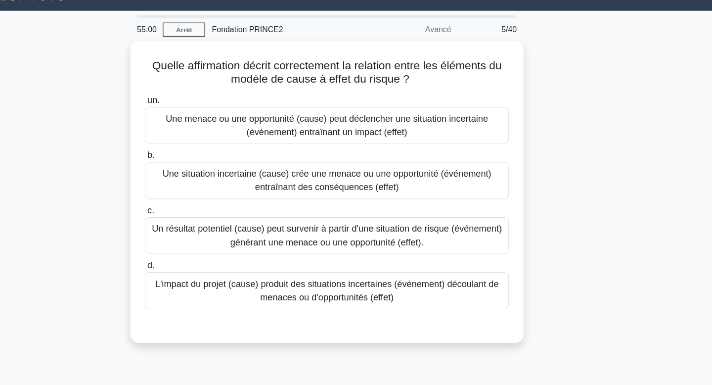
scroll to position [0, 0]
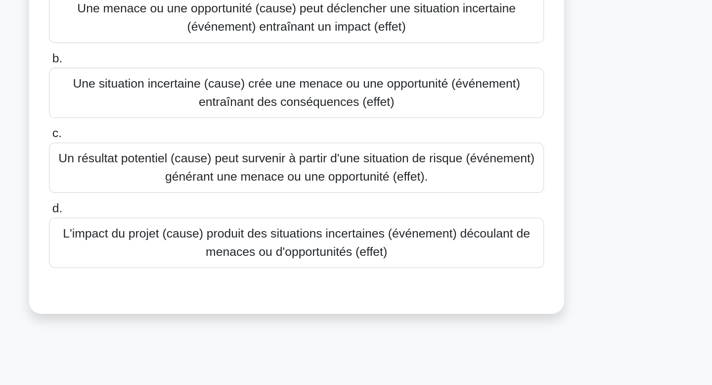
click at [459, 332] on div "Quelle affirmation décrit correctement la relation entre les éléments du modèle…" at bounding box center [356, 197] width 653 height 278
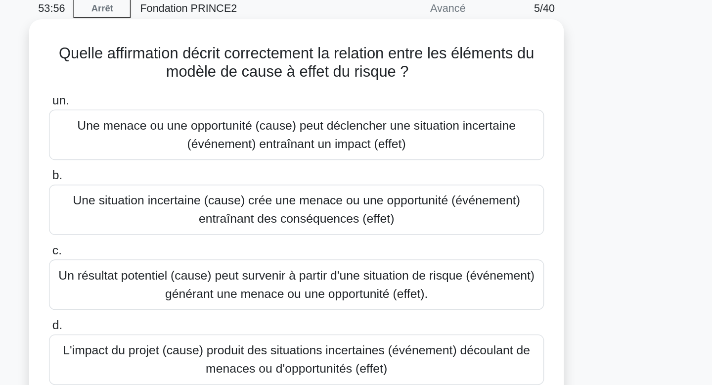
click at [486, 131] on font "Une menace ou une opportunité (cause) peut déclencher une situation incertaine …" at bounding box center [356, 130] width 312 height 24
click at [196, 111] on input "un. Une menace ou une opportunité (cause) peut déclencher une situation incerta…" at bounding box center [196, 108] width 0 height 6
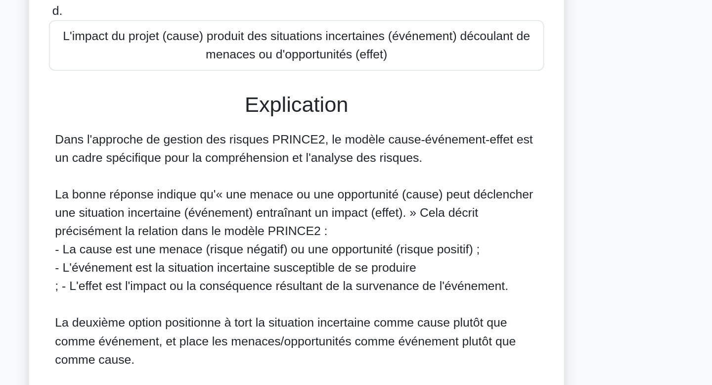
scroll to position [111, 0]
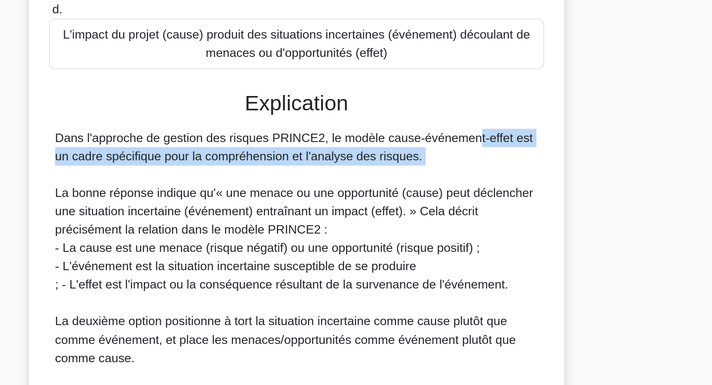
drag, startPoint x: 402, startPoint y: 228, endPoint x: 403, endPoint y: 252, distance: 24.2
click at [403, 252] on div "Dans l'approche de gestion des risques PRINCE2, le modèle cause-événement-effet…" at bounding box center [356, 337] width 313 height 237
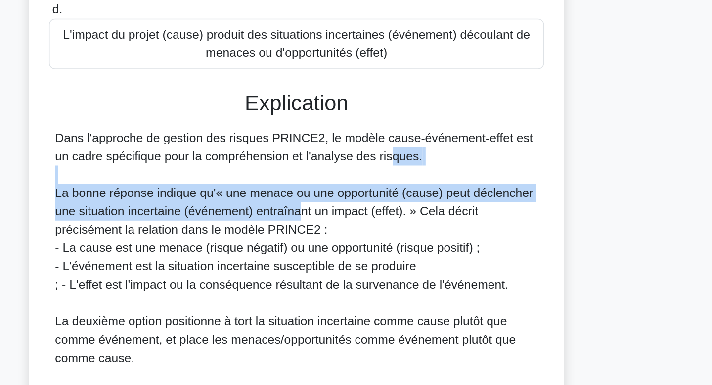
drag, startPoint x: 362, startPoint y: 237, endPoint x: 359, endPoint y: 276, distance: 38.7
click at [359, 276] on div "Dans l'approche de gestion des risques PRINCE2, le modèle cause-événement-effet…" at bounding box center [356, 337] width 313 height 237
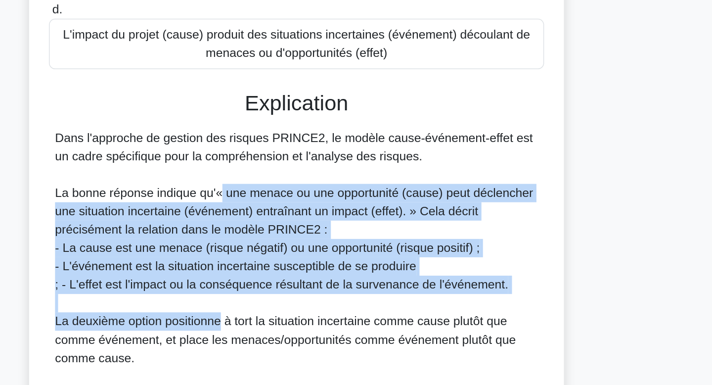
drag, startPoint x: 306, startPoint y: 266, endPoint x: 305, endPoint y: 339, distance: 73.2
click at [305, 339] on div "Dans l'approche de gestion des risques PRINCE2, le modèle cause-événement-effet…" at bounding box center [356, 337] width 313 height 237
click at [305, 339] on font "La deuxième option positionne à tort la situation incertaine comme cause plutôt…" at bounding box center [349, 355] width 298 height 32
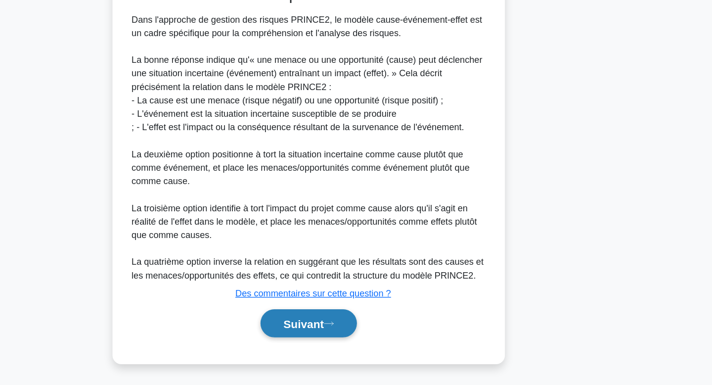
click at [321, 330] on button "Suivant" at bounding box center [356, 330] width 85 height 25
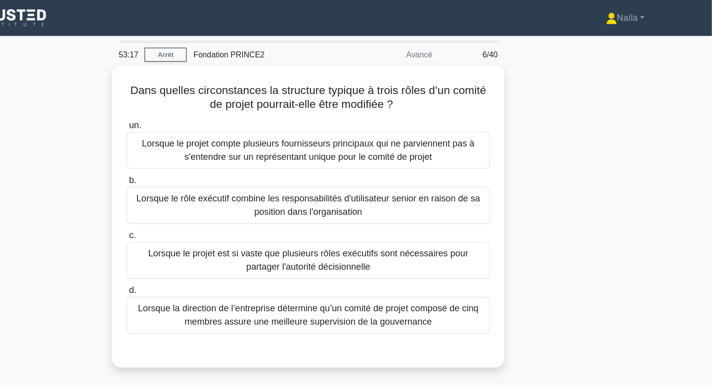
scroll to position [0, 0]
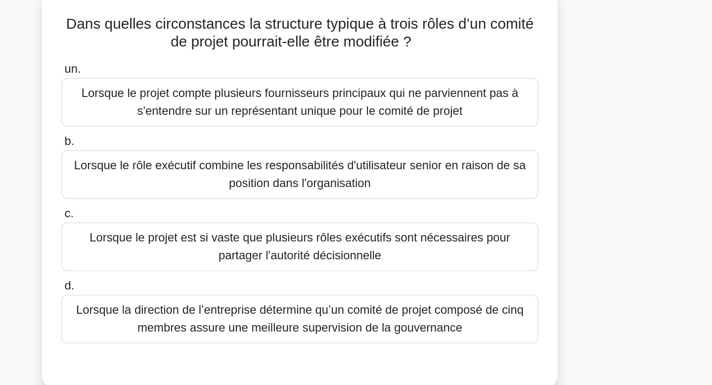
click at [423, 178] on font "Lorsque le rôle exécutif combine les responsabilités d'utilisateur senior en ra…" at bounding box center [356, 179] width 312 height 24
click at [196, 160] on input "b. Lorsque le rôle exécutif combine les responsabilités d'utilisateur senior en…" at bounding box center [196, 156] width 0 height 6
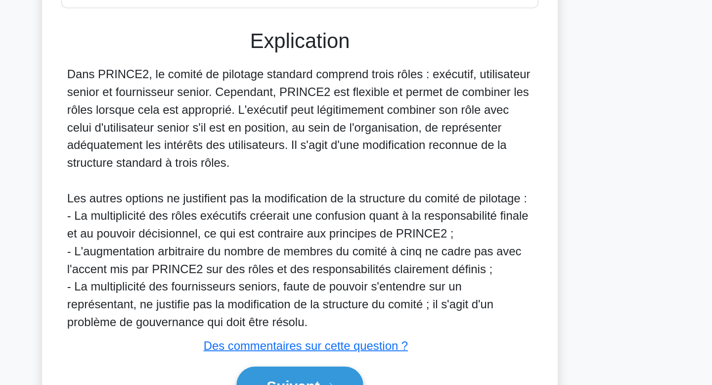
scroll to position [160, 0]
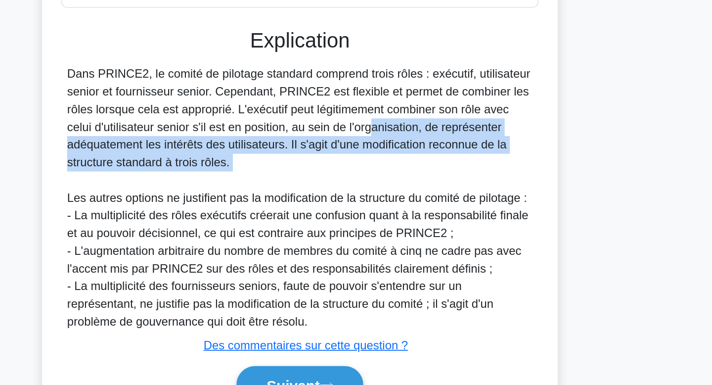
drag, startPoint x: 348, startPoint y: 202, endPoint x: 345, endPoint y: 242, distance: 40.2
click at [345, 242] on div "Dans PRINCE2, le comité de pilotage standard comprend trois rôles : exécutif, u…" at bounding box center [356, 259] width 313 height 178
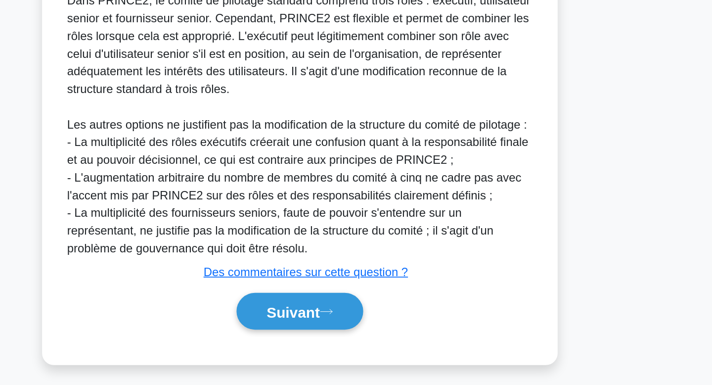
scroll to position [215, 0]
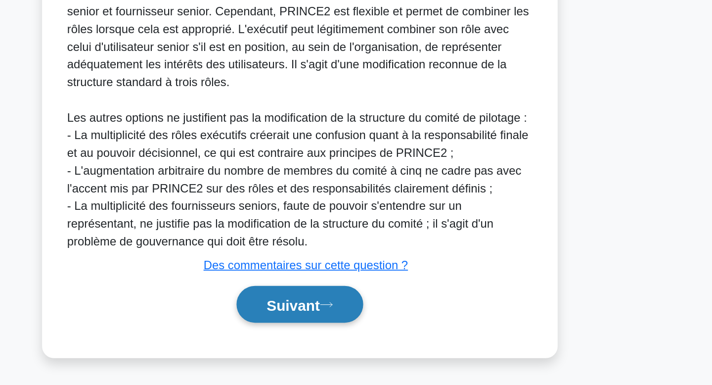
click at [343, 337] on button "Suivant" at bounding box center [356, 330] width 85 height 25
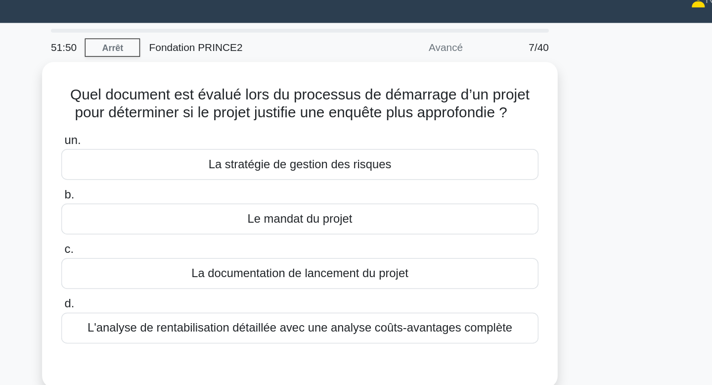
scroll to position [0, 0]
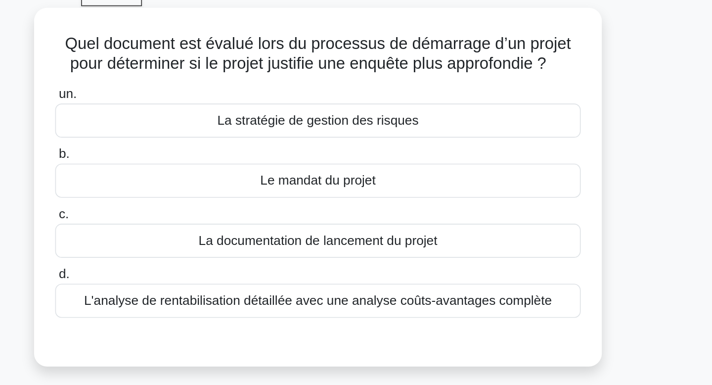
click at [427, 238] on font "L'analyse de rentabilisation détaillée avec une analyse coûts-avantages complète" at bounding box center [356, 234] width 285 height 8
click at [196, 221] on input "d. L'analyse de rentabilisation détaillée avec une analyse coûts-avantages comp…" at bounding box center [196, 218] width 0 height 6
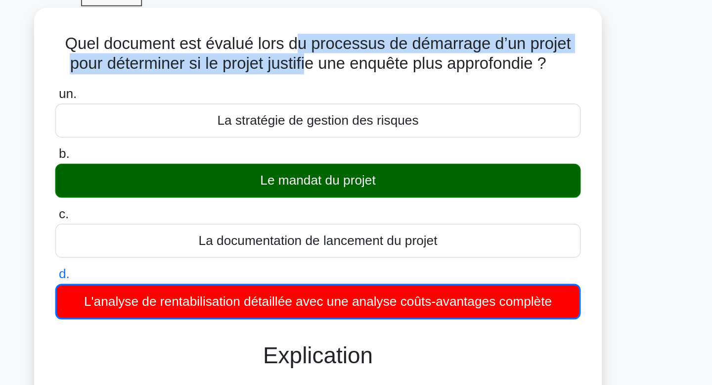
drag, startPoint x: 342, startPoint y: 73, endPoint x: 350, endPoint y: 89, distance: 17.7
click at [350, 89] on font "Quel document est évalué lors du processus de démarrage d’un projet pour déterm…" at bounding box center [356, 83] width 309 height 23
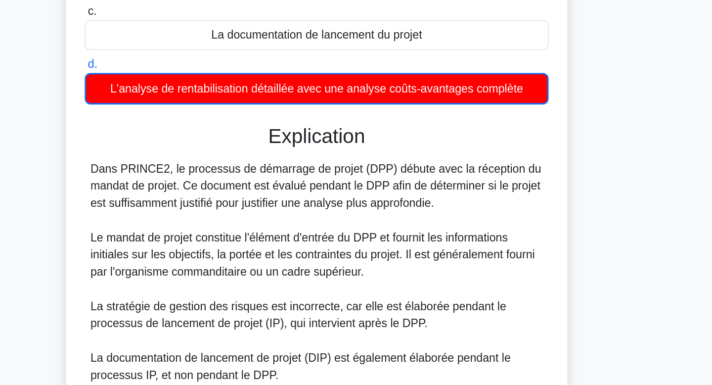
scroll to position [55, 0]
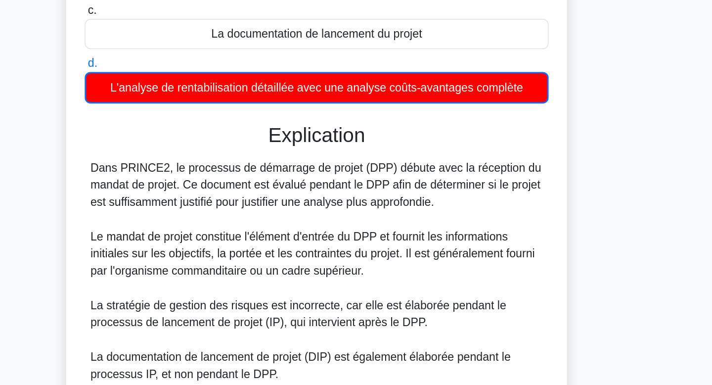
click at [364, 292] on font "Le mandat de projet constitue l'élément d'entrée du DPP et fournit les informat…" at bounding box center [353, 294] width 307 height 32
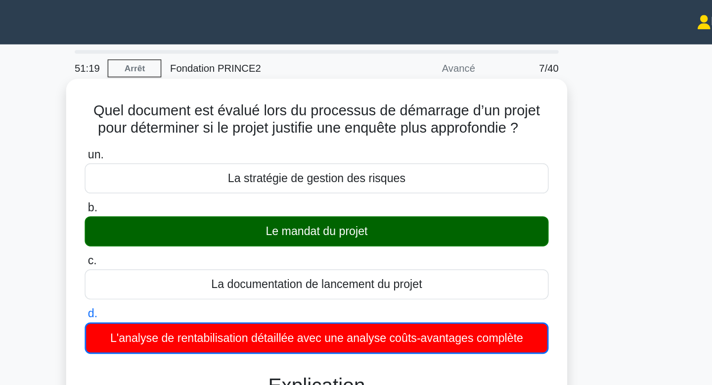
scroll to position [0, 0]
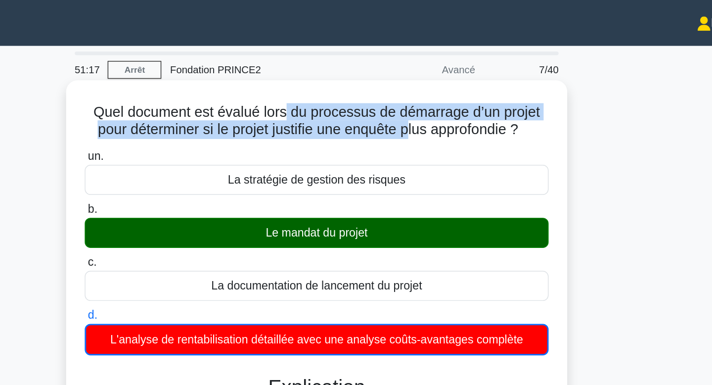
drag, startPoint x: 335, startPoint y: 80, endPoint x: 418, endPoint y: 92, distance: 83.5
click at [418, 92] on font "Quel document est évalué lors du processus de démarrage d’un projet pour déterm…" at bounding box center [356, 83] width 309 height 23
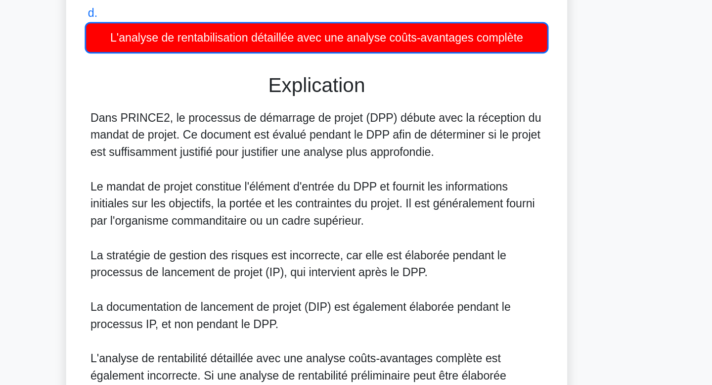
scroll to position [89, 0]
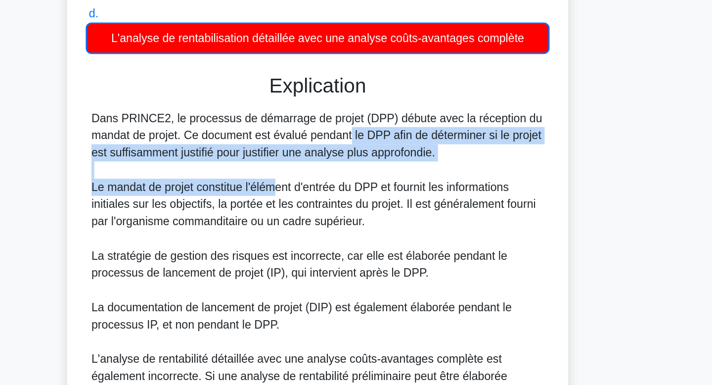
drag, startPoint x: 316, startPoint y: 212, endPoint x: 329, endPoint y: 246, distance: 36.0
click at [329, 246] on div "Dans PRINCE2, le processus de démarrage de projet (DPP) débute avec la réceptio…" at bounding box center [356, 302] width 313 height 214
click at [329, 246] on font "Le mandat de projet constitue l'élément d'entrée du DPP et fournit les informat…" at bounding box center [353, 260] width 307 height 32
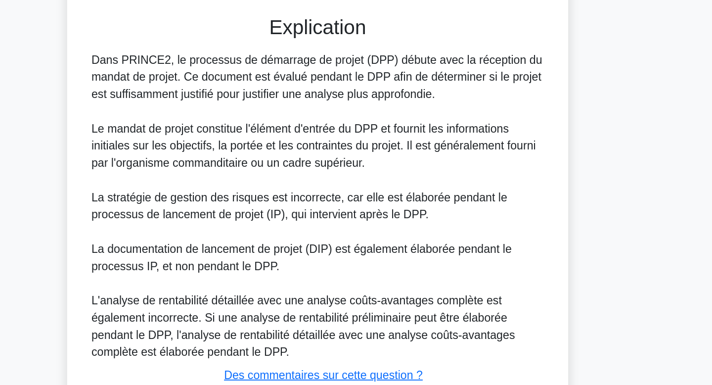
scroll to position [204, 0]
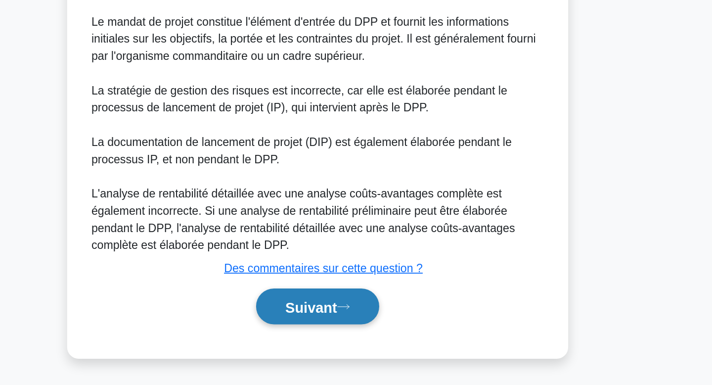
click at [346, 326] on font "Suivant" at bounding box center [352, 331] width 36 height 11
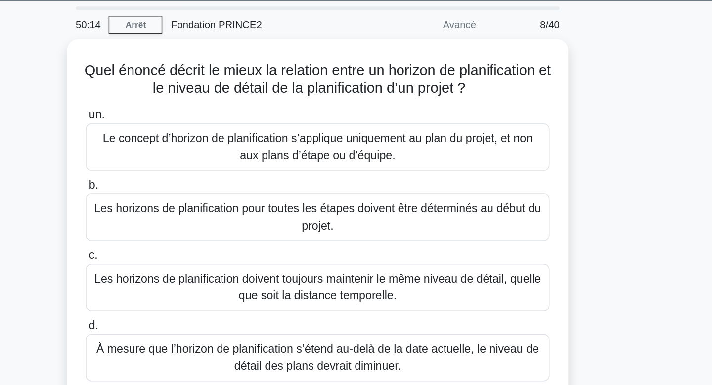
scroll to position [26, 0]
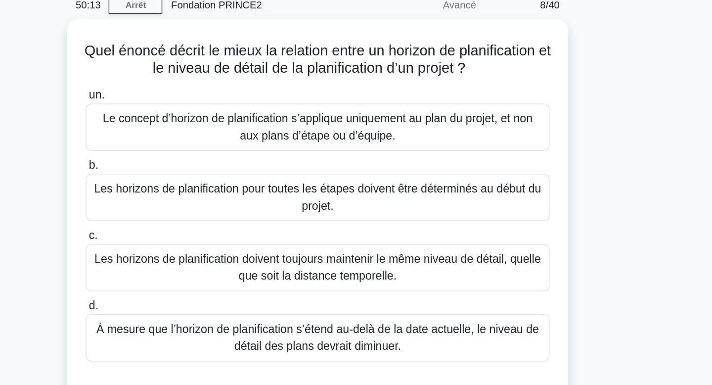
click at [583, 78] on div "Quel énoncé décrit le mieux la relation entre un horizon de planification et le…" at bounding box center [356, 171] width 653 height 278
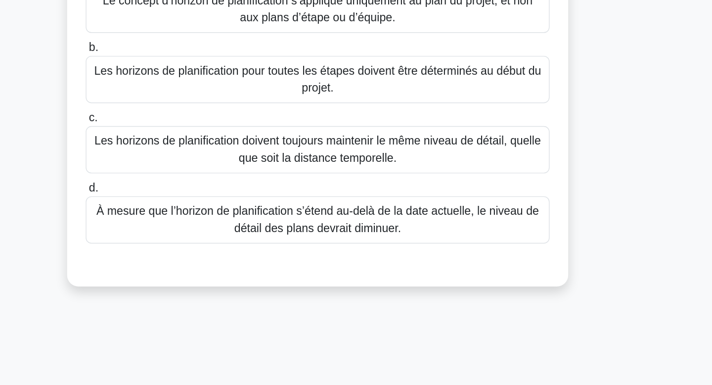
click at [455, 253] on font "À mesure que l’horizon de planification s’étend au-delà de la date actuelle, le…" at bounding box center [356, 249] width 312 height 24
click at [196, 231] on input "d. À mesure que l’horizon de planification s’étend au-delà de la date actuelle,…" at bounding box center [196, 227] width 0 height 6
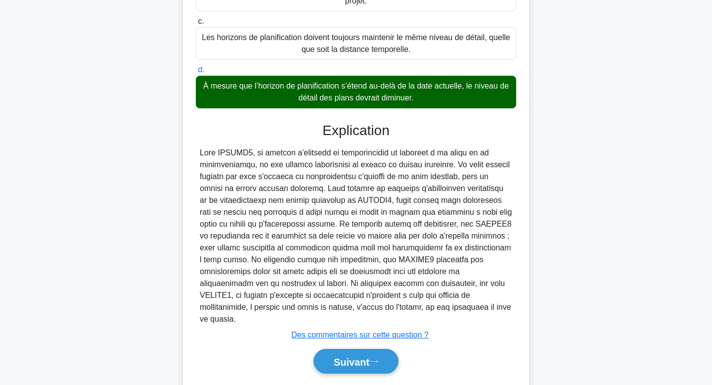
scroll to position [203, 0]
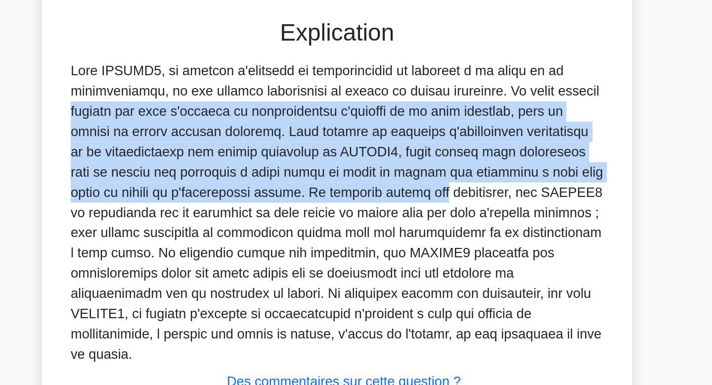
drag, startPoint x: 443, startPoint y: 145, endPoint x: 326, endPoint y: 201, distance: 130.4
click at [326, 201] on font at bounding box center [356, 216] width 312 height 175
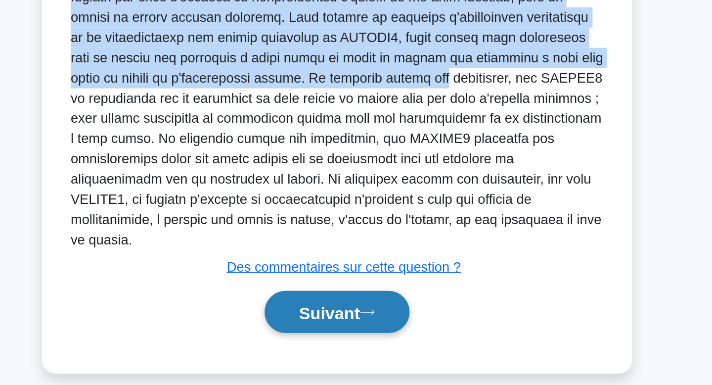
click at [334, 337] on font "Suivant" at bounding box center [352, 342] width 36 height 11
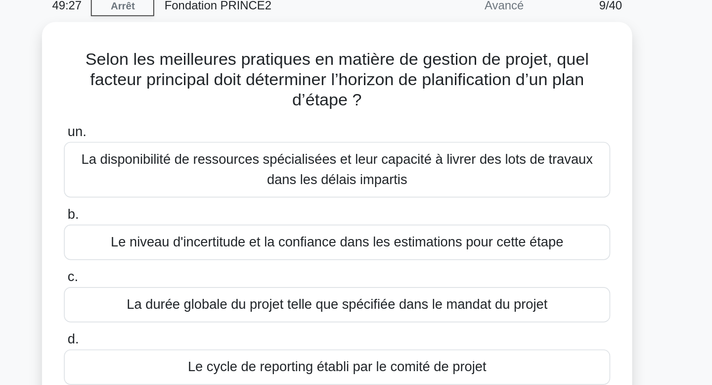
scroll to position [38, 0]
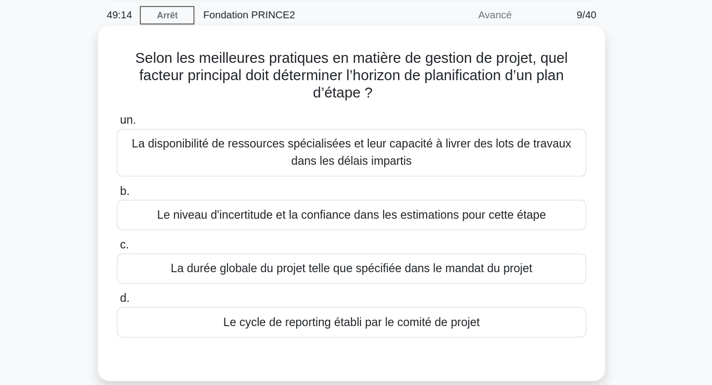
click at [467, 146] on font "Le niveau d'incertitude et la confiance dans les estimations pour cette étape" at bounding box center [357, 146] width 266 height 8
click at [196, 134] on input "b. Le niveau d'incertitude et la confiance dans les estimations pour cette étape" at bounding box center [196, 131] width 0 height 6
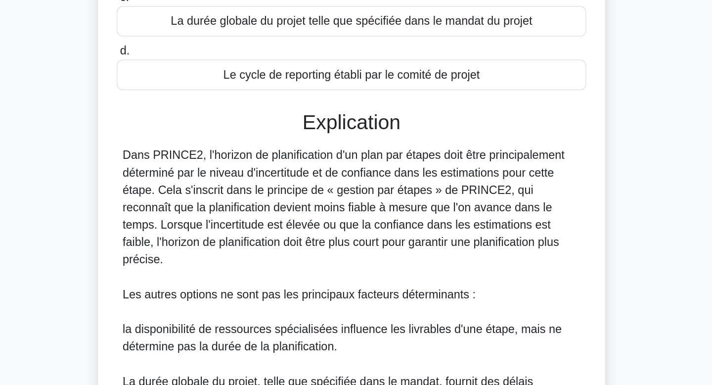
scroll to position [215, 0]
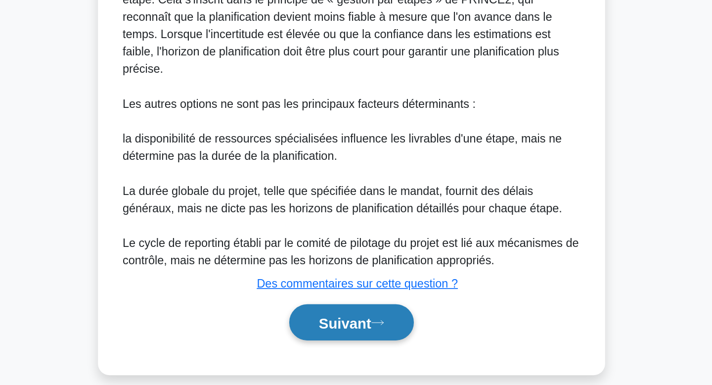
click at [361, 337] on font "Suivant" at bounding box center [352, 342] width 36 height 11
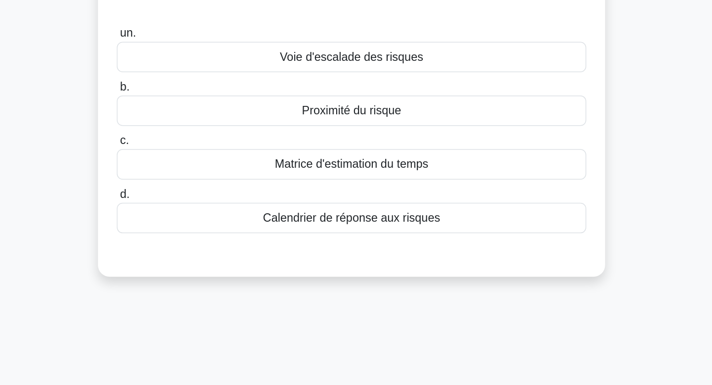
scroll to position [0, 0]
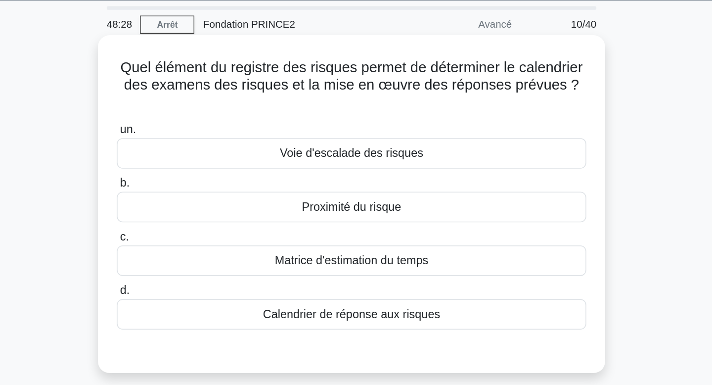
click at [456, 236] on div "Calendrier de réponse aux risques" at bounding box center [356, 246] width 321 height 21
click at [196, 233] on input "d. Calendrier de réponse aux risques" at bounding box center [196, 230] width 0 height 6
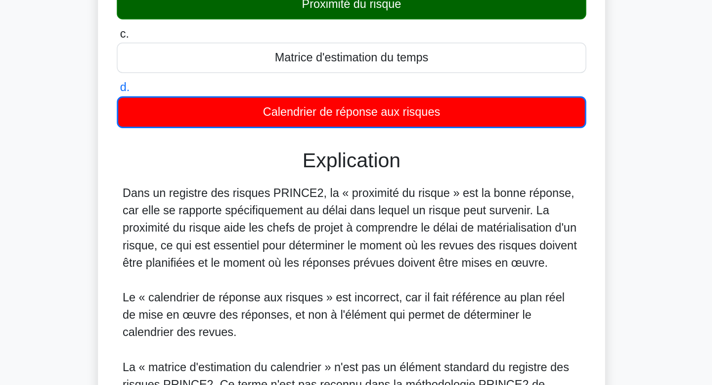
scroll to position [155, 0]
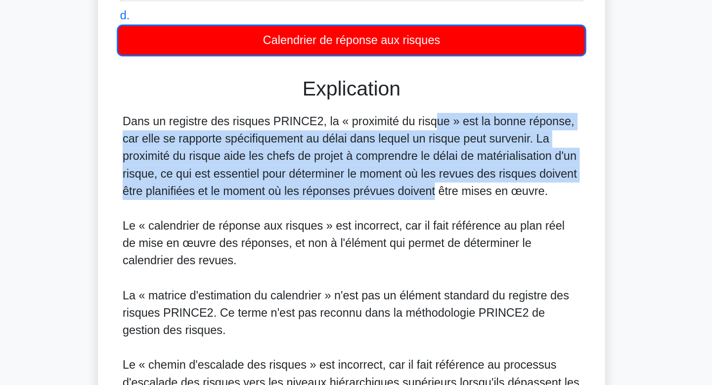
drag, startPoint x: 353, startPoint y: 139, endPoint x: 351, endPoint y: 178, distance: 38.6
click at [351, 178] on font "Dans un registre des risques PRINCE2, la « proximité du risque » est la bonne r…" at bounding box center [355, 170] width 310 height 56
drag, startPoint x: 351, startPoint y: 178, endPoint x: 326, endPoint y: 141, distance: 44.9
click at [326, 141] on div "Dans un registre des risques PRINCE2, la « proximité du risque » est la bonne r…" at bounding box center [356, 242] width 313 height 202
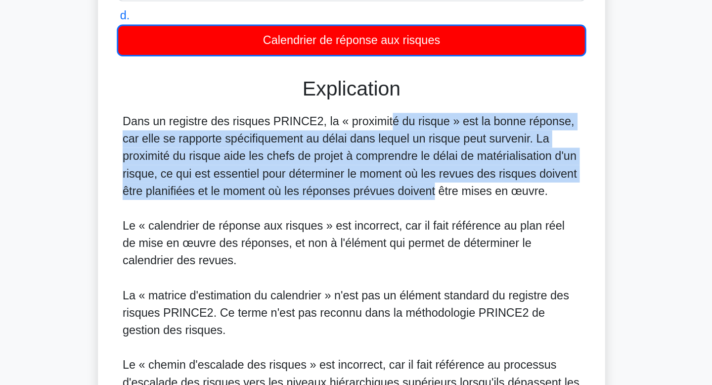
click at [326, 141] on div "Dans un registre des risques PRINCE2, la « proximité du risque » est la bonne r…" at bounding box center [356, 242] width 313 height 202
drag, startPoint x: 326, startPoint y: 141, endPoint x: 327, endPoint y: 187, distance: 46.0
click at [327, 187] on div "Dans un registre des risques PRINCE2, la « proximité du risque » est la bonne r…" at bounding box center [356, 242] width 313 height 202
click at [327, 187] on font "Dans un registre des risques PRINCE2, la « proximité du risque » est la bonne r…" at bounding box center [355, 170] width 310 height 56
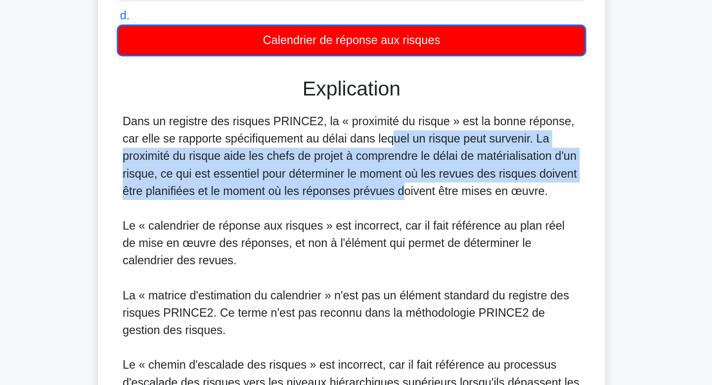
drag, startPoint x: 327, startPoint y: 187, endPoint x: 326, endPoint y: 152, distance: 34.7
click at [326, 152] on div "Dans un registre des risques PRINCE2, la « proximité du risque » est la bonne r…" at bounding box center [356, 242] width 313 height 202
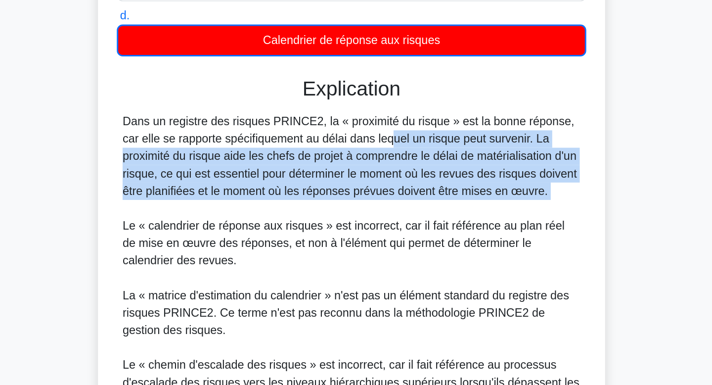
drag, startPoint x: 326, startPoint y: 152, endPoint x: 334, endPoint y: 198, distance: 47.3
click at [334, 198] on div "Dans un registre des risques PRINCE2, la « proximité du risque » est la bonne r…" at bounding box center [356, 242] width 313 height 202
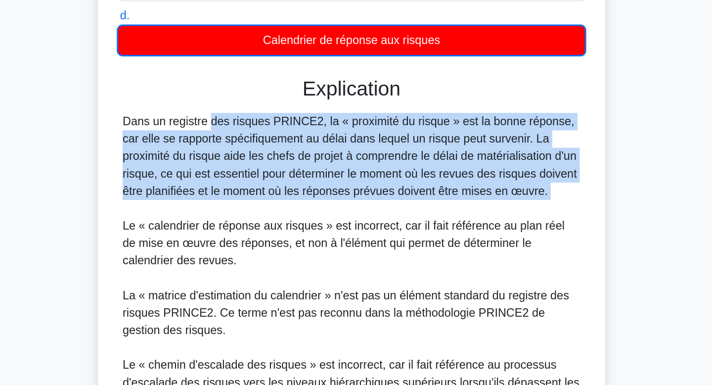
drag, startPoint x: 334, startPoint y: 198, endPoint x: 326, endPoint y: 126, distance: 72.7
click at [326, 126] on div "Explication Dans un registre des risques PRINCE2, la « proximité du risque » es…" at bounding box center [356, 255] width 321 height 279
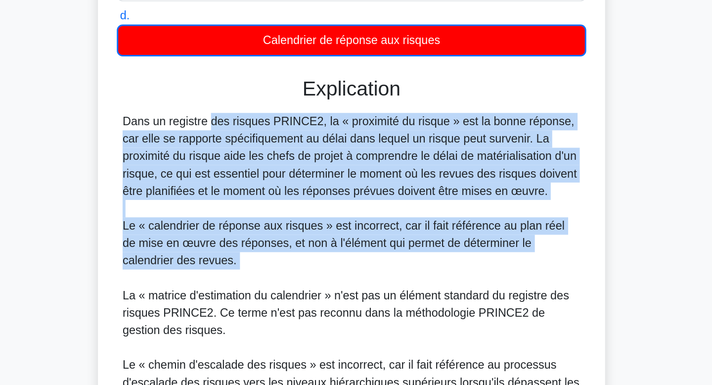
drag, startPoint x: 326, startPoint y: 126, endPoint x: 346, endPoint y: 238, distance: 114.1
click at [346, 238] on div "Explication Dans un registre des risques PRINCE2, la « proximité du risque » es…" at bounding box center [356, 255] width 321 height 279
click at [346, 238] on div "Dans un registre des risques PRINCE2, la « proximité du risque » est la bonne r…" at bounding box center [356, 242] width 313 height 202
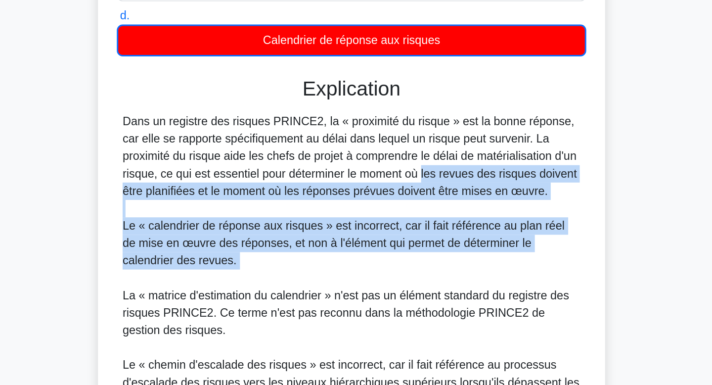
drag, startPoint x: 346, startPoint y: 238, endPoint x: 341, endPoint y: 167, distance: 71.5
click at [341, 167] on div "Dans un registre des risques PRINCE2, la « proximité du risque » est la bonne r…" at bounding box center [356, 242] width 313 height 202
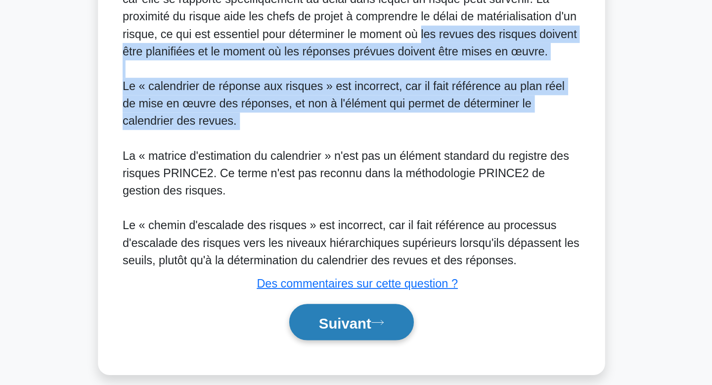
click at [344, 337] on font "Suivant" at bounding box center [352, 342] width 36 height 11
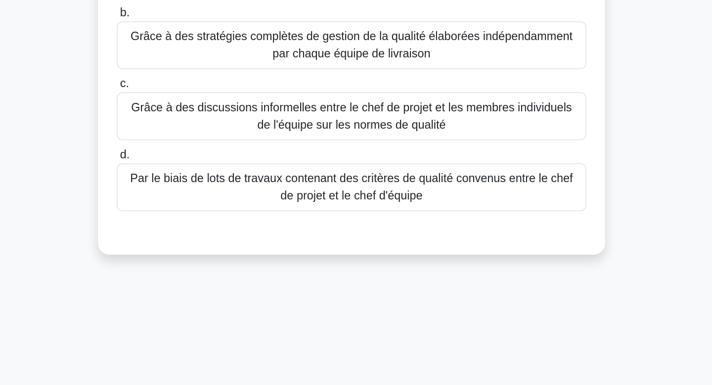
scroll to position [0, 0]
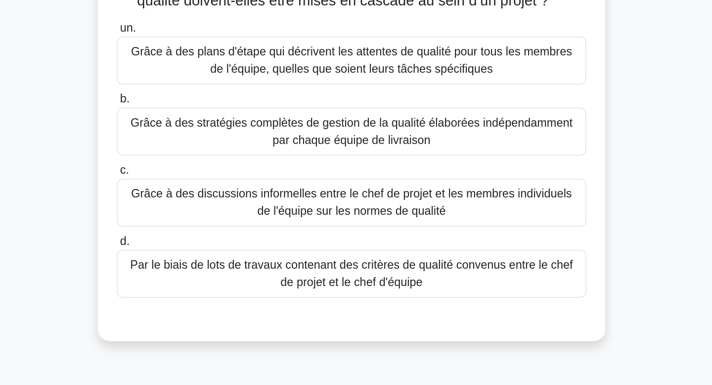
click at [465, 279] on font "Par le biais de lots de travaux contenant des critères de qualité convenus entr…" at bounding box center [356, 276] width 312 height 24
click at [196, 257] on input "d. Par le biais de lots de travaux contenant des critères de qualité convenus e…" at bounding box center [196, 253] width 0 height 6
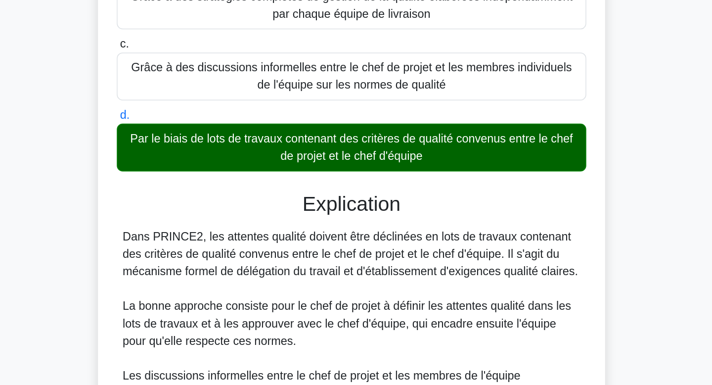
scroll to position [53, 0]
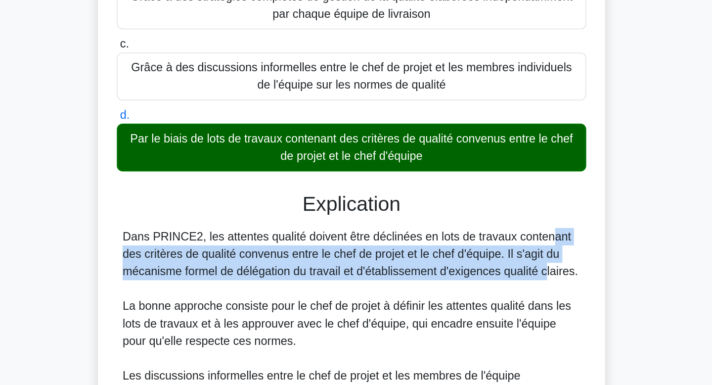
drag, startPoint x: 429, startPoint y: 279, endPoint x: 429, endPoint y: 312, distance: 33.2
click at [429, 312] on div "Dans PRINCE2, les attentes qualité doivent être déclinées en lots de travaux co…" at bounding box center [356, 385] width 313 height 214
drag, startPoint x: 429, startPoint y: 312, endPoint x: 424, endPoint y: 282, distance: 30.1
click at [424, 282] on div "Dans PRINCE2, les attentes qualité doivent être déclinées en lots de travaux co…" at bounding box center [356, 385] width 313 height 214
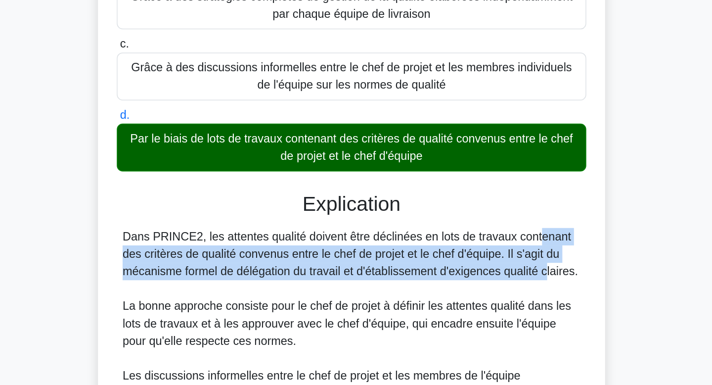
click at [424, 282] on font "Dans PRINCE2, les attentes qualité doivent être déclinées en lots de travaux co…" at bounding box center [355, 295] width 311 height 32
drag, startPoint x: 424, startPoint y: 282, endPoint x: 421, endPoint y: 309, distance: 27.4
click at [421, 309] on font "Dans PRINCE2, les attentes qualité doivent être déclinées en lots de travaux co…" at bounding box center [355, 295] width 311 height 32
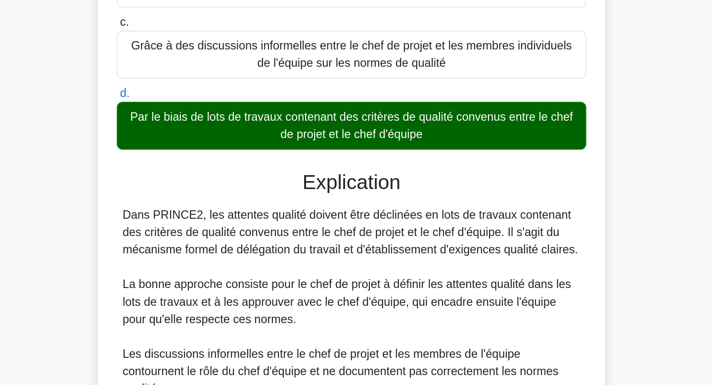
scroll to position [70, 0]
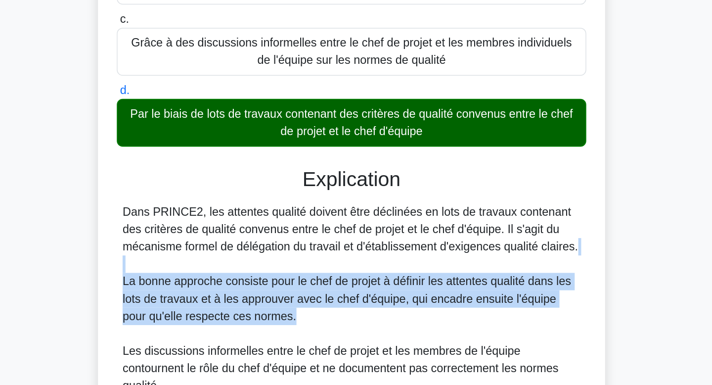
drag, startPoint x: 397, startPoint y: 306, endPoint x: 397, endPoint y: 336, distance: 30.7
click at [397, 336] on div "Dans PRINCE2, les attentes qualité doivent être déclinées en lots de travaux co…" at bounding box center [356, 368] width 313 height 214
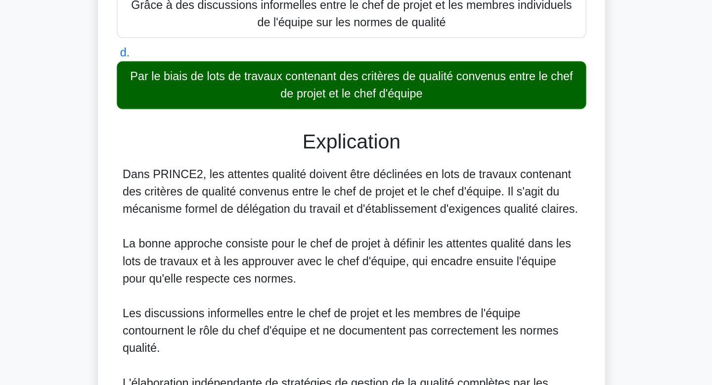
scroll to position [95, 0]
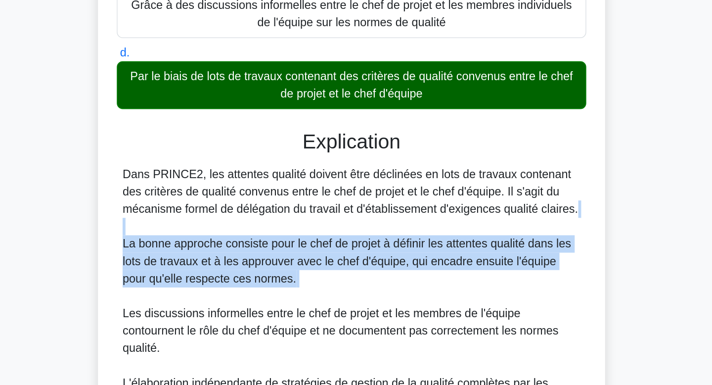
drag, startPoint x: 399, startPoint y: 276, endPoint x: 394, endPoint y: 324, distance: 48.3
click at [394, 324] on div "Dans PRINCE2, les attentes qualité doivent être déclinées en lots de travaux co…" at bounding box center [356, 342] width 313 height 214
drag, startPoint x: 395, startPoint y: 316, endPoint x: 400, endPoint y: 261, distance: 55.2
click at [400, 261] on div "Dans PRINCE2, les attentes qualité doivent être déclinées en lots de travaux co…" at bounding box center [356, 342] width 313 height 214
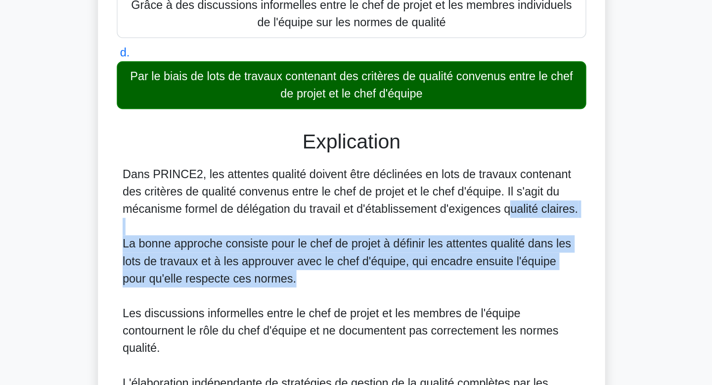
click at [400, 261] on font "Dans PRINCE2, les attentes qualité doivent être déclinées en lots de travaux co…" at bounding box center [355, 253] width 311 height 32
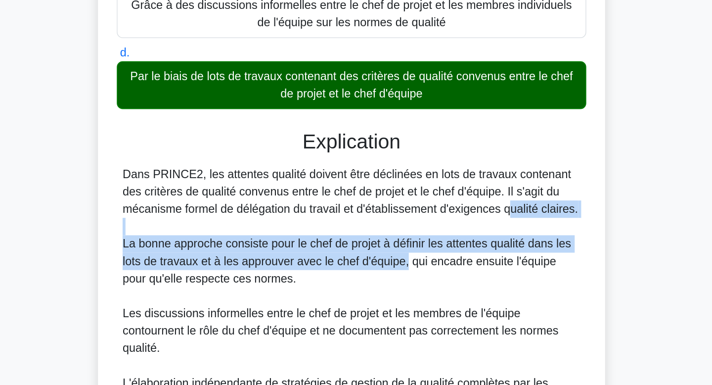
drag, startPoint x: 400, startPoint y: 261, endPoint x: 395, endPoint y: 302, distance: 41.4
click at [395, 302] on div "Dans PRINCE2, les attentes qualité doivent être déclinées en lots de travaux co…" at bounding box center [356, 342] width 313 height 214
click at [395, 302] on font "La bonne approche consiste pour le chef de projet à définir les attentes qualit…" at bounding box center [353, 300] width 306 height 32
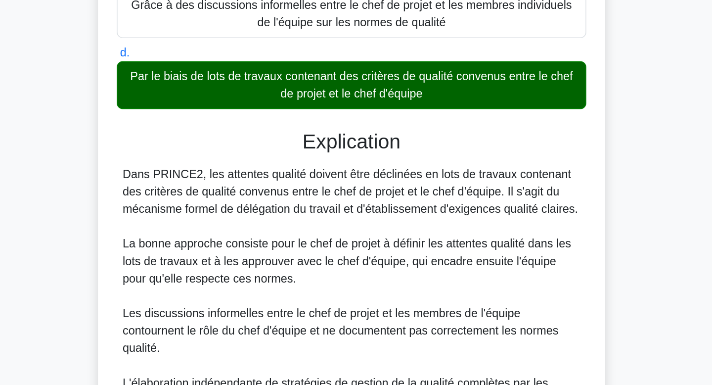
click at [382, 313] on div "Dans PRINCE2, les attentes qualité doivent être déclinées en lots de travaux co…" at bounding box center [356, 342] width 313 height 214
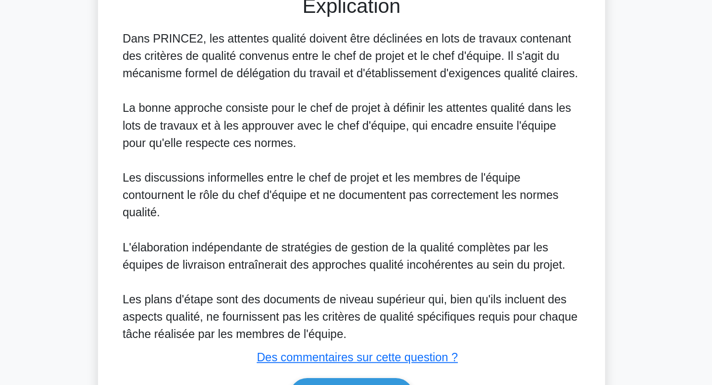
scroll to position [250, 0]
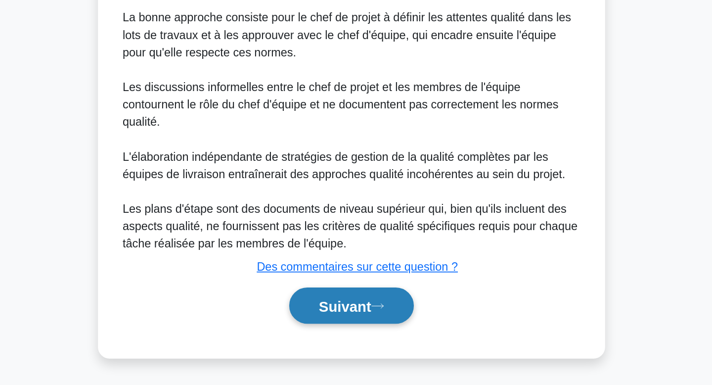
click at [357, 323] on button "Suivant" at bounding box center [356, 330] width 85 height 25
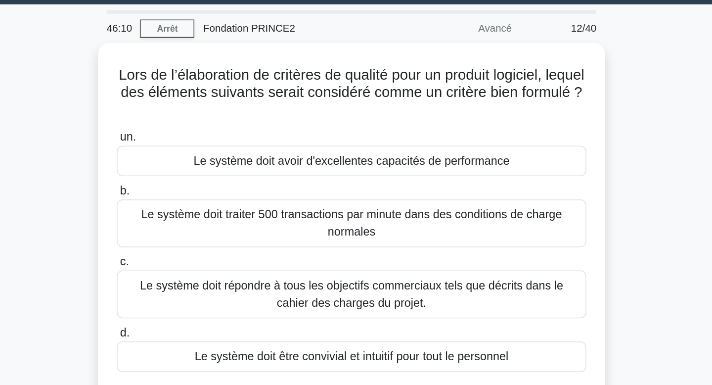
scroll to position [22, 0]
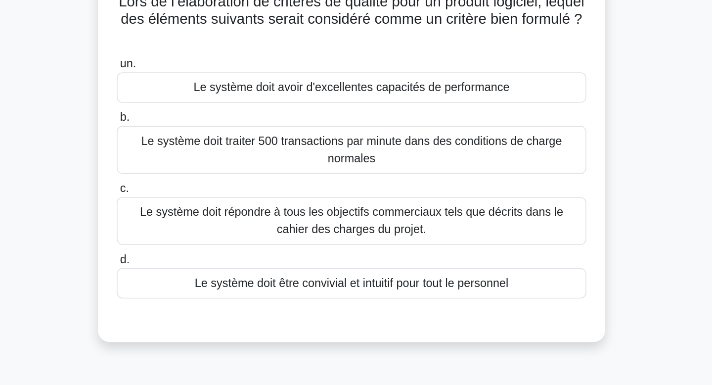
click at [475, 158] on font "Le système doit traiter 500 transactions par minute dans des conditions de char…" at bounding box center [356, 156] width 312 height 24
click at [196, 138] on input "b. Le système doit traiter 500 transactions par minute dans des conditions de c…" at bounding box center [196, 134] width 0 height 6
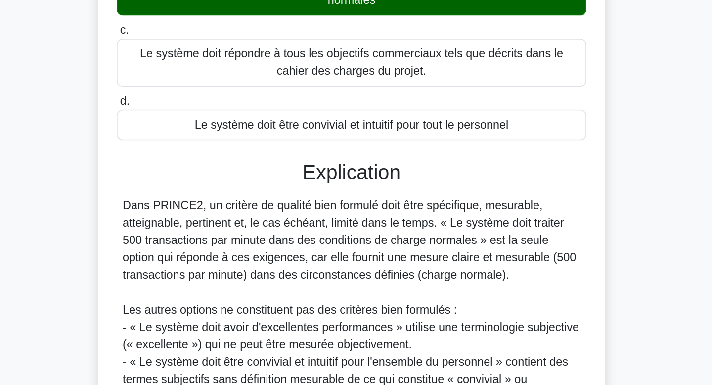
scroll to position [63, 0]
drag, startPoint x: 417, startPoint y: 270, endPoint x: 433, endPoint y: 277, distance: 17.3
click at [433, 277] on font "Dans PRINCE2, un critère de qualité bien formulé doit être spécifique, mesurabl…" at bounding box center [355, 285] width 310 height 56
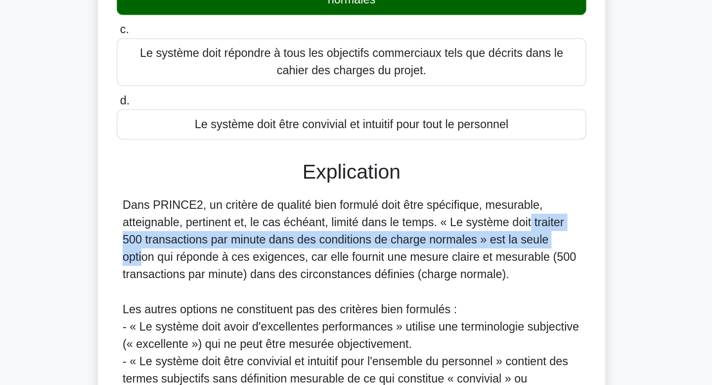
drag, startPoint x: 419, startPoint y: 274, endPoint x: 449, endPoint y: 290, distance: 34.8
click at [449, 290] on div "Dans PRINCE2, un critère de qualité bien formulé doit être spécifique, mesurabl…" at bounding box center [356, 345] width 313 height 178
click at [358, 278] on font "Dans PRINCE2, un critère de qualité bien formulé doit être spécifique, mesurabl…" at bounding box center [355, 285] width 310 height 56
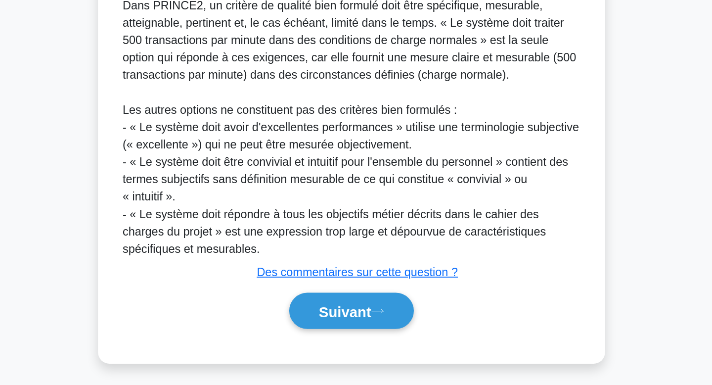
scroll to position [203, 0]
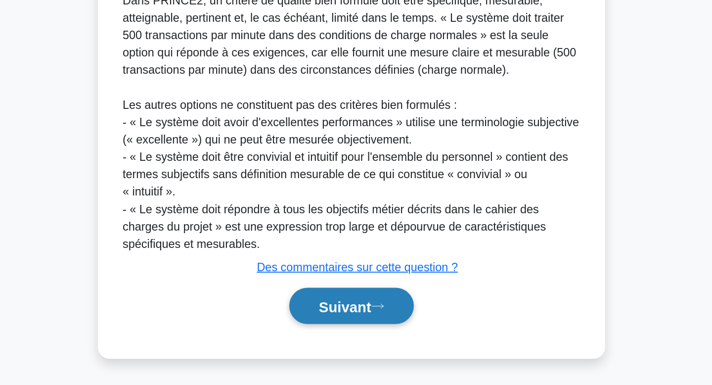
click at [348, 329] on font "Suivant" at bounding box center [352, 331] width 36 height 11
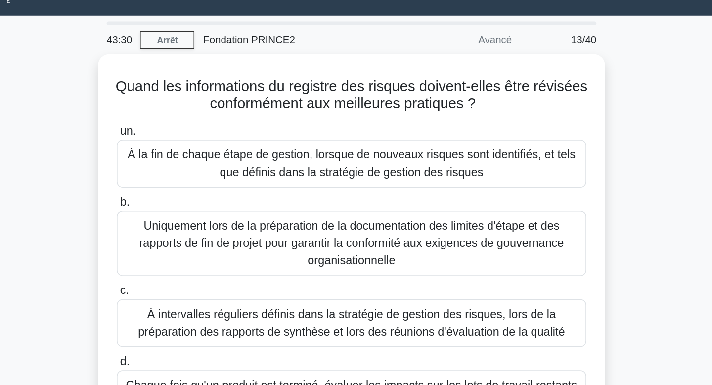
scroll to position [0, 0]
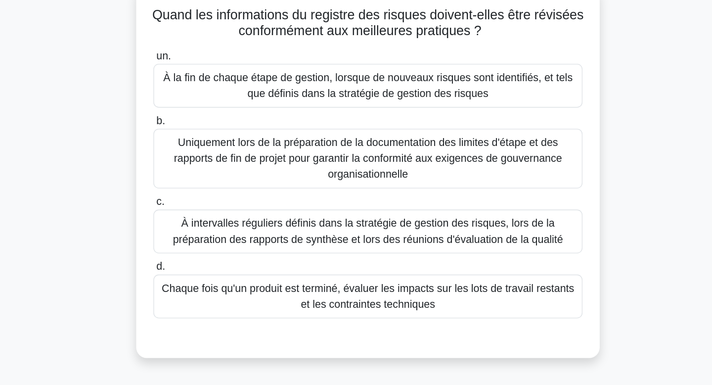
click at [462, 135] on font "À la fin de chaque étape de gestion, lorsque de nouveaux risques sont identifié…" at bounding box center [356, 130] width 312 height 24
click at [196, 111] on input "un. À la fin de chaque étape de gestion, lorsque de nouveaux risques sont ident…" at bounding box center [196, 108] width 0 height 6
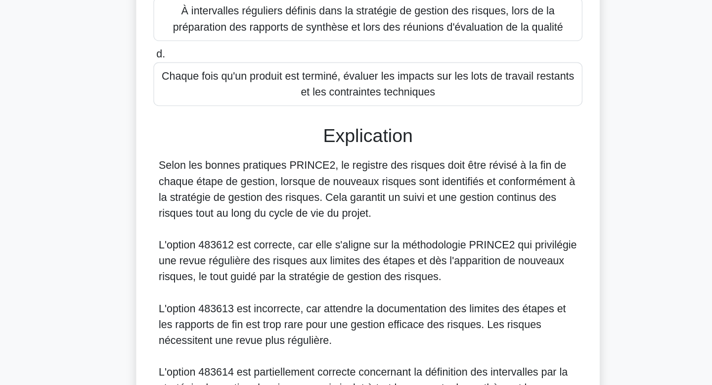
scroll to position [129, 0]
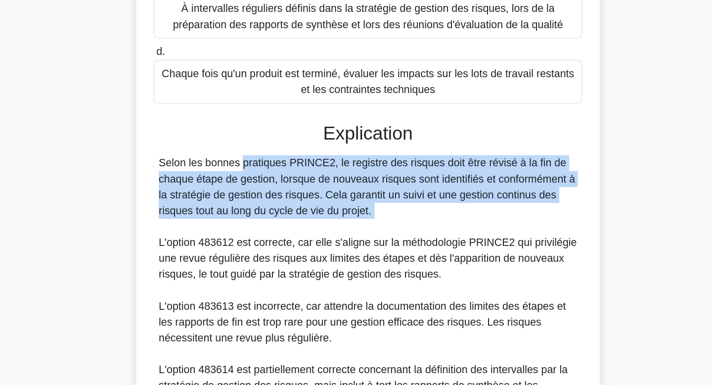
drag, startPoint x: 378, startPoint y: 209, endPoint x: 376, endPoint y: 267, distance: 57.9
click at [376, 267] on div "Explication Selon les bonnes pratiques PRINCE2, le registre des risques doit êt…" at bounding box center [356, 346] width 321 height 315
click at [376, 267] on div "Selon les bonnes pratiques PRINCE2, le registre des risques doit être révisé à …" at bounding box center [356, 331] width 313 height 237
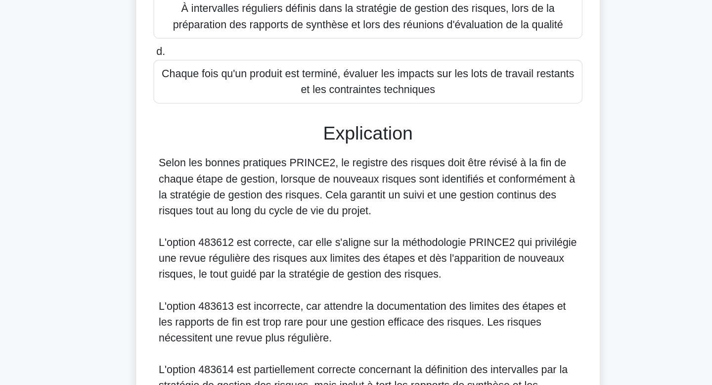
click at [376, 267] on div "Selon les bonnes pratiques PRINCE2, le registre des risques doit être révisé à …" at bounding box center [356, 331] width 313 height 237
drag, startPoint x: 332, startPoint y: 216, endPoint x: 362, endPoint y: 257, distance: 50.6
click at [362, 257] on div "Selon les bonnes pratiques PRINCE2, le registre des risques doit être révisé à …" at bounding box center [356, 331] width 313 height 237
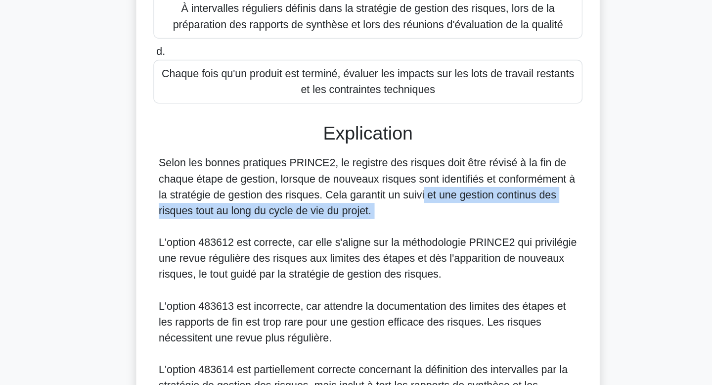
drag, startPoint x: 340, startPoint y: 239, endPoint x: 345, endPoint y: 262, distance: 22.7
click at [345, 262] on div "Selon les bonnes pratiques PRINCE2, le registre des risques doit être révisé à …" at bounding box center [356, 331] width 313 height 237
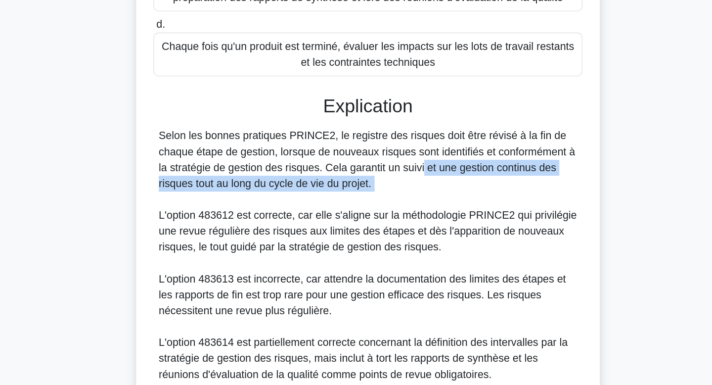
scroll to position [152, 0]
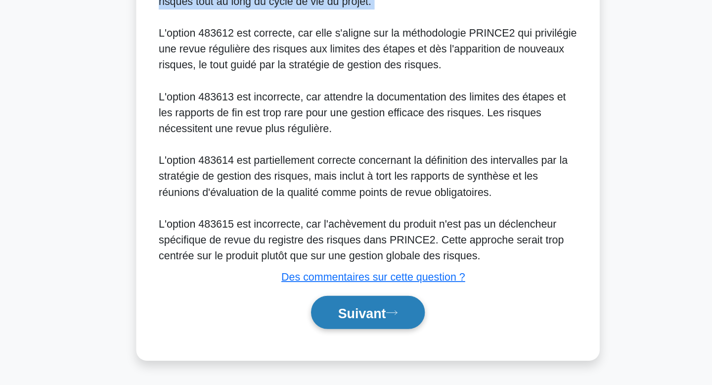
click at [339, 332] on font "Suivant" at bounding box center [352, 331] width 36 height 11
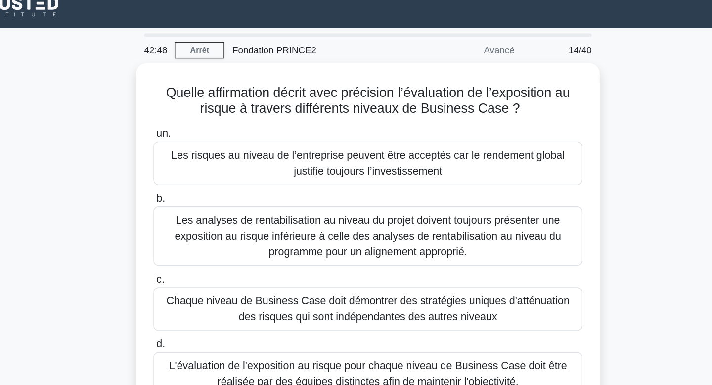
scroll to position [0, 0]
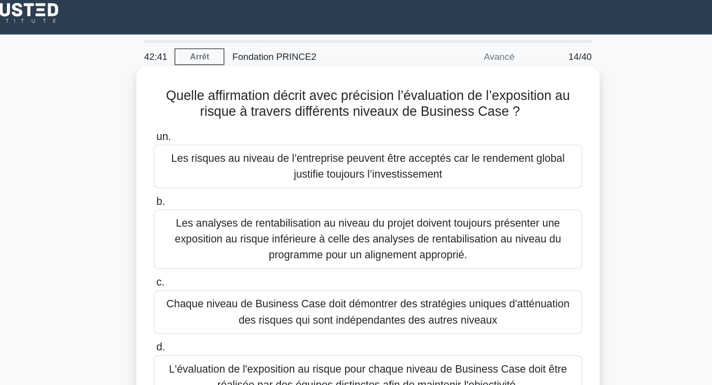
drag, startPoint x: 331, startPoint y: 71, endPoint x: 331, endPoint y: 97, distance: 26.2
click at [331, 97] on div "Quelle affirmation décrit avec précision l’évaluation de l’exposition au risque…" at bounding box center [356, 194] width 338 height 270
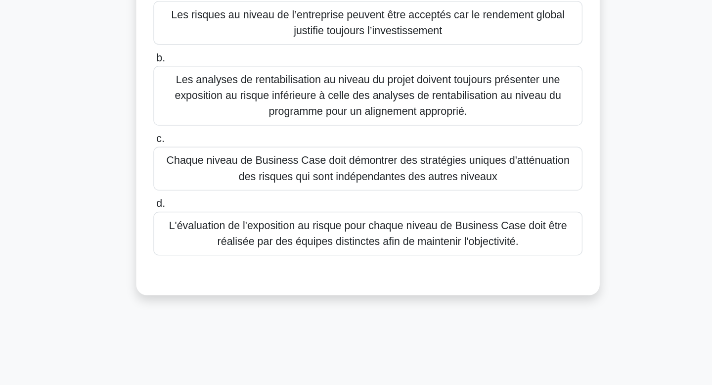
scroll to position [16, 0]
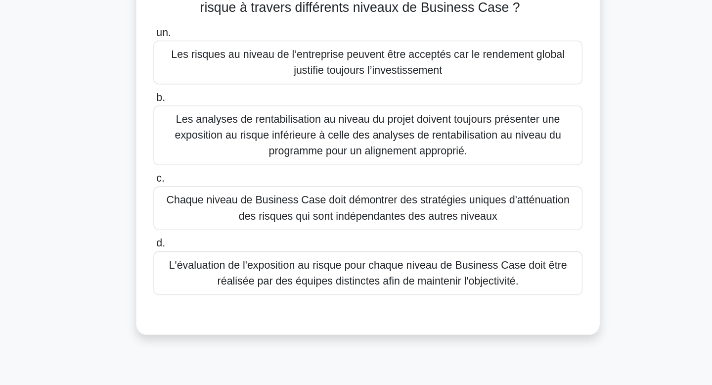
click at [328, 185] on font "Les analyses de rentabilisation au niveau du projet doivent toujours présenter …" at bounding box center [356, 168] width 288 height 32
click at [196, 144] on input "b. Les analyses de rentabilisation au niveau du projet doivent toujours présent…" at bounding box center [196, 141] width 0 height 6
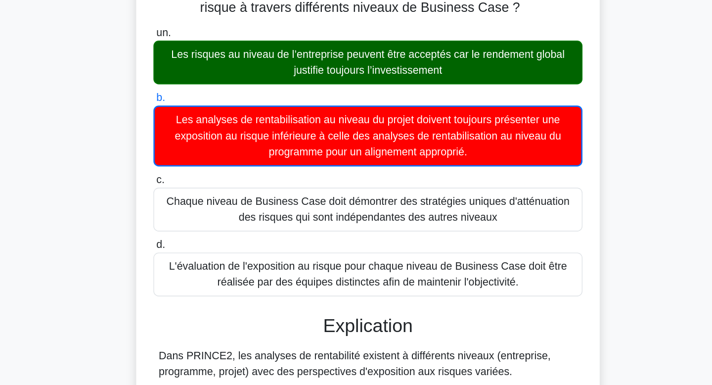
drag, startPoint x: 328, startPoint y: 132, endPoint x: 326, endPoint y: 104, distance: 27.3
click at [326, 104] on div "un. Les risques au niveau de l’entreprise peuvent être acceptés car le rendemen…" at bounding box center [356, 187] width 332 height 207
click at [326, 104] on font "Les risques au niveau de l’entreprise peuvent être acceptés car le rendement gl…" at bounding box center [356, 114] width 294 height 20
click at [196, 95] on input "un. Les risques au niveau de l’entreprise peuvent être acceptés car le rendemen…" at bounding box center [196, 92] width 0 height 6
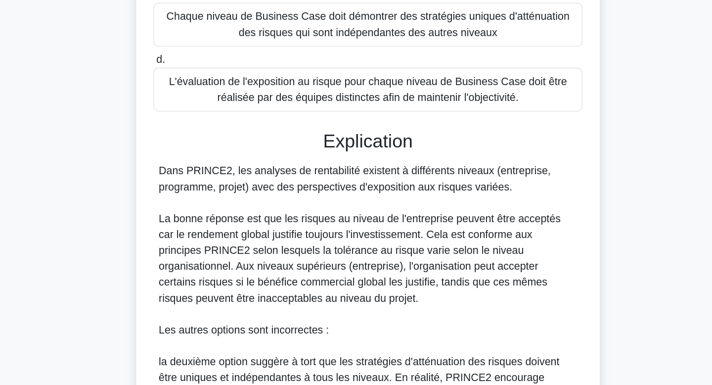
scroll to position [125, 0]
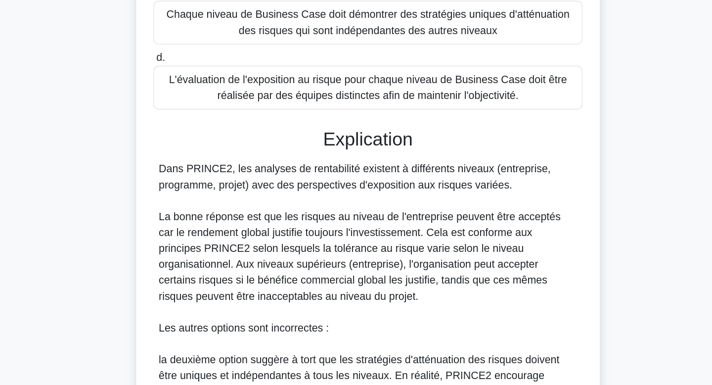
drag, startPoint x: 298, startPoint y: 306, endPoint x: 300, endPoint y: 208, distance: 98.5
click at [300, 208] on div "Explication Dans PRINCE2, les analyses de rentabilité existent à différents niv…" at bounding box center [356, 392] width 321 height 398
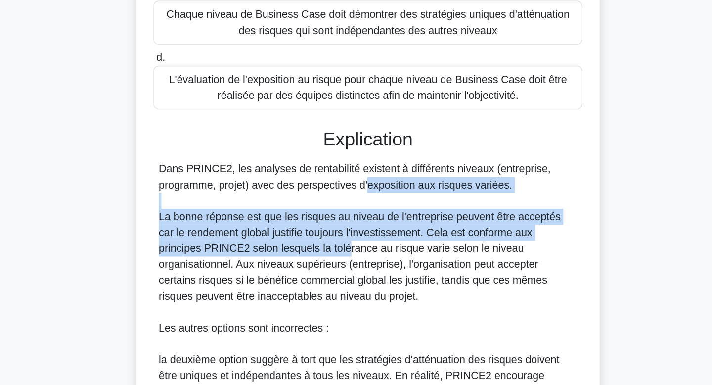
drag, startPoint x: 304, startPoint y: 278, endPoint x: 299, endPoint y: 231, distance: 47.3
click at [299, 231] on div "Dans PRINCE2, les analyses de rentabilité existent à différents niveaux (entrep…" at bounding box center [356, 378] width 313 height 321
click at [299, 231] on font "Dans PRINCE2, les analyses de rentabilité existent à différents niveaux (entrep…" at bounding box center [346, 229] width 293 height 20
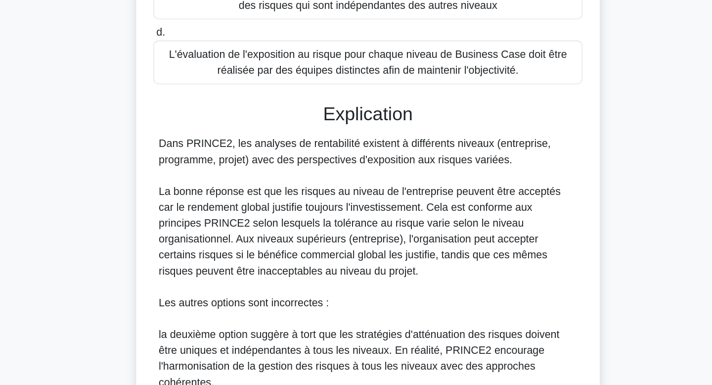
scroll to position [145, 0]
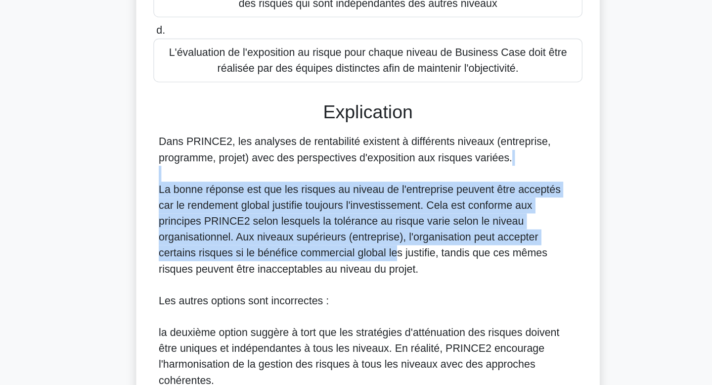
drag, startPoint x: 299, startPoint y: 231, endPoint x: 302, endPoint y: 290, distance: 59.0
click at [302, 290] on div "Dans PRINCE2, les analyses de rentabilité existent à différents niveaux (entrep…" at bounding box center [356, 357] width 313 height 321
click at [302, 290] on font "La bonne réponse est que les risques au niveau de l'entreprise peuvent être acc…" at bounding box center [350, 269] width 300 height 68
drag, startPoint x: 302, startPoint y: 290, endPoint x: 298, endPoint y: 239, distance: 51.1
click at [298, 239] on font "La bonne réponse est que les risques au niveau de l'entreprise peuvent être acc…" at bounding box center [350, 269] width 300 height 68
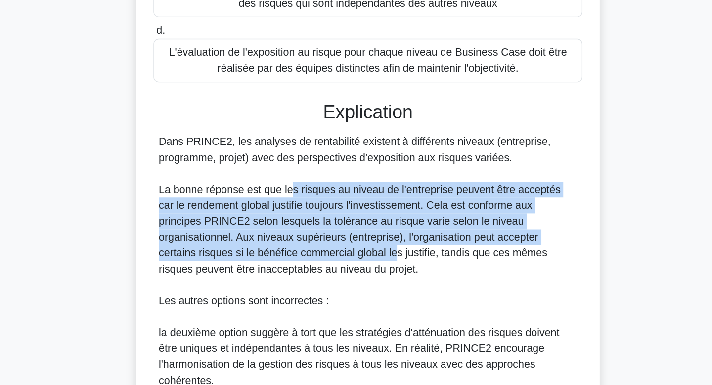
click at [298, 239] on font "La bonne réponse est que les risques au niveau de l'entreprise peuvent être acc…" at bounding box center [350, 269] width 300 height 68
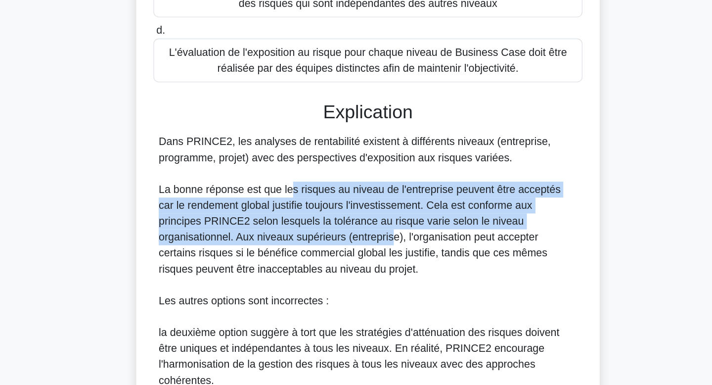
drag, startPoint x: 298, startPoint y: 239, endPoint x: 302, endPoint y: 273, distance: 33.9
click at [302, 273] on font "La bonne réponse est que les risques au niveau de l'entreprise peuvent être acc…" at bounding box center [350, 269] width 300 height 68
drag, startPoint x: 302, startPoint y: 273, endPoint x: 303, endPoint y: 226, distance: 47.0
click at [303, 226] on div "Dans PRINCE2, les analyses de rentabilité existent à différents niveaux (entrep…" at bounding box center [356, 357] width 313 height 321
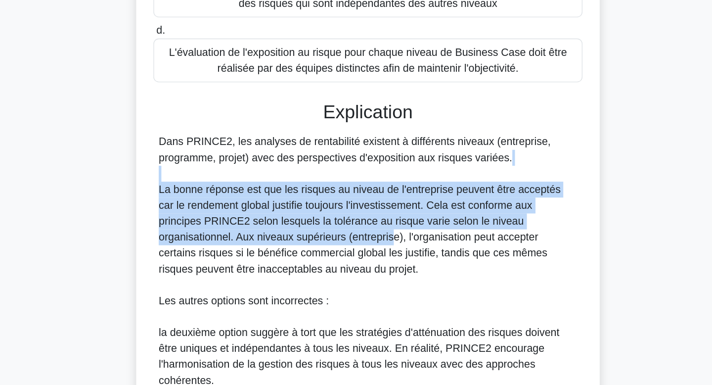
click at [303, 226] on div "Dans PRINCE2, les analyses de rentabilité existent à différents niveaux (entrep…" at bounding box center [356, 357] width 313 height 321
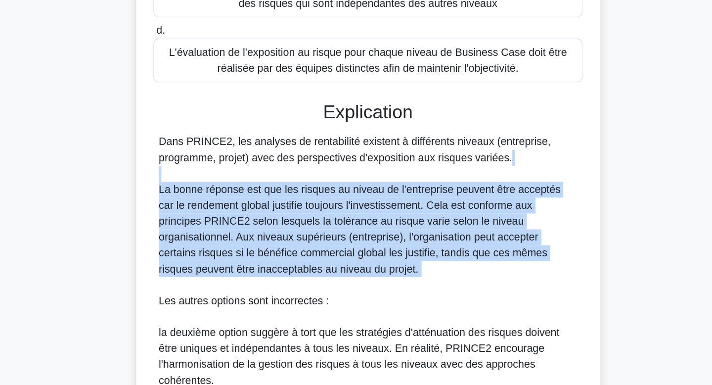
drag, startPoint x: 303, startPoint y: 226, endPoint x: 317, endPoint y: 311, distance: 86.3
click at [317, 311] on div "Dans PRINCE2, les analyses de rentabilité existent à différents niveaux (entrep…" at bounding box center [356, 357] width 313 height 321
drag, startPoint x: 317, startPoint y: 311, endPoint x: 311, endPoint y: 238, distance: 73.0
click at [311, 238] on div "Dans PRINCE2, les analyses de rentabilité existent à différents niveaux (entrep…" at bounding box center [356, 357] width 313 height 321
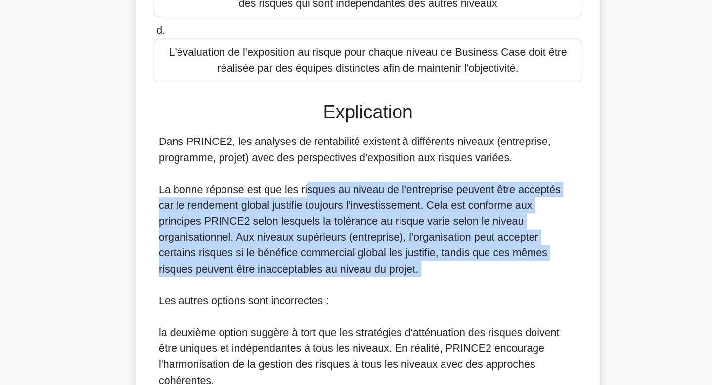
click at [311, 238] on font "La bonne réponse est que les risques au niveau de l'entreprise peuvent être acc…" at bounding box center [350, 269] width 300 height 68
drag, startPoint x: 311, startPoint y: 238, endPoint x: 325, endPoint y: 300, distance: 64.0
click at [325, 300] on div "Dans PRINCE2, les analyses de rentabilité existent à différents niveaux (entrep…" at bounding box center [356, 357] width 313 height 321
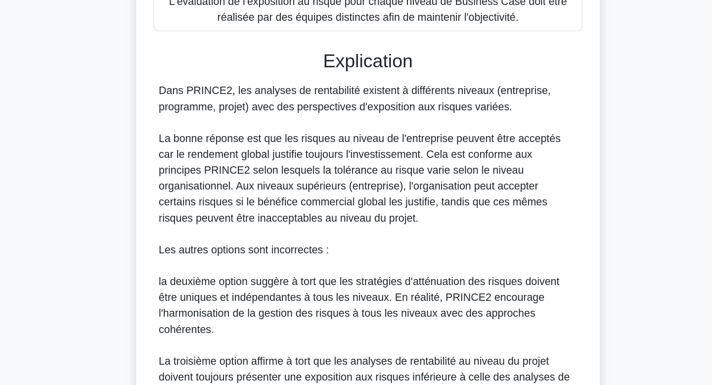
scroll to position [185, 0]
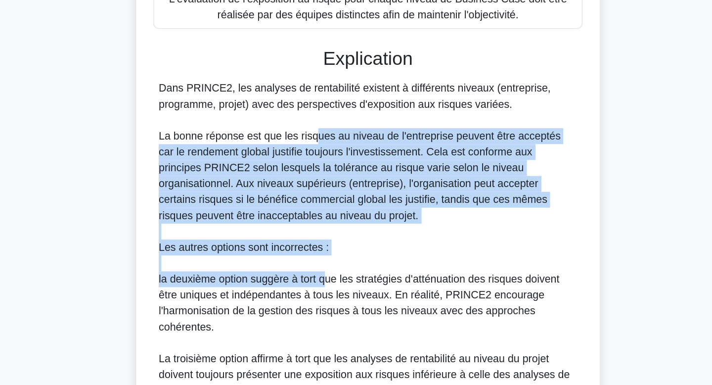
drag, startPoint x: 325, startPoint y: 300, endPoint x: 316, endPoint y: 203, distance: 97.9
click at [316, 203] on div "Dans PRINCE2, les analyses de rentabilité existent à différents niveaux (entrep…" at bounding box center [356, 317] width 313 height 321
click at [316, 203] on font "La bonne réponse est que les risques au niveau de l'entreprise peuvent être acc…" at bounding box center [350, 228] width 300 height 68
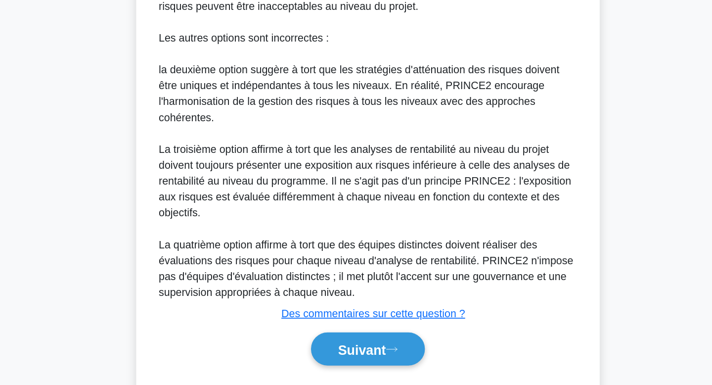
scroll to position [342, 0]
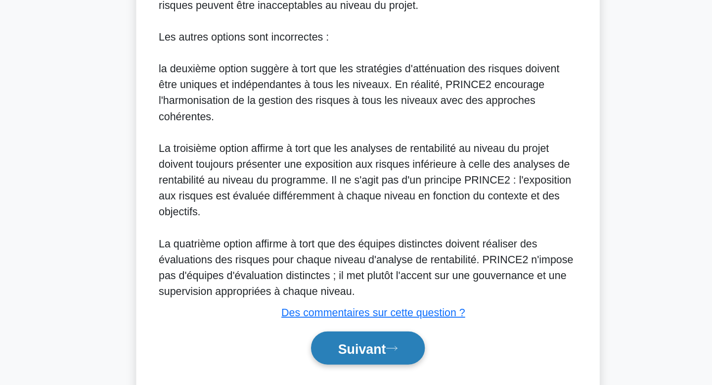
click at [357, 364] on button "Suivant" at bounding box center [356, 357] width 85 height 25
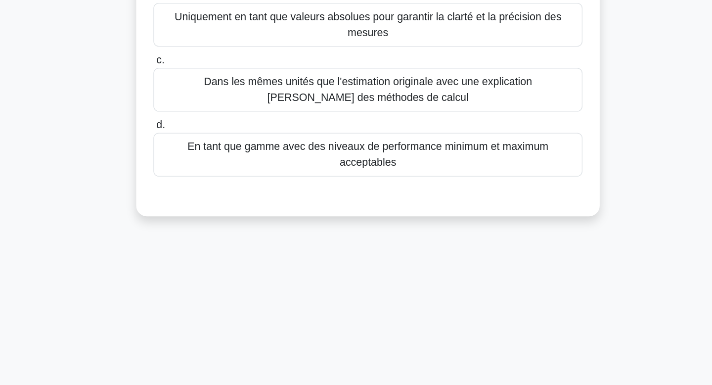
scroll to position [0, 0]
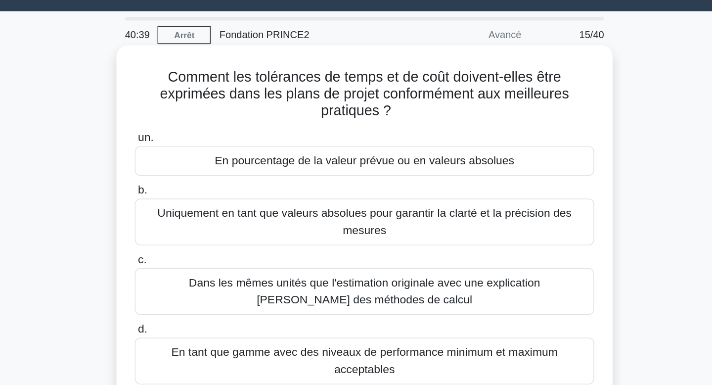
click at [362, 132] on font "En pourcentage de la valeur prévue ou en valeurs absolues" at bounding box center [356, 136] width 209 height 8
click at [196, 123] on input "un. En pourcentage de la valeur prévue ou en valeurs absolues" at bounding box center [196, 120] width 0 height 6
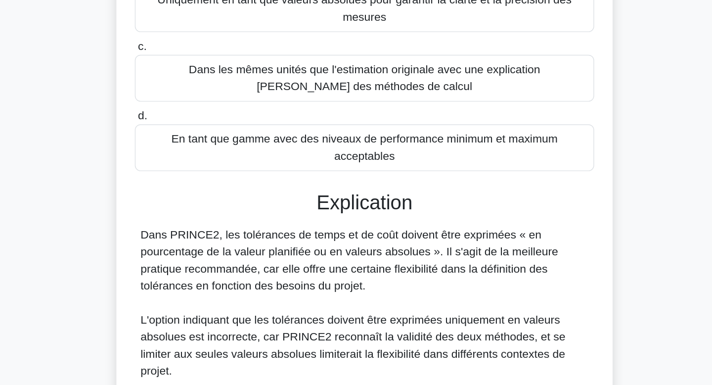
scroll to position [68, 0]
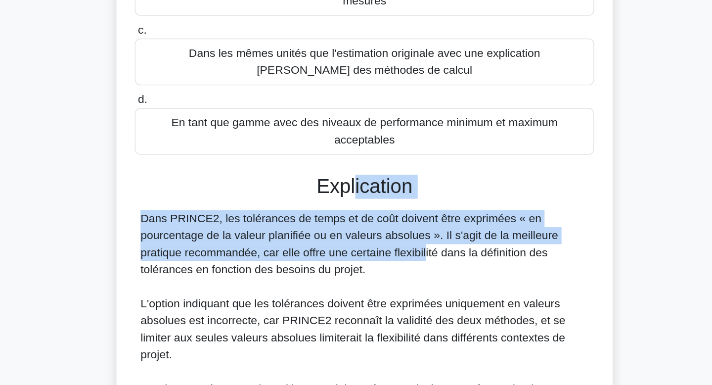
drag, startPoint x: 349, startPoint y: 242, endPoint x: 347, endPoint y: 285, distance: 43.1
click at [347, 285] on div "Explication Dans PRINCE2, les tolérances de temps et de coût doivent être expri…" at bounding box center [356, 383] width 321 height 291
click at [347, 285] on font "Dans PRINCE2, les tolérances de temps et de coût doivent être exprimées « en po…" at bounding box center [345, 286] width 291 height 44
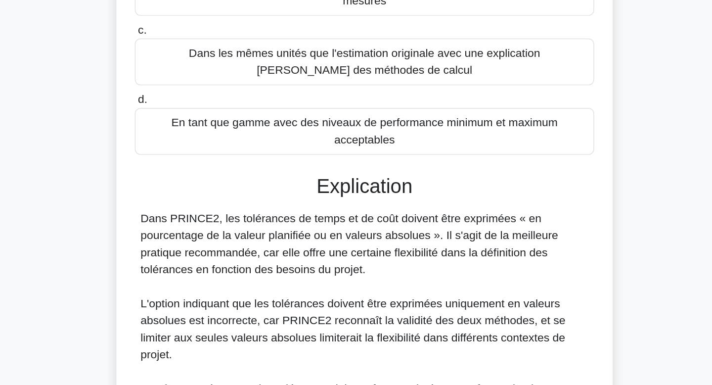
drag, startPoint x: 347, startPoint y: 285, endPoint x: 352, endPoint y: 297, distance: 12.9
click at [352, 297] on font "Dans PRINCE2, les tolérances de temps et de coût doivent être exprimées « en po…" at bounding box center [345, 286] width 291 height 44
drag, startPoint x: 352, startPoint y: 297, endPoint x: 355, endPoint y: 331, distance: 34.3
click at [355, 331] on div "Dans PRINCE2, les tolérances de temps et de coût doivent être exprimées « en po…" at bounding box center [356, 370] width 313 height 214
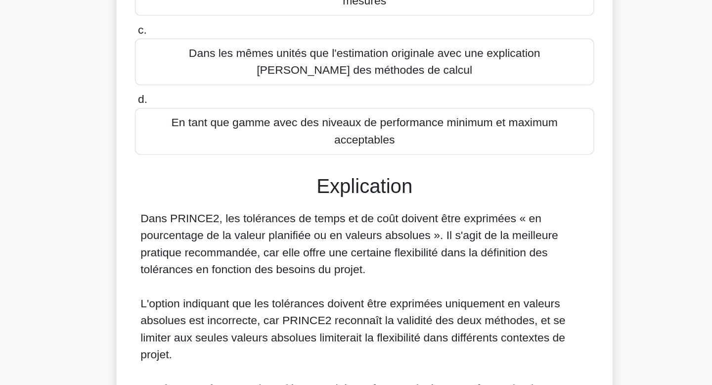
click at [348, 286] on div "Dans PRINCE2, les tolérances de temps et de coût doivent être exprimées « en po…" at bounding box center [356, 370] width 313 height 214
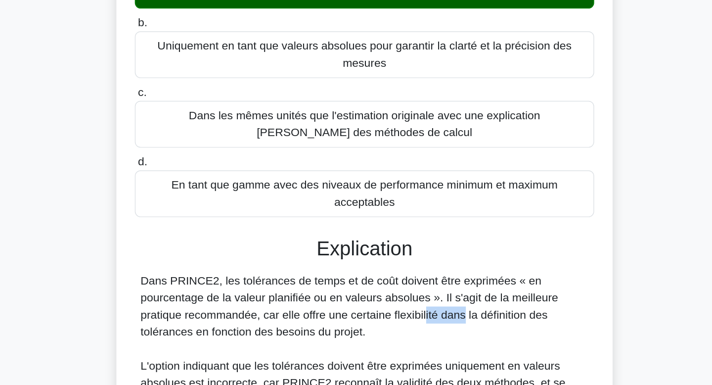
click at [348, 243] on font "Explication" at bounding box center [356, 245] width 67 height 15
drag, startPoint x: 347, startPoint y: 248, endPoint x: 346, endPoint y: 297, distance: 49.5
click at [346, 297] on div "Explication Dans PRINCE2, les tolérances de temps et de coût doivent être expri…" at bounding box center [356, 383] width 321 height 291
click at [346, 297] on div "Dans PRINCE2, les tolérances de temps et de coût doivent être exprimées « en po…" at bounding box center [356, 370] width 313 height 214
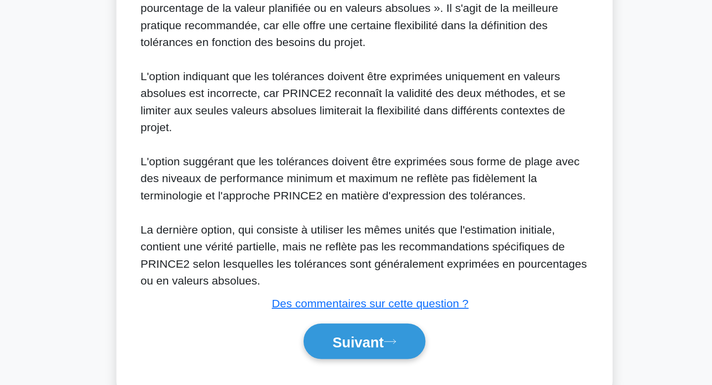
scroll to position [227, 0]
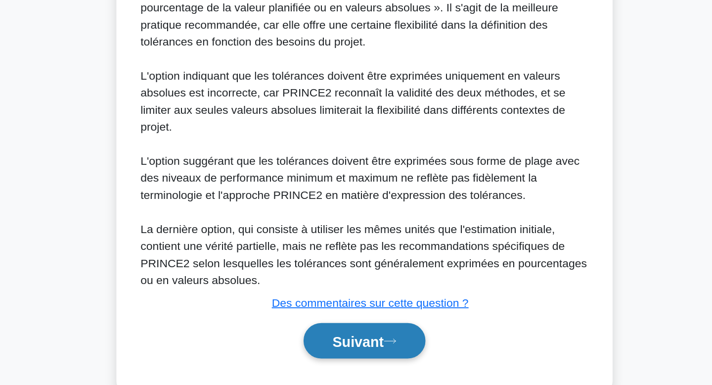
click at [344, 351] on button "Suivant" at bounding box center [356, 353] width 85 height 25
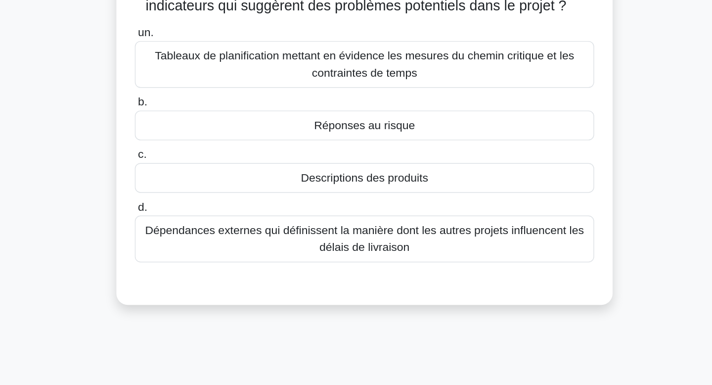
scroll to position [0, 0]
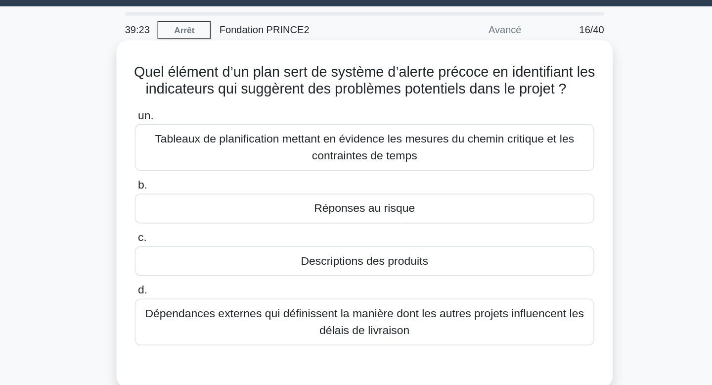
click at [371, 144] on div "Tableaux de planification mettant en évidence les mesures du chemin critique et…" at bounding box center [356, 130] width 321 height 33
click at [196, 111] on input "un. Tableaux de planification mettant en évidence les mesures du chemin critiqu…" at bounding box center [196, 108] width 0 height 6
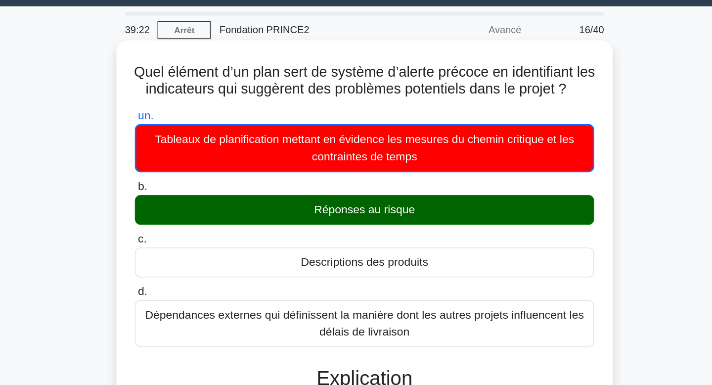
click at [365, 166] on div "Réponses au risque" at bounding box center [356, 173] width 321 height 21
click at [196, 161] on input "b. Réponses au risque" at bounding box center [196, 157] width 0 height 6
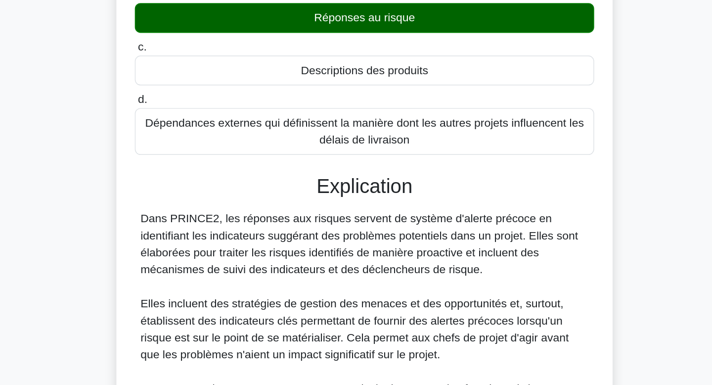
scroll to position [46, 0]
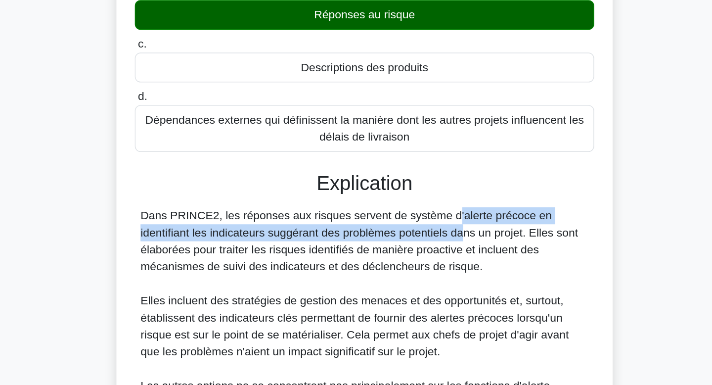
drag, startPoint x: 366, startPoint y: 284, endPoint x: 354, endPoint y: 263, distance: 23.5
click at [354, 263] on div "Dans PRINCE2, les réponses aux risques servent de système d'alerte précoce en i…" at bounding box center [356, 391] width 313 height 261
click at [354, 263] on font "Dans PRINCE2, les réponses aux risques servent de système d'alerte précoce en i…" at bounding box center [352, 284] width 305 height 44
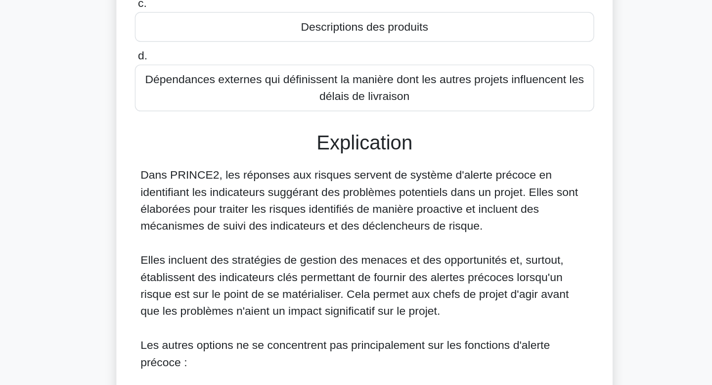
scroll to position [80, 0]
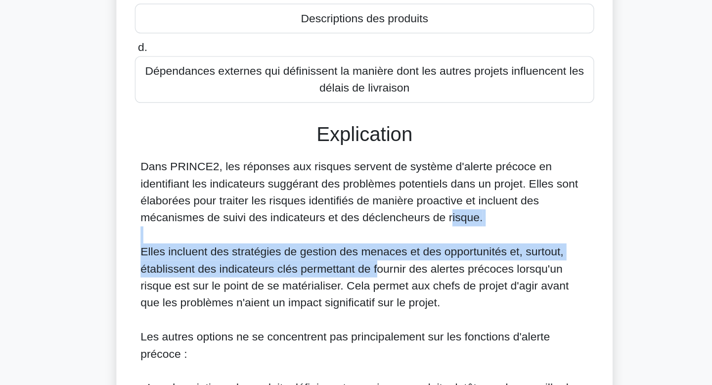
drag, startPoint x: 354, startPoint y: 263, endPoint x: 366, endPoint y: 301, distance: 39.9
click at [366, 301] on div "Dans PRINCE2, les réponses aux risques servent de système d'alerte précoce en i…" at bounding box center [356, 357] width 313 height 261
click at [366, 301] on font "Elles incluent des stratégies de gestion des menaces et des opportunités et, su…" at bounding box center [349, 309] width 299 height 44
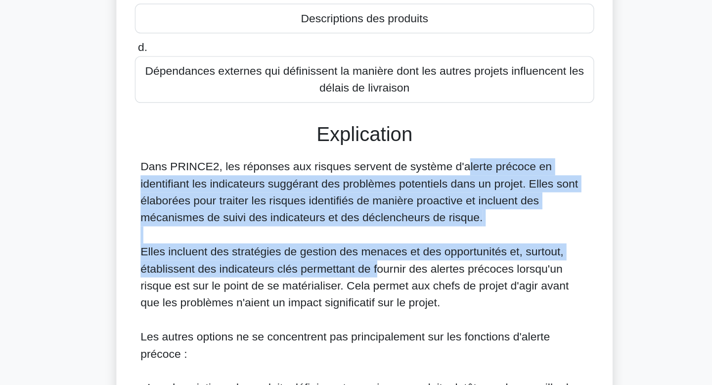
drag, startPoint x: 366, startPoint y: 301, endPoint x: 361, endPoint y: 229, distance: 72.4
click at [361, 229] on div "Dans PRINCE2, les réponses aux risques servent de système d'alerte précoce en i…" at bounding box center [356, 357] width 313 height 261
click at [361, 229] on font "Dans PRINCE2, les réponses aux risques servent de système d'alerte précoce en i…" at bounding box center [352, 250] width 305 height 44
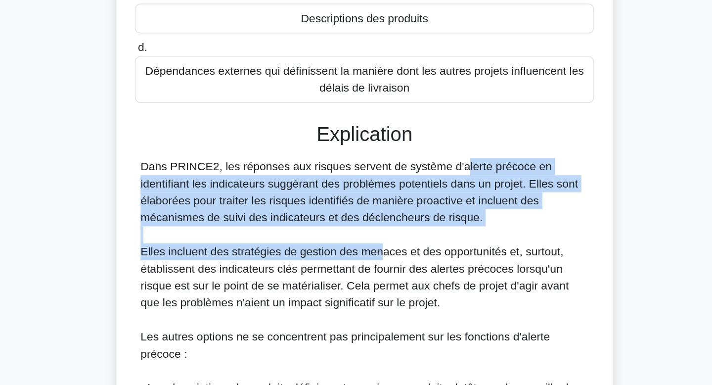
drag, startPoint x: 361, startPoint y: 229, endPoint x: 369, endPoint y: 287, distance: 58.9
click at [369, 287] on div "Dans PRINCE2, les réponses aux risques servent de système d'alerte précoce en i…" at bounding box center [356, 357] width 313 height 261
click at [369, 287] on font "Elles incluent des stratégies de gestion des menaces et des opportunités et, su…" at bounding box center [349, 309] width 299 height 44
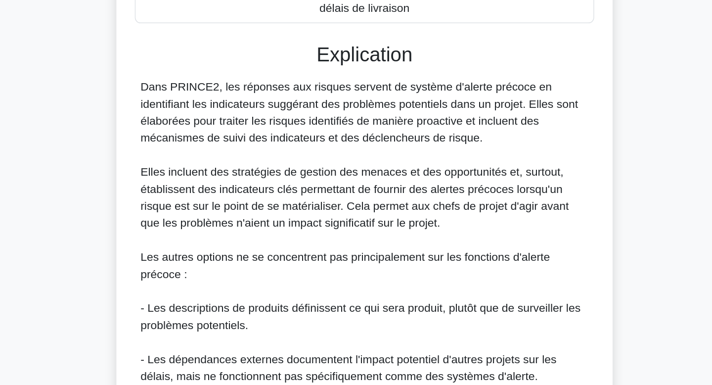
scroll to position [137, 0]
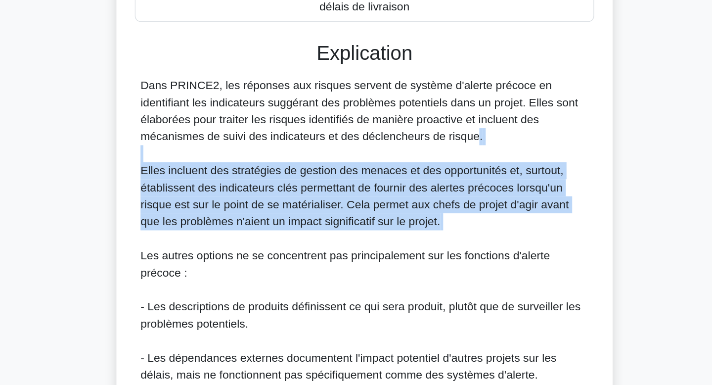
drag, startPoint x: 369, startPoint y: 287, endPoint x: 370, endPoint y: 215, distance: 72.7
click at [370, 215] on div "Dans PRINCE2, les réponses aux risques servent de système d'alerte précoce en i…" at bounding box center [356, 300] width 313 height 261
click at [370, 215] on font "Dans PRINCE2, les réponses aux risques servent de système d'alerte précoce en i…" at bounding box center [352, 194] width 305 height 44
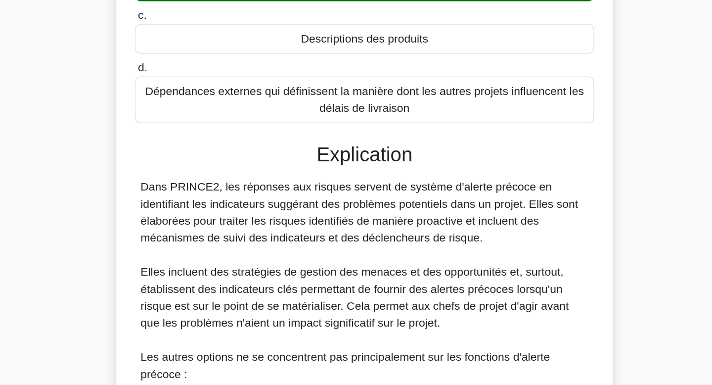
scroll to position [72, 0]
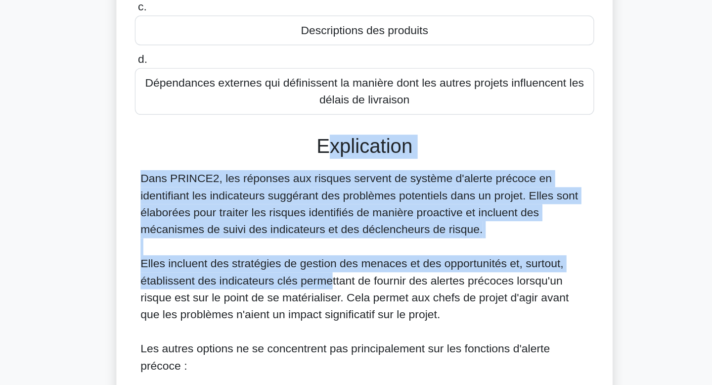
drag, startPoint x: 334, startPoint y: 213, endPoint x: 333, endPoint y: 308, distance: 95.0
click at [333, 308] on div "Explication Dans PRINCE2, les réponses aux risques servent de système d'alerte …" at bounding box center [356, 379] width 321 height 338
click at [333, 308] on font "Elles incluent des stratégies de gestion des menaces et des opportunités et, su…" at bounding box center [349, 318] width 299 height 44
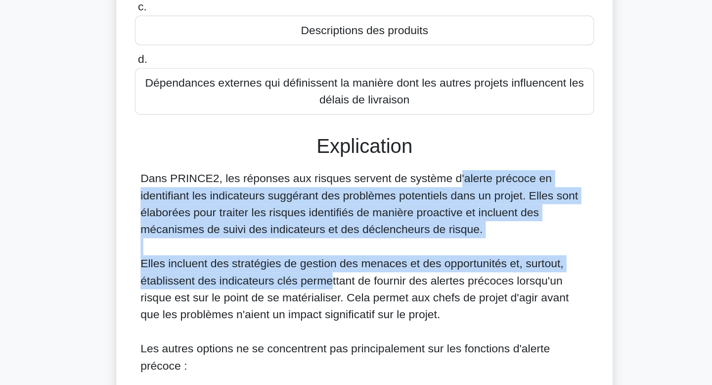
drag, startPoint x: 333, startPoint y: 308, endPoint x: 354, endPoint y: 242, distance: 68.7
click at [354, 242] on div "Dans PRINCE2, les réponses aux risques servent de système d'alerte précoce en i…" at bounding box center [356, 365] width 313 height 261
click at [354, 242] on font "Dans PRINCE2, les réponses aux risques servent de système d'alerte précoce en i…" at bounding box center [352, 259] width 305 height 44
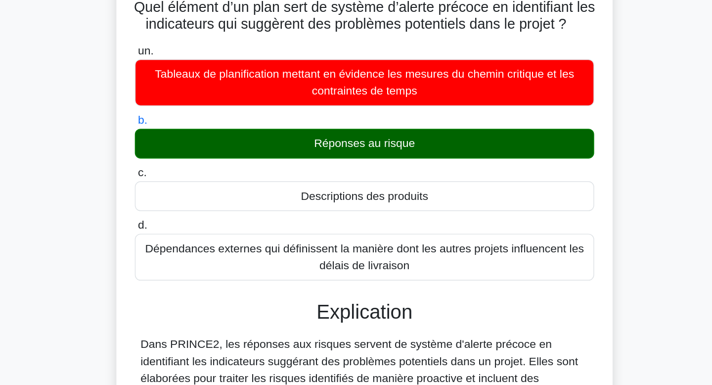
scroll to position [0, 0]
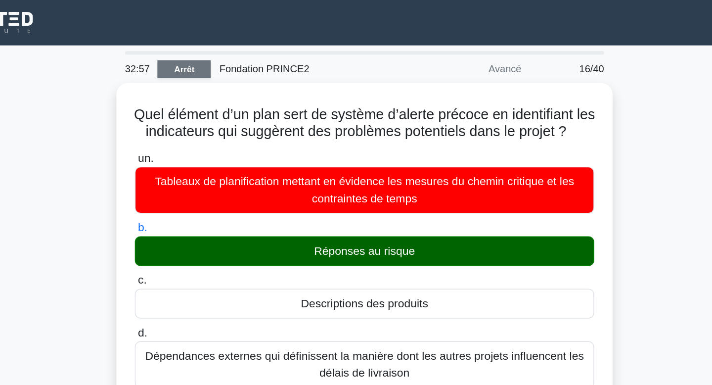
click at [232, 49] on font "Arrêt" at bounding box center [230, 48] width 14 height 7
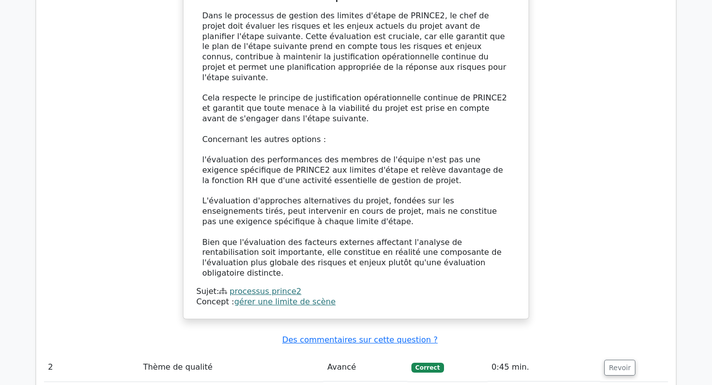
scroll to position [1397, 0]
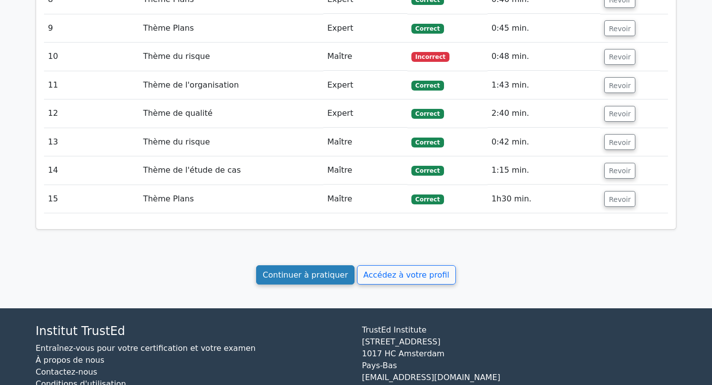
click at [312, 265] on link "Continuer à pratiquer" at bounding box center [305, 274] width 98 height 19
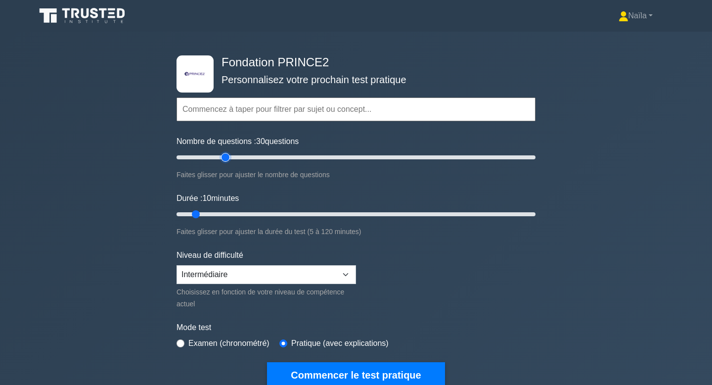
drag, startPoint x: 192, startPoint y: 157, endPoint x: 224, endPoint y: 156, distance: 31.7
type input "30"
click at [224, 156] on input "Nombre de questions : 30 questions" at bounding box center [356, 157] width 359 height 12
drag, startPoint x: 196, startPoint y: 215, endPoint x: 298, endPoint y: 218, distance: 101.5
type input "45"
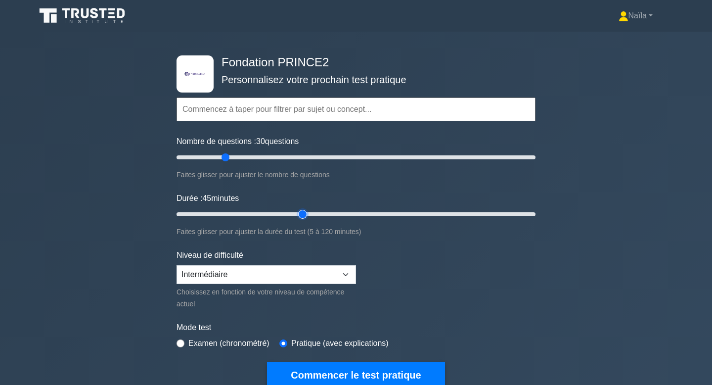
click at [298, 218] on input "Durée : 45 minutes" at bounding box center [356, 214] width 359 height 12
drag, startPoint x: 226, startPoint y: 160, endPoint x: 252, endPoint y: 160, distance: 26.7
click at [252, 160] on input "Nombre de questions : 45 questions" at bounding box center [356, 157] width 359 height 12
type input "45"
click at [254, 158] on input "Nombre de questions : 45 questions" at bounding box center [356, 157] width 359 height 12
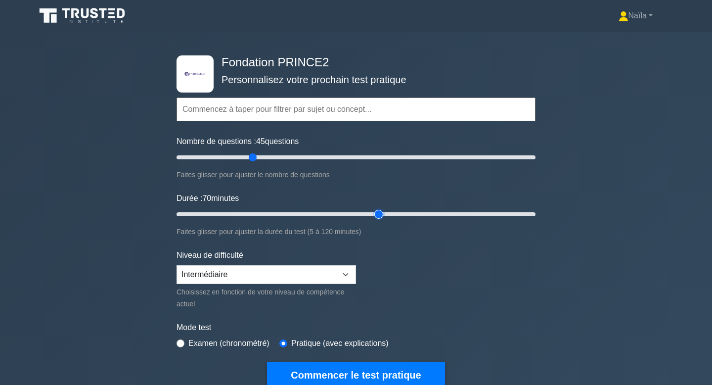
drag, startPoint x: 302, startPoint y: 212, endPoint x: 385, endPoint y: 218, distance: 83.3
type input "70"
click at [385, 218] on input "Durée : 70 minutes" at bounding box center [356, 214] width 359 height 12
click at [254, 164] on div "Nombre de questions : 45 questions Faites glisser pour ajuster le nombre de que…" at bounding box center [356, 158] width 359 height 45
drag, startPoint x: 254, startPoint y: 164, endPoint x: 261, endPoint y: 164, distance: 6.5
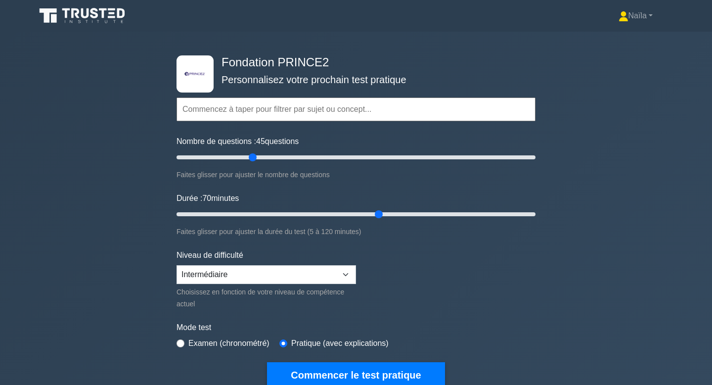
click at [261, 164] on div "Nombre de questions : 45 questions Faites glisser pour ajuster le nombre de que…" at bounding box center [356, 158] width 359 height 45
drag, startPoint x: 252, startPoint y: 157, endPoint x: 277, endPoint y: 159, distance: 24.8
type input "60"
click at [277, 159] on input "Nombre de questions : 60 questions" at bounding box center [356, 157] width 359 height 12
drag, startPoint x: 382, startPoint y: 215, endPoint x: 407, endPoint y: 215, distance: 24.2
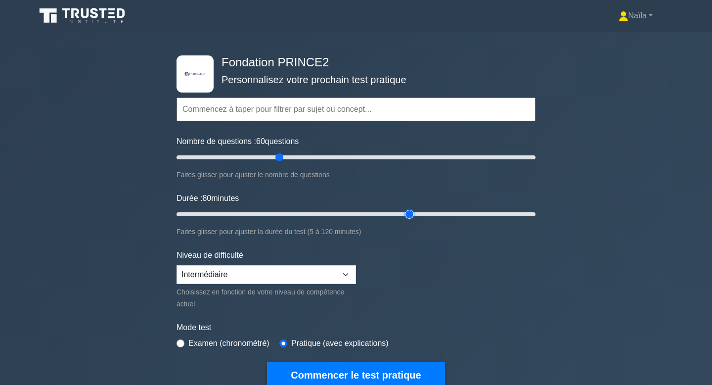
type input "80"
click at [407, 215] on input "Durée : 80 minutes" at bounding box center [356, 214] width 359 height 12
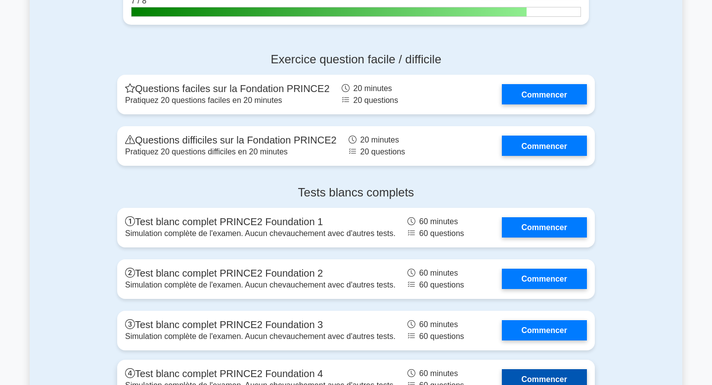
scroll to position [1155, 0]
